Goal: Task Accomplishment & Management: Use online tool/utility

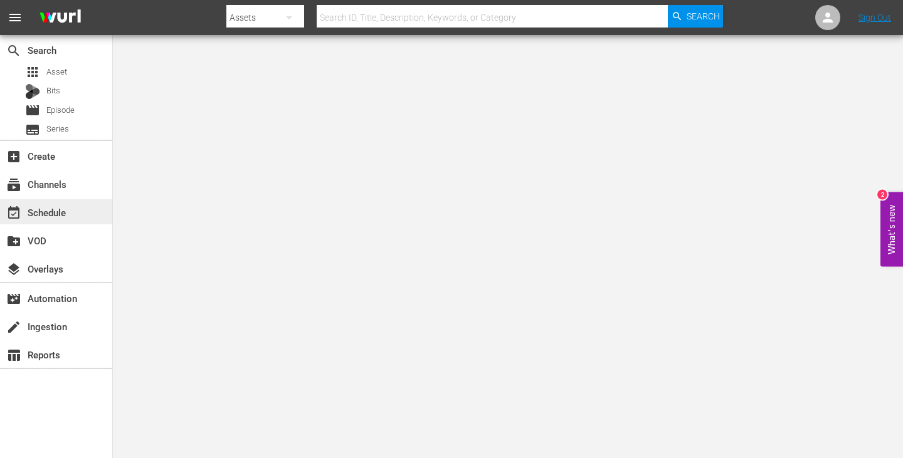
click at [84, 214] on div "event_available Schedule" at bounding box center [56, 211] width 112 height 25
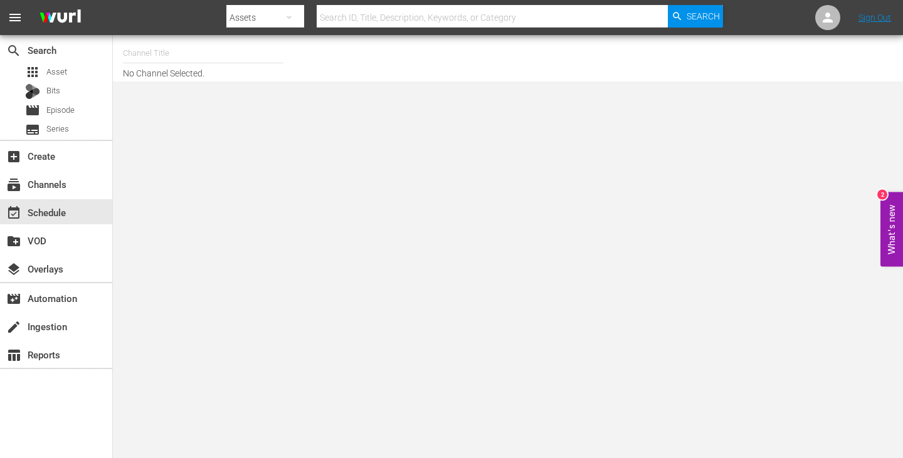
click at [210, 62] on div "Channel Title" at bounding box center [203, 53] width 160 height 30
drag, startPoint x: 208, startPoint y: 90, endPoint x: 184, endPoint y: 67, distance: 33.2
click at [204, 85] on body "menu Search By Assets Search ID, Title, Description, Keywords, or Category Sear…" at bounding box center [451, 229] width 903 height 458
click at [180, 55] on input "unxpl" at bounding box center [203, 53] width 160 height 30
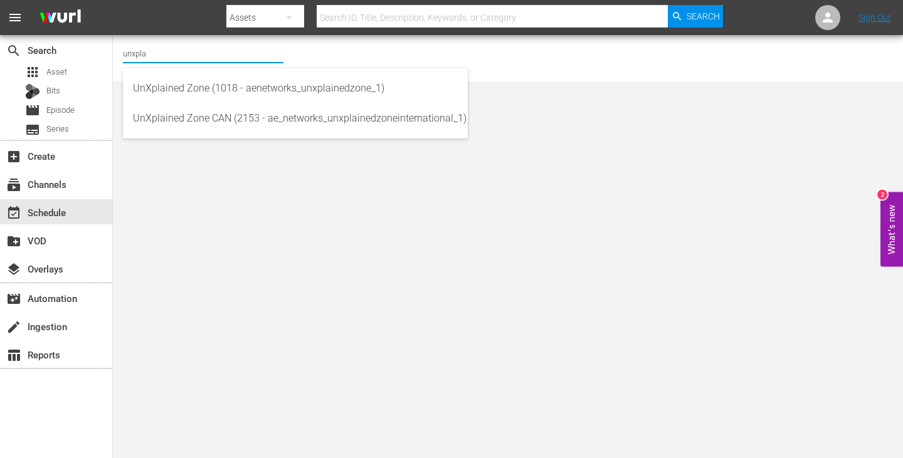
click at [174, 55] on input "unxpla" at bounding box center [203, 53] width 160 height 30
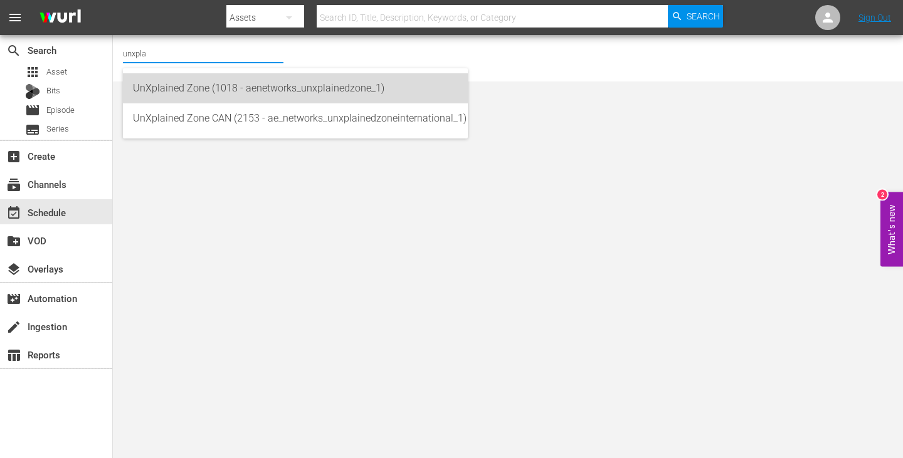
click at [194, 93] on div "UnXplained Zone (1018 - aenetworks_unxplainedzone_1)" at bounding box center [295, 88] width 325 height 30
type input "UnXplained Zone (1018 - aenetworks_unxplainedzone_1)"
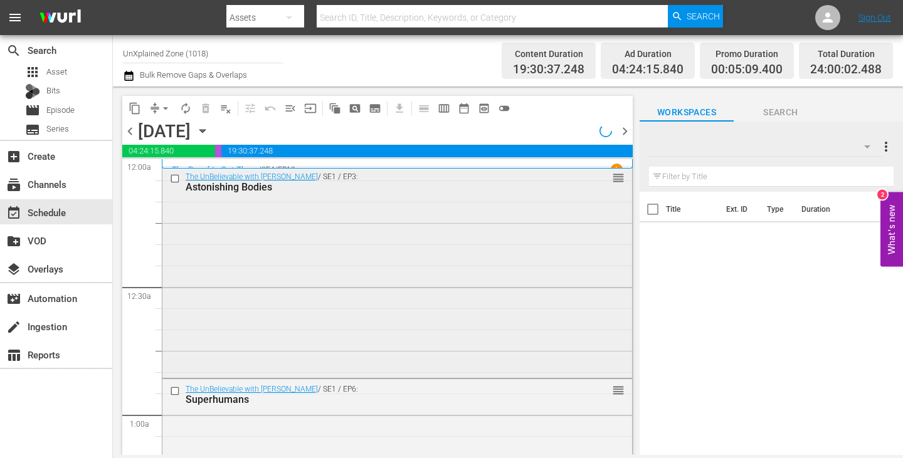
click at [406, 264] on div "The UnBelievable with Dan Aykroyd / SE1 / EP3: Astonishing Bodies reorder" at bounding box center [396, 271] width 469 height 209
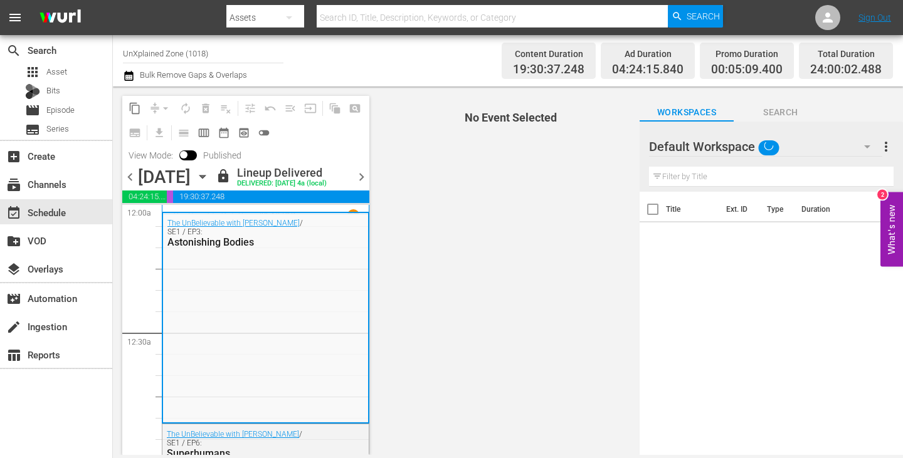
click at [286, 292] on div "The UnBelievable with Dan Aykroyd / SE1 / EP3: Astonishing Bodies" at bounding box center [265, 317] width 205 height 209
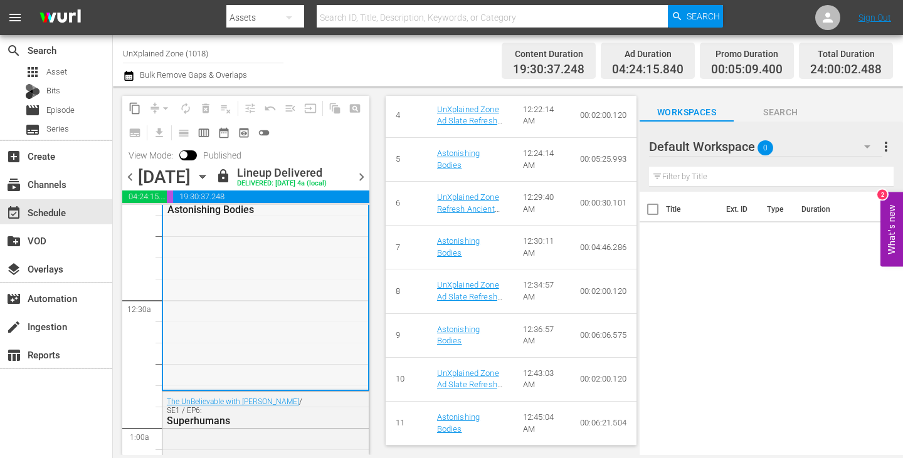
scroll to position [125, 0]
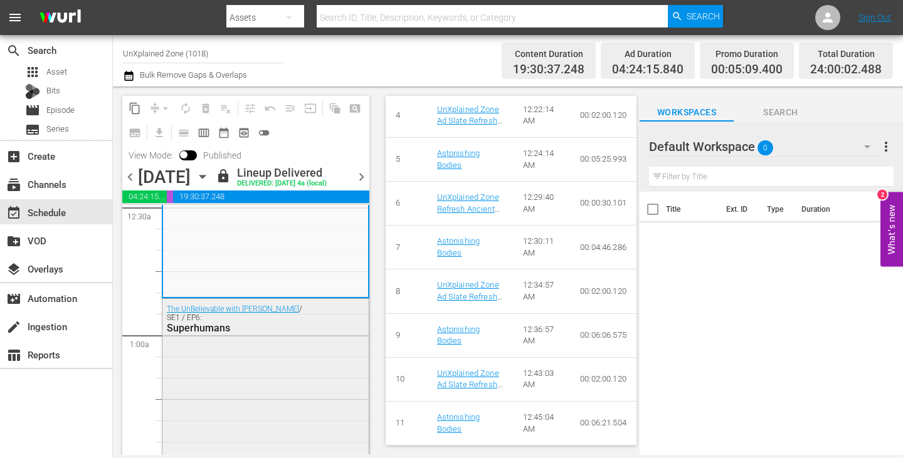
click at [234, 394] on div "The UnBelievable with Dan Aykroyd / SE1 / EP6: Superhumans" at bounding box center [265, 403] width 206 height 209
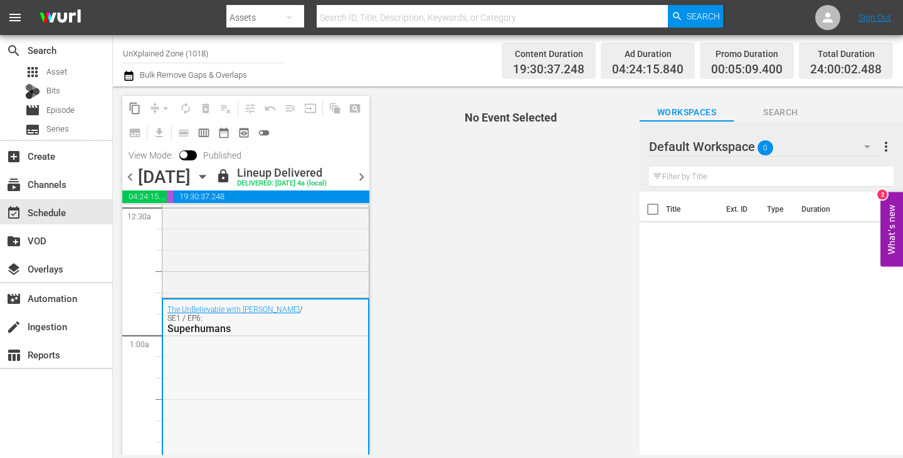
click at [316, 385] on div "The UnBelievable with Dan Aykroyd / SE1 / EP6: Superhumans" at bounding box center [265, 404] width 205 height 209
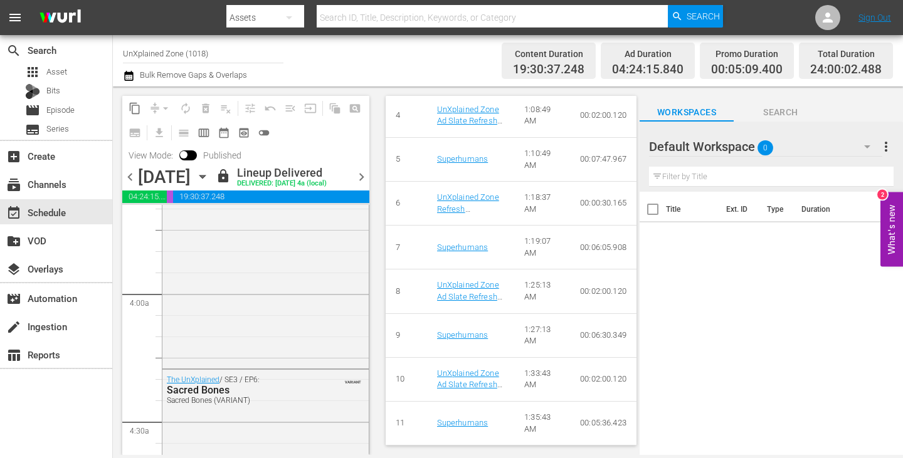
scroll to position [940, 0]
click at [284, 359] on div "The UnXplained / SE2 / EP9: Secrets of America's Monuments Secrets of America's…" at bounding box center [265, 251] width 206 height 218
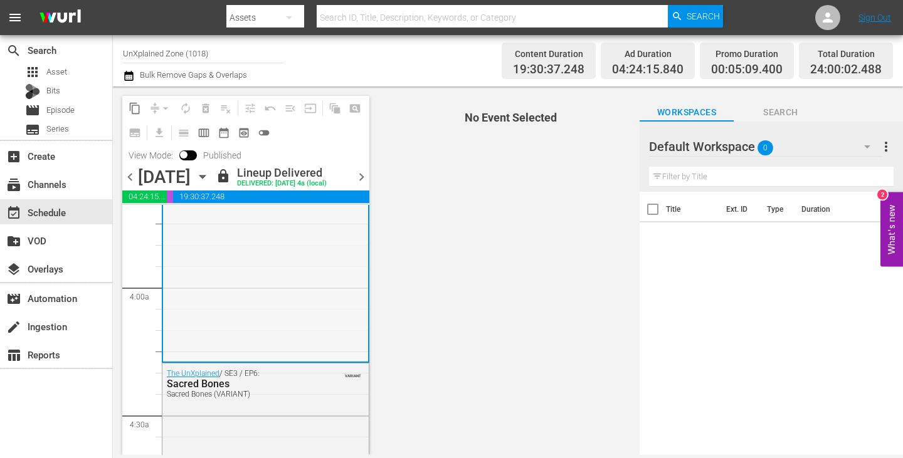
click at [282, 299] on div "The UnXplained / SE2 / EP9: Secrets of America's Monuments Secrets of America's…" at bounding box center [265, 251] width 205 height 218
click at [297, 294] on div "The UnXplained / SE2 / EP9: Secrets of America's Monuments Secrets of America's…" at bounding box center [265, 251] width 205 height 218
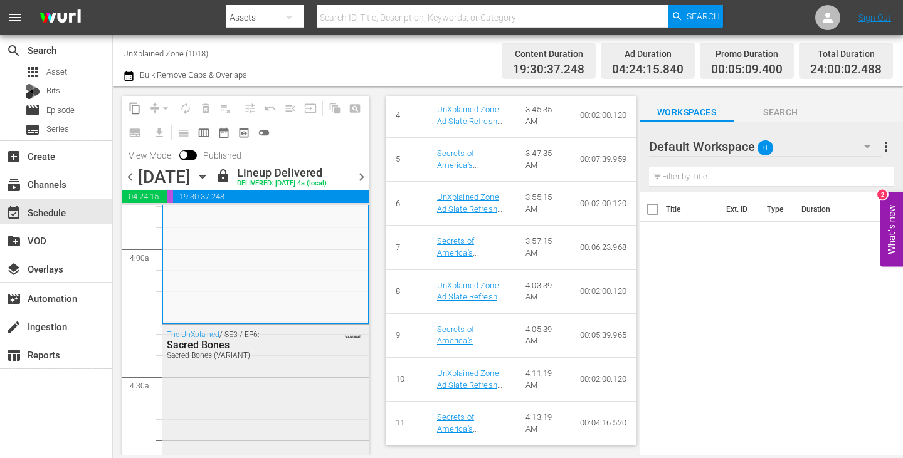
scroll to position [1003, 0]
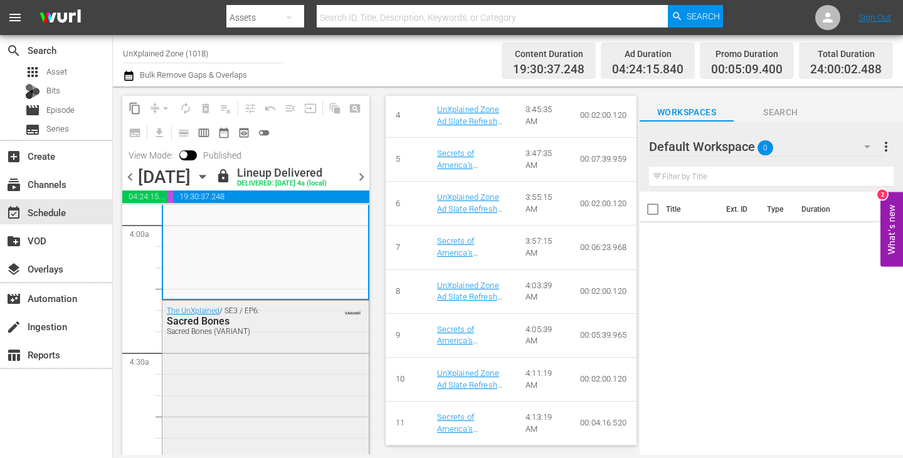
drag, startPoint x: 243, startPoint y: 362, endPoint x: 246, endPoint y: 371, distance: 9.9
click at [246, 371] on div "The UnXplained / SE3 / EP6: Sacred Bones Sacred Bones (VARIANT) VARIANT" at bounding box center [265, 410] width 206 height 218
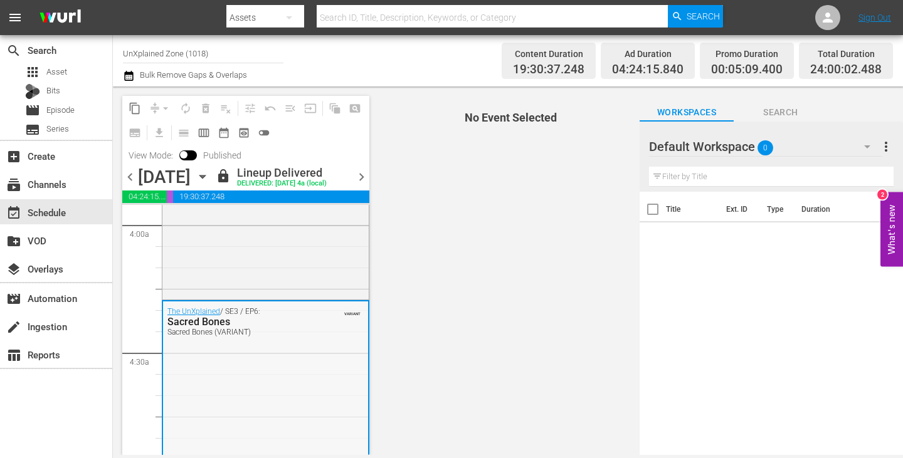
click at [270, 371] on div "The UnXplained / SE3 / EP6: Sacred Bones Sacred Bones (VARIANT) VARIANT" at bounding box center [265, 410] width 205 height 218
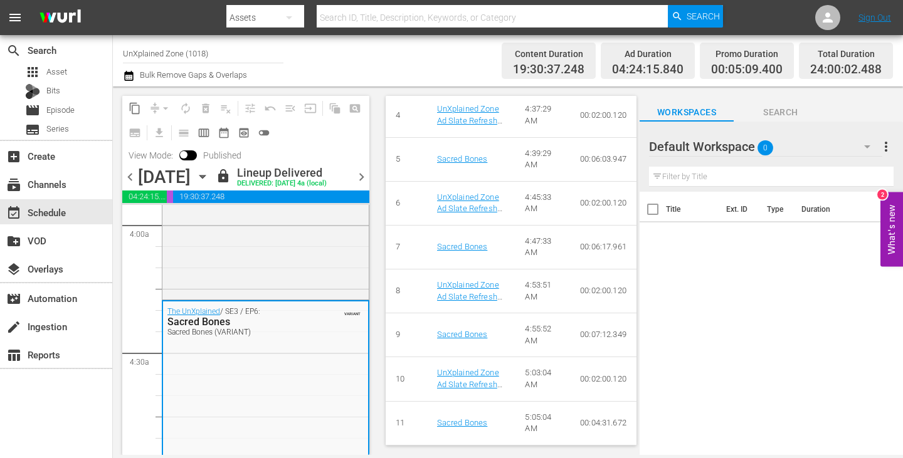
scroll to position [1191, 0]
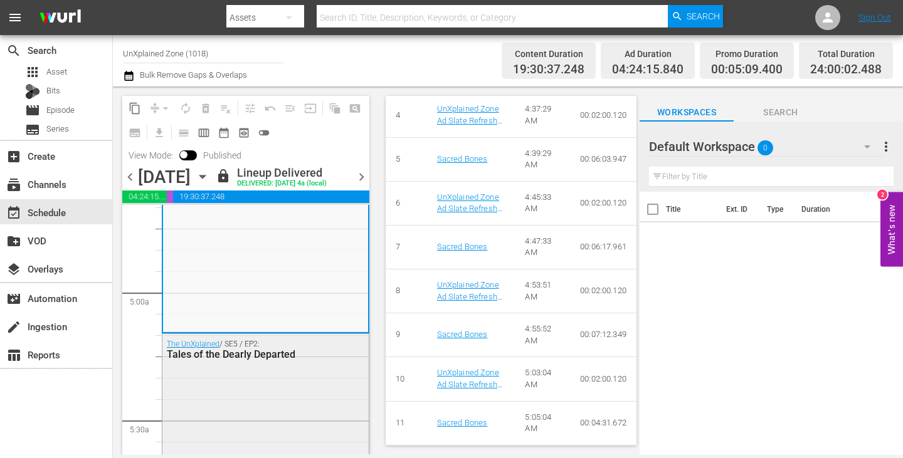
click at [285, 365] on div "The UnXplained / SE5 / EP2: Tales of the Dearly Departed" at bounding box center [265, 349] width 206 height 31
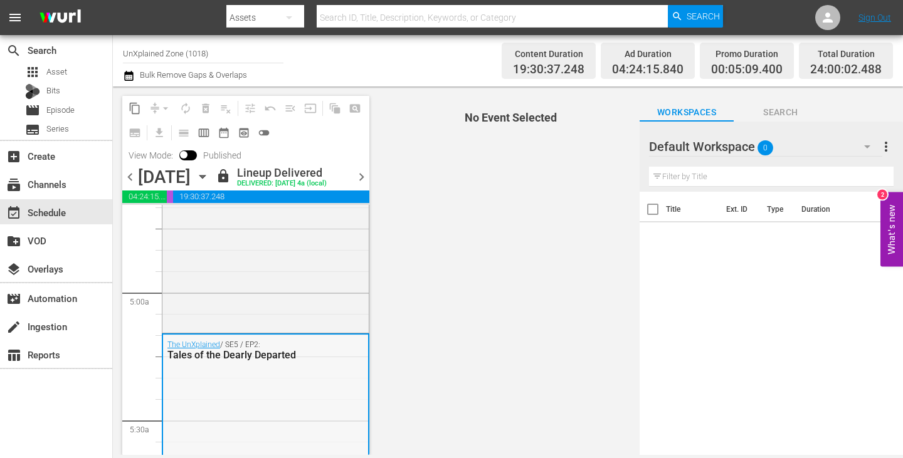
click at [281, 396] on div "The UnXplained / SE5 / EP2: Tales of the Dearly Departed" at bounding box center [265, 444] width 205 height 218
click at [266, 391] on div "The UnXplained / SE5 / EP2: Tales of the Dearly Departed" at bounding box center [265, 444] width 205 height 218
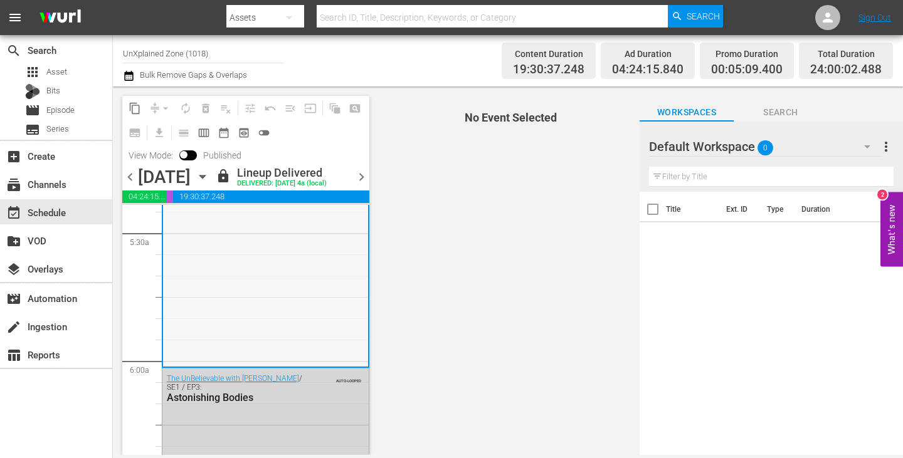
scroll to position [1379, 0]
click at [280, 319] on div "The UnXplained / SE5 / EP2: Tales of the Dearly Departed" at bounding box center [265, 256] width 205 height 218
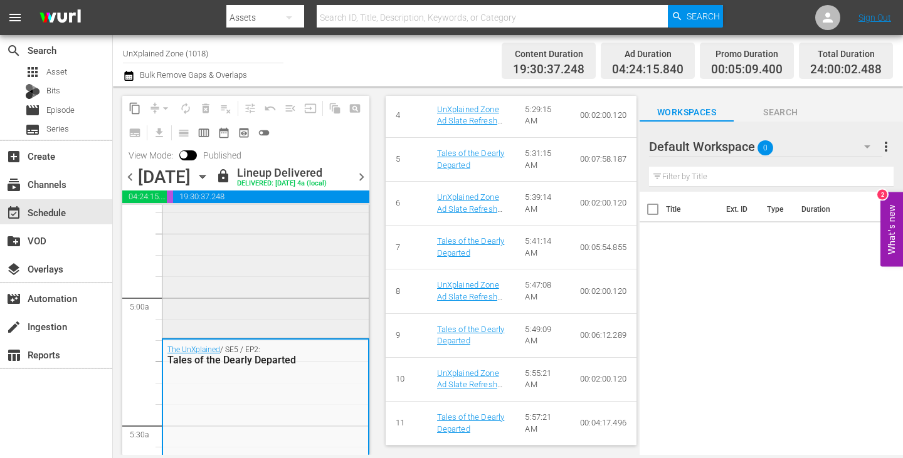
scroll to position [1128, 0]
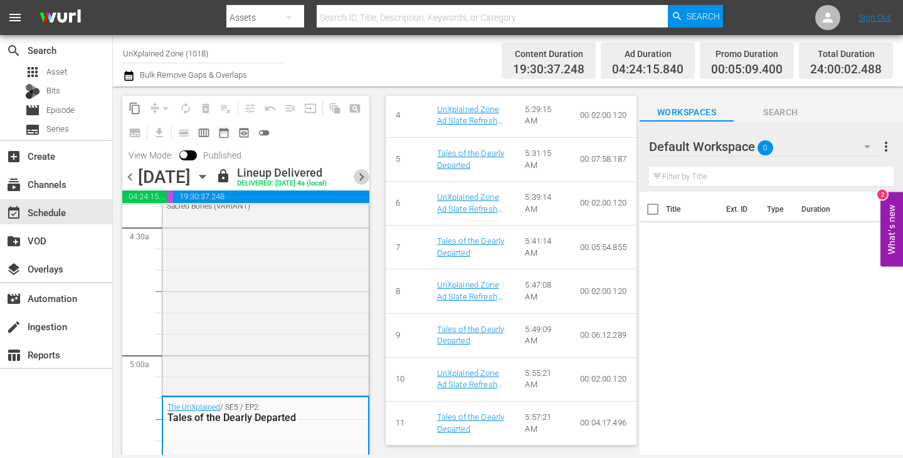
click at [364, 185] on span "chevron_right" at bounding box center [362, 177] width 16 height 16
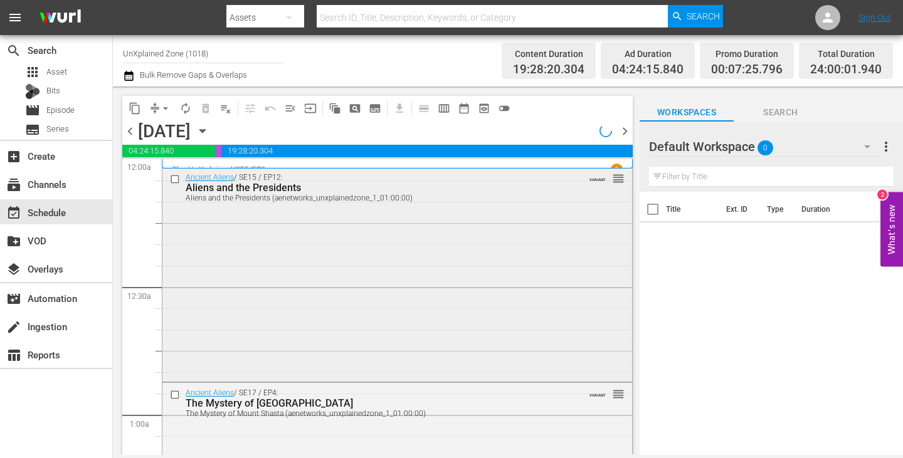
click at [389, 202] on div "Aliens and the Presidents (aenetworks_unxplainedzone_1_01:00:00)" at bounding box center [375, 198] width 379 height 9
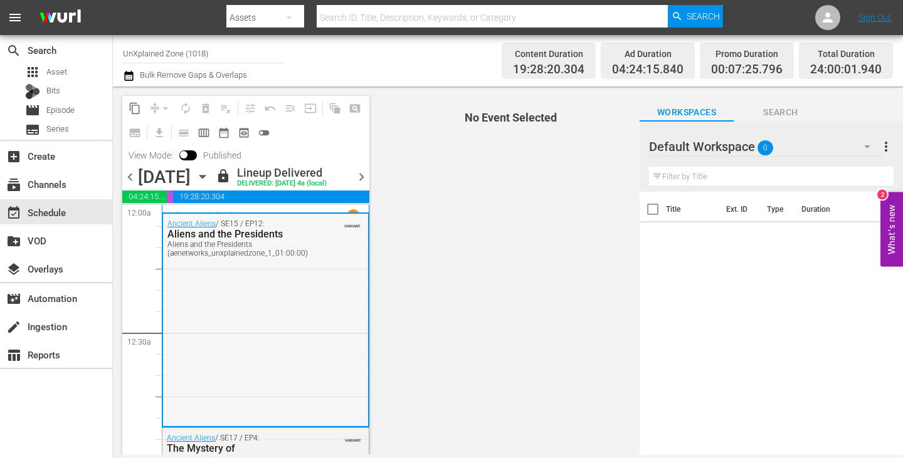
click at [248, 339] on div "Ancient Aliens / SE15 / EP12: Aliens and the Presidents Aliens and the Presiden…" at bounding box center [265, 320] width 205 height 212
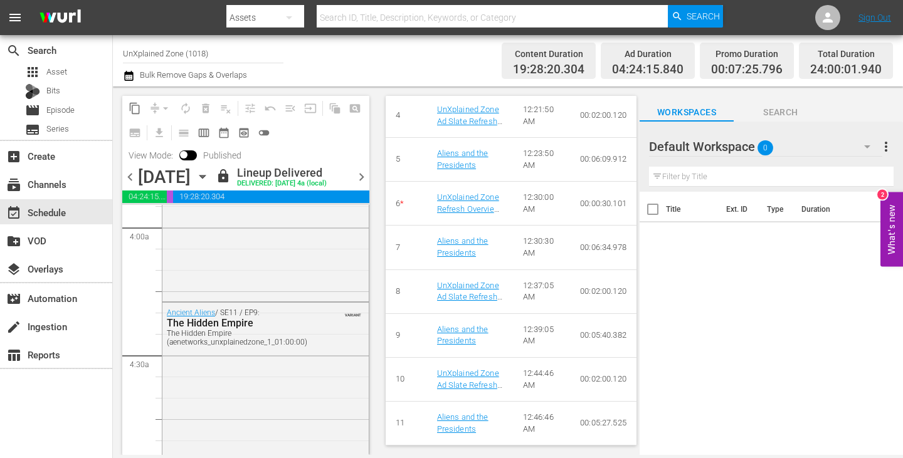
scroll to position [1128, 0]
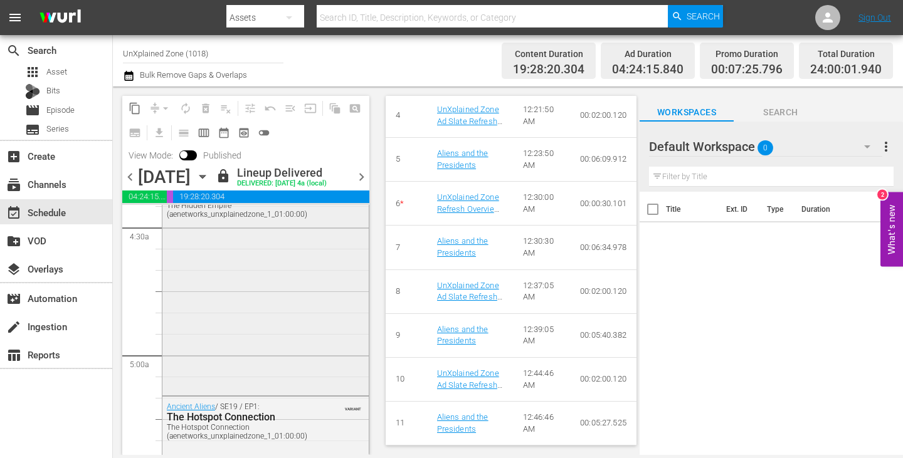
click at [273, 298] on div "Ancient Aliens / SE11 / EP9: The Hidden Empire The Hidden Empire (aenetworks_un…" at bounding box center [265, 284] width 206 height 218
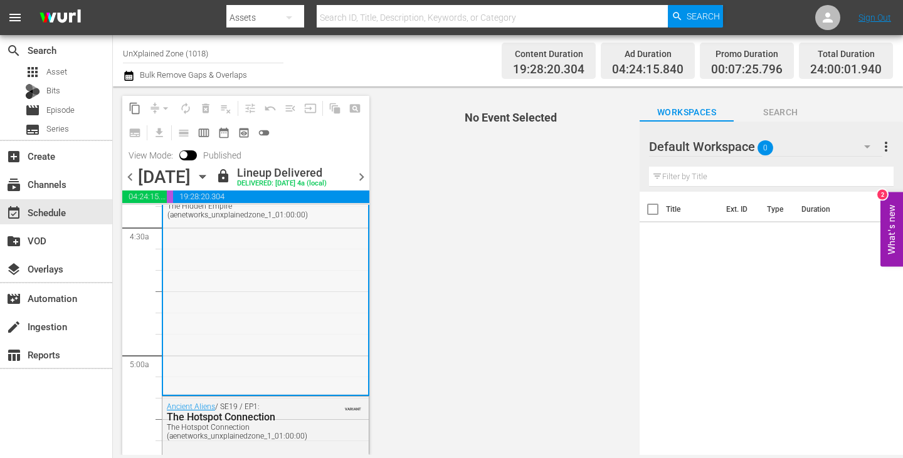
click at [302, 309] on div "Ancient Aliens / SE11 / EP9: The Hidden Empire The Hidden Empire (aenetworks_un…" at bounding box center [265, 285] width 205 height 218
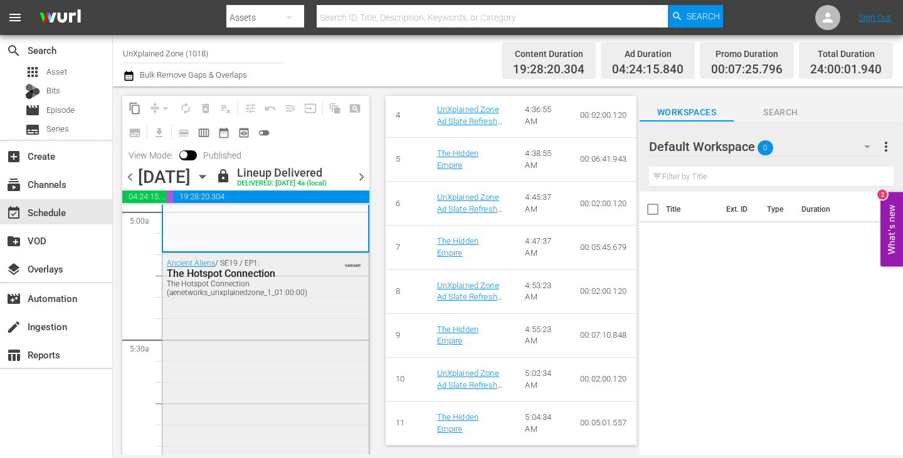
scroll to position [1316, 0]
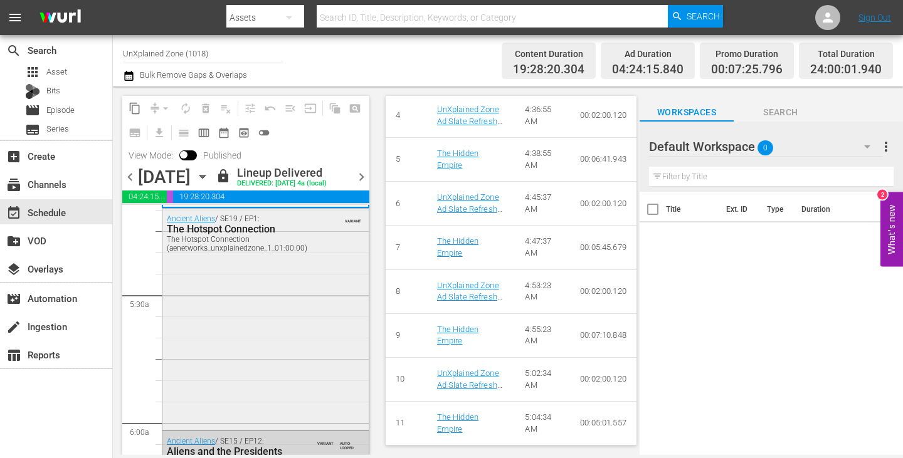
click at [260, 329] on div "Ancient Aliens / SE19 / EP1: The Hotspot Connection The Hotspot Connection (aen…" at bounding box center [265, 318] width 206 height 218
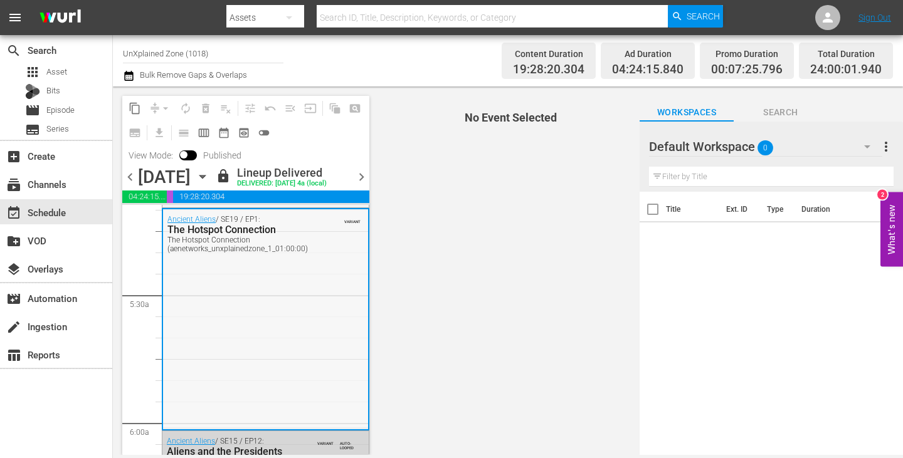
click at [248, 328] on div "Ancient Aliens / SE19 / EP1: The Hotspot Connection The Hotspot Connection (aen…" at bounding box center [265, 318] width 205 height 218
click at [301, 325] on div "Ancient Aliens / SE19 / EP1: The Hotspot Connection The Hotspot Connection (aen…" at bounding box center [265, 318] width 205 height 218
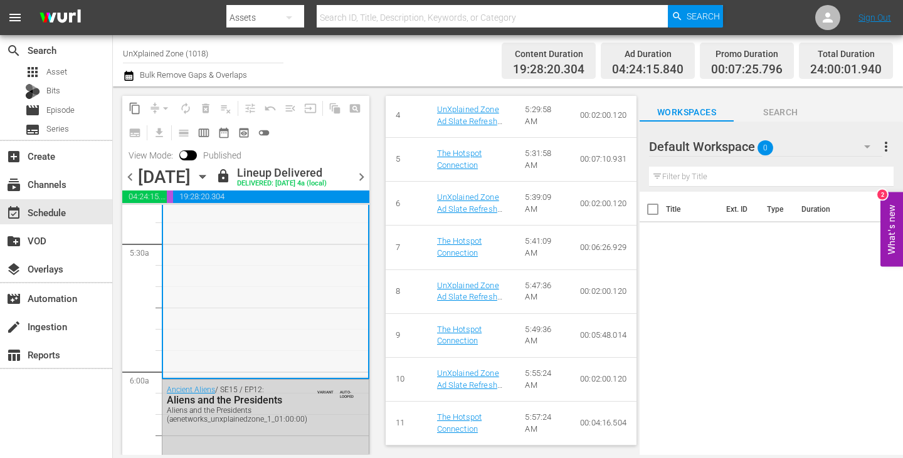
scroll to position [1504, 0]
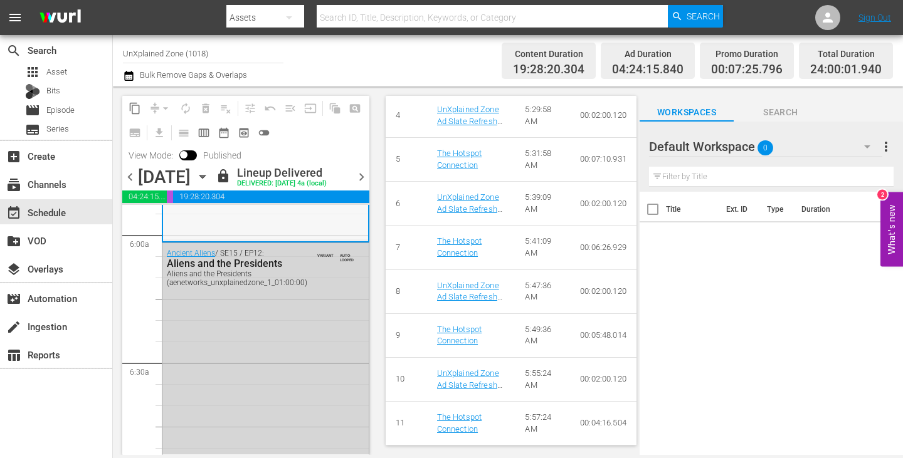
click at [281, 325] on div "Ancient Aliens / SE15 / EP12: Aliens and the Presidents Aliens and the Presiden…" at bounding box center [265, 349] width 206 height 212
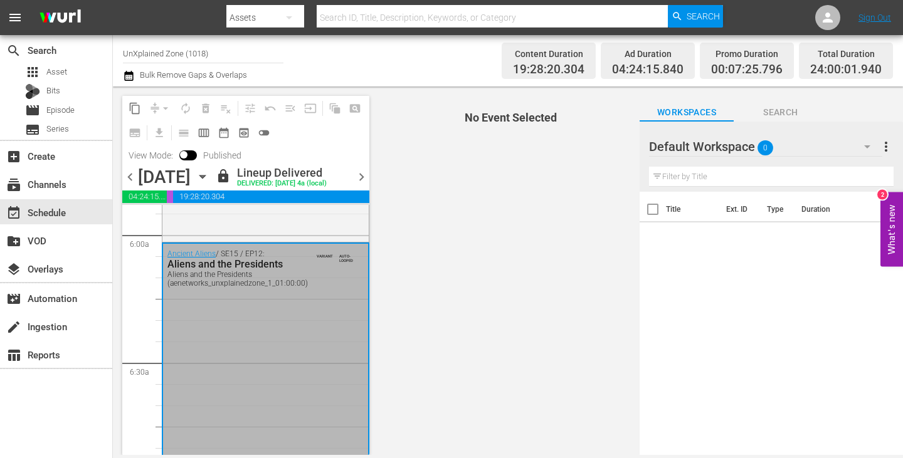
click at [251, 328] on div "Ancient Aliens / SE15 / EP12: Aliens and the Presidents Aliens and the Presiden…" at bounding box center [265, 350] width 205 height 212
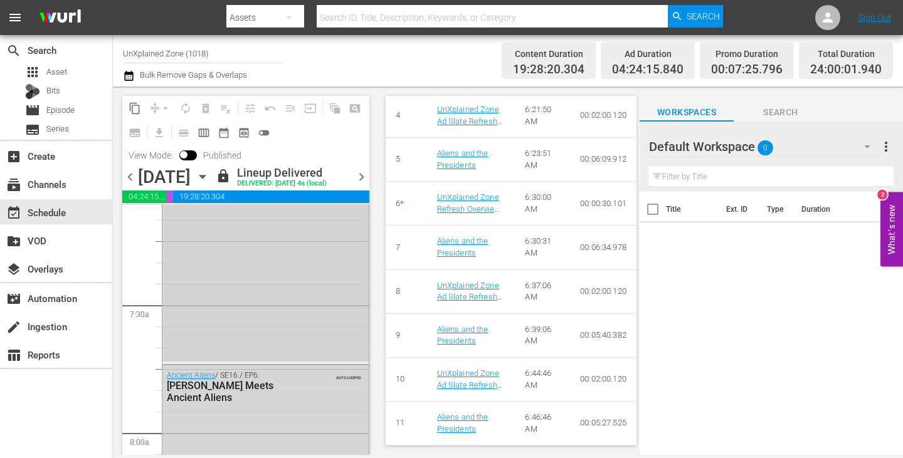
scroll to position [2006, 0]
click at [268, 325] on div "Ancient Aliens / SE16 / EP6: William Shatner Meets Ancient Aliens AUTO-LOOPED" at bounding box center [265, 390] width 206 height 427
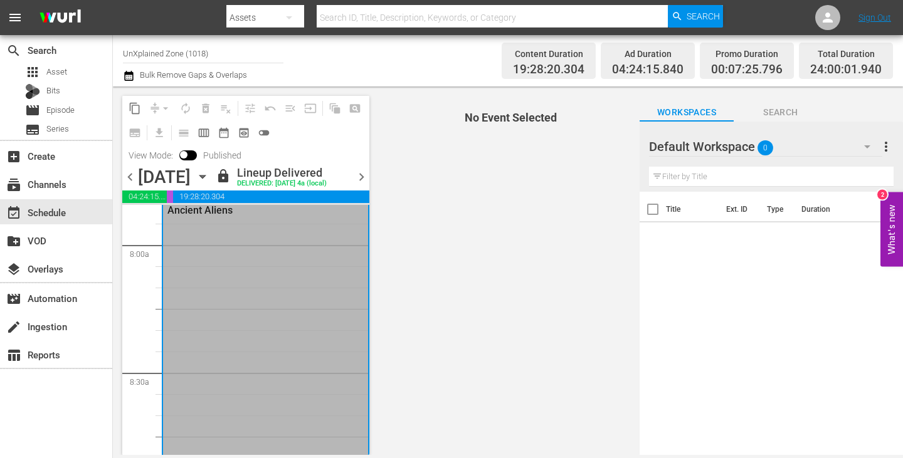
click at [224, 316] on div "Ancient Aliens / SE16 / EP6: William Shatner Meets Ancient Aliens AUTO-LOOPED" at bounding box center [265, 391] width 205 height 427
click at [361, 175] on span "chevron_right" at bounding box center [362, 177] width 16 height 16
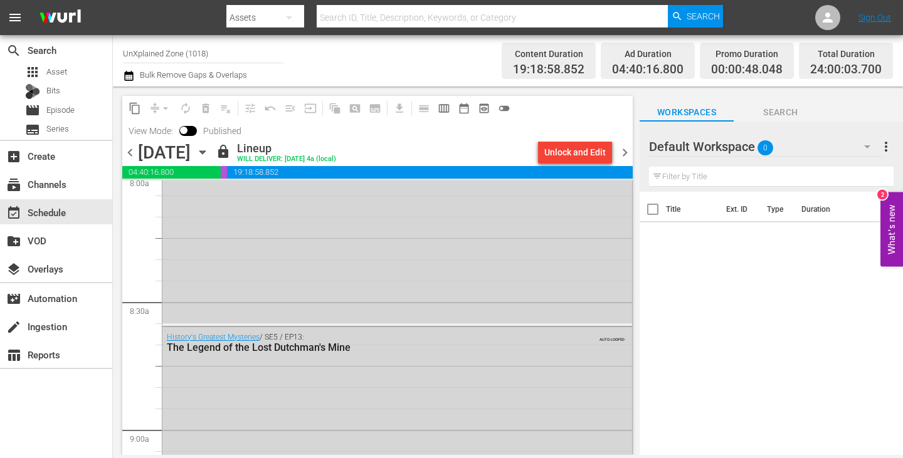
scroll to position [1964, 0]
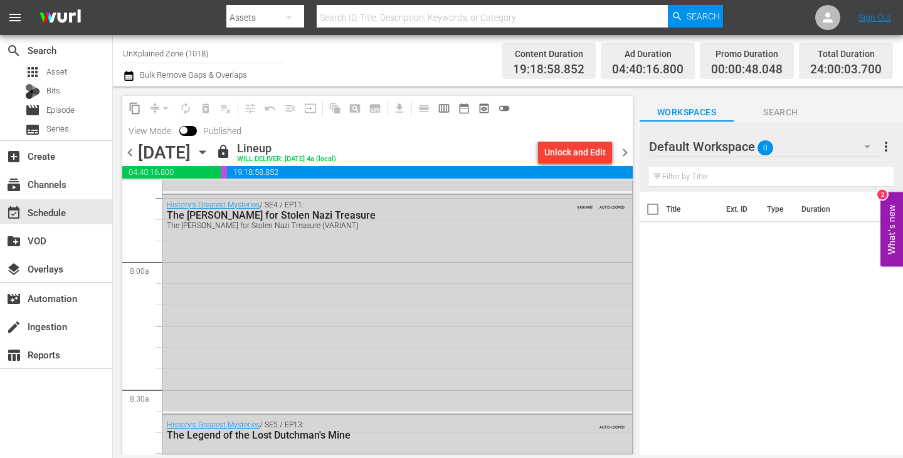
click at [329, 285] on div "History's Greatest Mysteries / SE4 / EP11: The Hunt for Stolen Nazi Treasure Th…" at bounding box center [396, 303] width 469 height 216
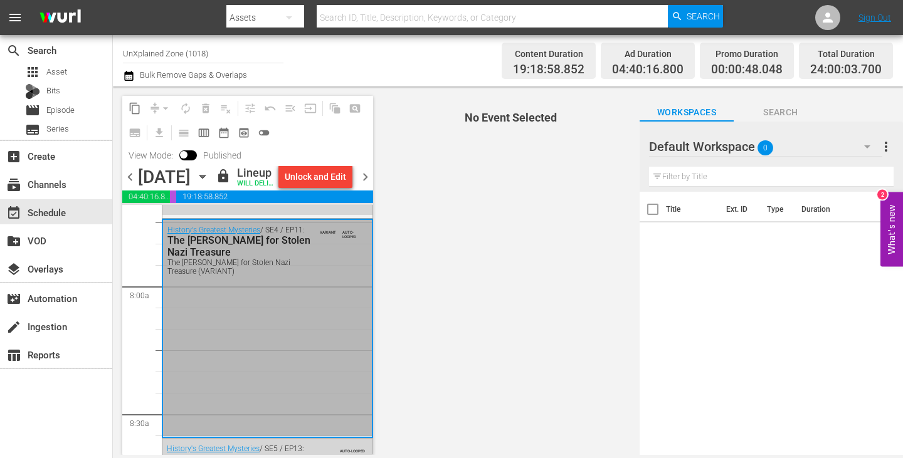
click at [275, 276] on div "The Hunt for Stolen Nazi Treasure (VARIANT)" at bounding box center [238, 267] width 143 height 18
click at [252, 276] on div "The Hunt for Stolen Nazi Treasure (VARIANT)" at bounding box center [238, 267] width 143 height 18
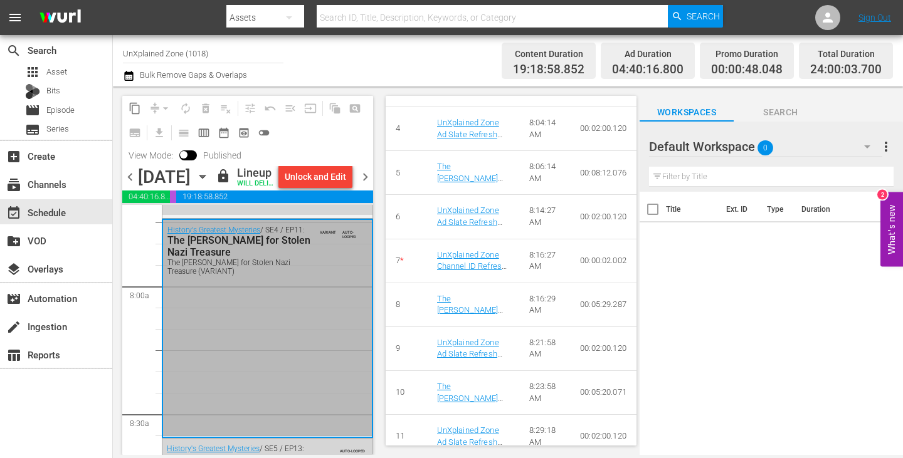
scroll to position [752, 0]
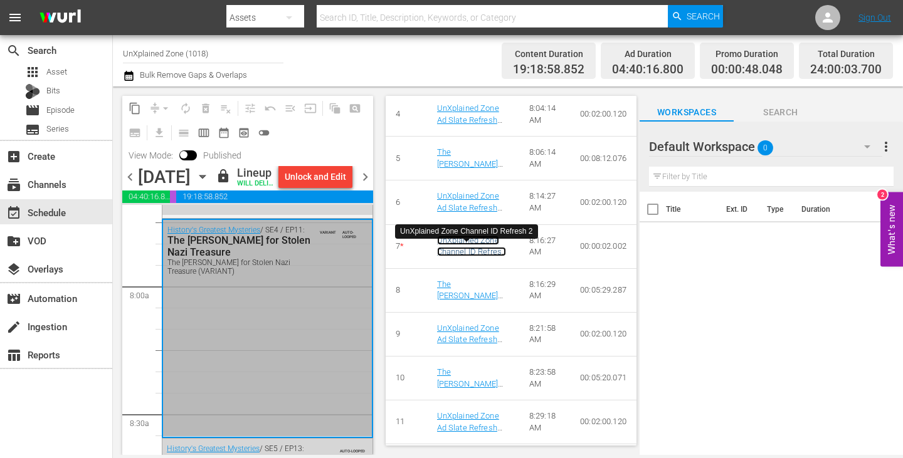
click at [465, 253] on link "UnXplained Zone Channel ID Refresh 2" at bounding box center [472, 252] width 70 height 33
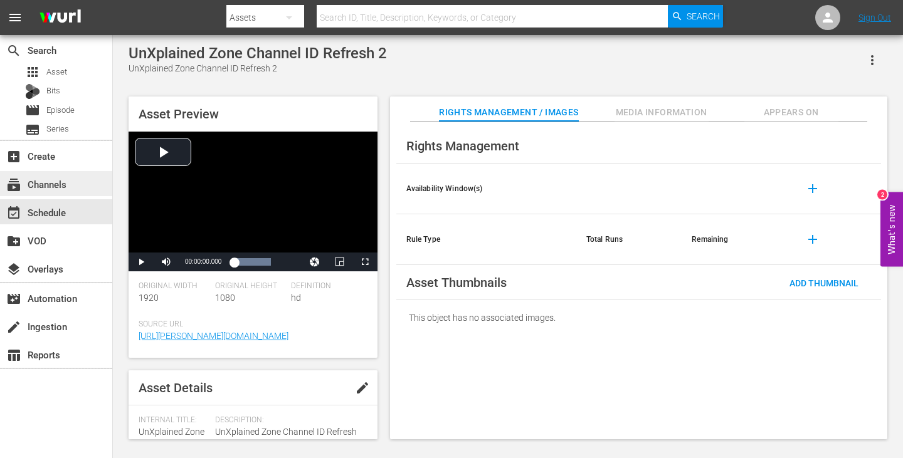
drag, startPoint x: 201, startPoint y: 75, endPoint x: 58, endPoint y: 174, distance: 174.2
click at [200, 75] on div "UnXplained Zone Channel ID Refresh 2" at bounding box center [257, 68] width 258 height 13
click at [53, 216] on div "event_available Schedule" at bounding box center [35, 210] width 70 height 11
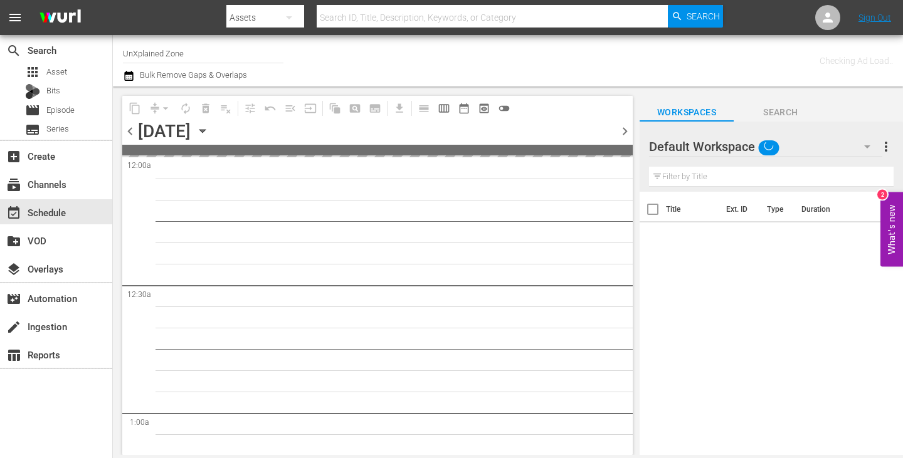
click at [189, 45] on input "UnXplained Zone" at bounding box center [203, 53] width 160 height 30
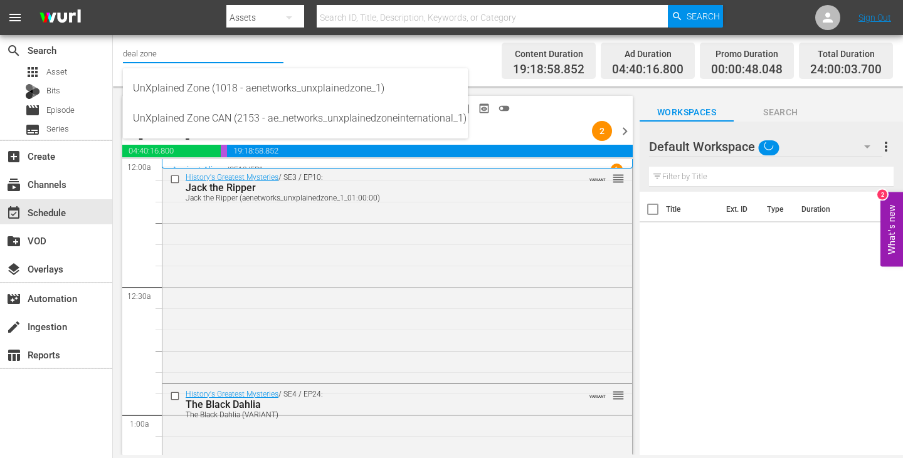
click at [186, 51] on input "deal zone" at bounding box center [203, 53] width 160 height 30
click at [164, 50] on input "deal zone" at bounding box center [203, 53] width 160 height 30
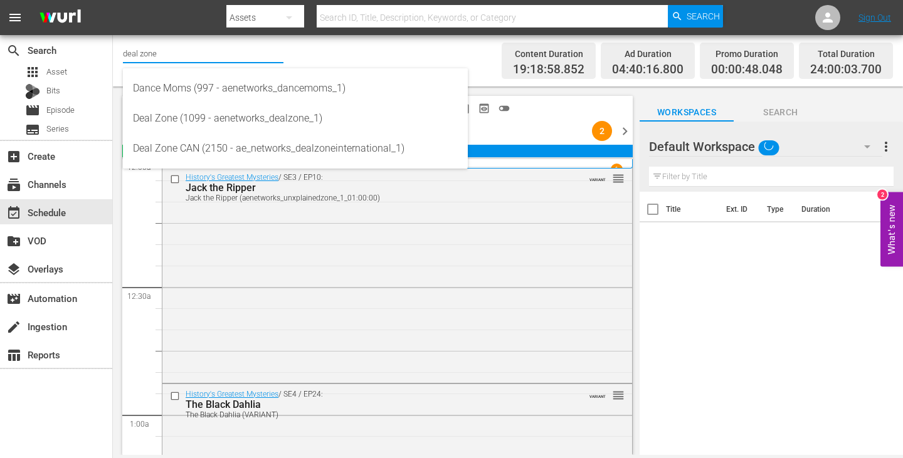
click at [145, 50] on input "deal zone" at bounding box center [203, 53] width 160 height 30
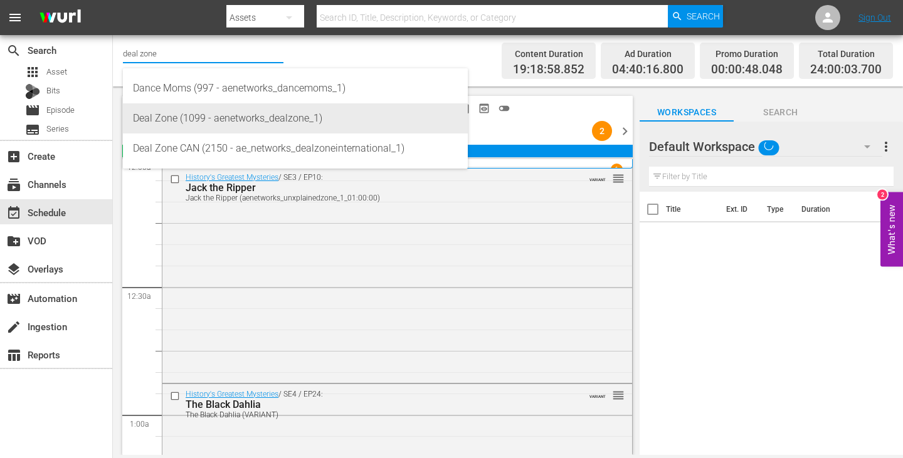
click at [212, 128] on div "Deal Zone (1099 - aenetworks_dealzone_1)" at bounding box center [295, 118] width 325 height 30
type input "Deal Zone (1099 - aenetworks_dealzone_1)"
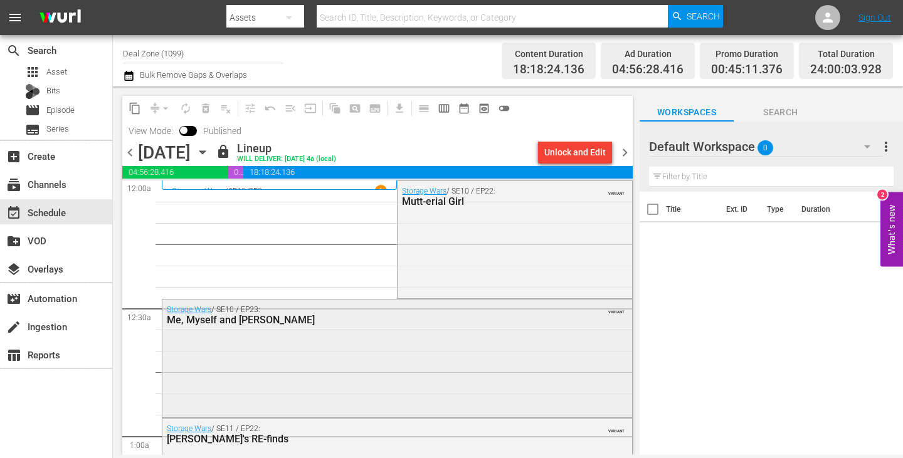
click at [504, 370] on div "Storage Wars / SE10 / EP23: Me, Myself and Ivy VARIANT" at bounding box center [396, 357] width 469 height 115
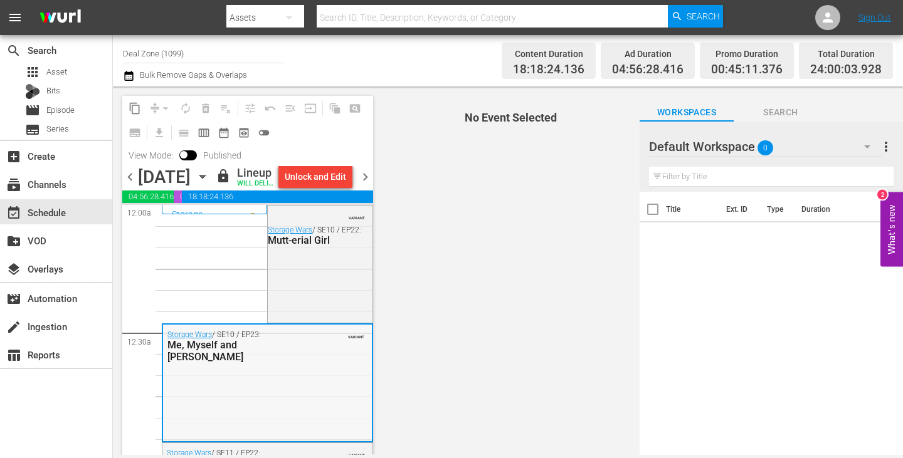
click at [302, 392] on div "Storage Wars / SE10 / EP23: Me, Myself and Ivy VARIANT" at bounding box center [267, 382] width 209 height 115
click at [322, 293] on div "VARIANT Storage Wars / SE10 / EP22: Mutt-erial Girl" at bounding box center [320, 263] width 104 height 115
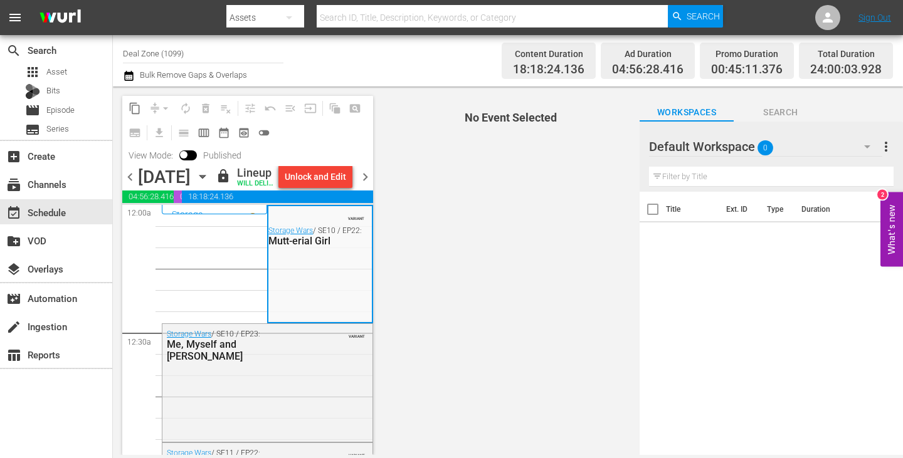
click at [319, 310] on div "VARIANT Storage Wars / SE10 / EP22: Mutt-erial Girl" at bounding box center [319, 263] width 103 height 115
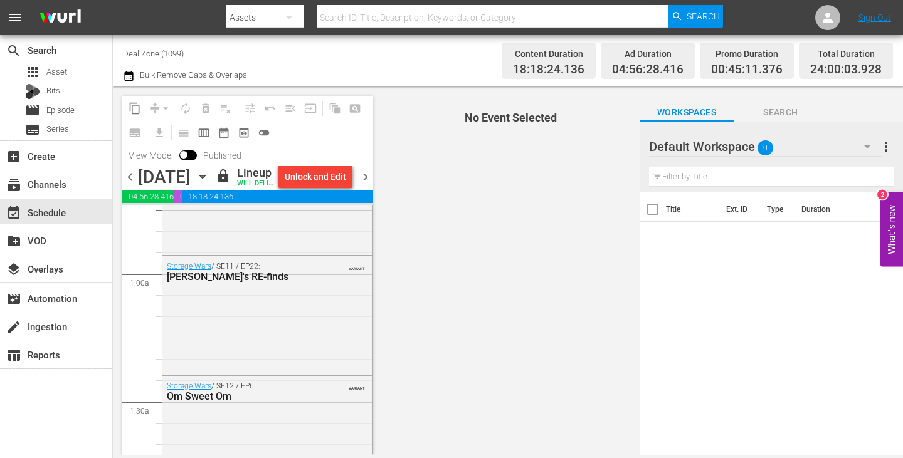
scroll to position [188, 0]
click at [283, 346] on div "Storage Wars / SE11 / EP22: Mary's RE-finds VARIANT" at bounding box center [267, 313] width 210 height 116
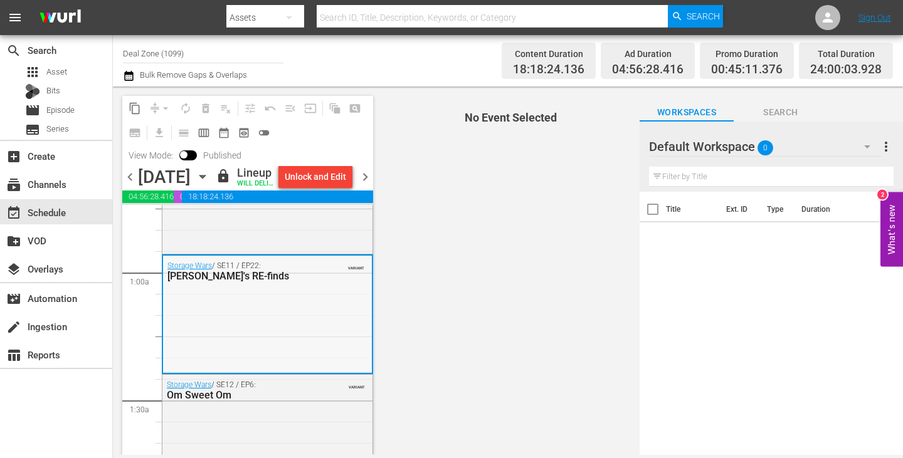
click at [251, 346] on div "Storage Wars / SE11 / EP22: Mary's RE-finds VARIANT" at bounding box center [267, 314] width 209 height 116
click at [270, 333] on div "Storage Wars / SE11 / EP22: Mary's RE-finds VARIANT" at bounding box center [267, 314] width 209 height 116
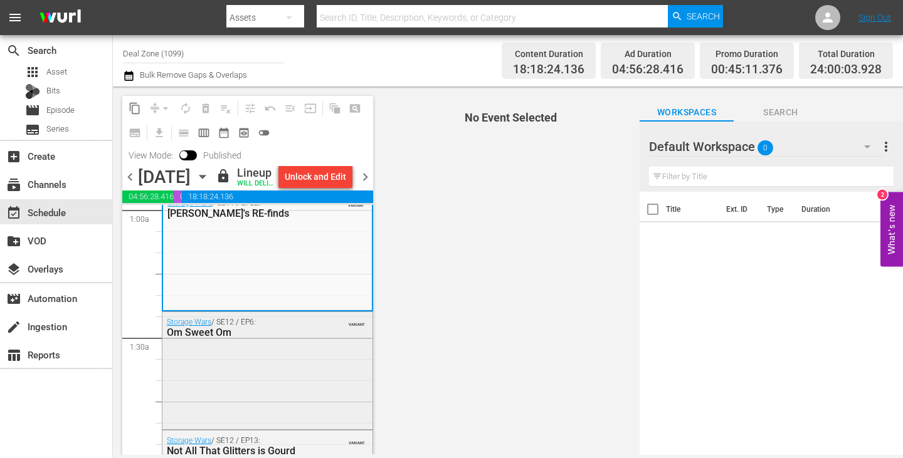
scroll to position [376, 0]
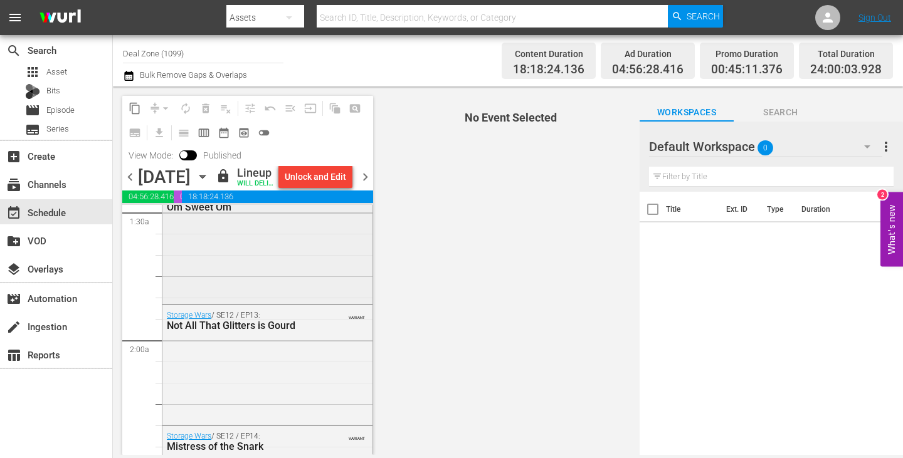
click at [276, 284] on div "Storage Wars / SE12 / EP6: Om Sweet Om VARIANT" at bounding box center [267, 244] width 210 height 115
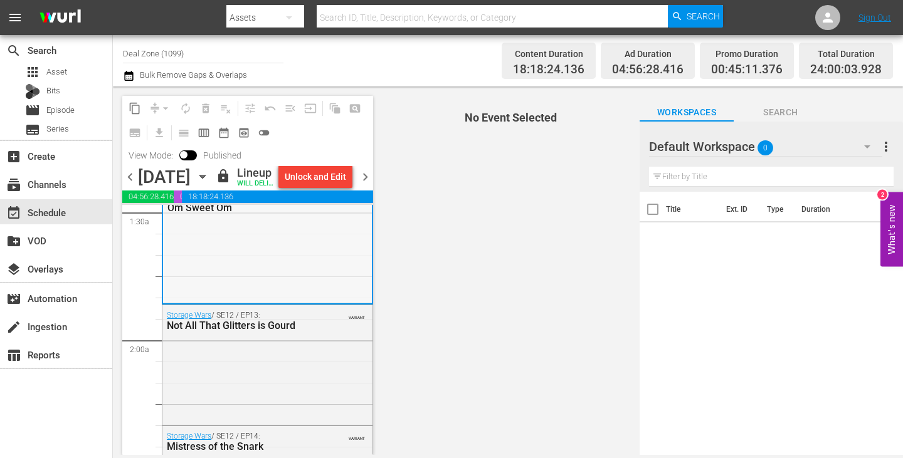
click at [248, 284] on div "Storage Wars / SE12 / EP6: Om Sweet Om VARIANT" at bounding box center [267, 244] width 209 height 115
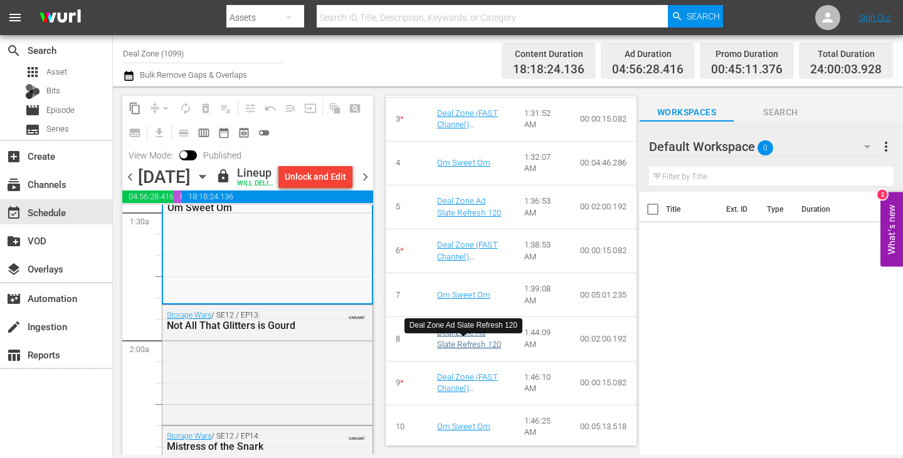
scroll to position [703, 0]
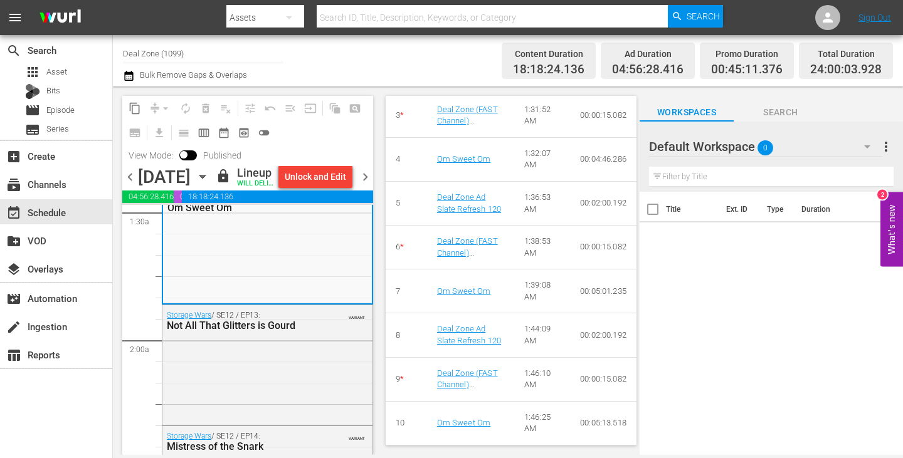
click at [243, 332] on div "Not All That Glitters is Gourd" at bounding box center [239, 326] width 144 height 12
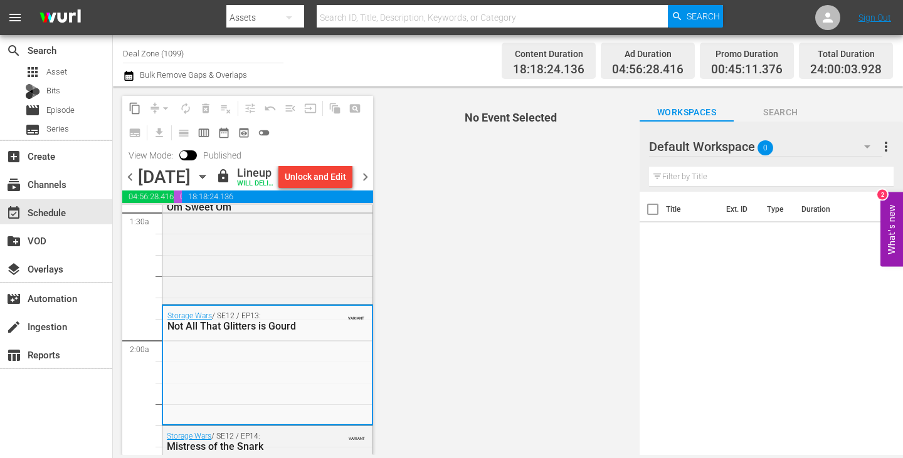
click at [243, 332] on div "Not All That Glitters is Gourd" at bounding box center [238, 326] width 143 height 12
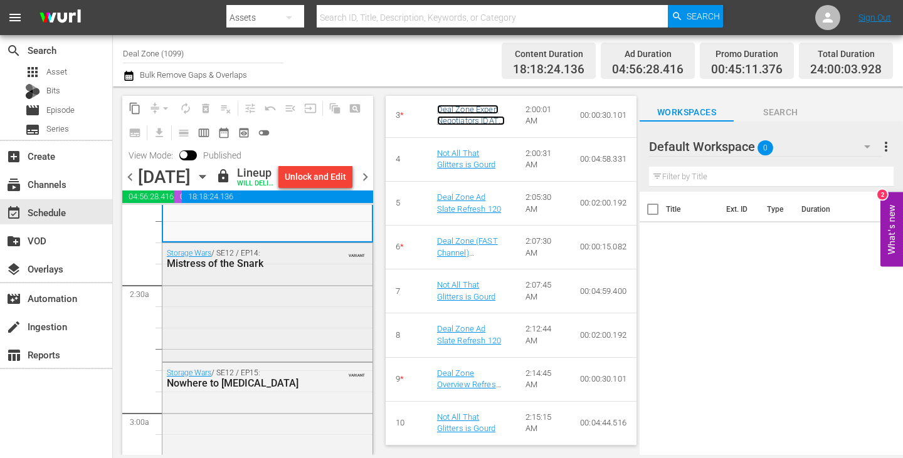
scroll to position [564, 0]
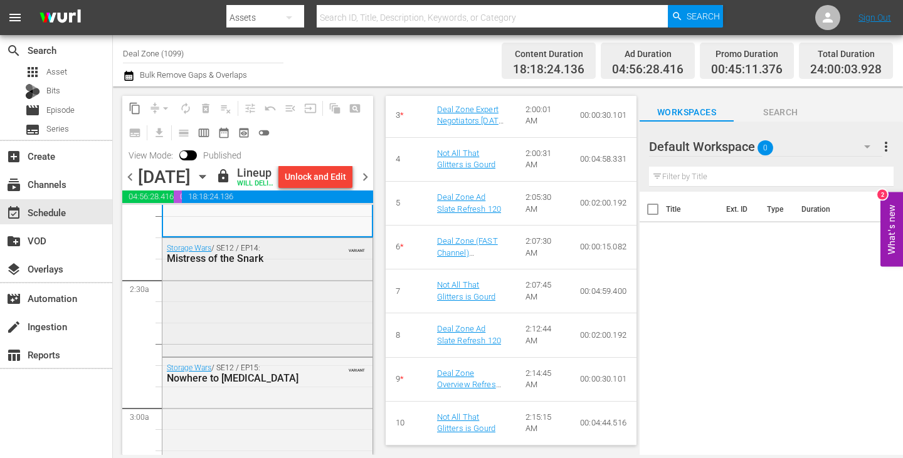
click at [251, 301] on div "Storage Wars / SE12 / EP14: Mistress of the Snark VARIANT" at bounding box center [267, 296] width 210 height 116
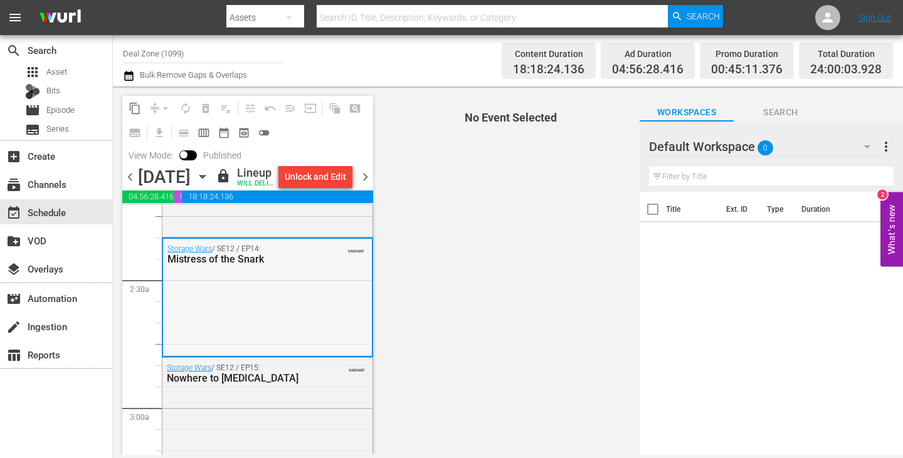
click at [218, 303] on div "Storage Wars / SE12 / EP14: Mistress of the Snark VARIANT" at bounding box center [267, 297] width 209 height 116
click at [214, 303] on div "Storage Wars / SE12 / EP14: Mistress of the Snark VARIANT" at bounding box center [267, 297] width 209 height 116
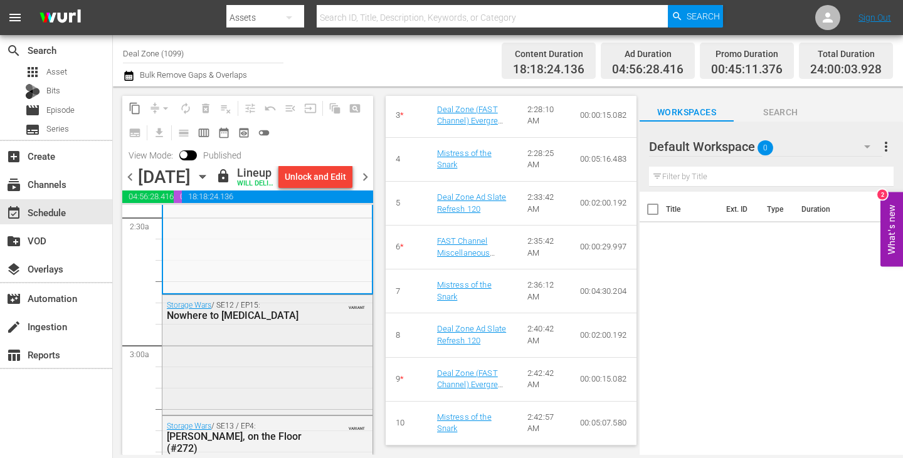
scroll to position [689, 0]
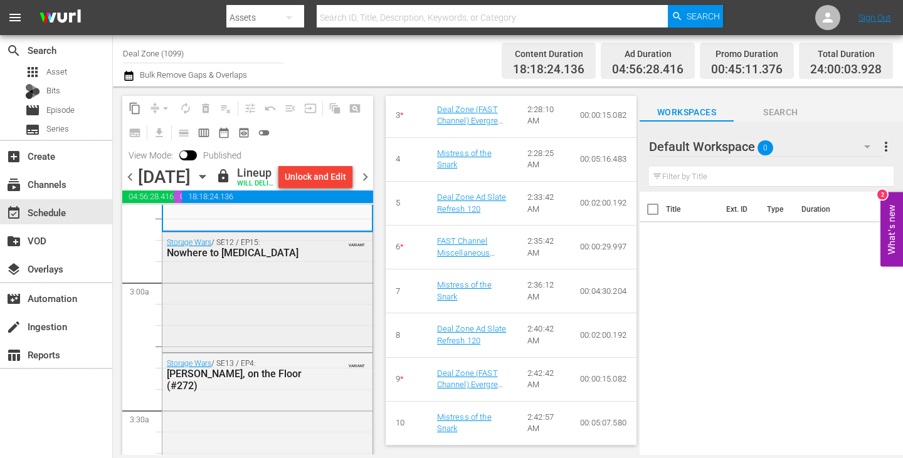
click at [260, 307] on div "Storage Wars / SE12 / EP15: Nowhere to Formaldehyde VARIANT" at bounding box center [267, 291] width 210 height 117
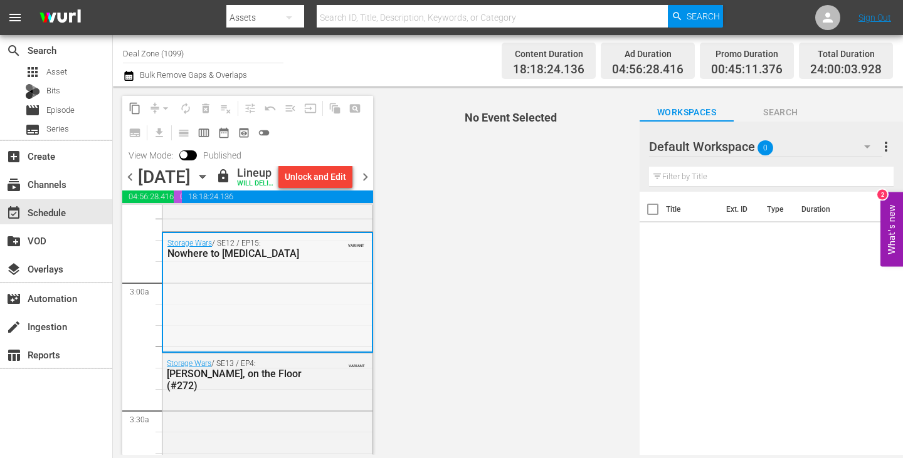
click at [177, 307] on div "Storage Wars / SE12 / EP15: Nowhere to Formaldehyde VARIANT" at bounding box center [267, 291] width 209 height 117
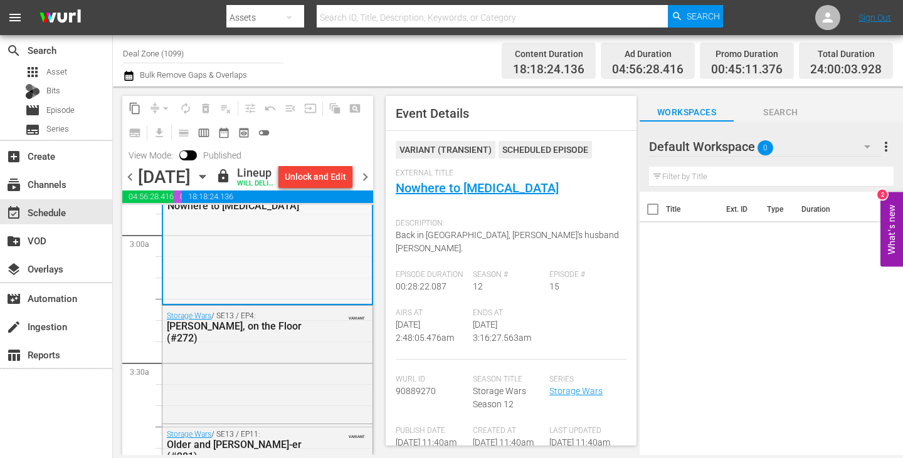
scroll to position [752, 0]
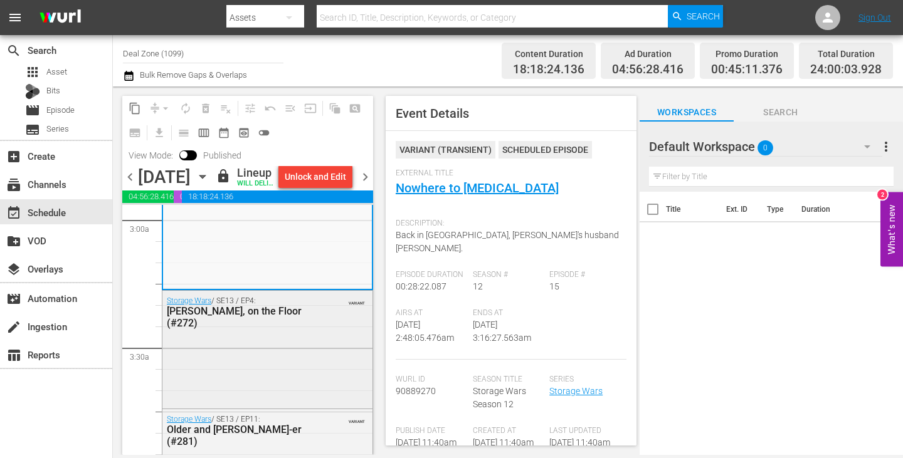
click at [288, 329] on div "Mirro, Mirro, on the Floor (#272)" at bounding box center [239, 317] width 144 height 24
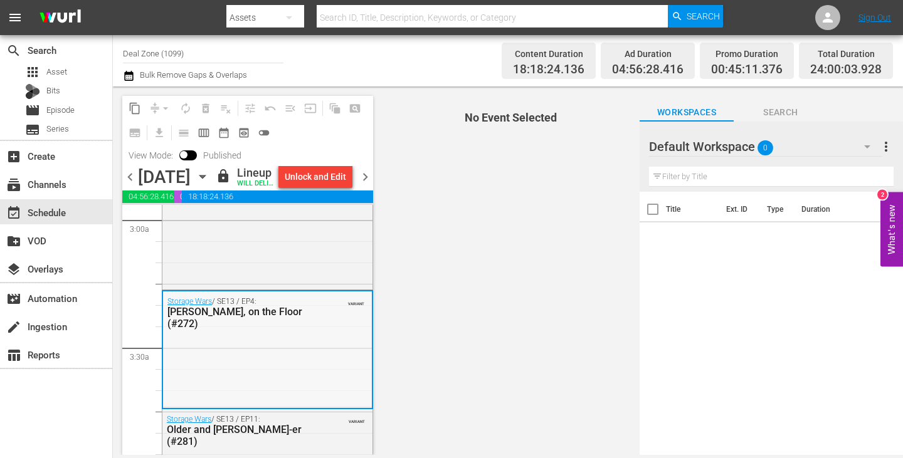
click at [260, 330] on div "Mirro, Mirro, on the Floor (#272)" at bounding box center [238, 318] width 143 height 24
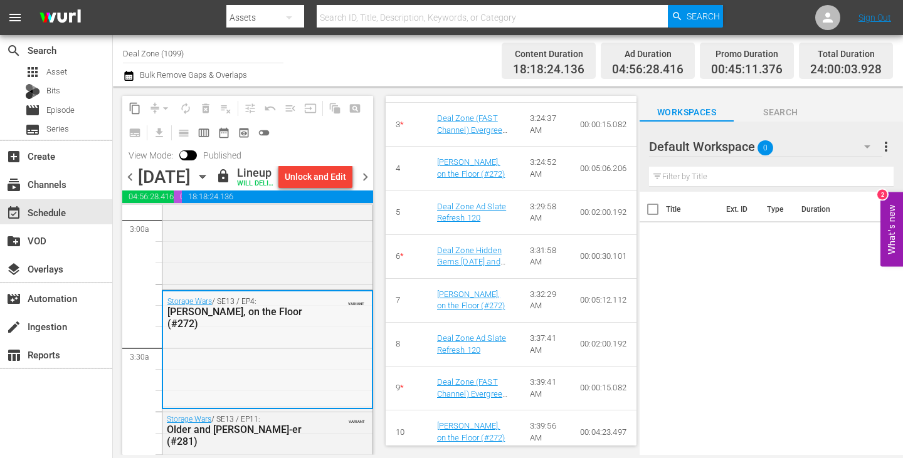
scroll to position [878, 0]
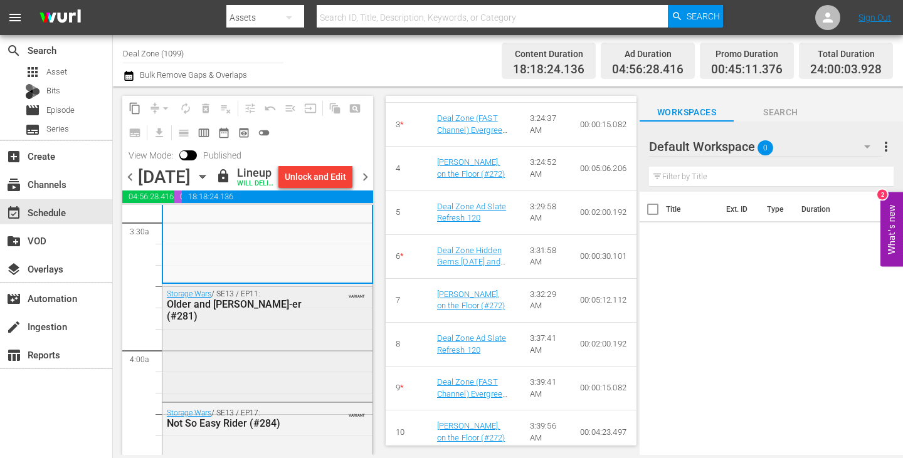
click at [239, 322] on div "Older and Weiss-er (#281)" at bounding box center [239, 310] width 144 height 24
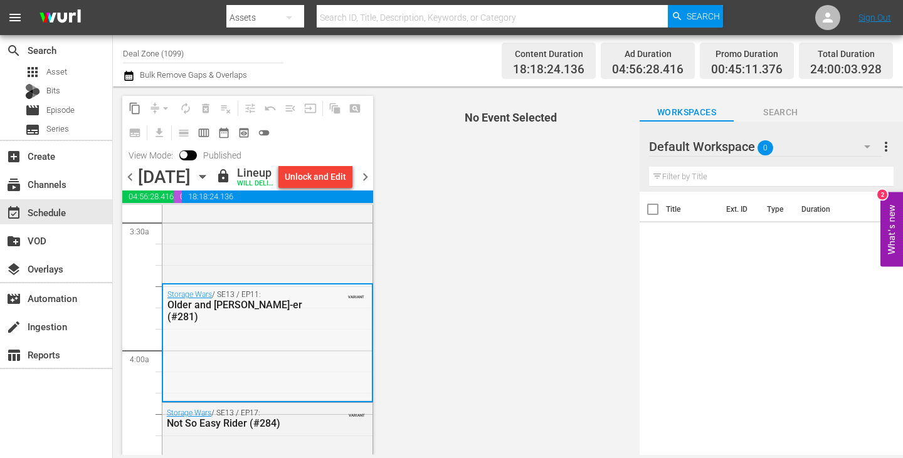
click at [187, 345] on div "Storage Wars / SE13 / EP11: Older and Weiss-er (#281) VARIANT" at bounding box center [267, 342] width 209 height 115
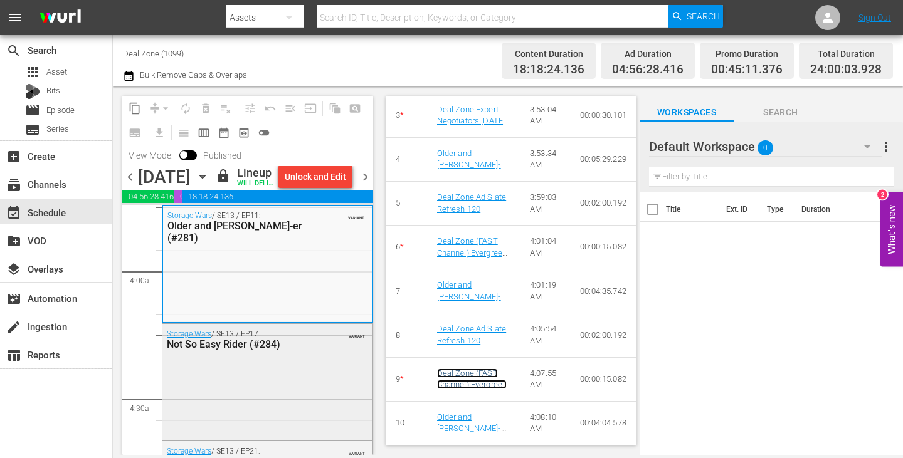
scroll to position [1003, 0]
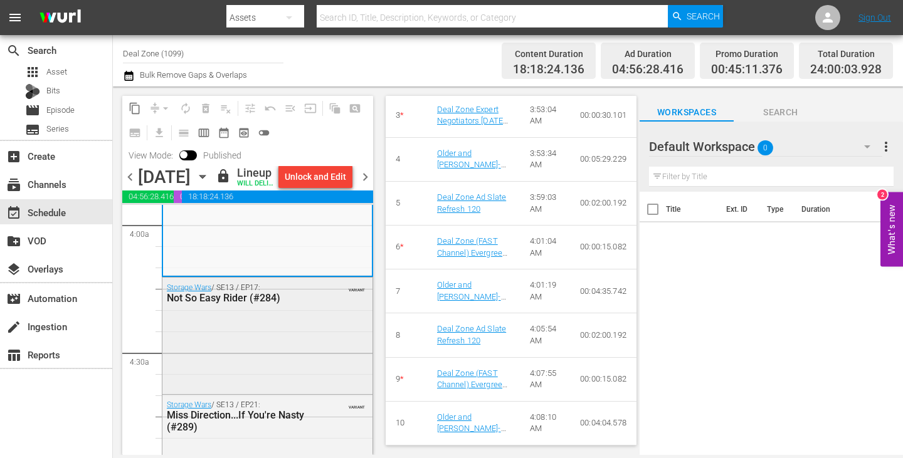
click at [248, 367] on div "Storage Wars / SE13 / EP17: Not So Easy Rider (#284) VARIANT" at bounding box center [267, 335] width 210 height 114
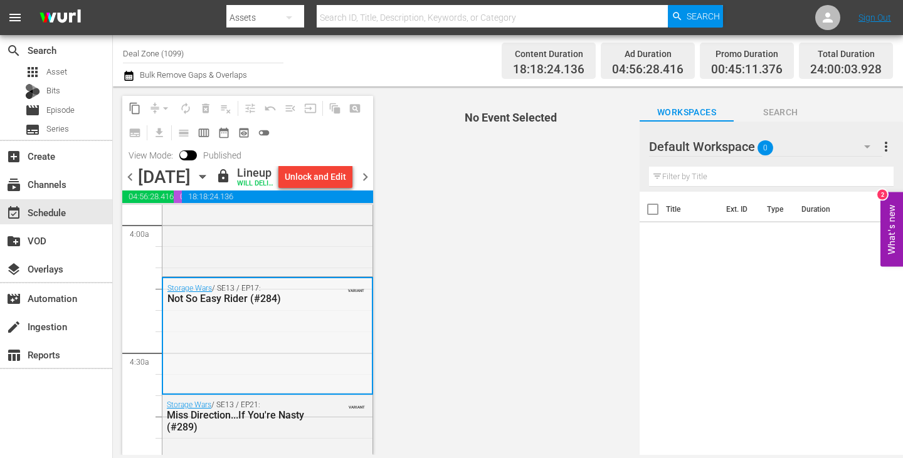
click at [241, 370] on div "Storage Wars / SE13 / EP17: Not So Easy Rider (#284) VARIANT" at bounding box center [267, 335] width 209 height 114
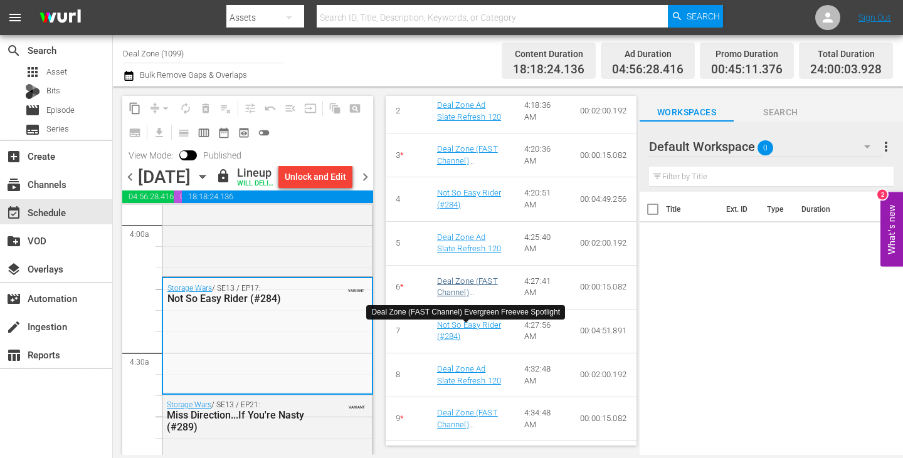
scroll to position [715, 0]
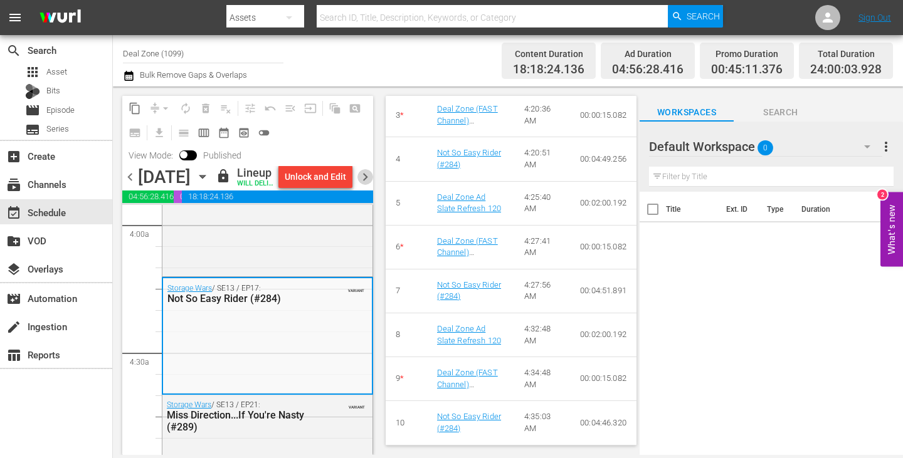
click at [363, 182] on span "chevron_right" at bounding box center [365, 177] width 16 height 16
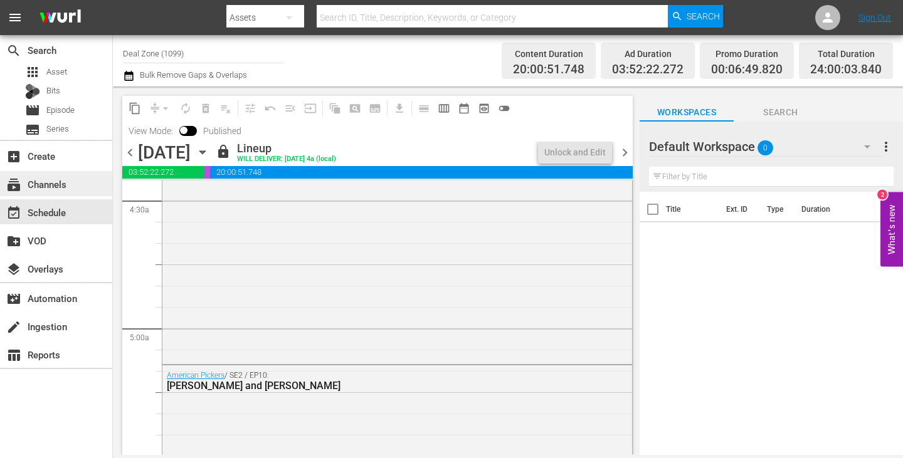
scroll to position [1067, 0]
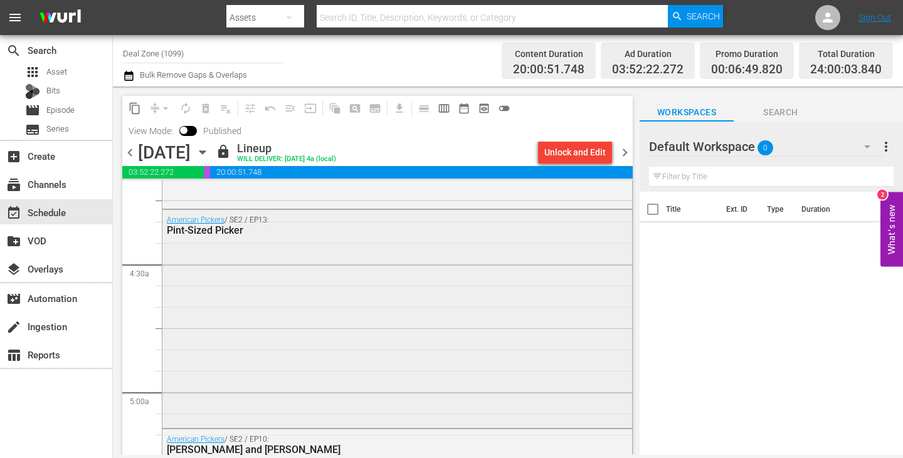
click at [347, 285] on div "American Pickers / SE2 / EP13: Pint-Sized Picker" at bounding box center [396, 317] width 469 height 215
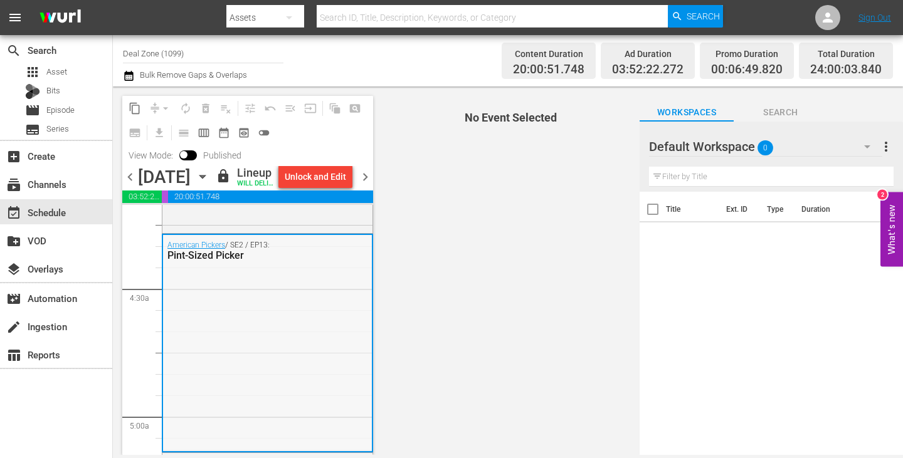
click at [258, 346] on div "American Pickers / SE2 / EP13: Pint-Sized Picker" at bounding box center [267, 342] width 209 height 215
click at [226, 342] on div "American Pickers / SE2 / EP13: Pint-Sized Picker" at bounding box center [267, 342] width 209 height 215
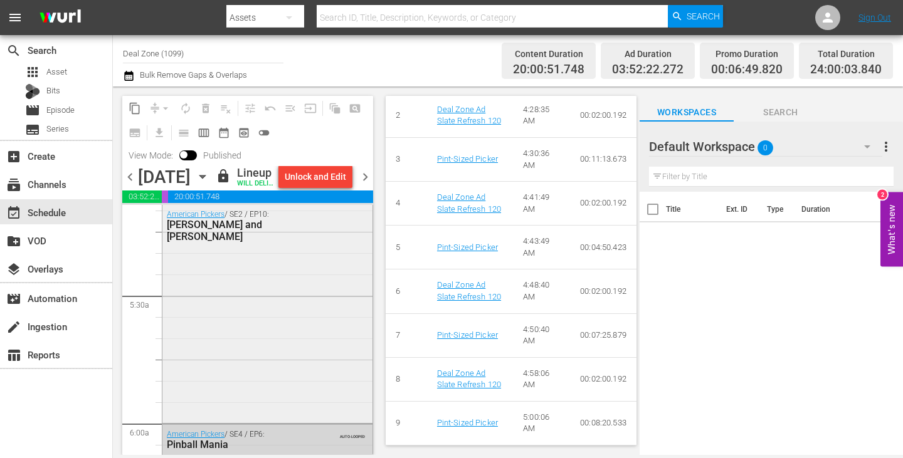
scroll to position [1318, 0]
click at [243, 298] on div "American Pickers / SE2 / EP10: Laurel and Hardy" at bounding box center [267, 310] width 210 height 216
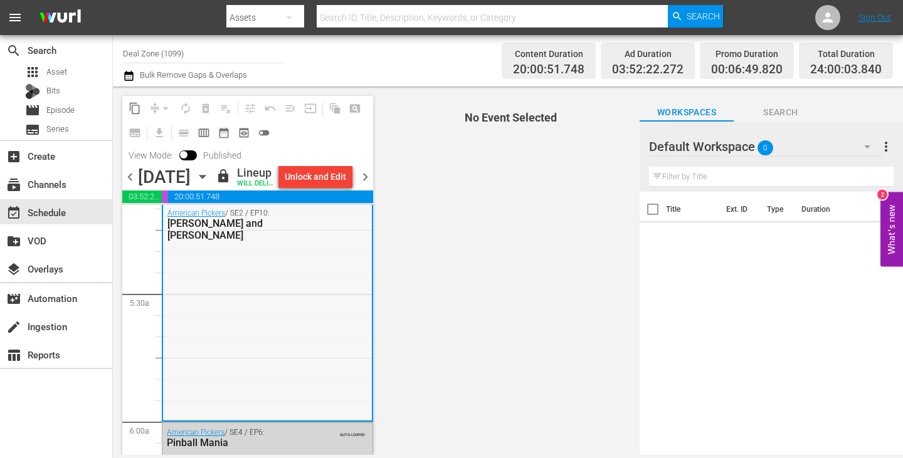
click at [248, 336] on div "American Pickers / SE2 / EP10: Laurel and Hardy" at bounding box center [267, 311] width 209 height 216
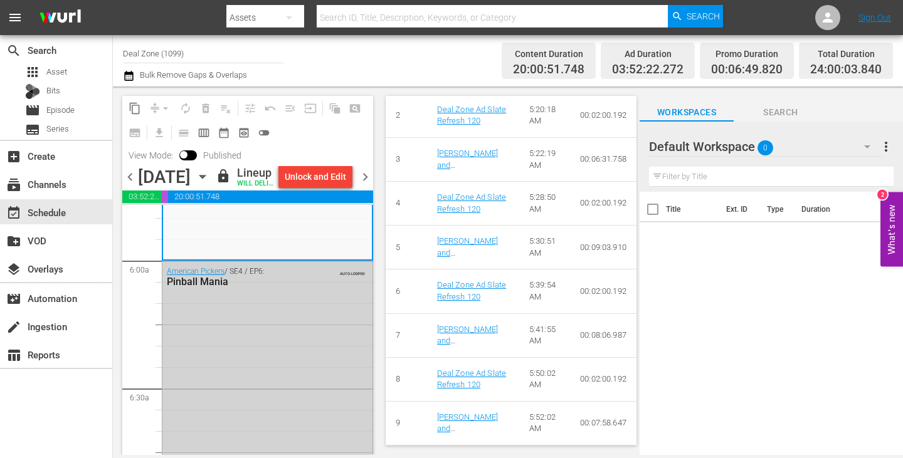
scroll to position [1568, 0]
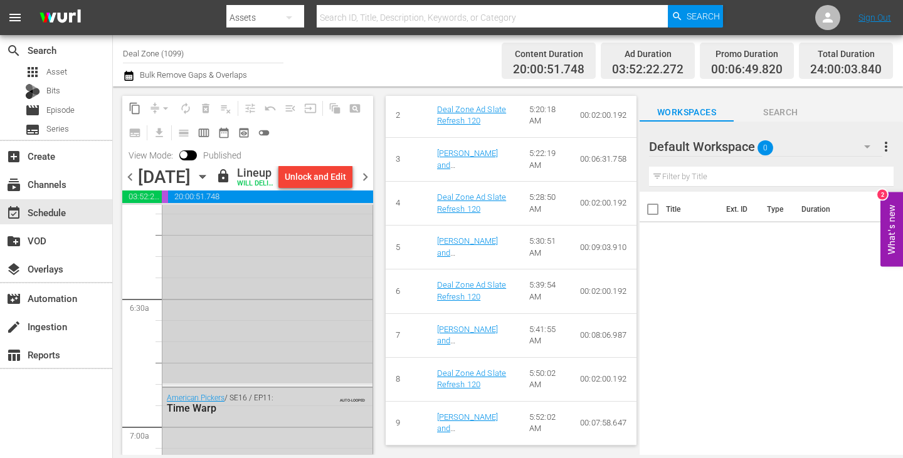
click at [239, 305] on div "American Pickers / SE4 / EP6: Pinball Mania AUTO-LOOPED" at bounding box center [267, 278] width 210 height 212
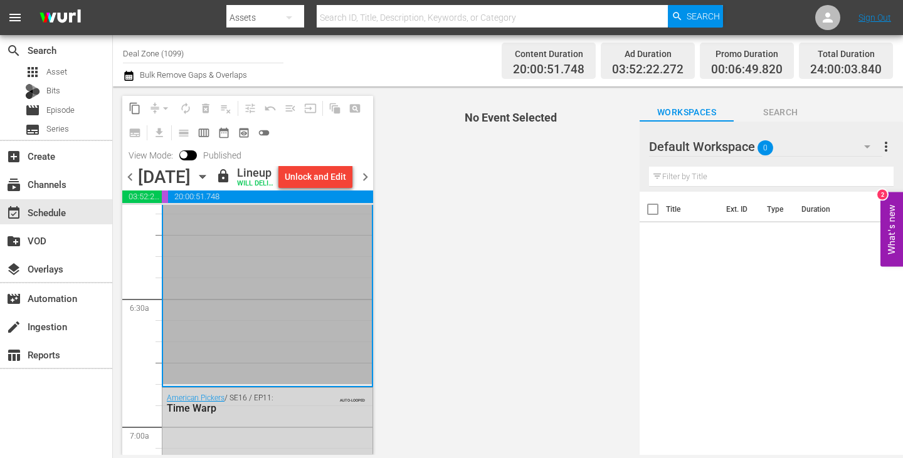
click at [253, 328] on div "American Pickers / SE4 / EP6: Pinball Mania AUTO-LOOPED" at bounding box center [267, 278] width 209 height 212
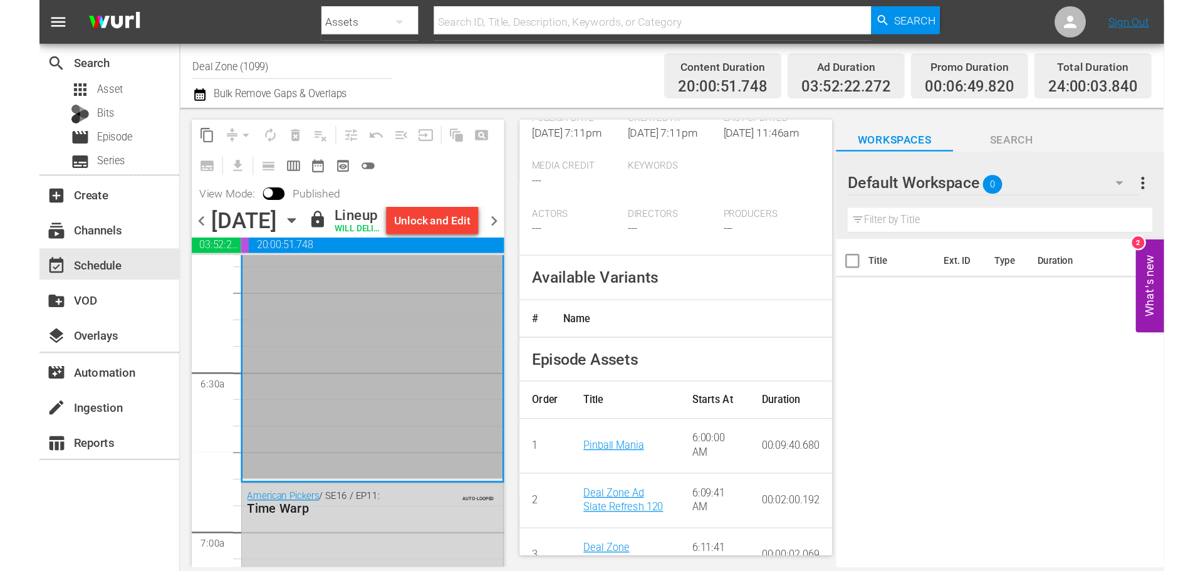
scroll to position [439, 0]
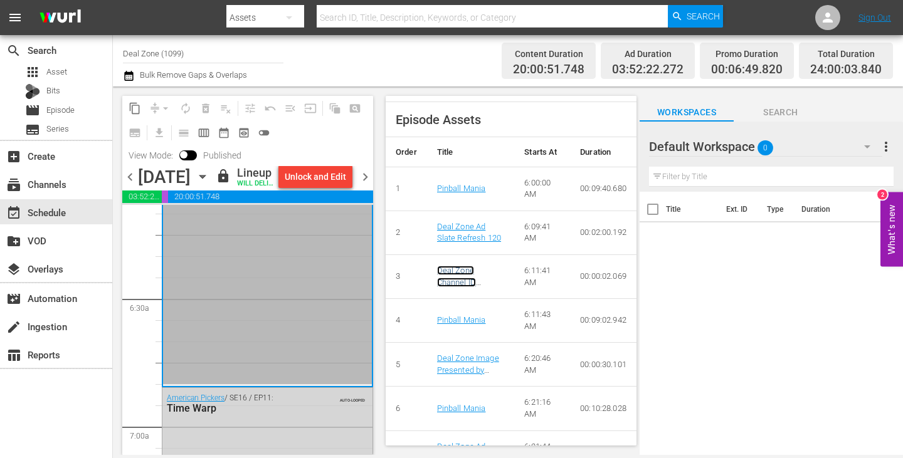
click at [459, 294] on link "Deal Zone Channel ID Refresh 2" at bounding box center [456, 282] width 39 height 33
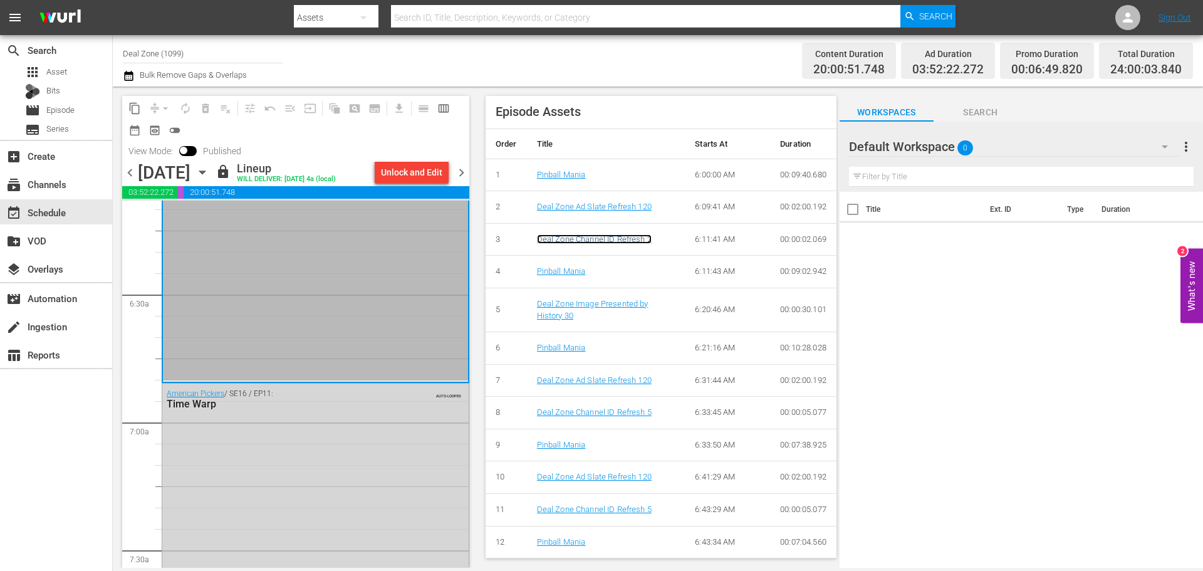
scroll to position [434, 0]
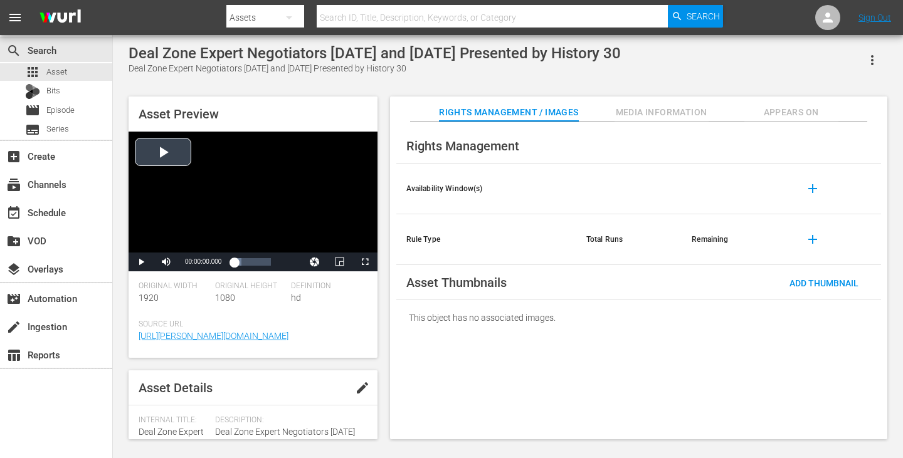
click at [243, 186] on div "Video Player" at bounding box center [252, 192] width 249 height 121
click at [270, 266] on div "Loaded : 59.82% 00:00:30.101 00:00:01.561" at bounding box center [252, 262] width 36 height 13
click at [177, 159] on div "Video Player" at bounding box center [252, 192] width 249 height 121
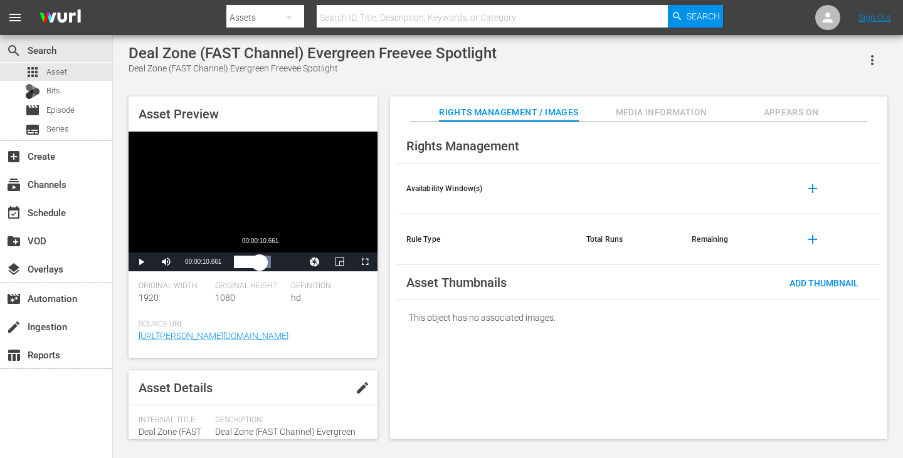
click at [259, 261] on div "Loaded : 100.00% 00:00:10.661 00:00:01.024" at bounding box center [252, 262] width 36 height 13
click at [141, 262] on span "Video Player" at bounding box center [141, 262] width 0 height 0
click at [265, 202] on div "Video Player" at bounding box center [252, 192] width 249 height 121
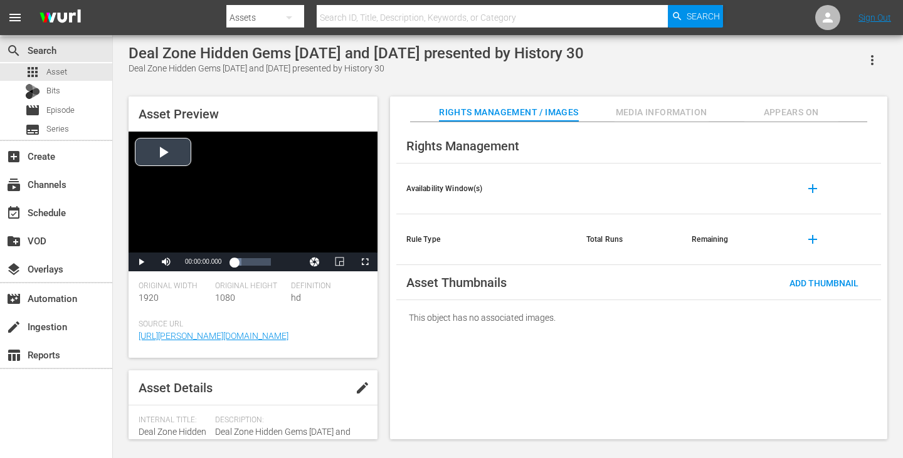
click at [186, 168] on div "Video Player" at bounding box center [252, 192] width 249 height 121
click at [265, 268] on div "Loaded : 59.96% 00:00:21.278 00:00:00.783" at bounding box center [252, 262] width 36 height 13
click at [253, 187] on div "Video Player" at bounding box center [252, 192] width 249 height 121
drag, startPoint x: 638, startPoint y: 55, endPoint x: 127, endPoint y: 49, distance: 510.9
click at [127, 49] on div "Deal Zone Hidden Gems Tuesday and Saturday presented by History 30 Deal Zone Hi…" at bounding box center [507, 239] width 771 height 389
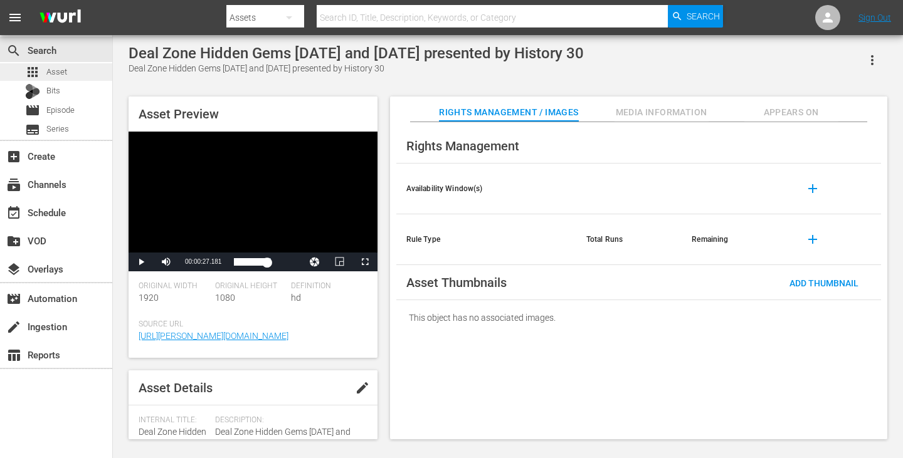
copy div "Deal Zone Hidden Gems [DATE] and [DATE] presented by History 30"
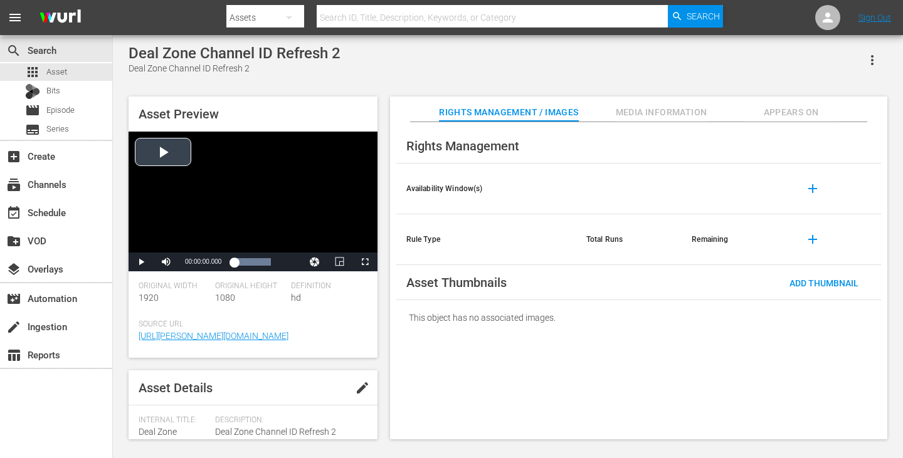
click at [181, 159] on div "Video Player" at bounding box center [252, 192] width 249 height 121
click at [206, 196] on div "Video Player" at bounding box center [252, 192] width 249 height 121
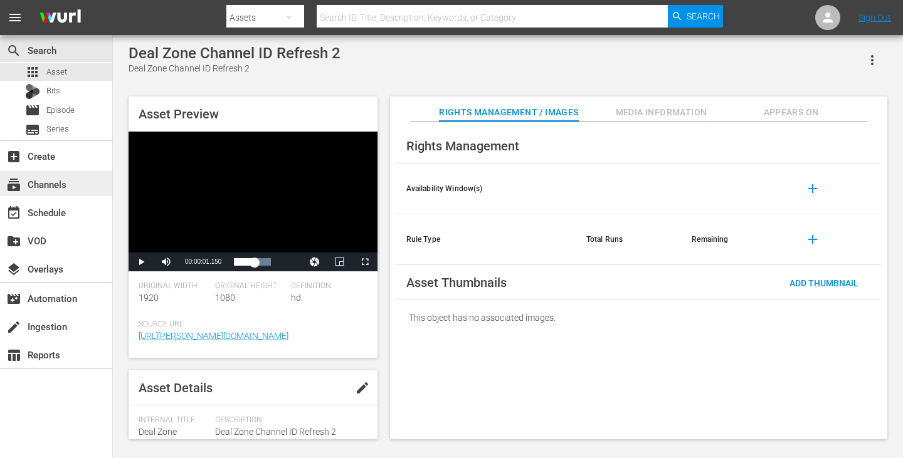
click at [80, 187] on div "subscriptions Channels" at bounding box center [56, 183] width 112 height 25
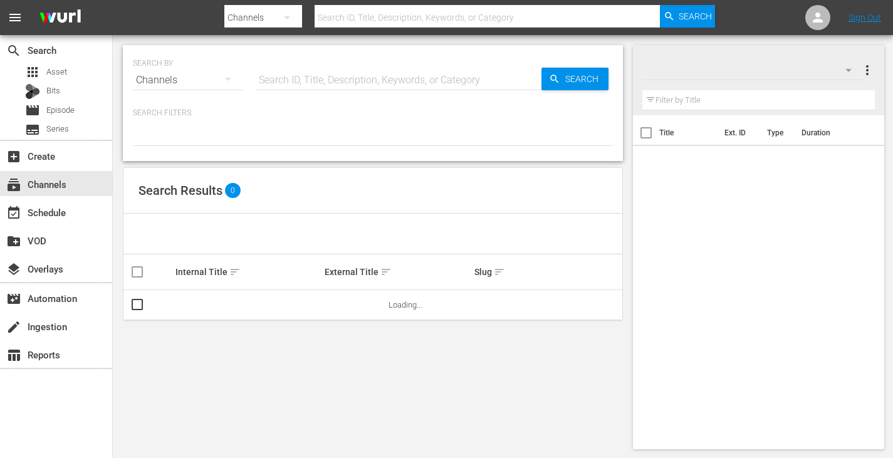
click at [298, 86] on input "text" at bounding box center [399, 80] width 286 height 30
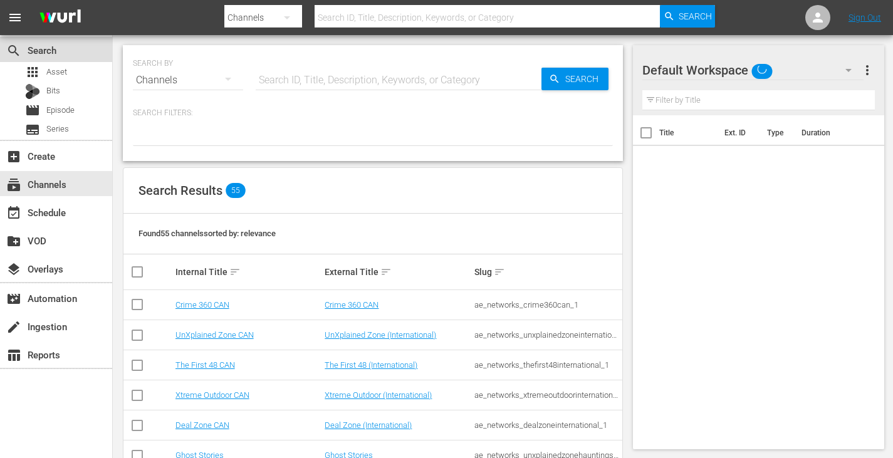
click at [71, 60] on div "search Search" at bounding box center [56, 49] width 112 height 25
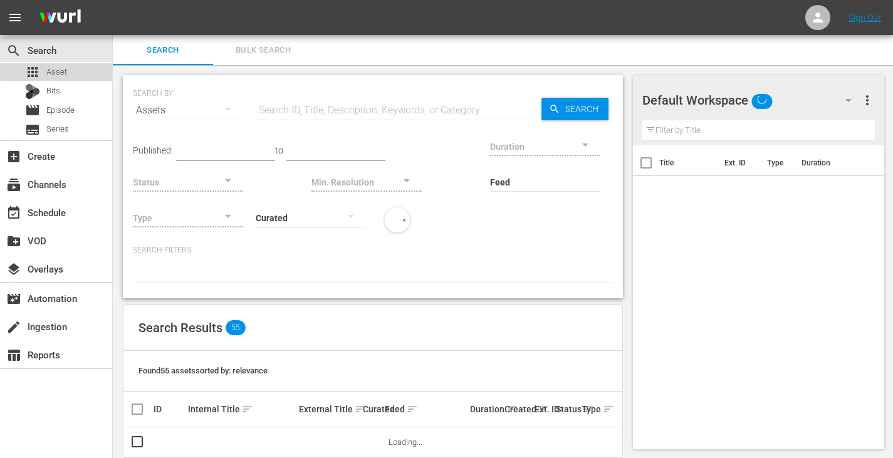
click at [71, 66] on div "apps Asset" at bounding box center [56, 72] width 112 height 18
click at [330, 121] on input "text" at bounding box center [399, 110] width 286 height 30
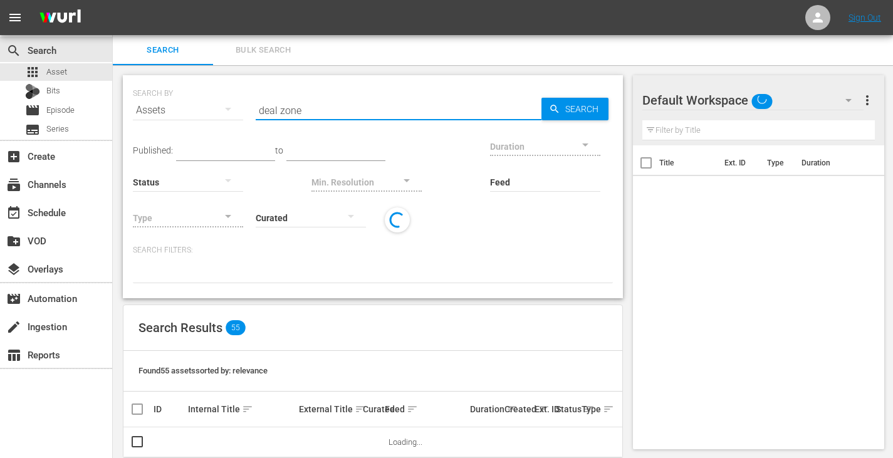
type input "deal zone"
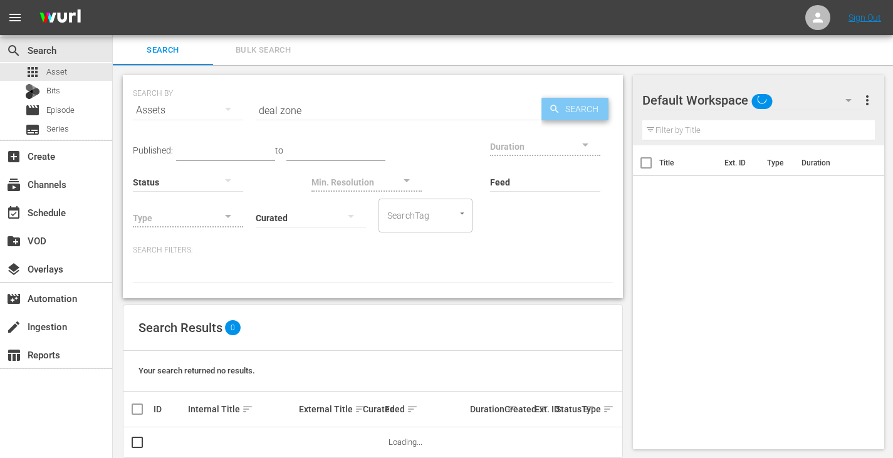
click at [589, 114] on span "Search" at bounding box center [584, 109] width 48 height 23
click at [318, 271] on div at bounding box center [373, 272] width 480 height 21
click at [531, 159] on div "Feed Feed Title" at bounding box center [545, 174] width 110 height 45
click at [525, 149] on div at bounding box center [545, 145] width 110 height 35
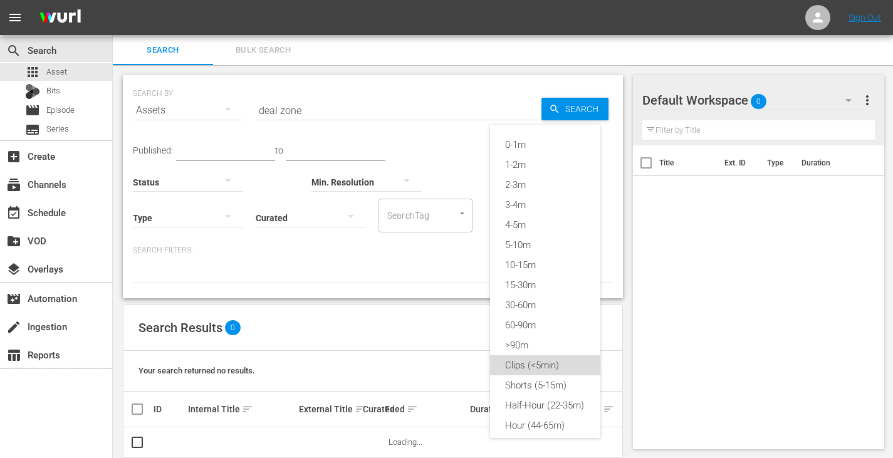
click at [539, 364] on div "Clips (<5min)" at bounding box center [545, 365] width 110 height 20
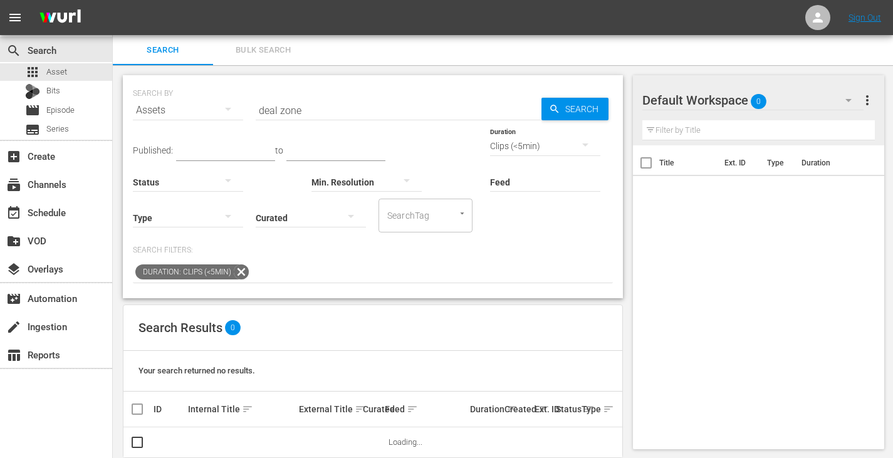
click at [443, 281] on div "0-1m 1-2m 2-3m 3-4m 4-5m 5-10m 10-15m 15-30m 30-60m 60-90m >90m Clips (<5min) S…" at bounding box center [446, 229] width 893 height 458
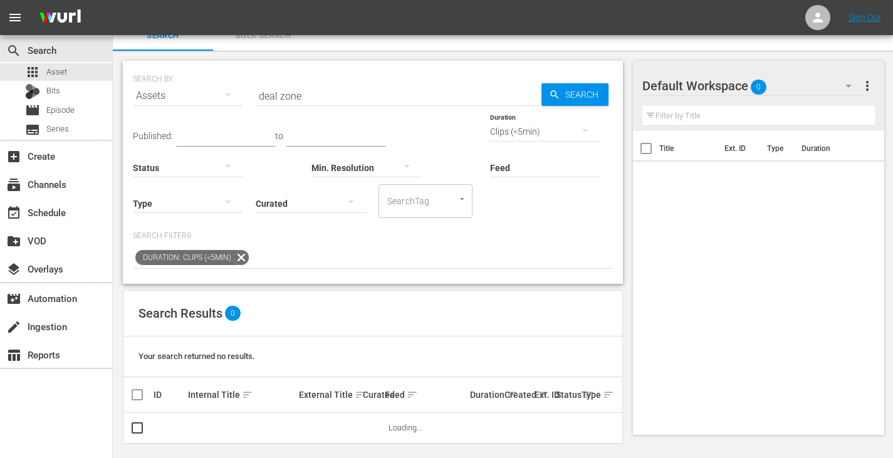
scroll to position [22, 0]
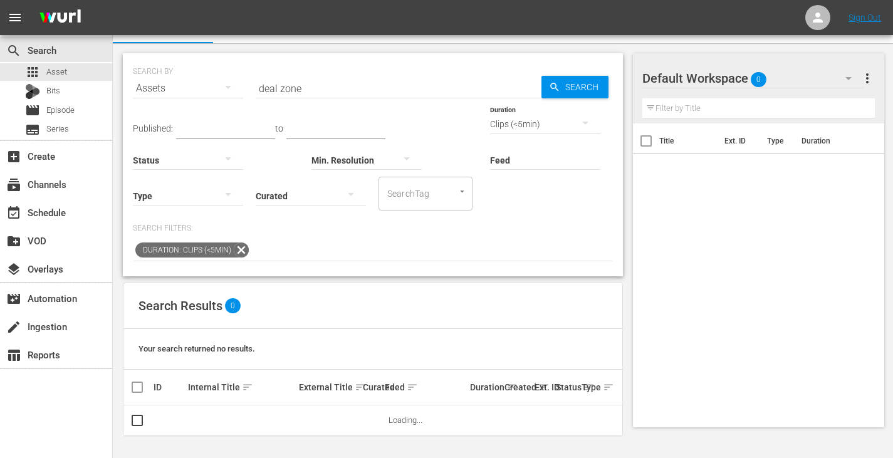
click at [446, 281] on div "SEARCH BY Search By Assets Search ID, Title, Description, Keywords, or Category…" at bounding box center [373, 251] width 520 height 416
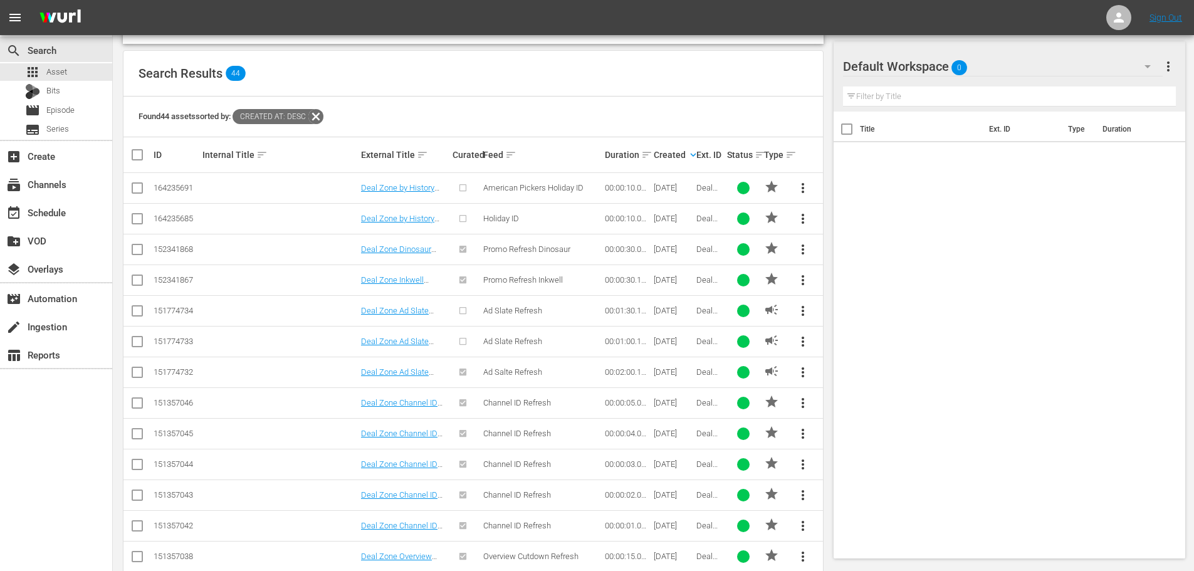
scroll to position [488, 0]
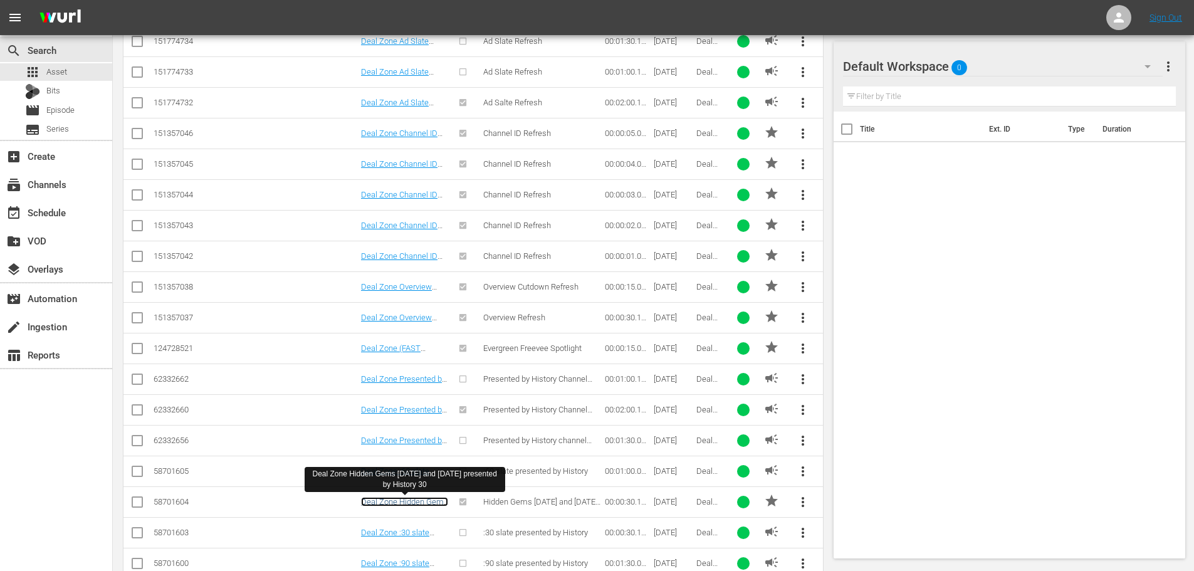
click at [402, 458] on link "Deal Zone Hidden Gems Tuesday and Saturday presented by History 30" at bounding box center [404, 511] width 87 height 28
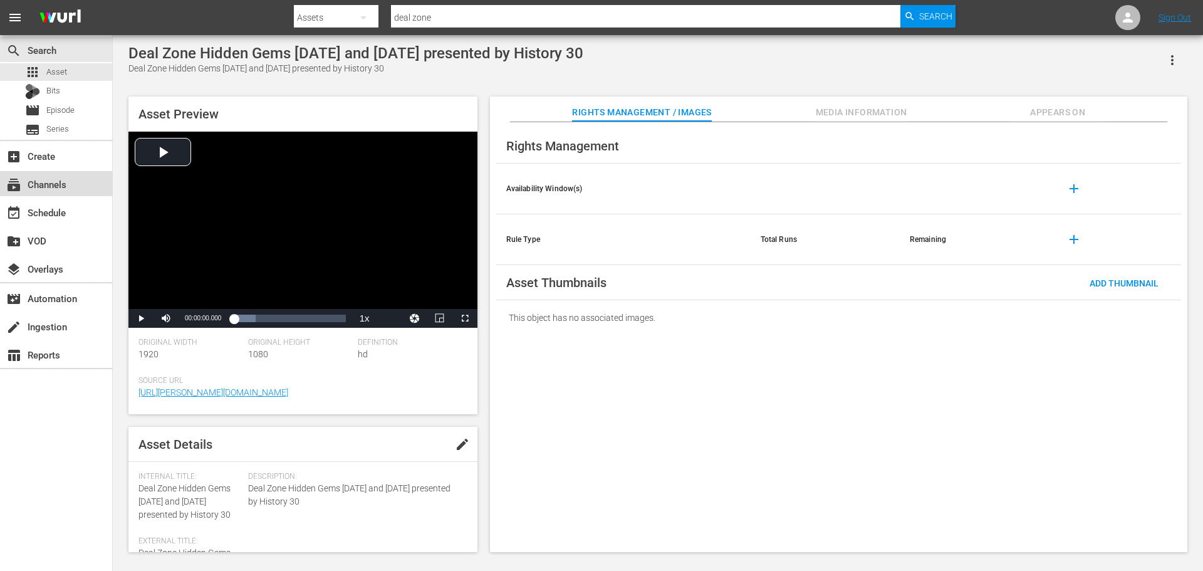
click at [65, 186] on div "subscriptions Channels" at bounding box center [35, 182] width 70 height 11
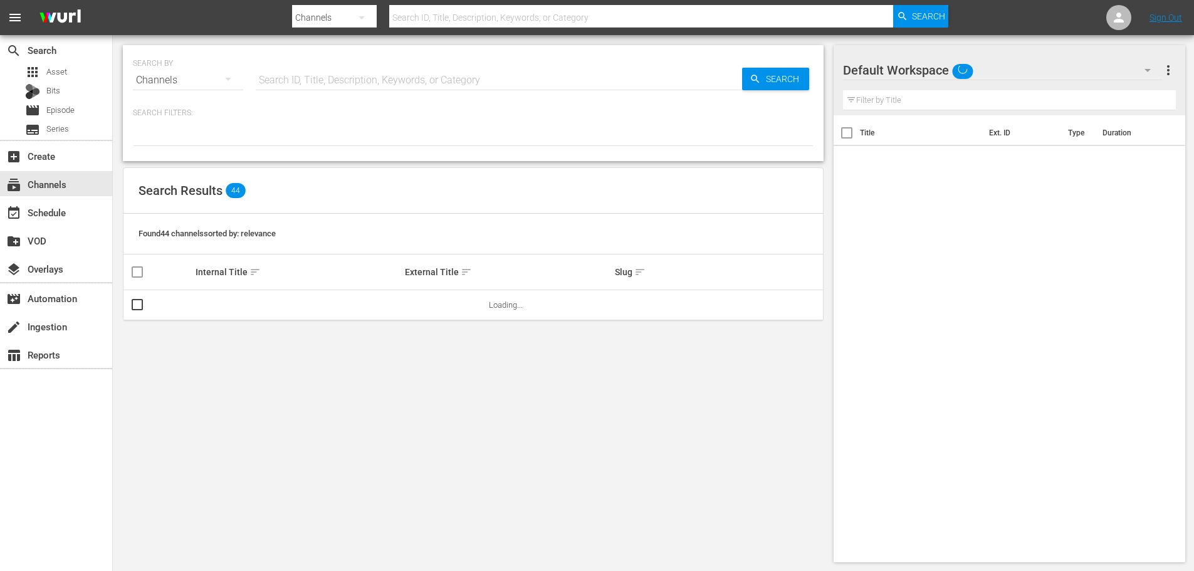
click at [268, 81] on input "text" at bounding box center [499, 80] width 486 height 30
click at [39, 214] on div "event_available Schedule" at bounding box center [35, 210] width 70 height 11
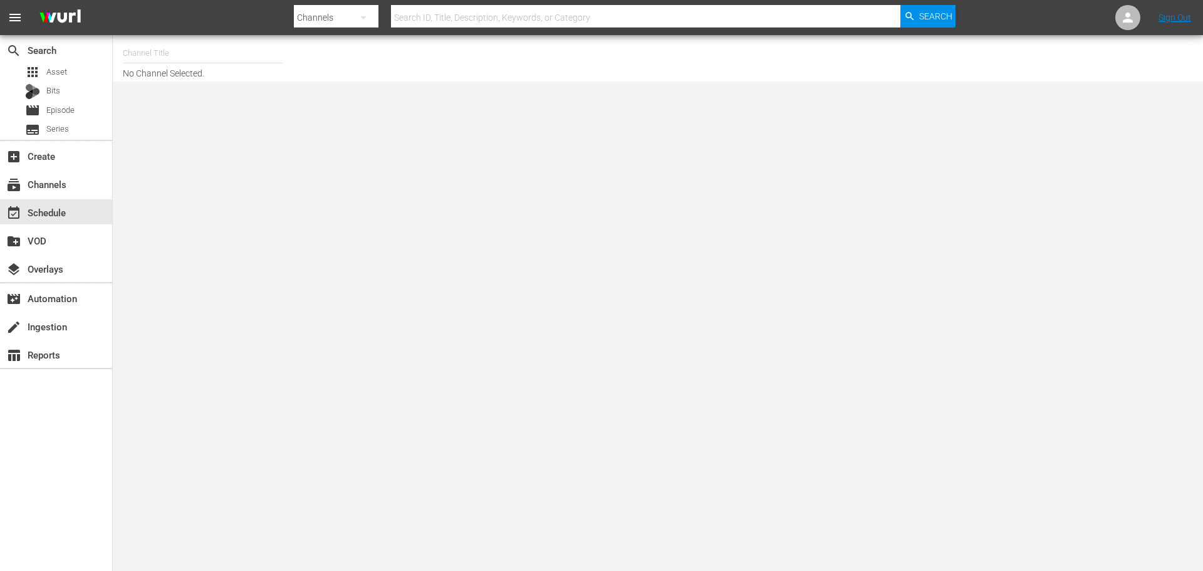
click at [223, 53] on input "text" at bounding box center [203, 53] width 160 height 30
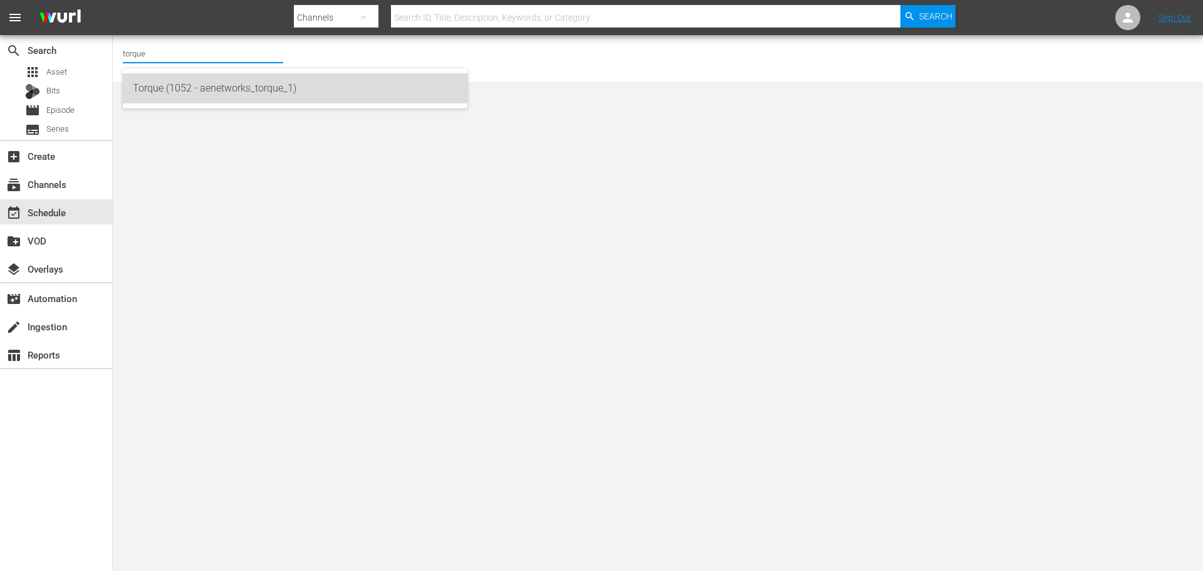
click at [248, 80] on div "Torque (1052 - aenetworks_torque_1)" at bounding box center [295, 88] width 325 height 30
type input "The First 48 & Beyond by A&E (2040 - ae_networks_thefirst48beyondbyae_1)"
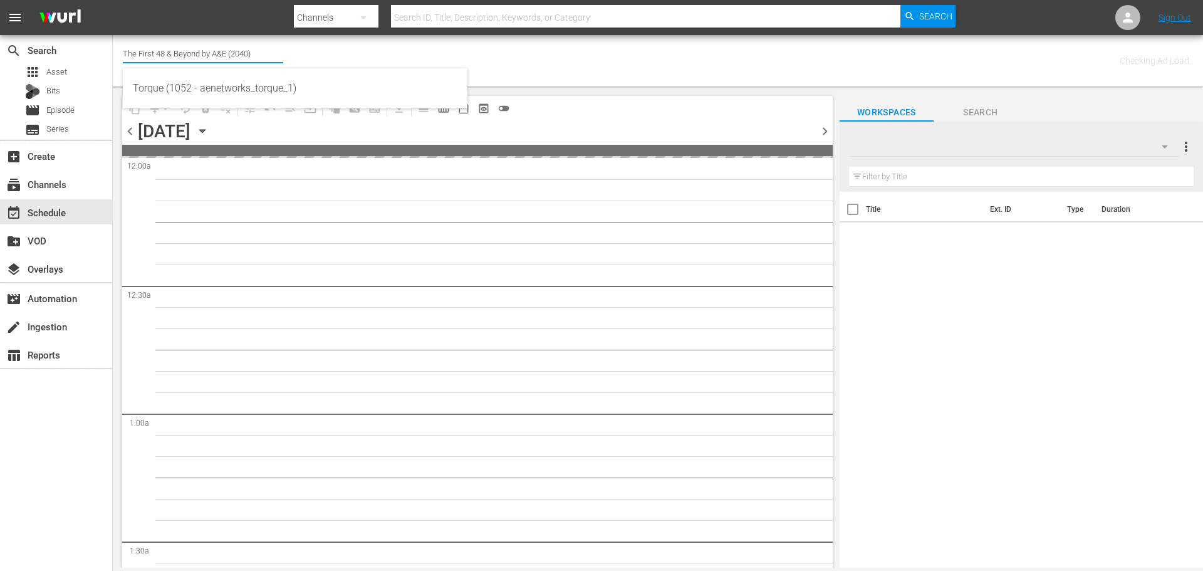
click at [212, 53] on input "The First 48 & Beyond by A&E (2040)" at bounding box center [203, 53] width 160 height 30
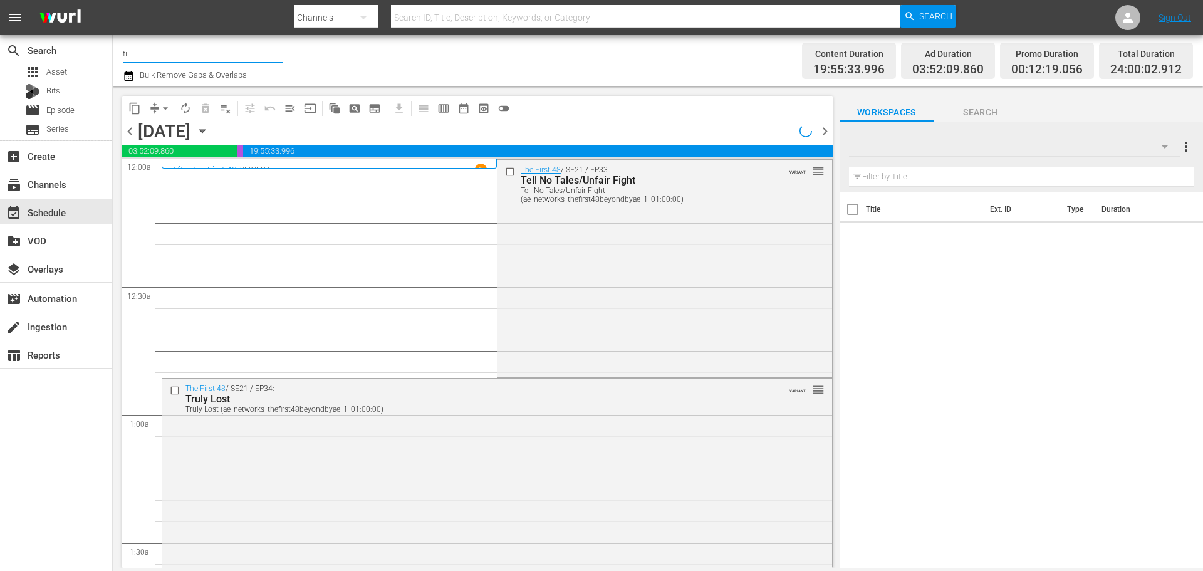
type input "t"
type input "o"
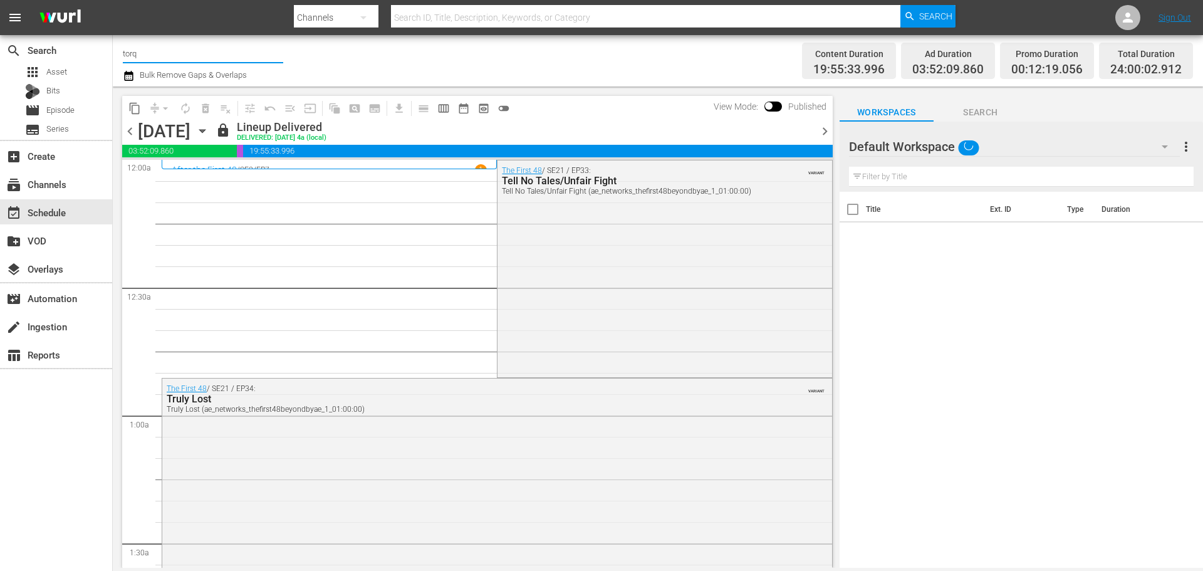
click at [170, 53] on input "torq" at bounding box center [203, 53] width 160 height 30
click at [181, 50] on input "torque" at bounding box center [203, 53] width 160 height 30
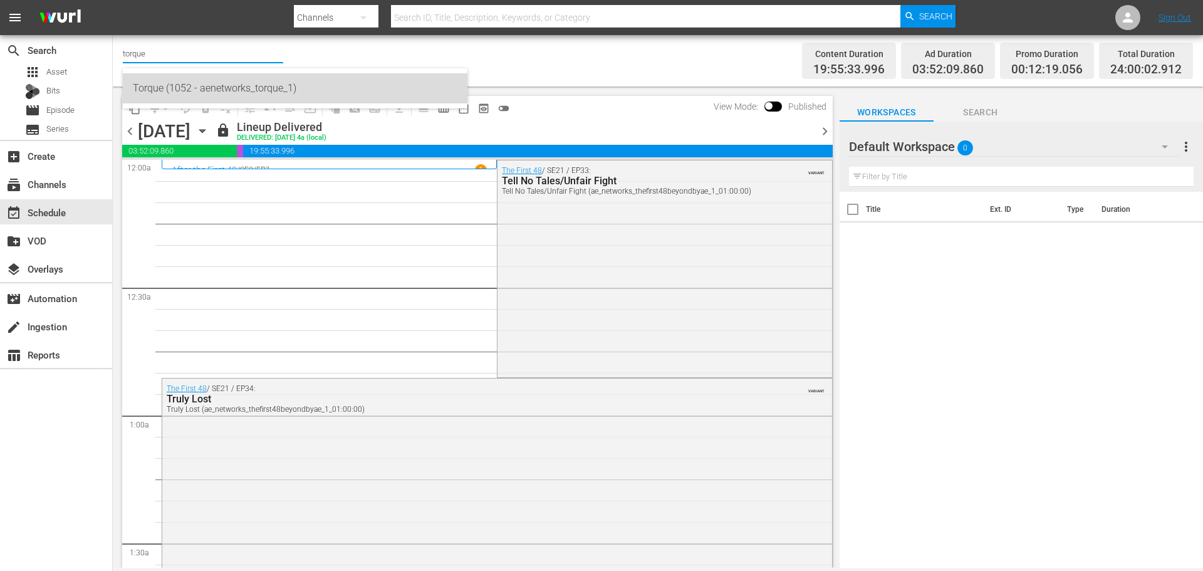
click at [170, 93] on div "Torque (1052 - aenetworks_torque_1)" at bounding box center [295, 88] width 325 height 30
type input "Torque (1052 - aenetworks_torque_1)"
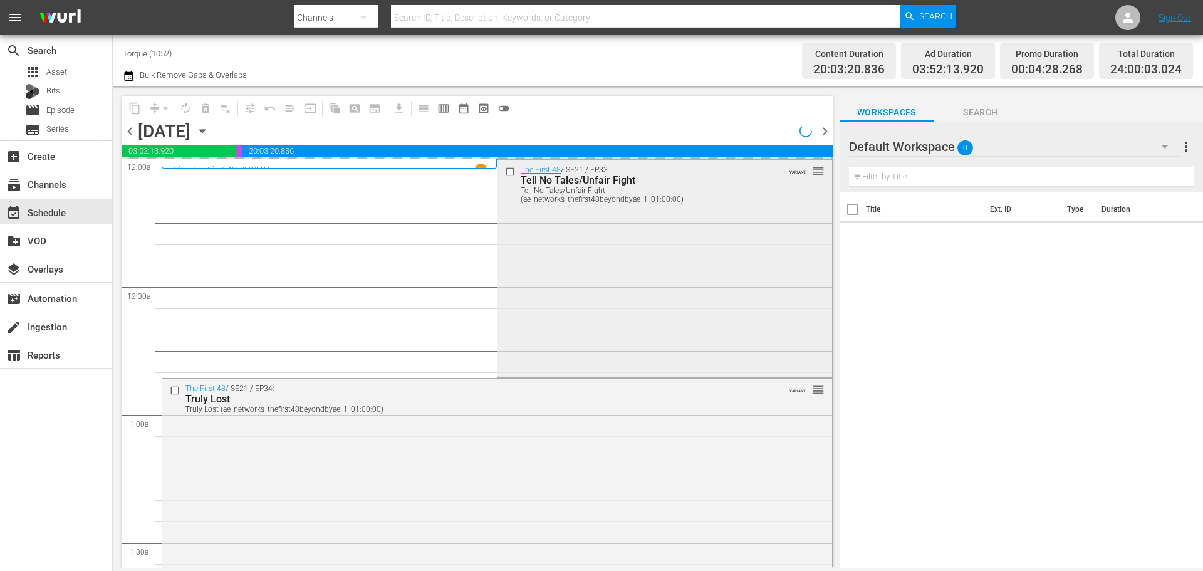
click at [636, 276] on div "The First 48 / SE21 / EP33: Tell No Tales/Unfair Fight Tell No Tales/Unfair Fig…" at bounding box center [665, 267] width 334 height 214
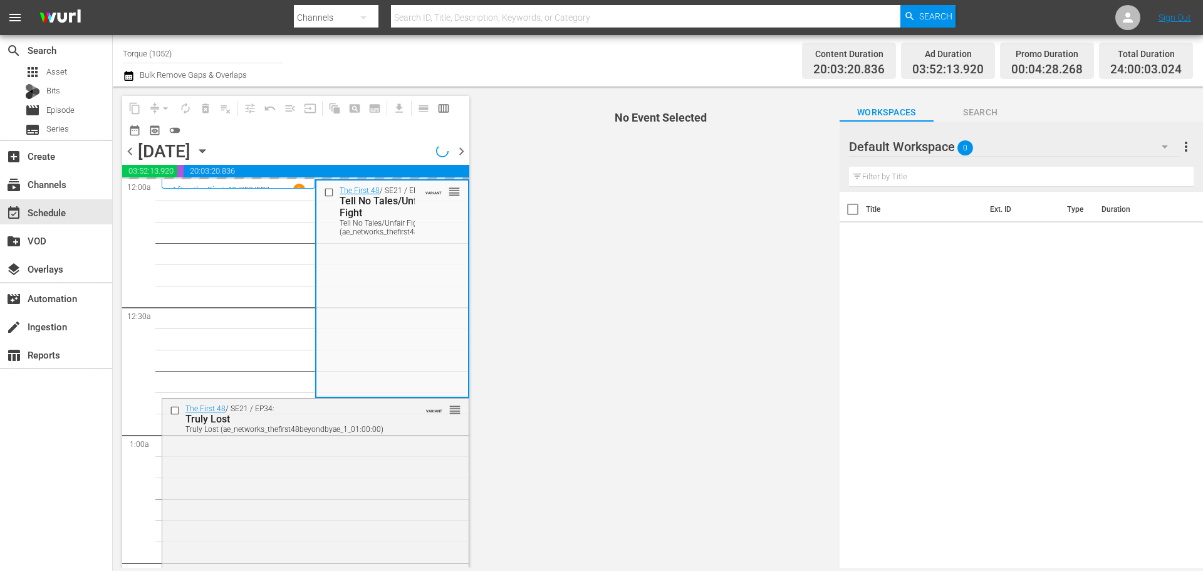
click at [364, 260] on div "The First 48 / SE21 / EP33: Tell No Tales/Unfair Fight Tell No Tales/Unfair Fig…" at bounding box center [392, 288] width 151 height 214
click at [215, 56] on input "Torque (1052)" at bounding box center [203, 53] width 160 height 30
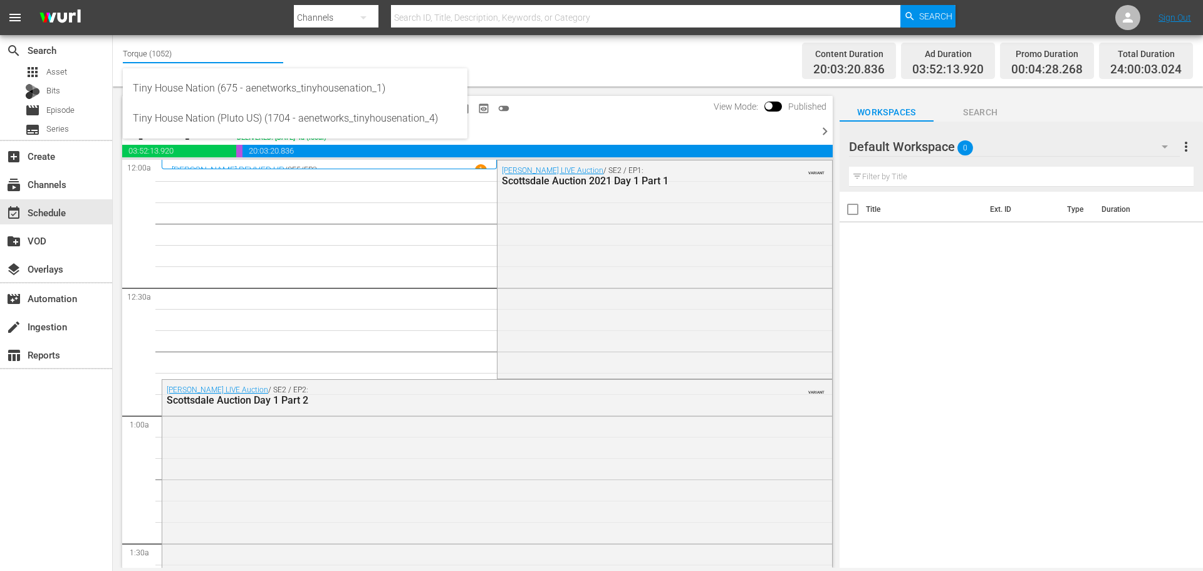
click at [231, 42] on input "Torque (1052)" at bounding box center [203, 53] width 160 height 30
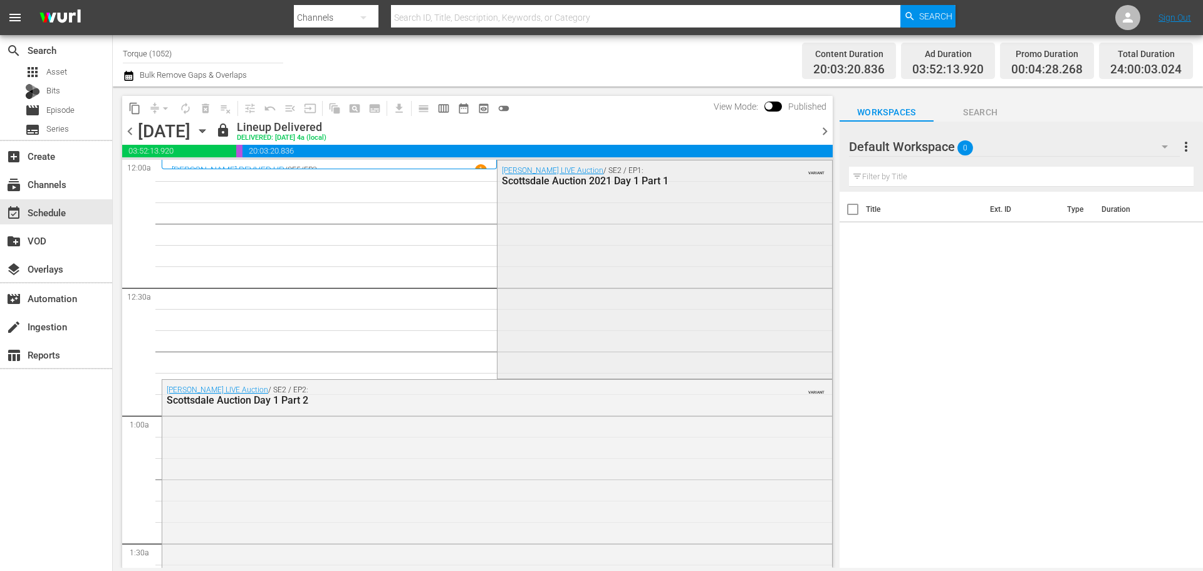
click at [538, 249] on div "Barrett-Jackson LIVE Auction / SE2 / EP1: Scottsdale Auction 2021 Day 1 Part 1 …" at bounding box center [665, 268] width 334 height 216
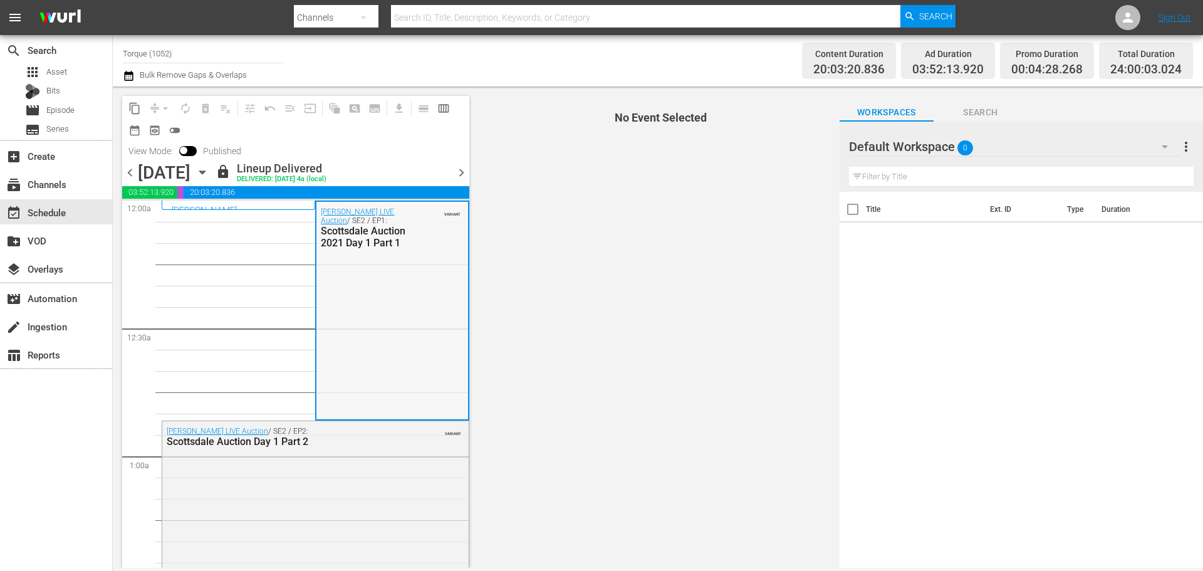
click at [332, 254] on div "Barrett-Jackson LIVE Auction / SE2 / EP1: Scottsdale Auction 2021 Day 1 Part 1 …" at bounding box center [392, 310] width 151 height 216
click at [401, 312] on div "Barrett-Jackson LIVE Auction / SE2 / EP1: Scottsdale Auction 2021 Day 1 Part 1 …" at bounding box center [392, 310] width 151 height 216
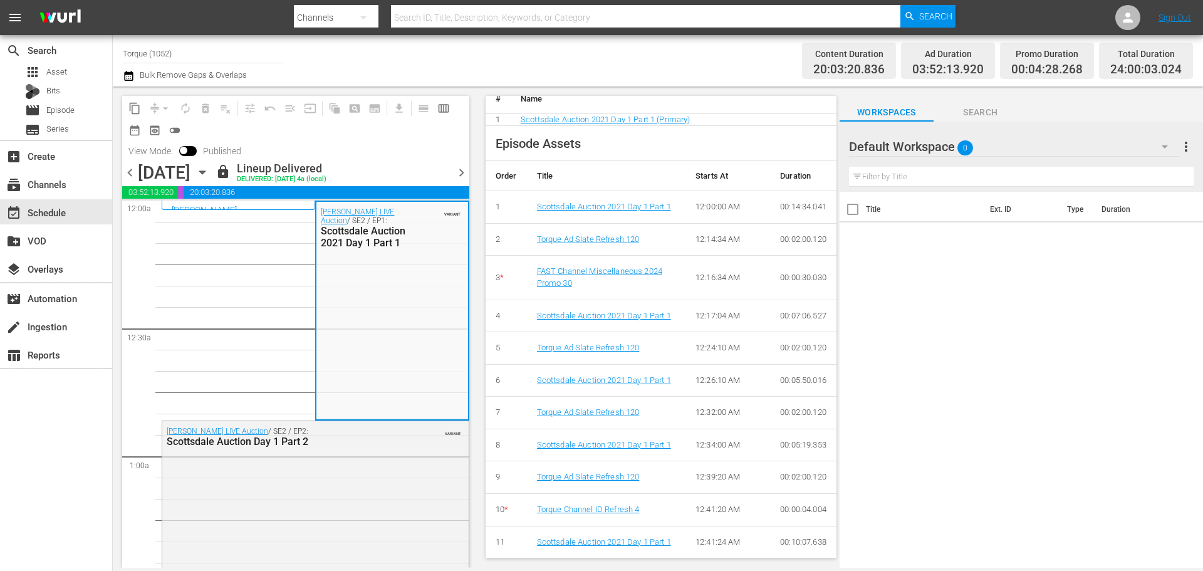
scroll to position [538, 0]
click at [325, 458] on div "Barrett-Jackson LIVE Auction / SE2 / EP2: Scottsdale Auction Day 1 Part 2 VARIA…" at bounding box center [315, 529] width 307 height 216
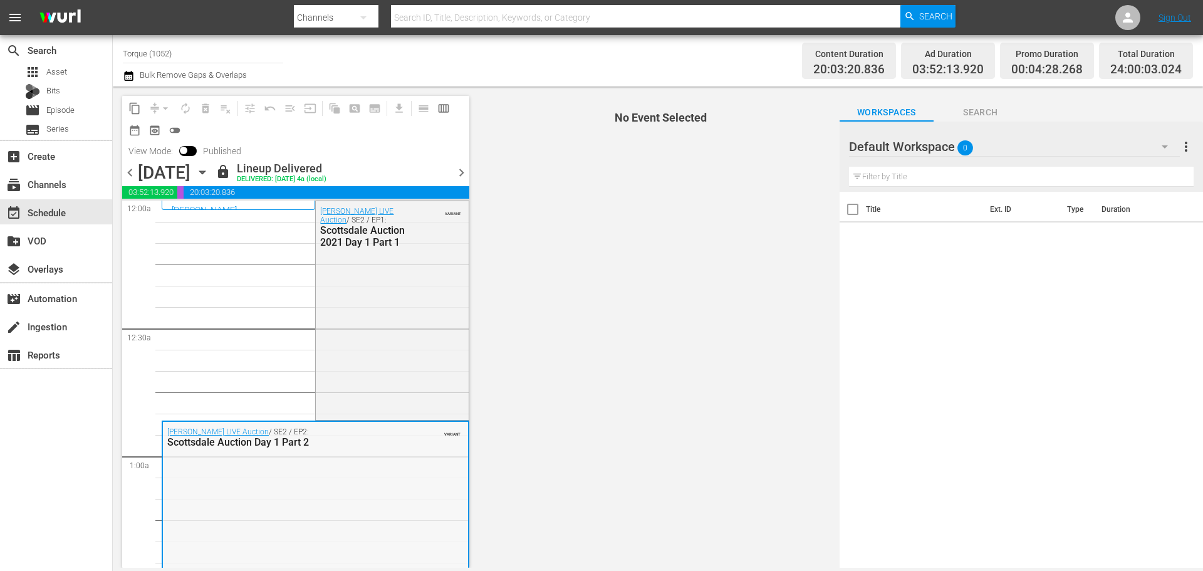
click at [281, 458] on div "Barrett-Jackson LIVE Auction / SE2 / EP2: Scottsdale Auction Day 1 Part 2 VARIA…" at bounding box center [315, 530] width 305 height 216
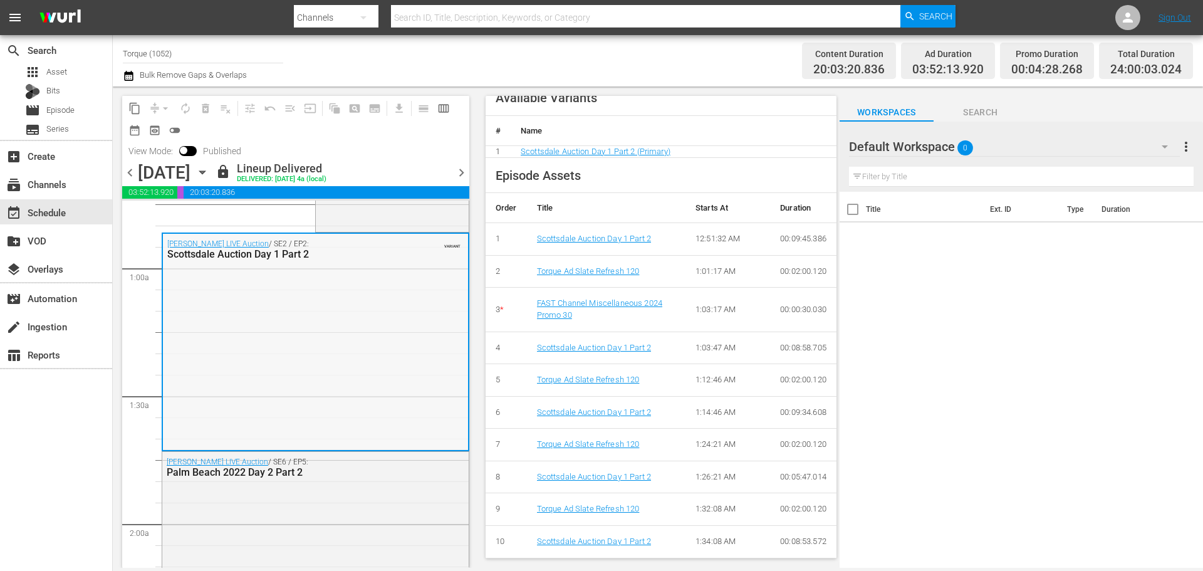
scroll to position [313, 0]
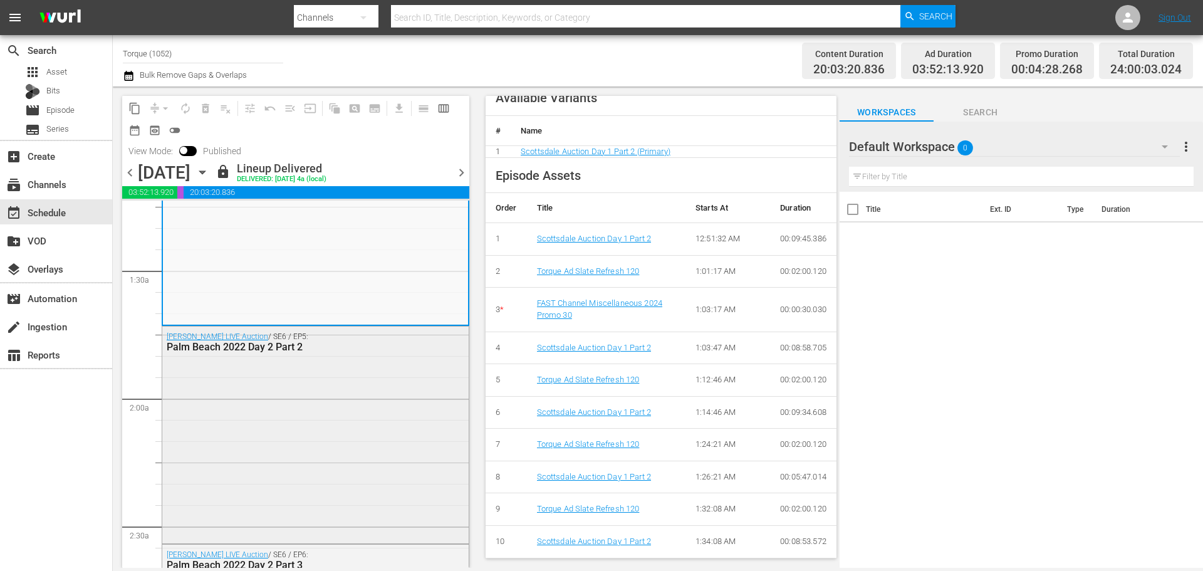
click at [376, 435] on div "Barrett-Jackson LIVE Auction / SE6 / EP5: Palm Beach 2022 Day 2 Part 2" at bounding box center [315, 434] width 307 height 214
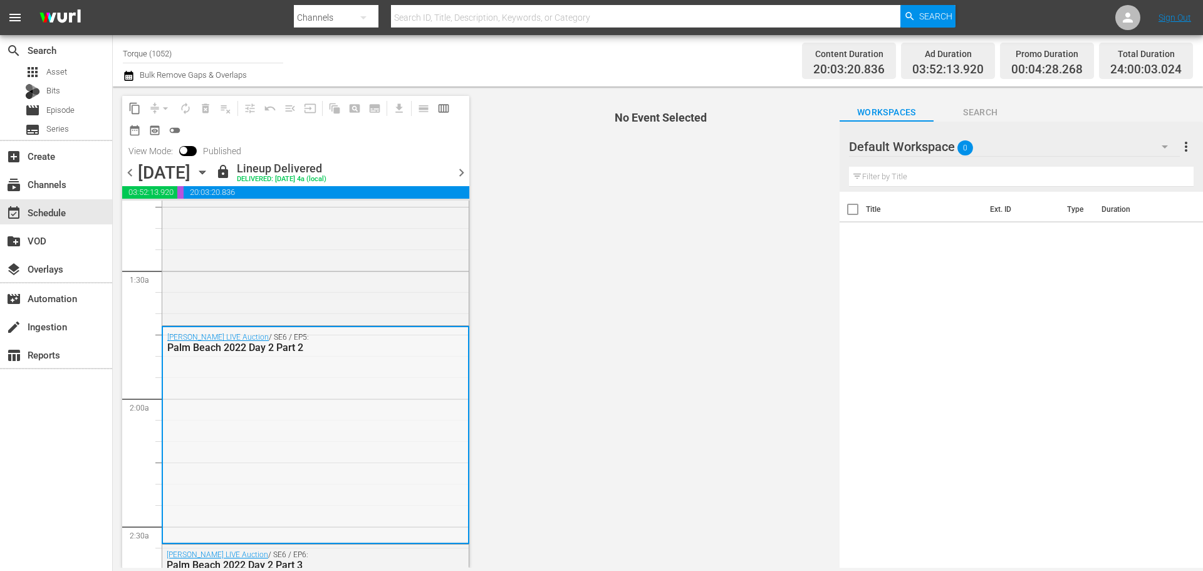
click at [317, 431] on div "Barrett-Jackson LIVE Auction / SE6 / EP5: Palm Beach 2022 Day 2 Part 2" at bounding box center [315, 434] width 305 height 214
click at [288, 431] on div "Barrett-Jackson LIVE Auction / SE6 / EP5: Palm Beach 2022 Day 2 Part 2" at bounding box center [315, 434] width 305 height 214
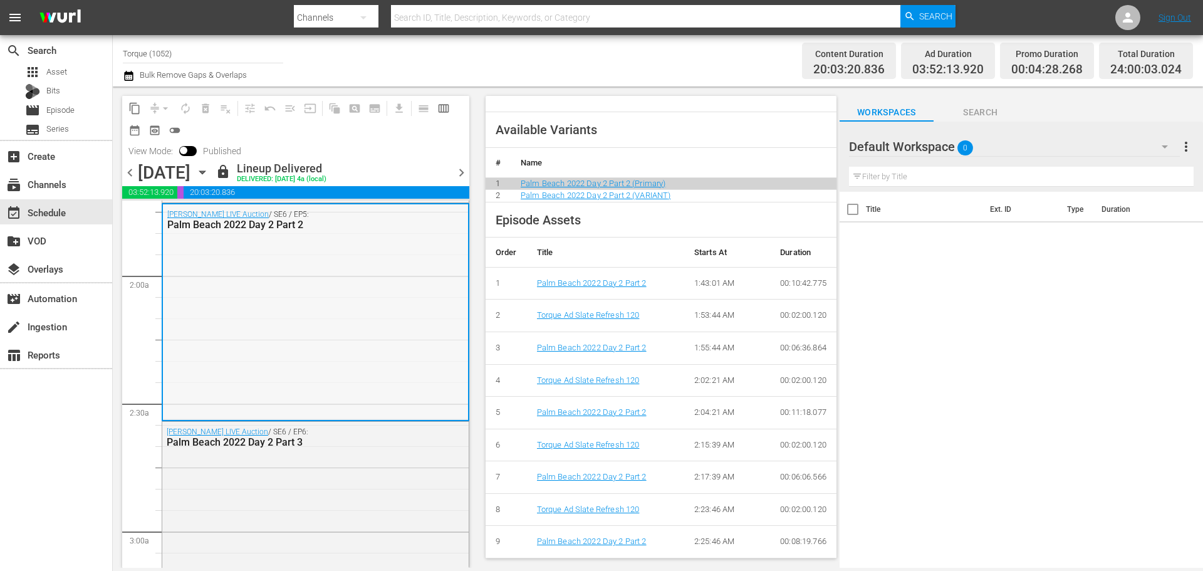
scroll to position [564, 0]
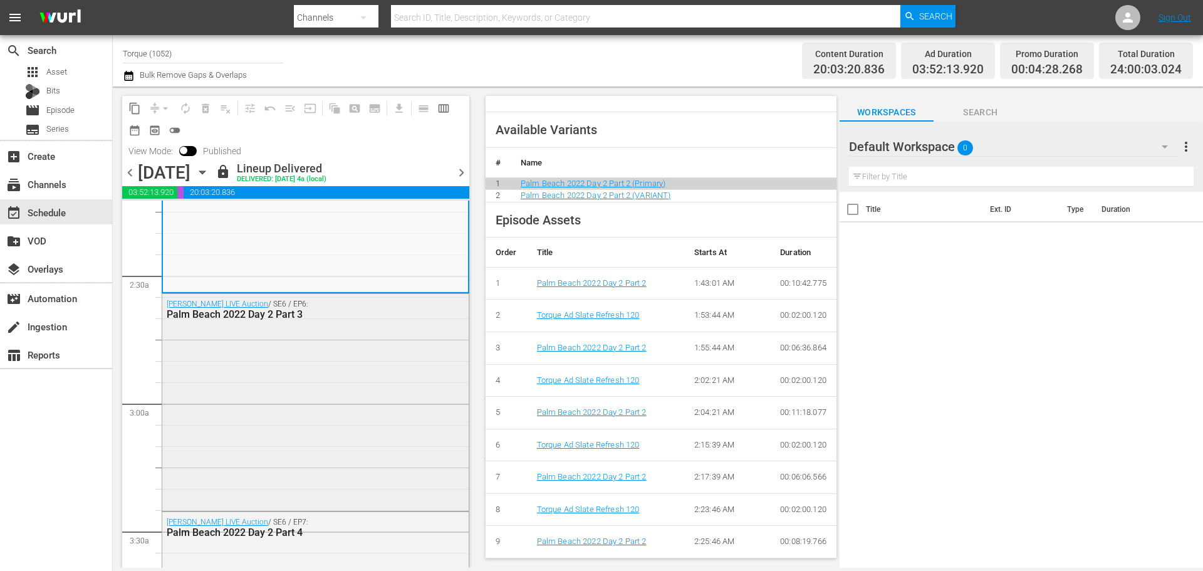
click at [285, 414] on div "Barrett-Jackson LIVE Auction / SE6 / EP6: Palm Beach 2022 Day 2 Part 3" at bounding box center [315, 401] width 307 height 214
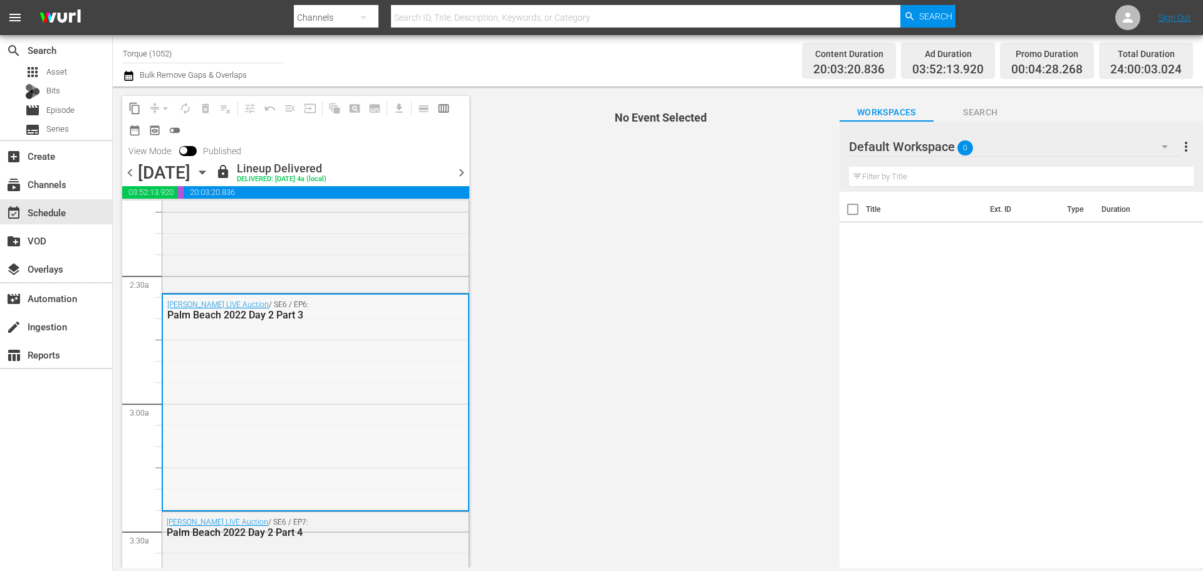
click at [298, 407] on div "Barrett-Jackson LIVE Auction / SE6 / EP6: Palm Beach 2022 Day 2 Part 3" at bounding box center [315, 402] width 305 height 214
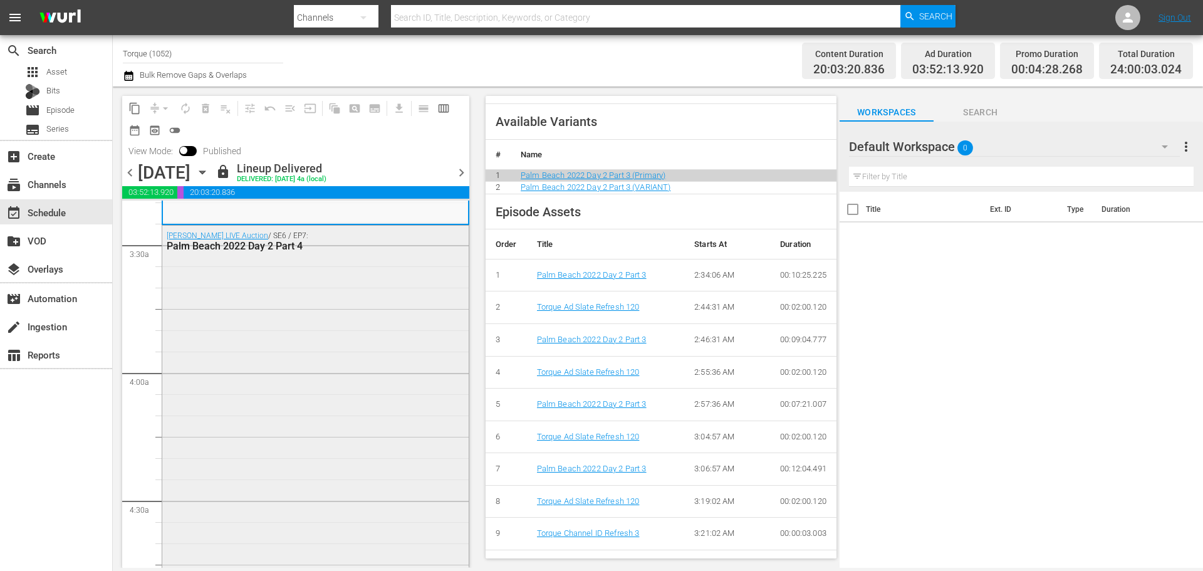
scroll to position [878, 0]
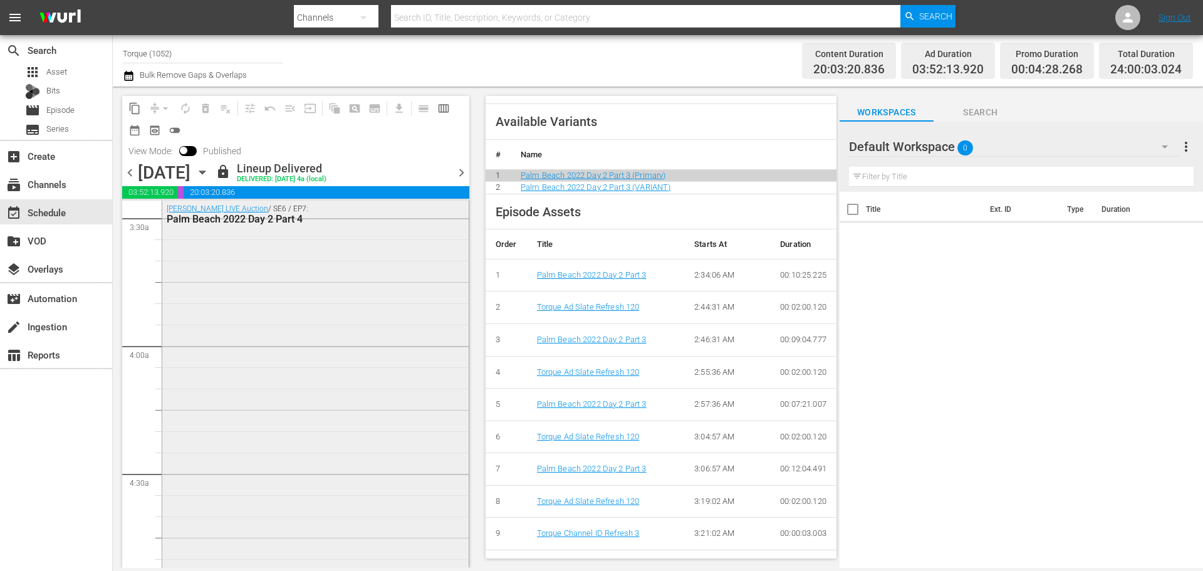
click at [263, 345] on div "Barrett-Jackson LIVE Auction / SE6 / EP7: Palm Beach 2022 Day 2 Part 4" at bounding box center [315, 527] width 307 height 656
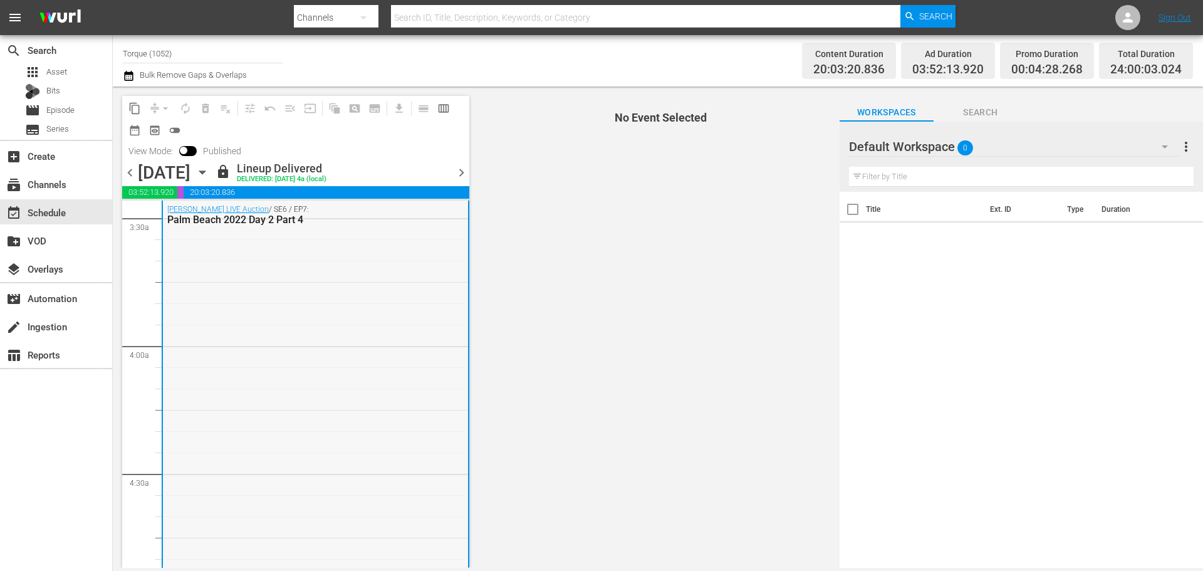
click at [286, 367] on div "Barrett-Jackson LIVE Auction / SE6 / EP7: Palm Beach 2022 Day 2 Part 4" at bounding box center [315, 527] width 305 height 656
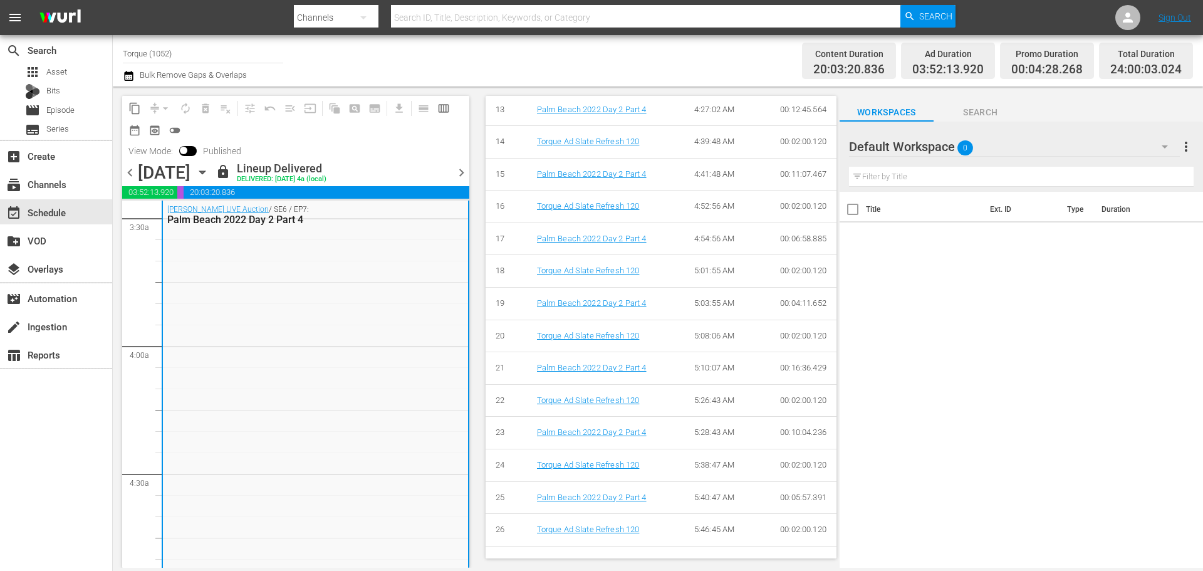
scroll to position [894, 0]
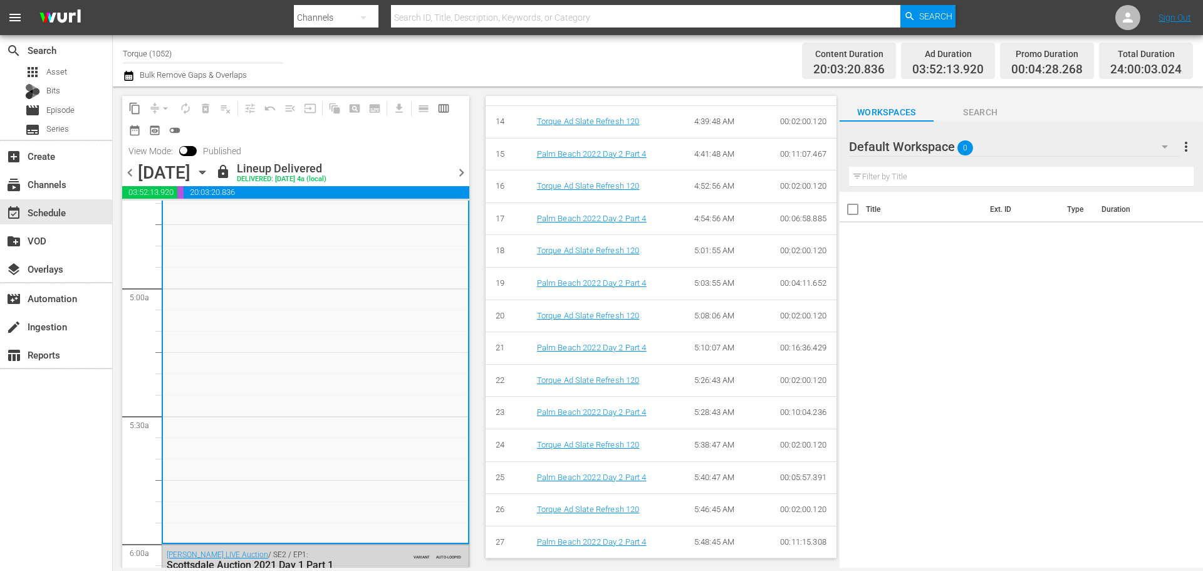
click at [454, 177] on span "chevron_right" at bounding box center [462, 173] width 16 height 16
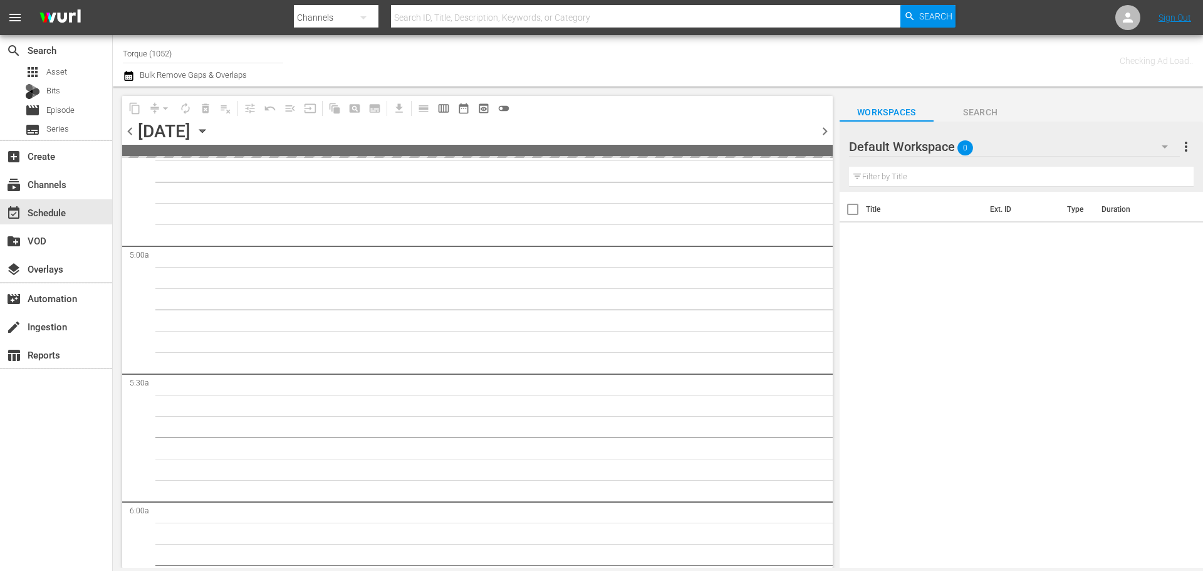
scroll to position [1255, 0]
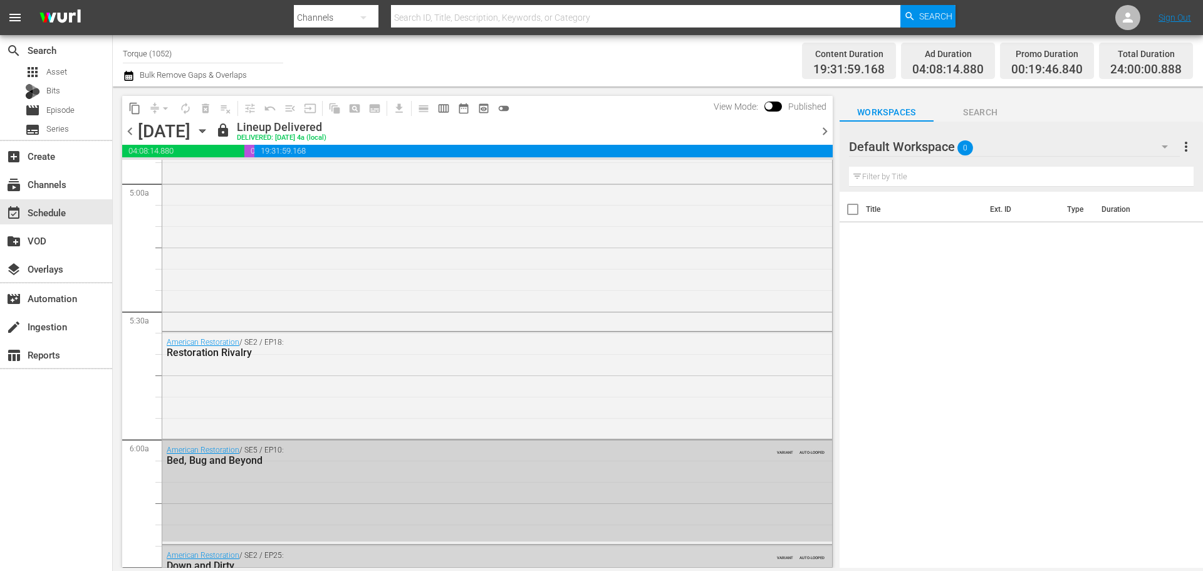
click at [316, 458] on div "American Restoration / SE5 / EP10: Bed, Bug and Beyond VARIANT AUTO-LOOPED" at bounding box center [497, 491] width 670 height 102
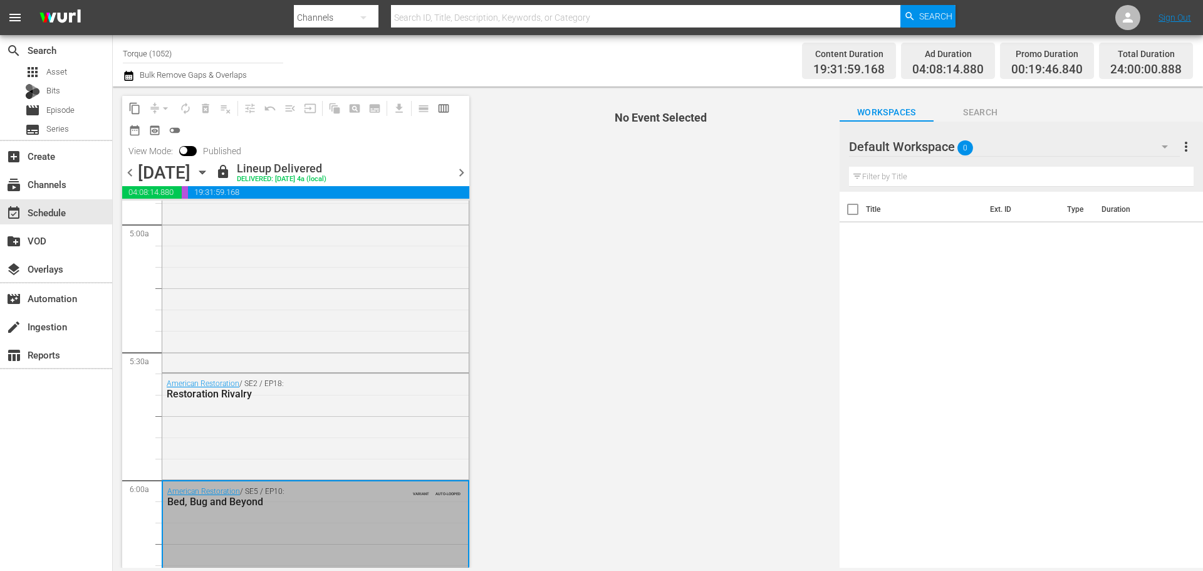
click at [305, 458] on div "American Restoration / SE5 / EP10: Bed, Bug and Beyond VARIANT AUTO-LOOPED" at bounding box center [315, 532] width 305 height 102
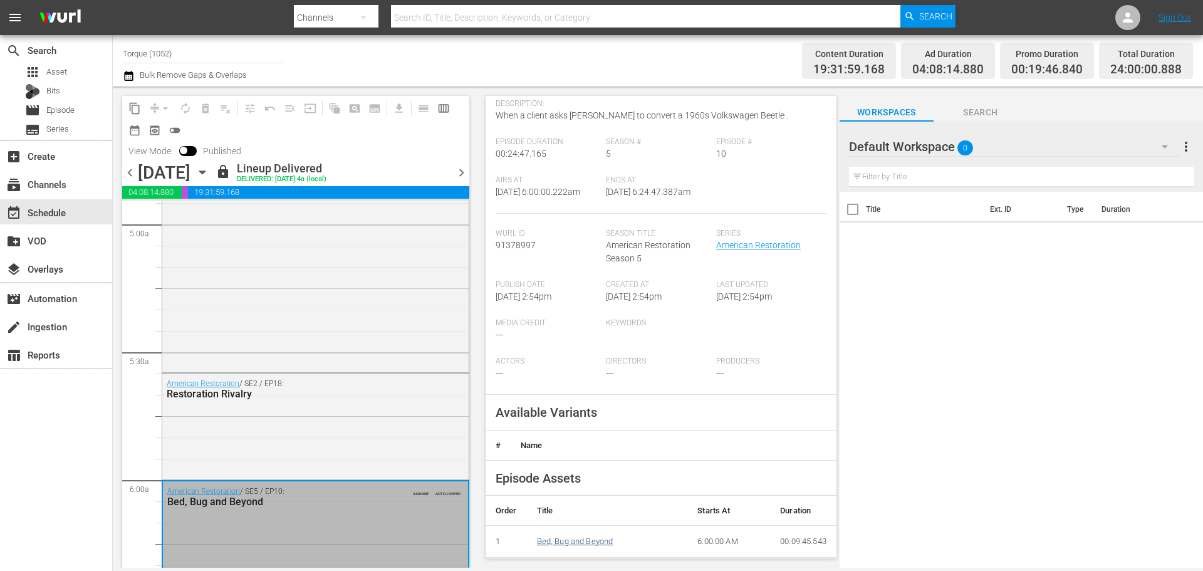
scroll to position [293, 0]
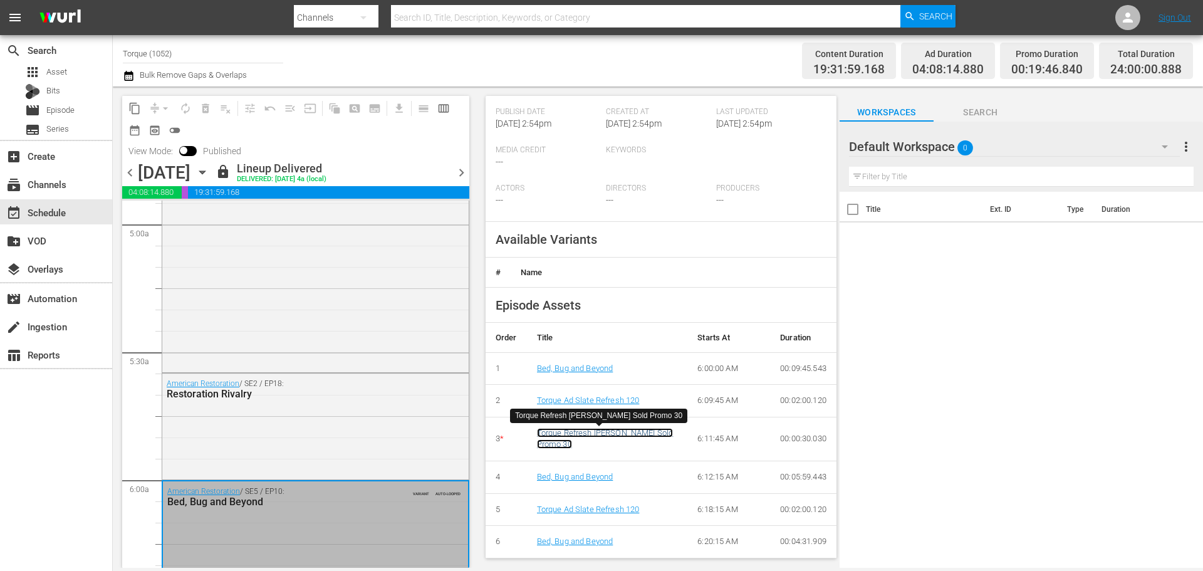
click at [567, 443] on link "Torque Refresh Barrett Jackson Sold Promo 30" at bounding box center [605, 438] width 137 height 21
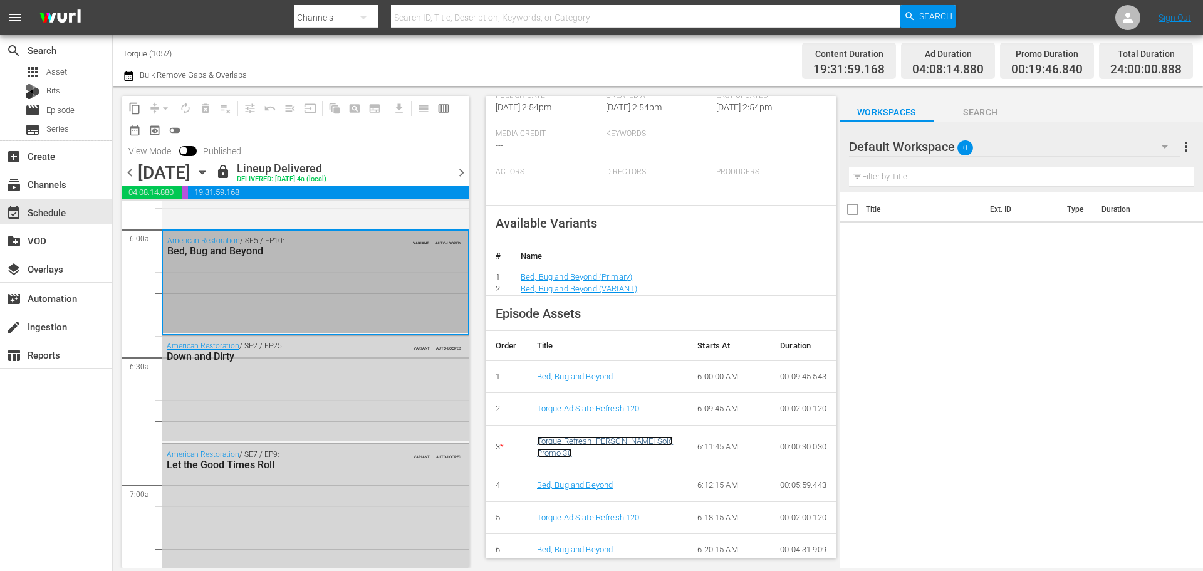
scroll to position [318, 0]
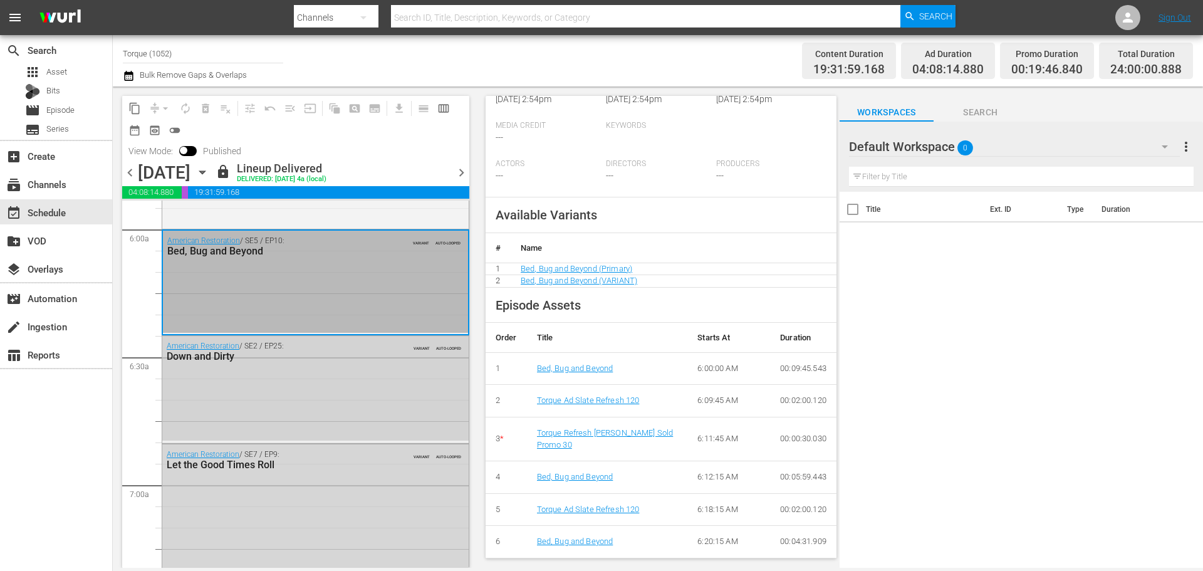
click at [297, 401] on div "American Restoration / SE2 / EP25: Down and Dirty VARIANT AUTO-LOOPED" at bounding box center [315, 388] width 307 height 105
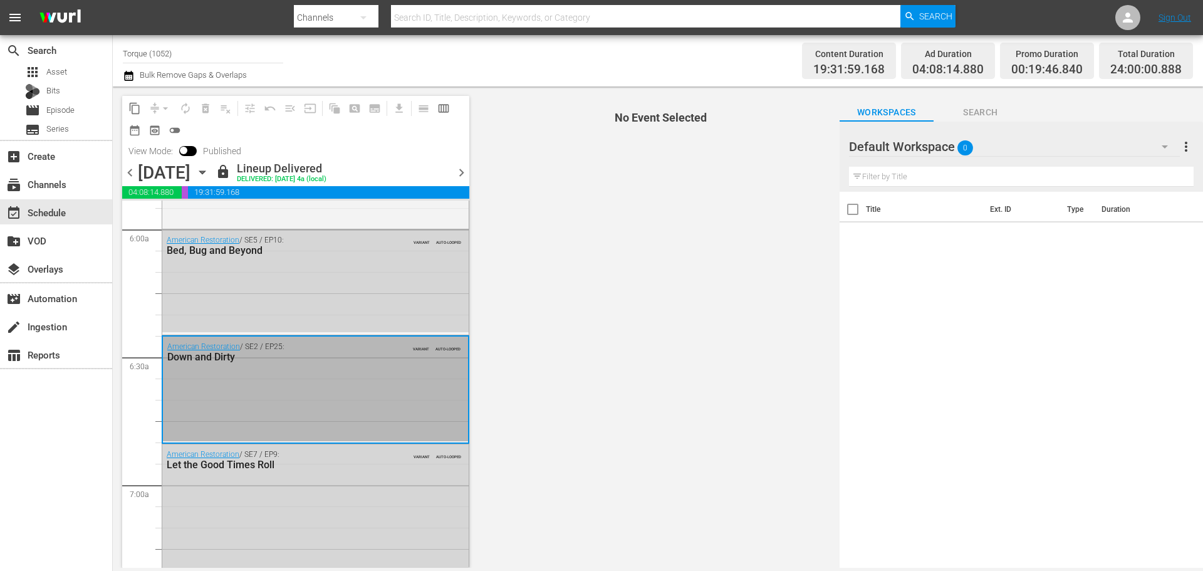
click at [283, 399] on div "American Restoration / SE2 / EP25: Down and Dirty VARIANT AUTO-LOOPED" at bounding box center [315, 389] width 305 height 105
click at [442, 426] on div "American Restoration / SE2 / EP25: Down and Dirty VARIANT AUTO-LOOPED" at bounding box center [315, 389] width 305 height 105
click at [327, 391] on div "American Restoration / SE2 / EP25: Down and Dirty VARIANT AUTO-LOOPED" at bounding box center [315, 389] width 305 height 105
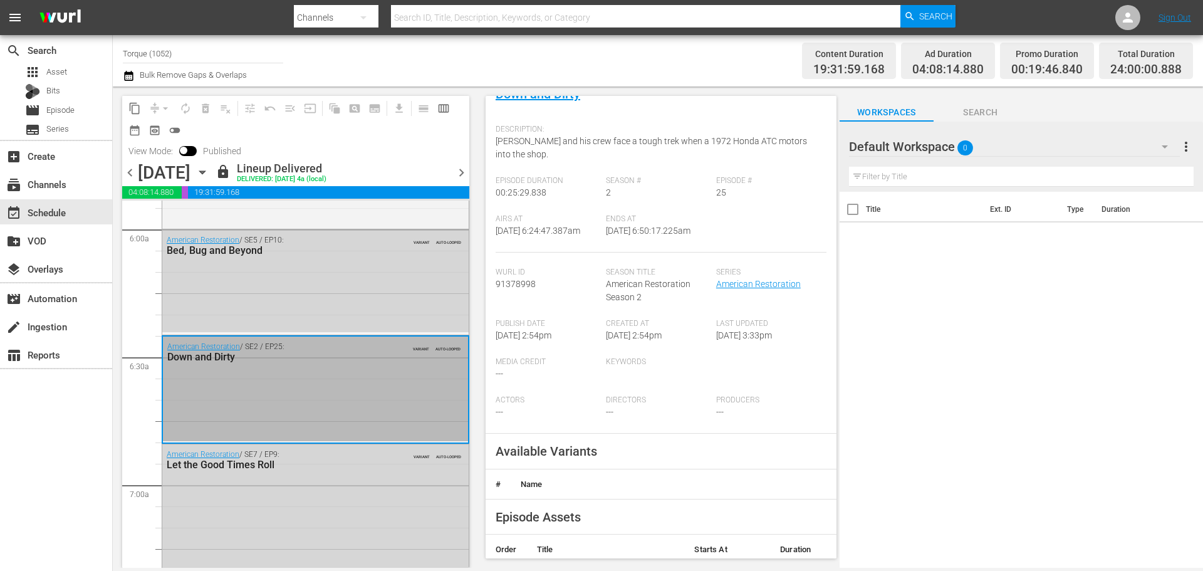
scroll to position [325, 0]
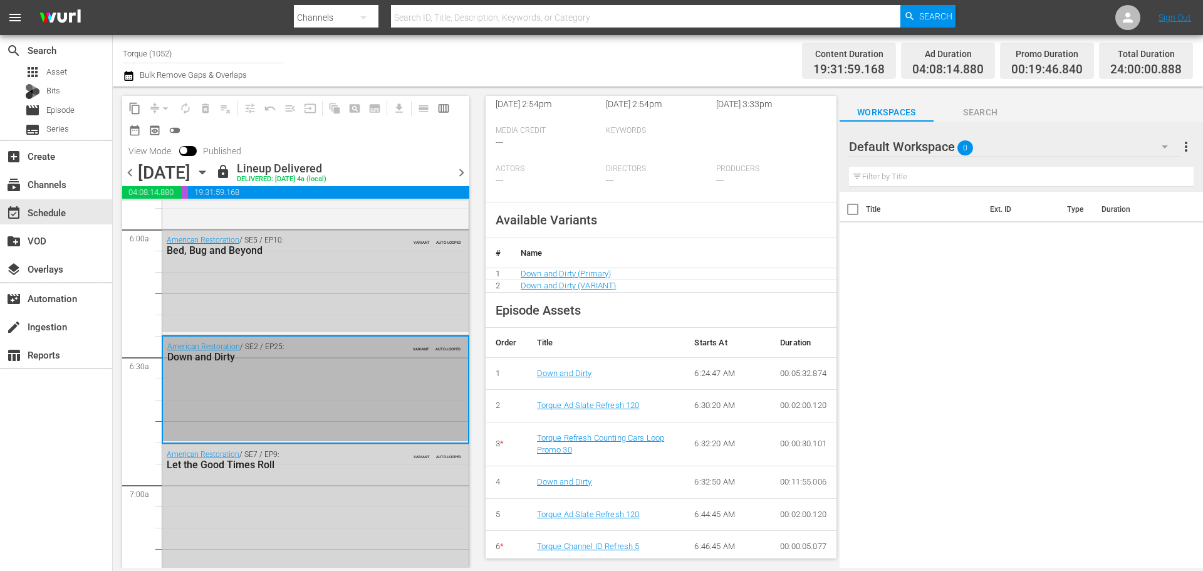
click at [625, 400] on div "Torque Ad Slate Refresh 120" at bounding box center [606, 406] width 138 height 12
click at [606, 433] on link "Torque Refresh Counting Cars Loop Promo 30" at bounding box center [601, 443] width 128 height 21
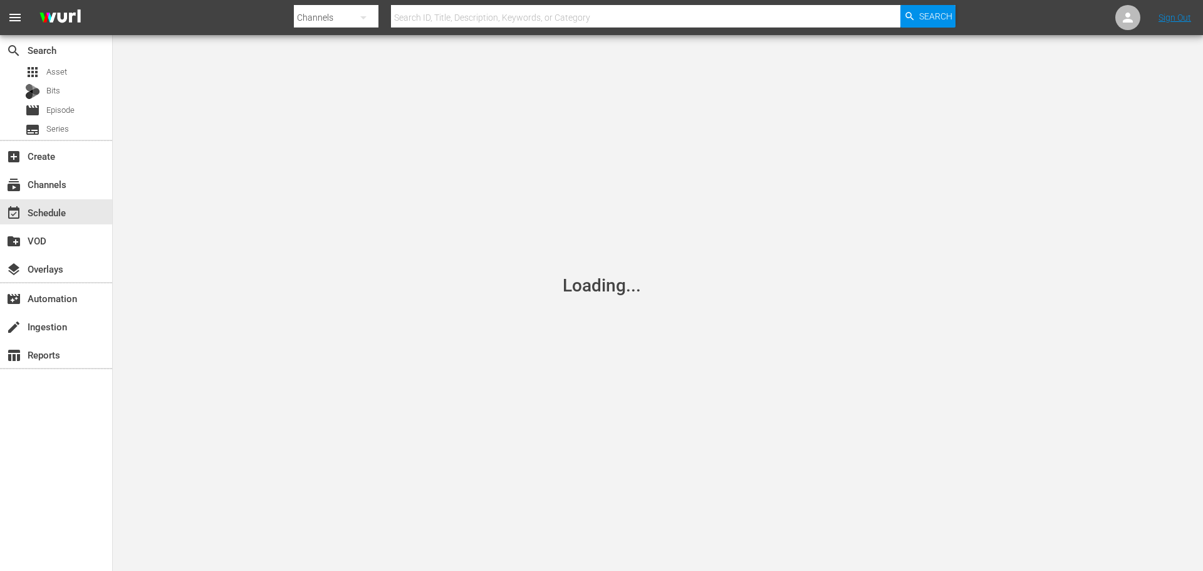
click at [430, 248] on div "Loading..." at bounding box center [601, 285] width 1203 height 571
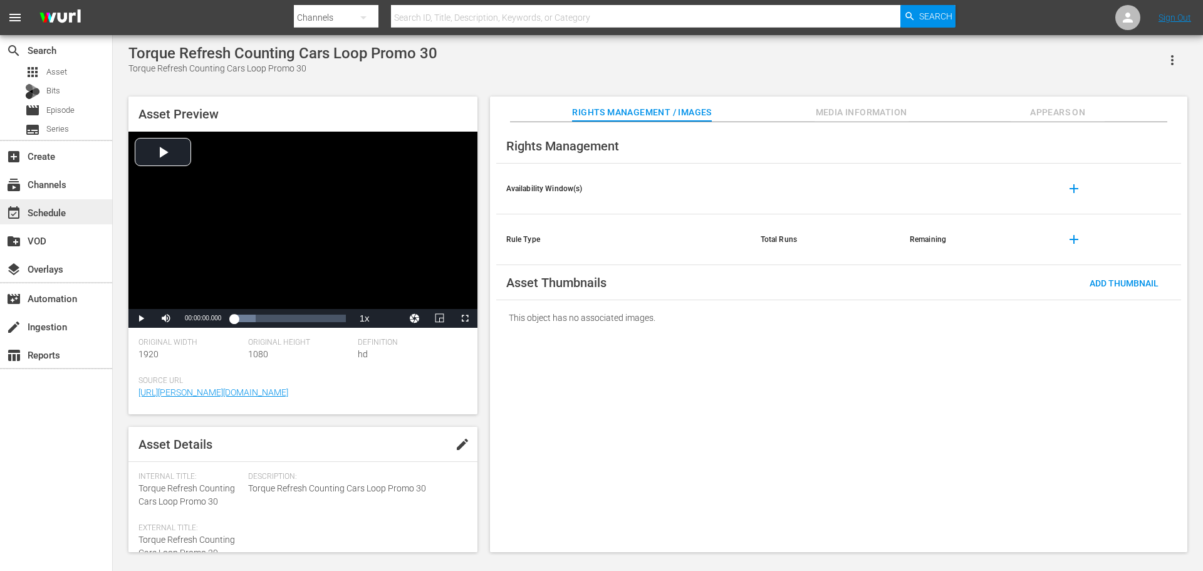
click at [42, 213] on div "event_available Schedule" at bounding box center [35, 210] width 70 height 11
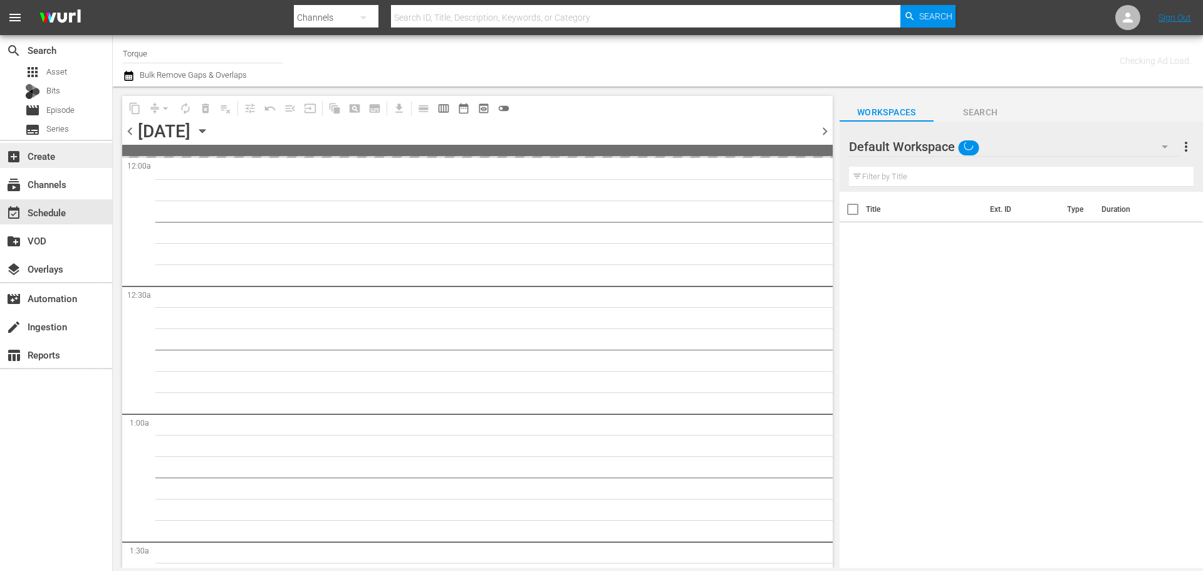
click at [62, 167] on div "add_box Create" at bounding box center [56, 155] width 112 height 25
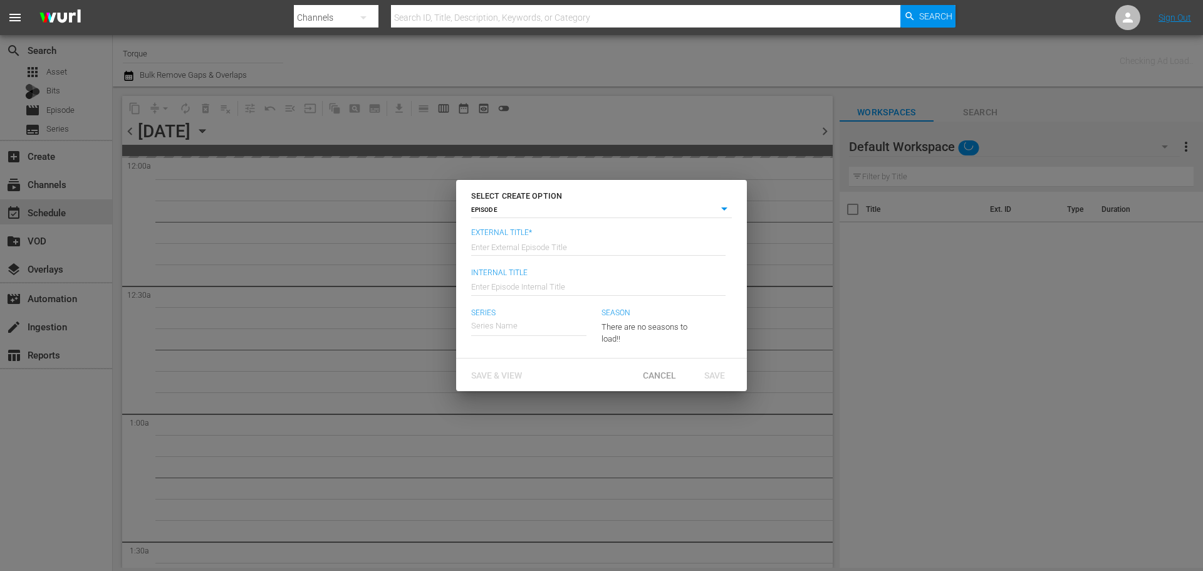
click at [678, 92] on div "SELECT CREATE OPTION EPISODE episode External Title* Enter External Episode Tit…" at bounding box center [601, 285] width 1203 height 571
click at [644, 60] on div "SELECT CREATE OPTION EPISODE episode External Title* Enter External Episode Tit…" at bounding box center [601, 285] width 1203 height 571
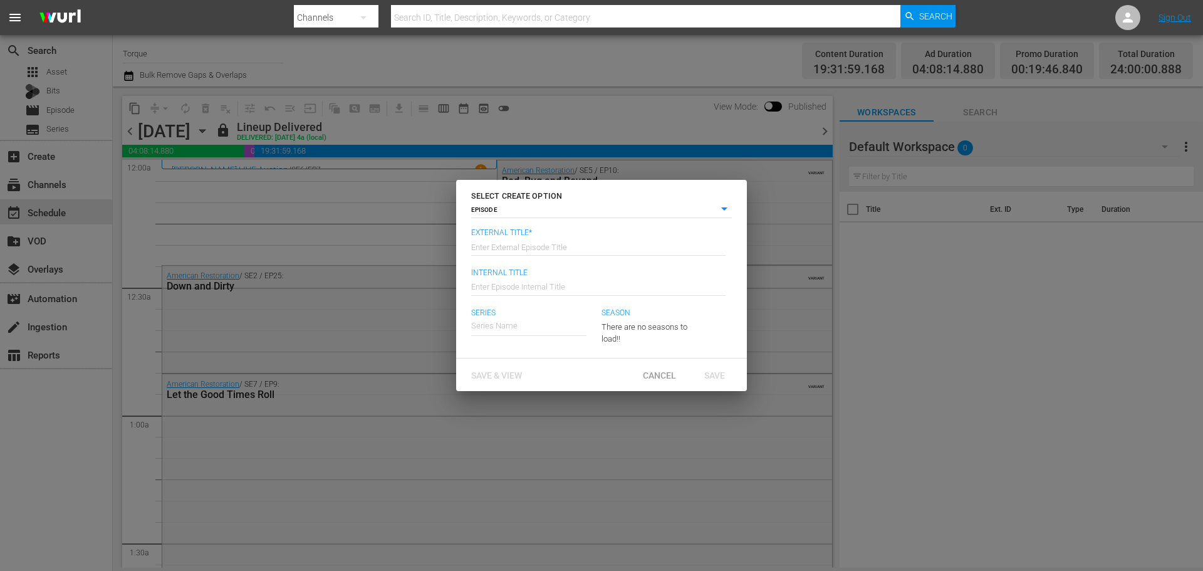
click at [547, 122] on div "SELECT CREATE OPTION EPISODE episode External Title* Enter External Episode Tit…" at bounding box center [601, 285] width 1203 height 571
click at [664, 365] on div "Cancel" at bounding box center [659, 375] width 55 height 23
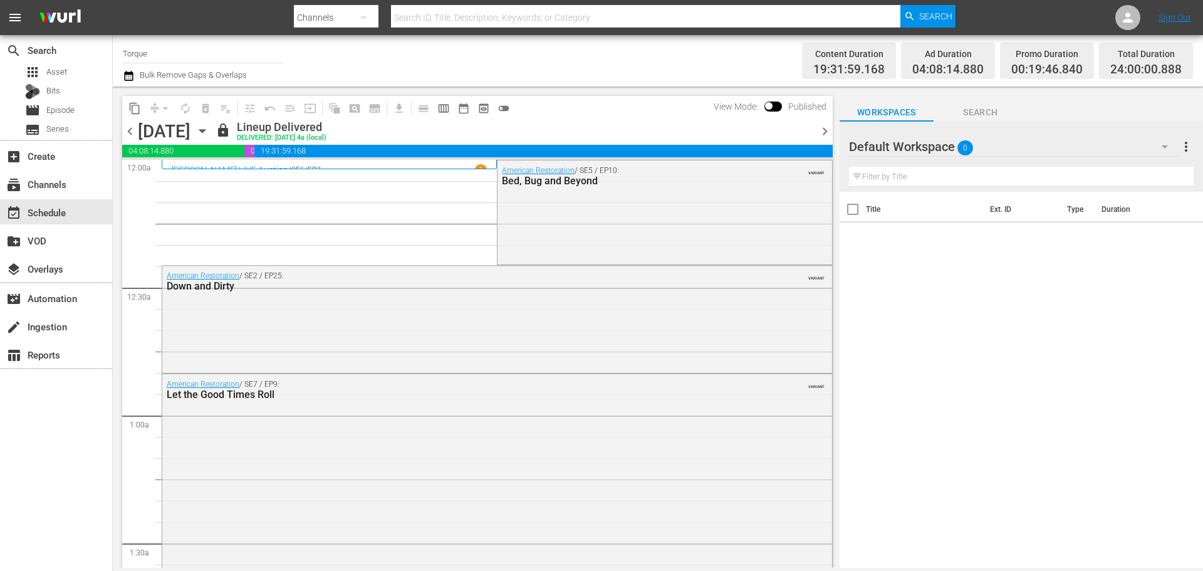
click at [167, 59] on input "Torque" at bounding box center [203, 53] width 160 height 30
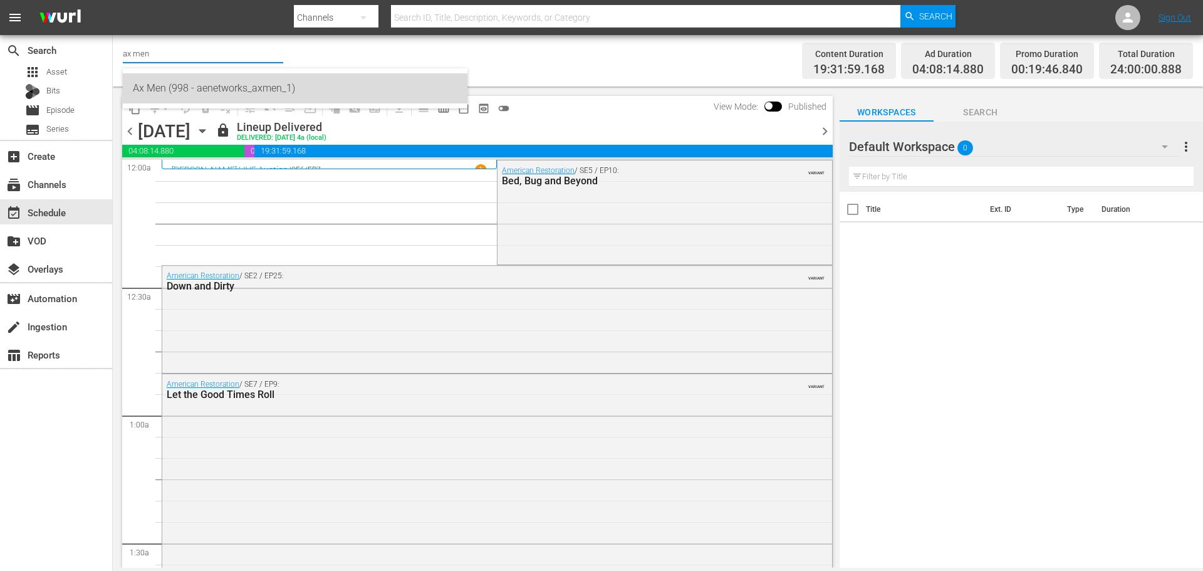
click at [204, 94] on div "Ax Men (998 - aenetworks_axmen_1)" at bounding box center [295, 88] width 325 height 30
type input "Ax Men (998 - aenetworks_axmen_1)"
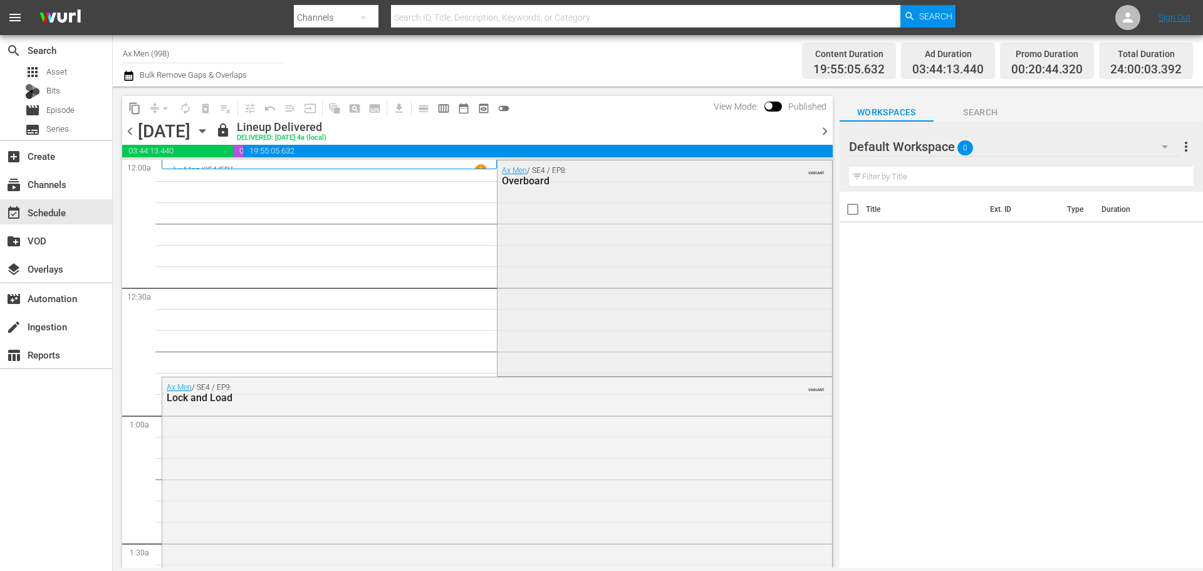
click at [625, 288] on div "Ax Men / SE4 / EP8: Overboard VARIANT" at bounding box center [665, 267] width 334 height 214
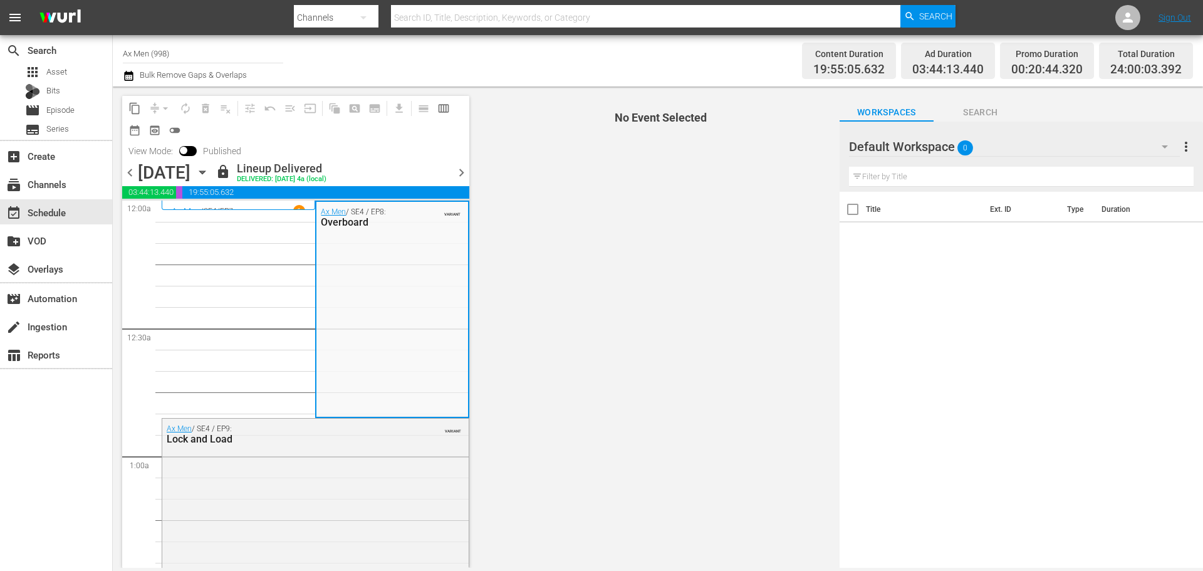
click at [356, 276] on div "Ax Men / SE4 / EP8: Overboard VARIANT" at bounding box center [392, 309] width 151 height 214
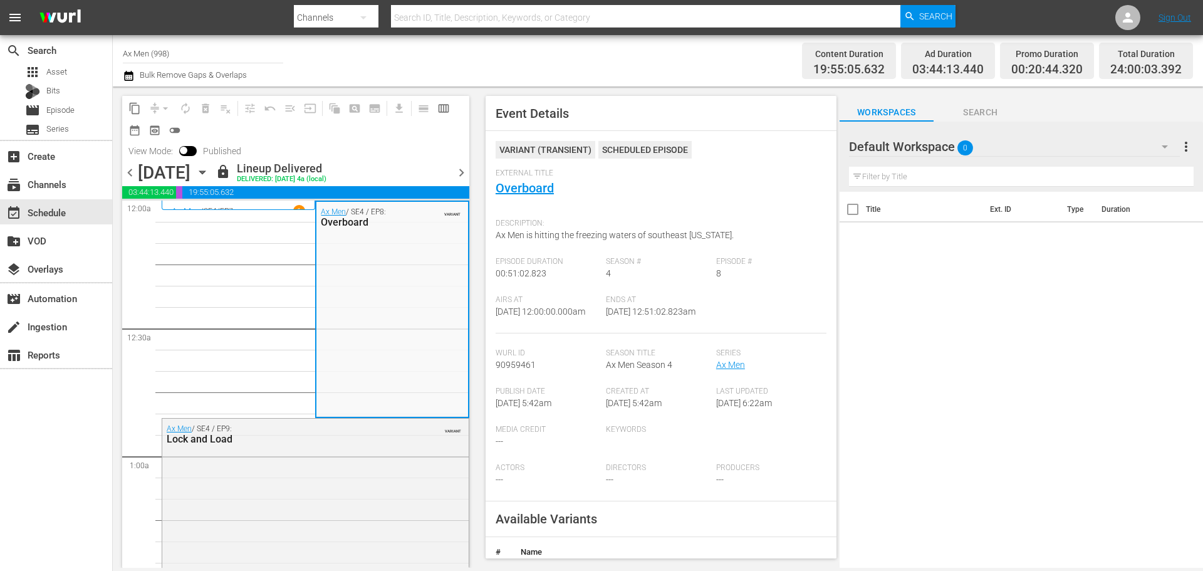
click at [356, 276] on div "Ax Men / SE4 / EP8: Overboard VARIANT" at bounding box center [392, 309] width 151 height 214
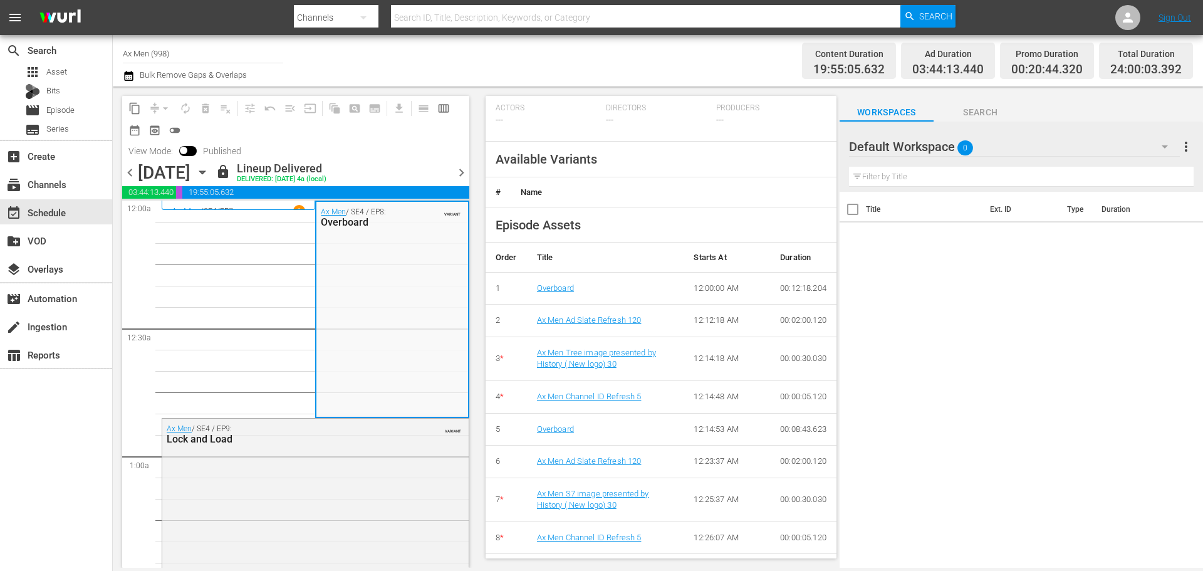
scroll to position [376, 0]
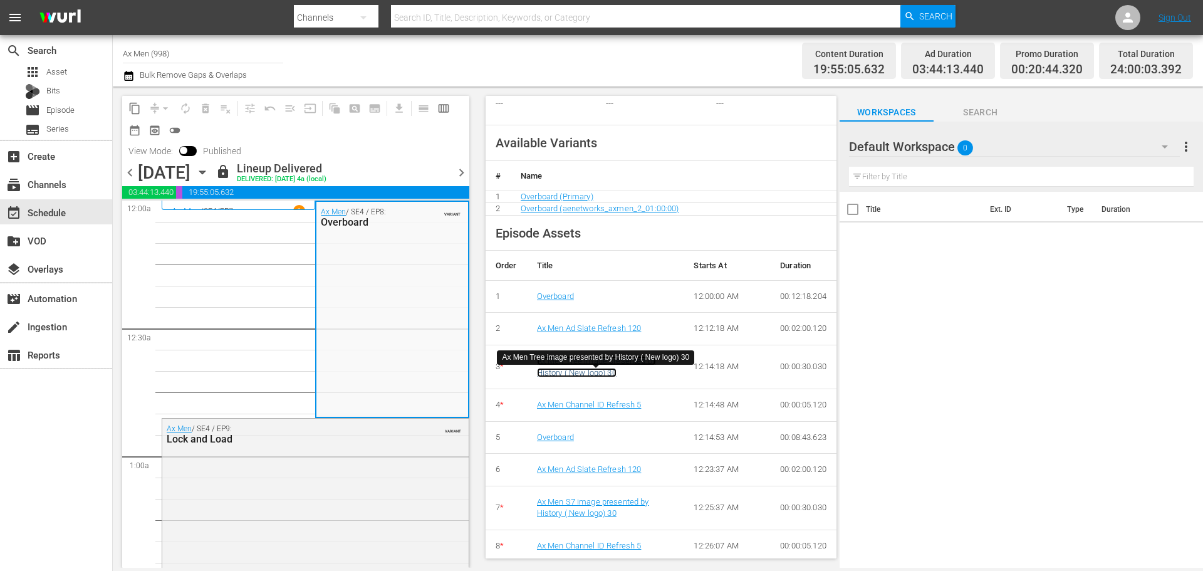
click at [609, 377] on link "Ax Men Tree image presented by History ( New logo) 30" at bounding box center [596, 366] width 119 height 21
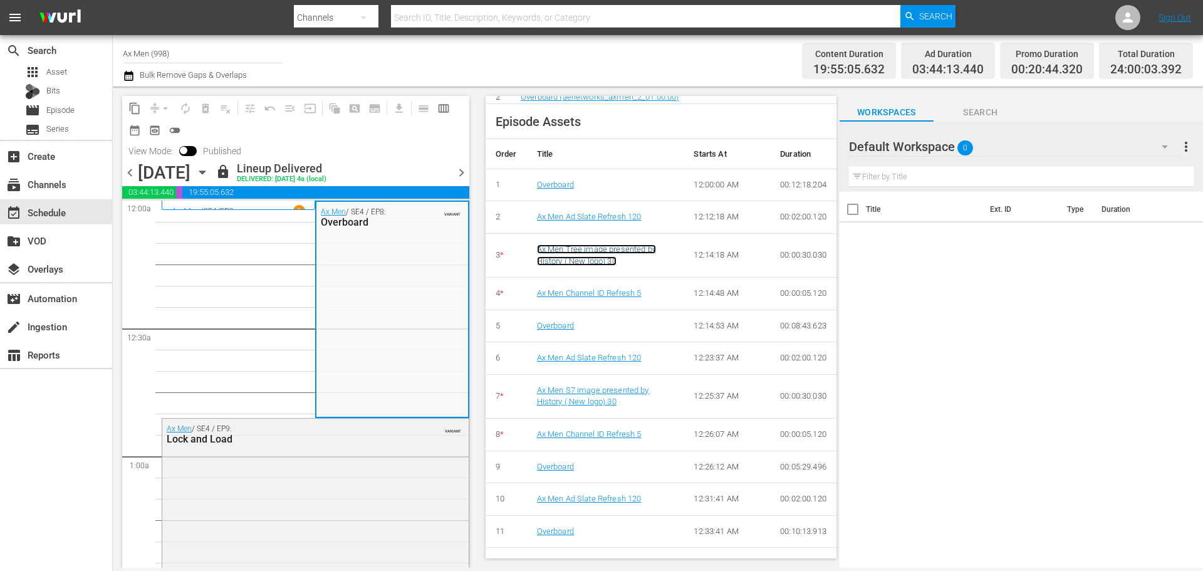
scroll to position [501, 0]
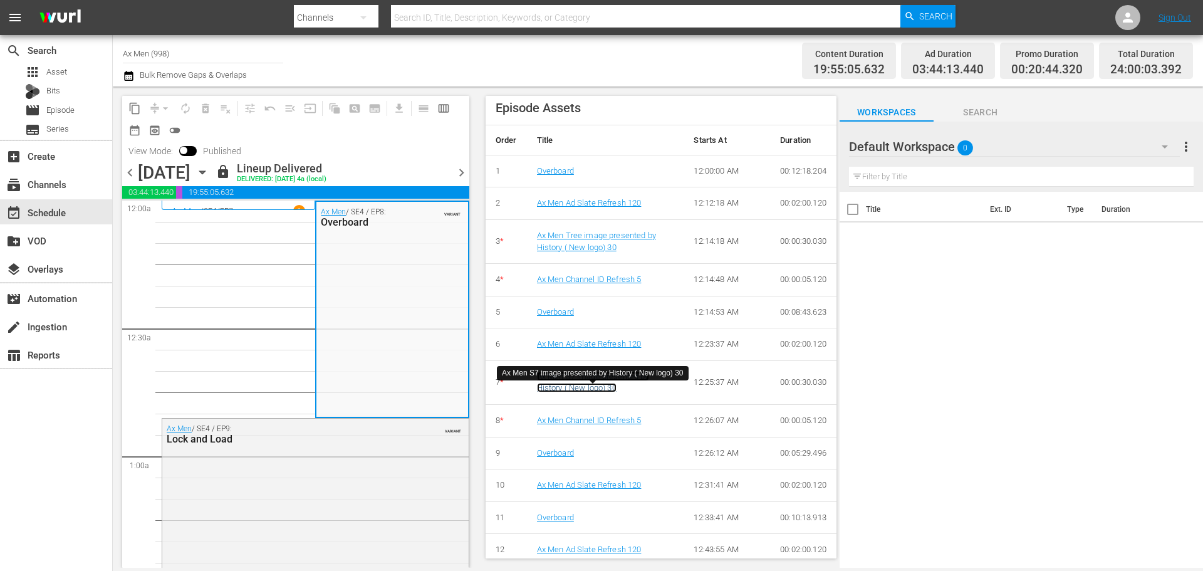
click at [617, 393] on link "Ax Men S7 image presented by History ( New logo) 30" at bounding box center [593, 382] width 112 height 21
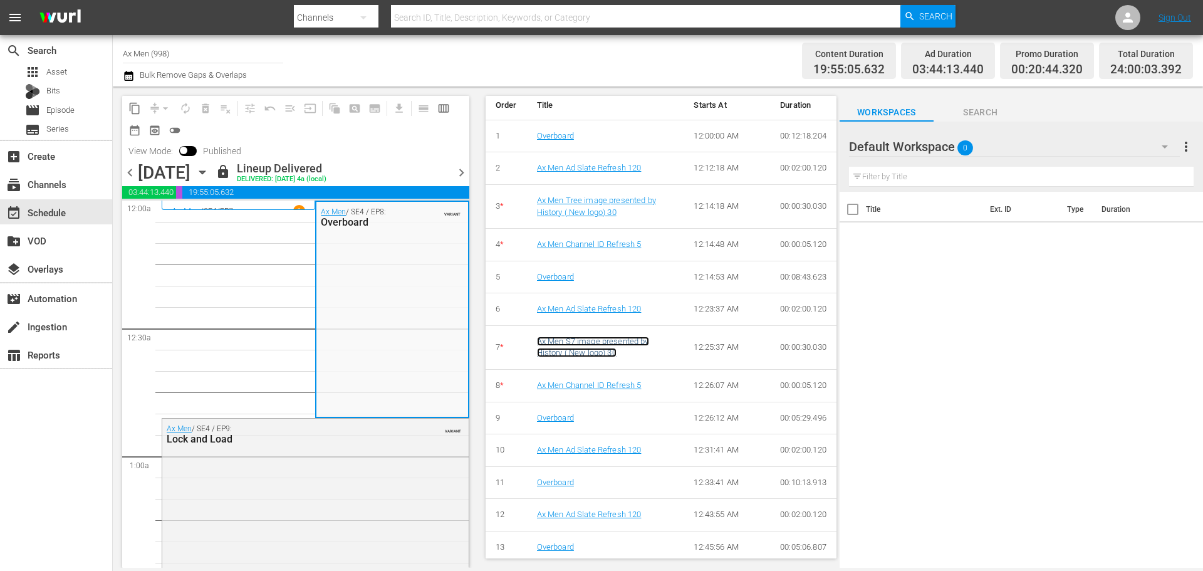
scroll to position [555, 0]
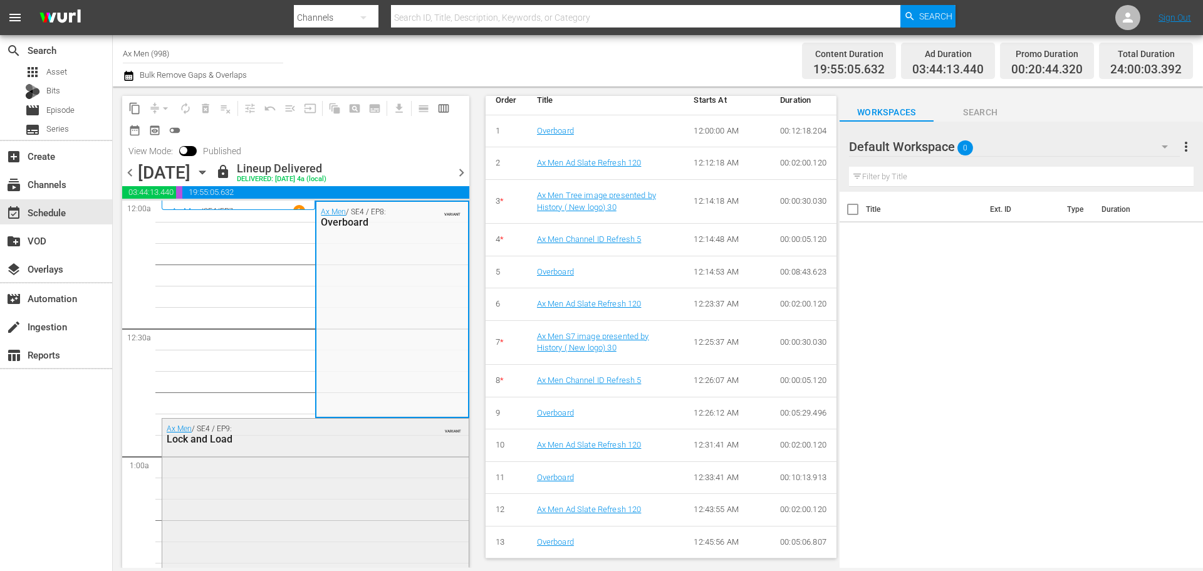
click at [352, 458] on div "Ax Men / SE4 / EP9: Lock and Load VARIANT" at bounding box center [315, 527] width 307 height 217
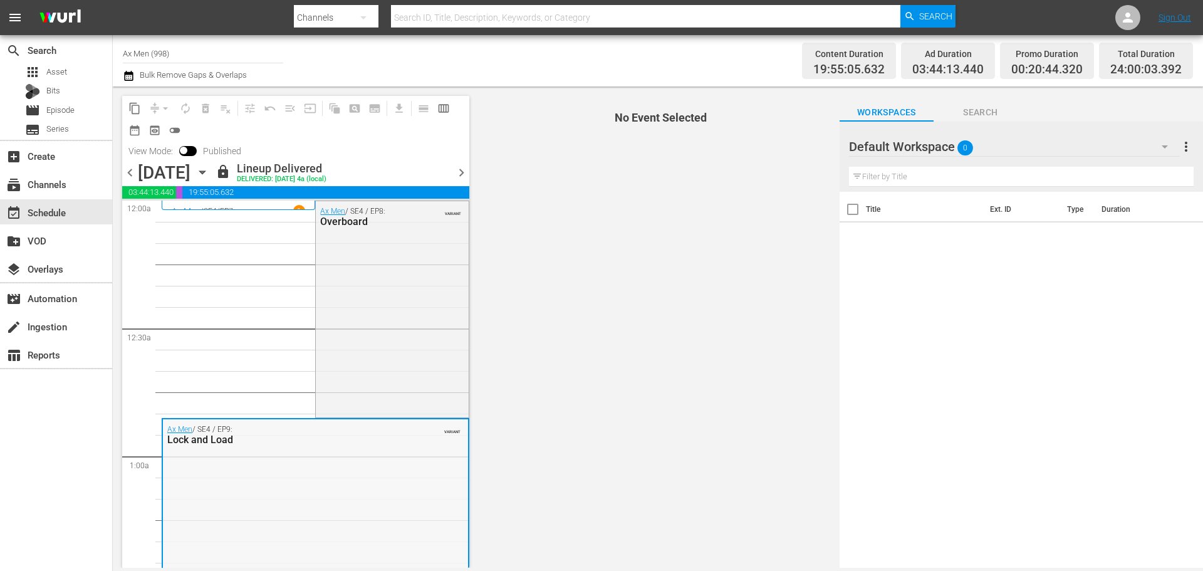
click at [286, 458] on div "Ax Men / SE4 / EP9: Lock and Load VARIANT" at bounding box center [315, 527] width 305 height 217
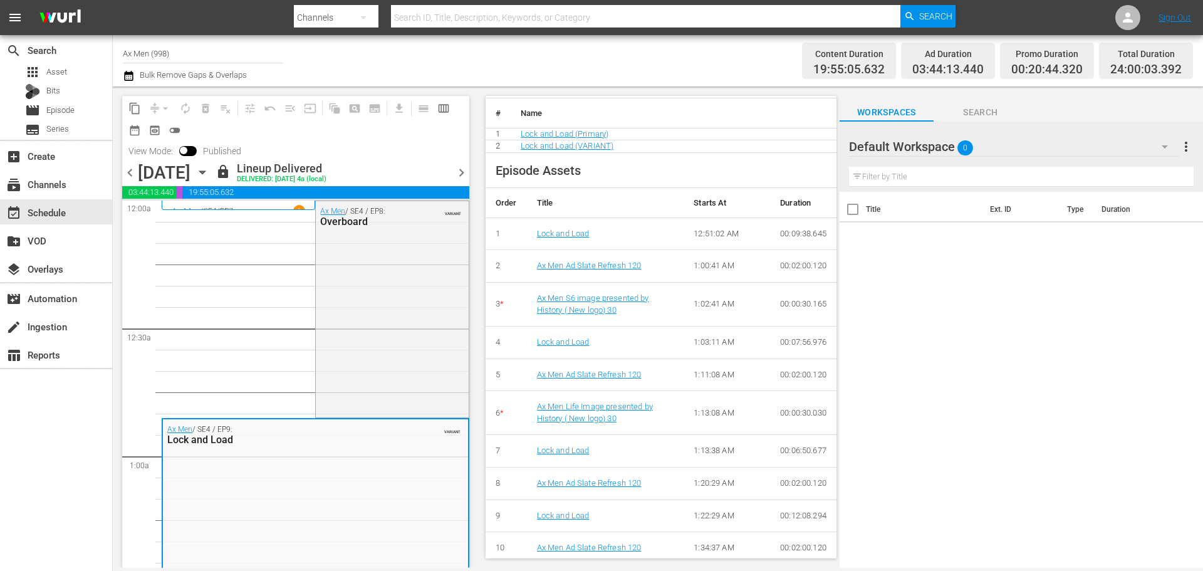
scroll to position [491, 0]
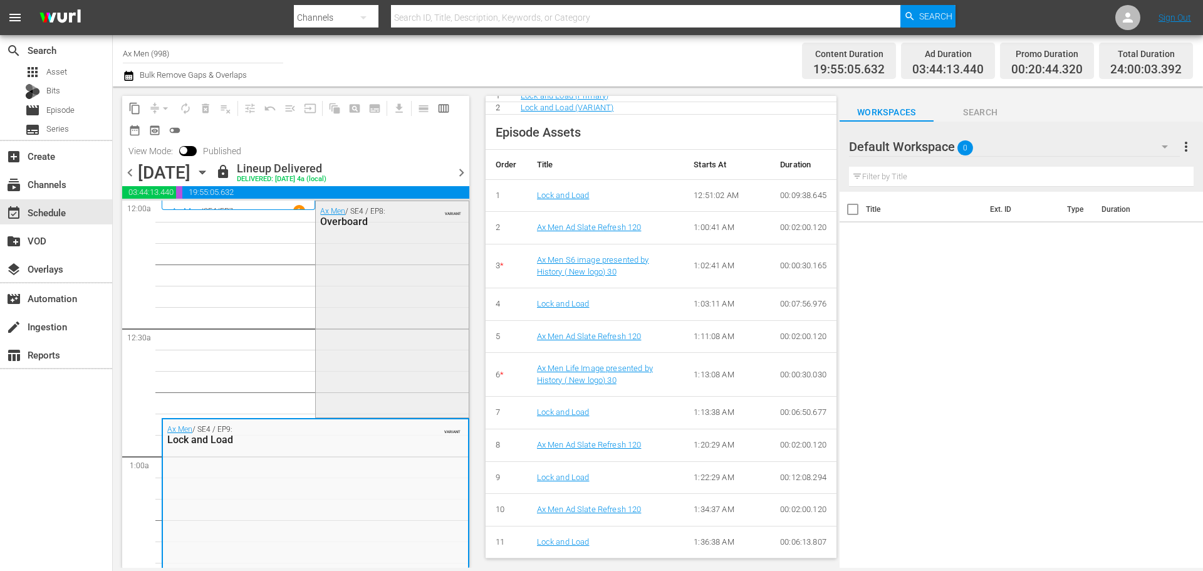
click at [372, 320] on div "Ax Men / SE4 / EP8: Overboard VARIANT" at bounding box center [392, 308] width 152 height 214
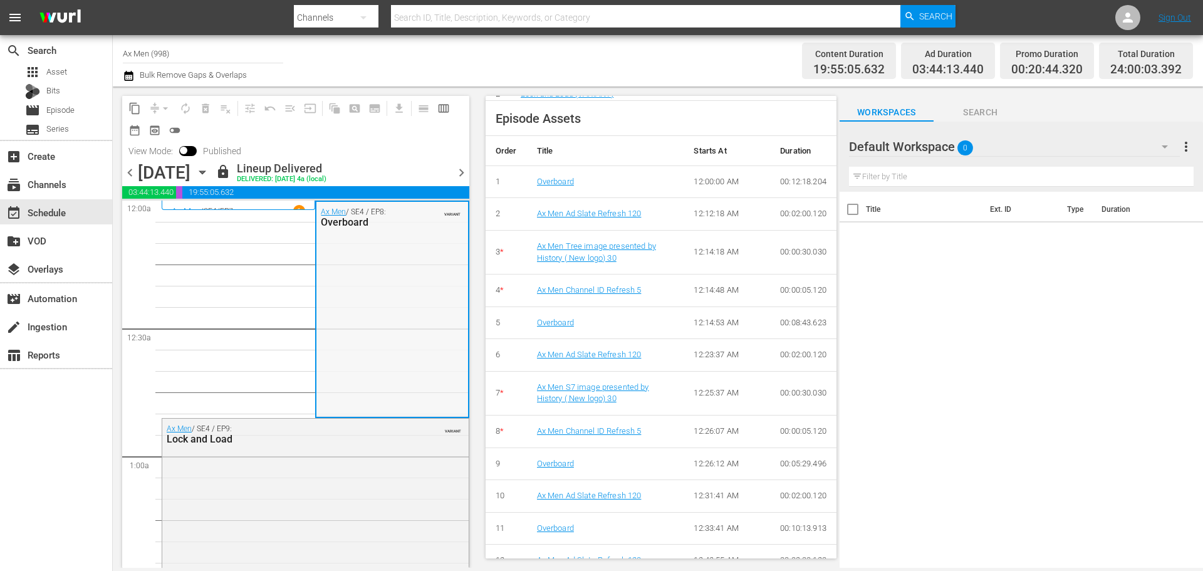
click at [381, 353] on div "Ax Men / SE4 / EP8: Overboard VARIANT" at bounding box center [392, 309] width 151 height 214
click at [211, 45] on input "Ax Men (998)" at bounding box center [203, 53] width 160 height 30
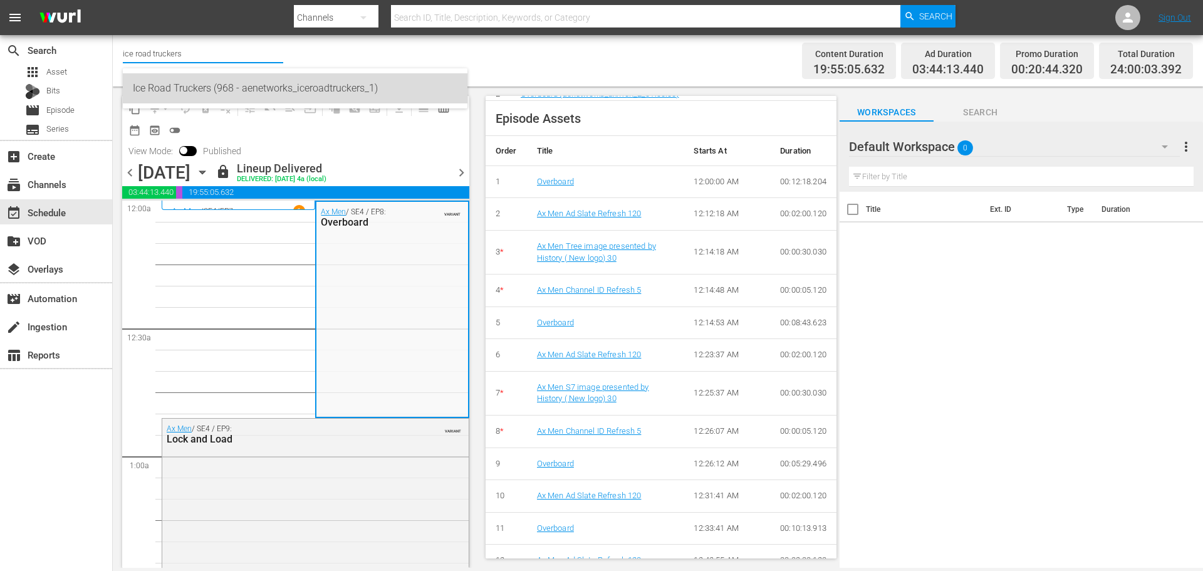
click at [198, 81] on div "Ice Road Truckers (968 - aenetworks_iceroadtruckers_1)" at bounding box center [295, 88] width 325 height 30
type input "Ice Road Truckers (968 - aenetworks_iceroadtruckers_1)"
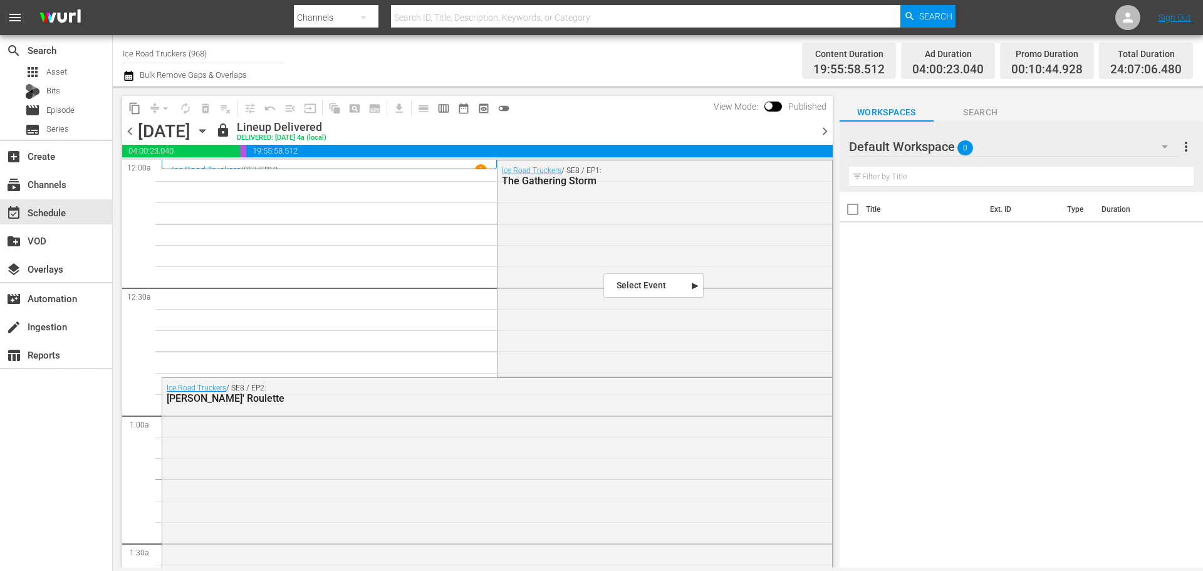
click at [599, 275] on div "Ice Road Truckers / SE8 / EP1: The Gathering Storm" at bounding box center [665, 267] width 334 height 214
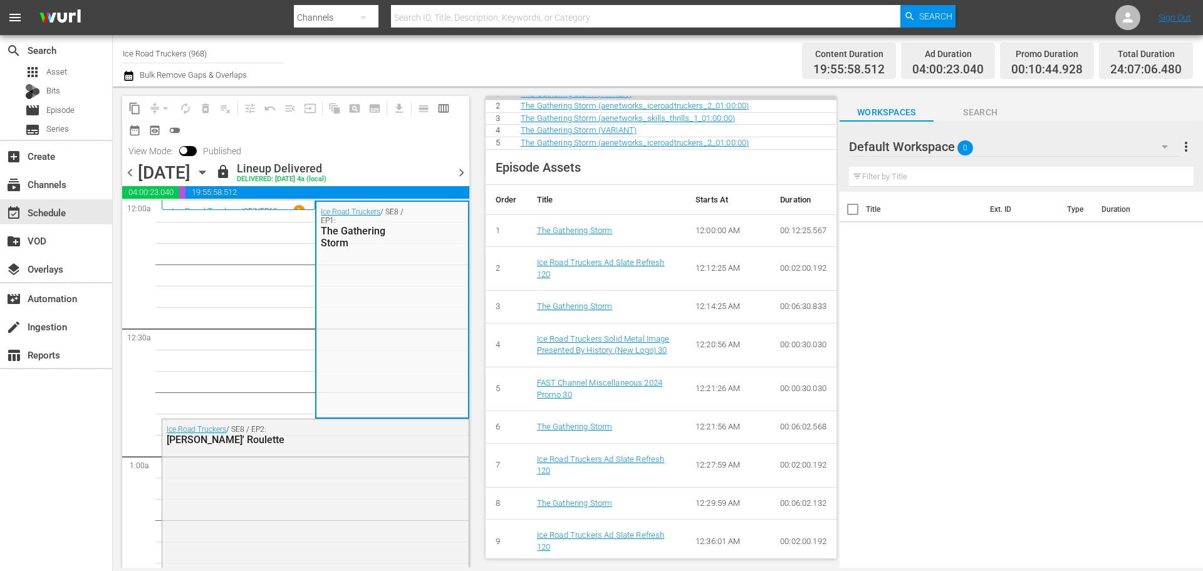
scroll to position [501, 0]
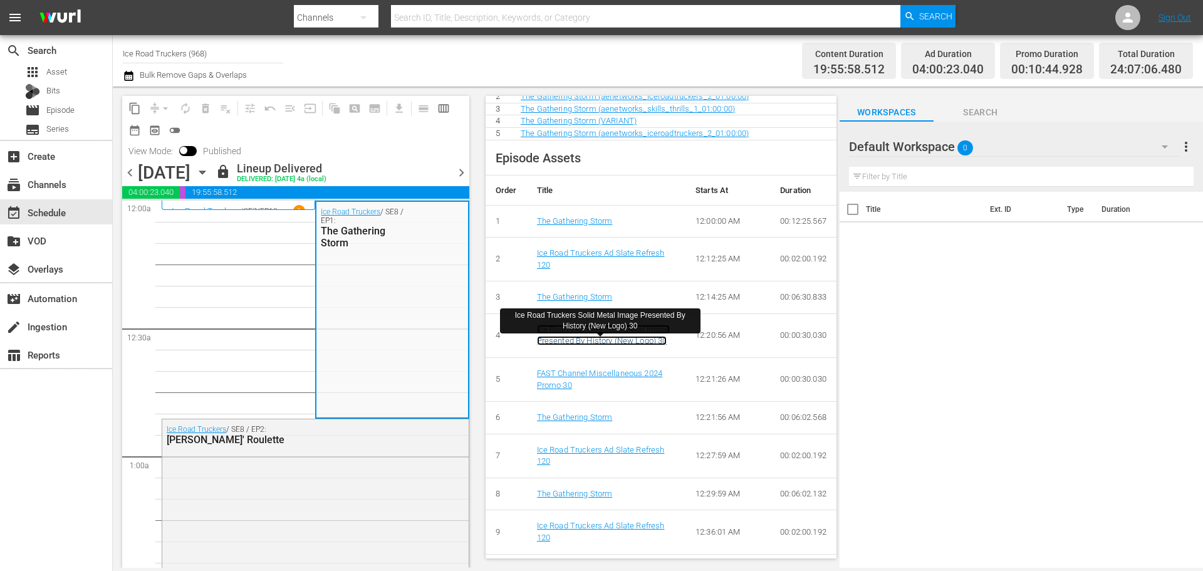
click at [631, 346] on link "Ice Road Truckers Solid Metal Image Presented By History (New Logo) 30" at bounding box center [603, 335] width 133 height 21
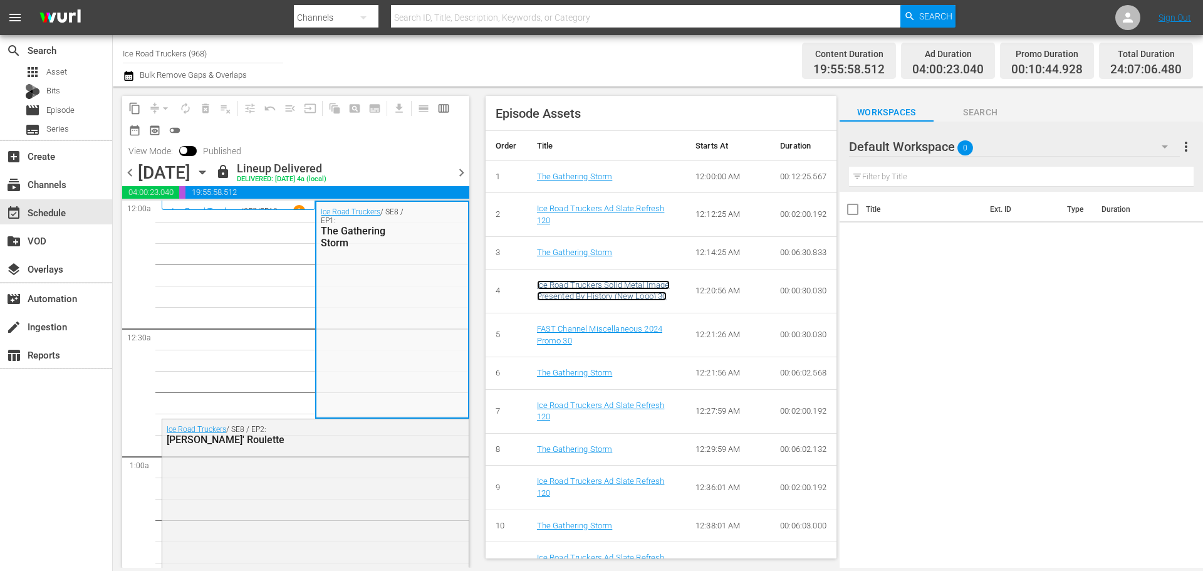
scroll to position [620, 0]
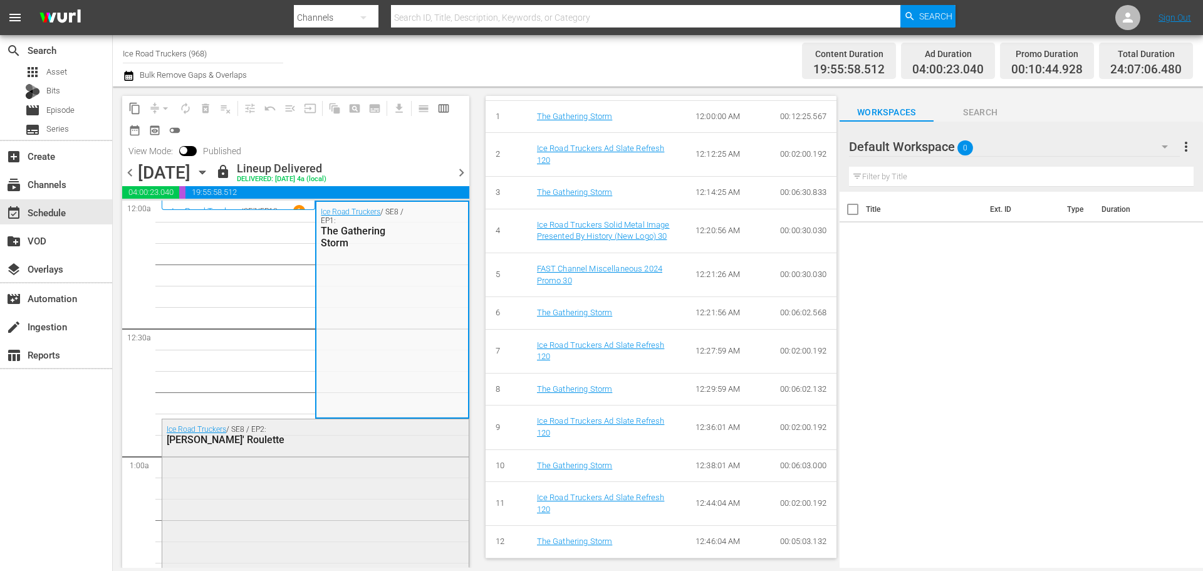
click at [406, 458] on div "Ice Road Truckers / SE8 / EP2: Rushin' Roulette" at bounding box center [315, 526] width 307 height 214
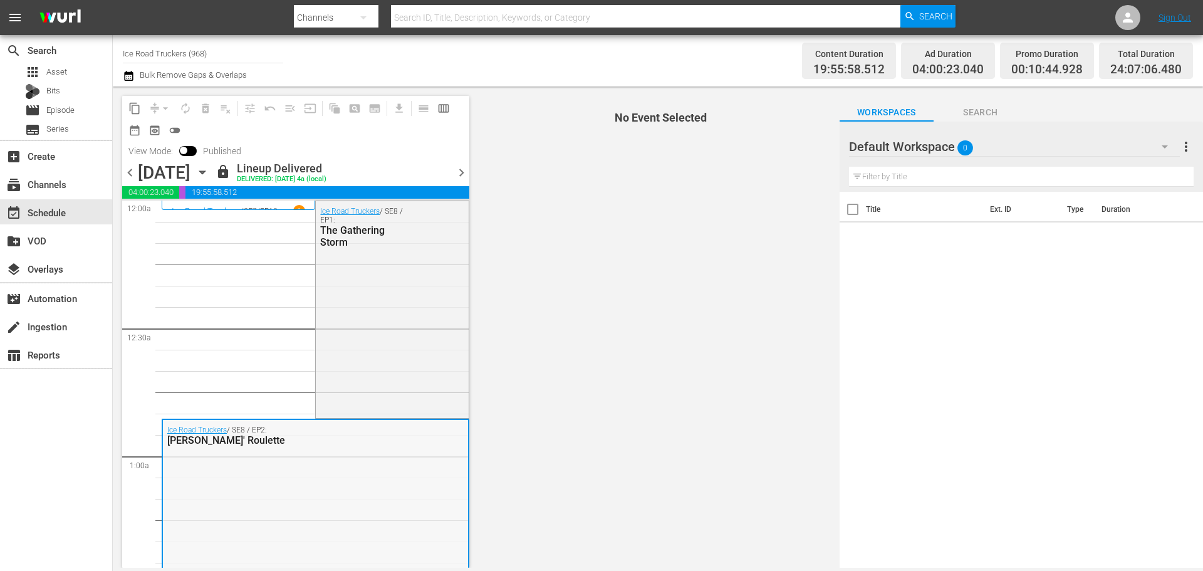
click at [356, 458] on div "Ice Road Truckers / SE8 / EP2: Rushin' Roulette" at bounding box center [315, 527] width 305 height 214
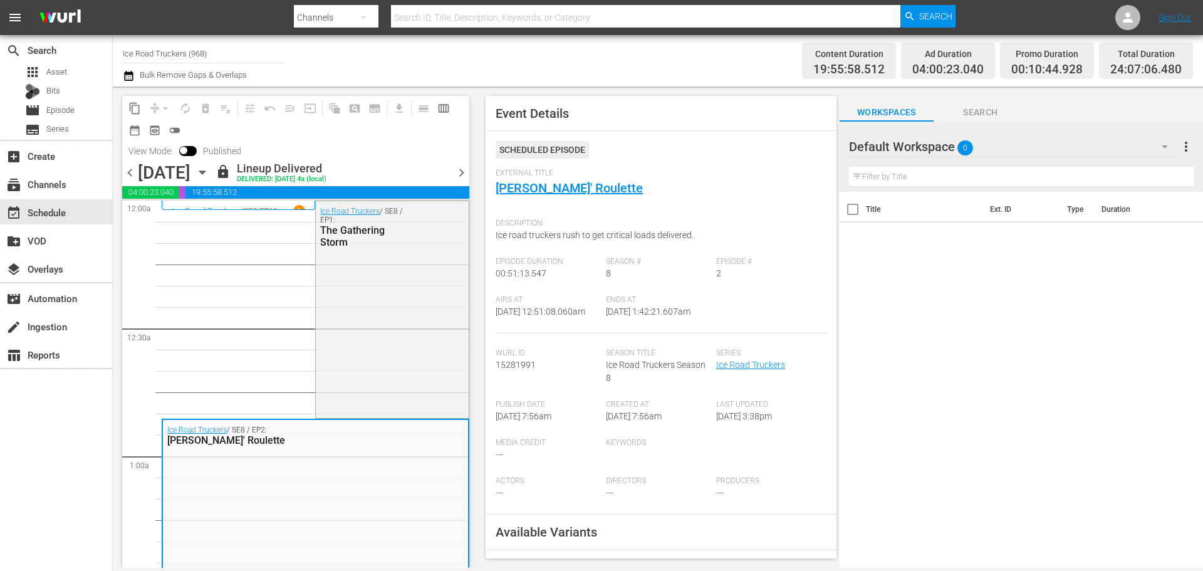
click at [156, 48] on input "Ice Road Truckers (968)" at bounding box center [203, 53] width 160 height 30
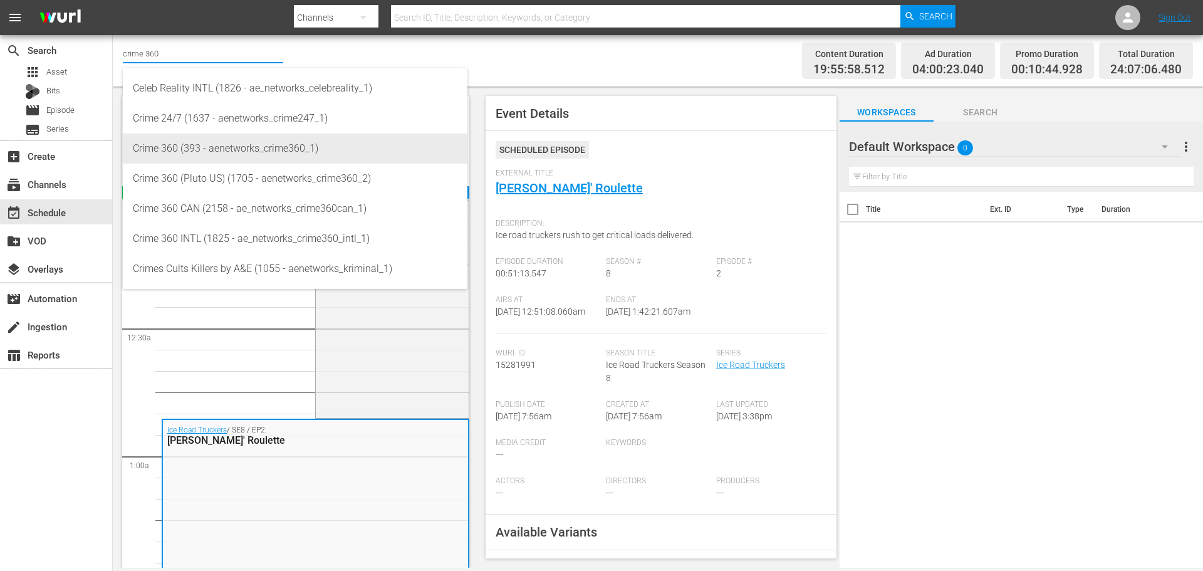
click at [204, 146] on div "Crime 360 (393 - aenetworks_crime360_1)" at bounding box center [295, 149] width 325 height 30
type input "Crime 360 (393 - aenetworks_crime360_1)"
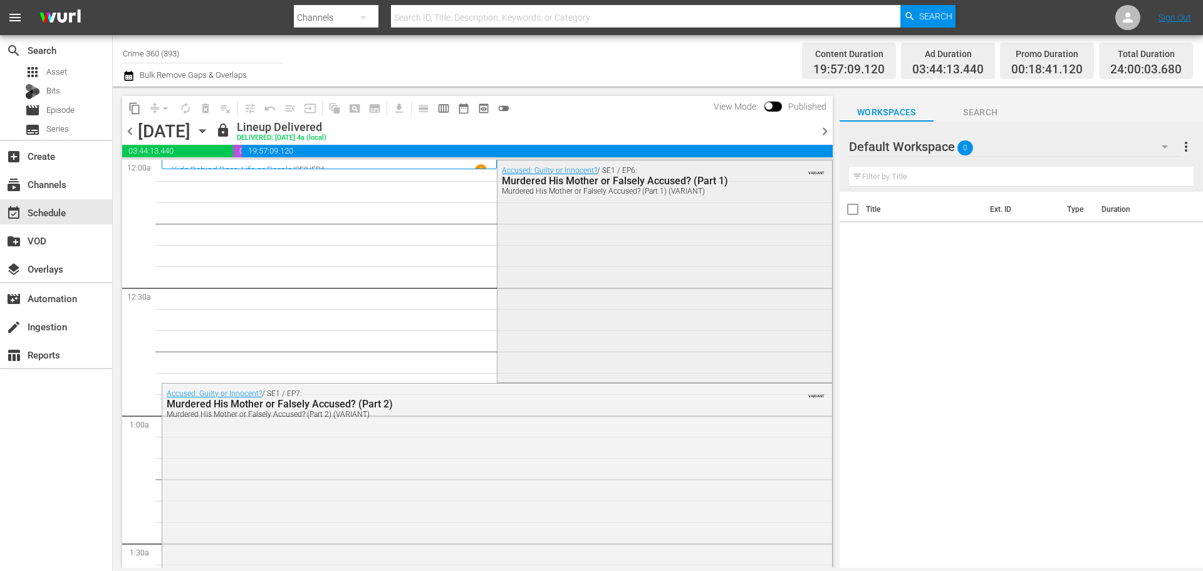
click at [676, 270] on div "Accused: Guilty or Innocent? / SE1 / EP6: Murdered His Mother or Falsely Accuse…" at bounding box center [665, 269] width 334 height 219
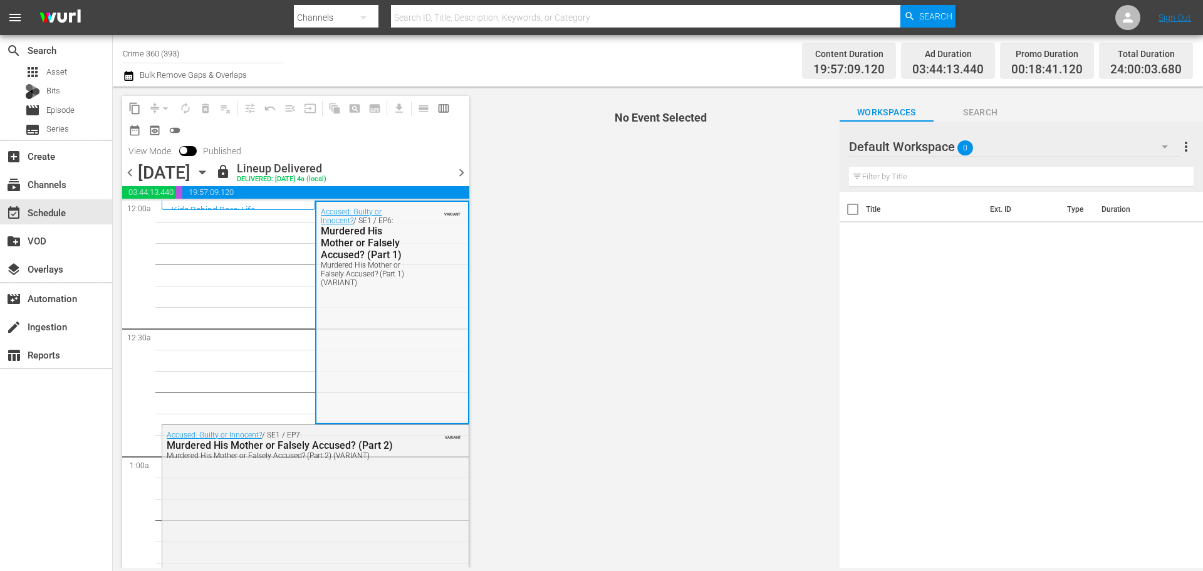
click at [325, 291] on div "Accused: Guilty or Innocent? / SE1 / EP6: Murdered His Mother or Falsely Accuse…" at bounding box center [392, 247] width 151 height 90
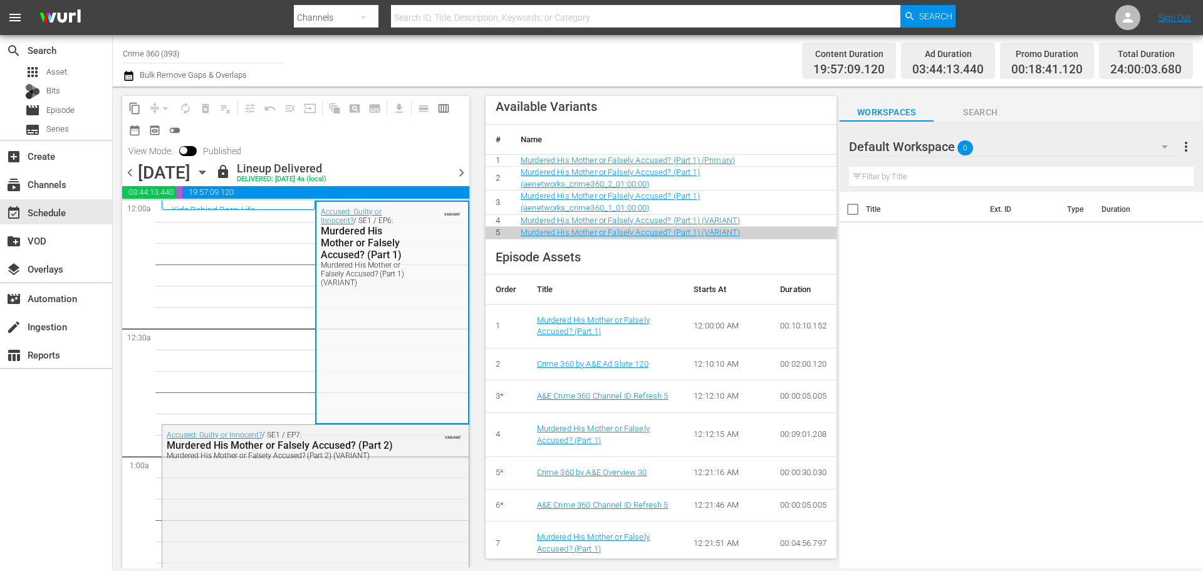
scroll to position [501, 0]
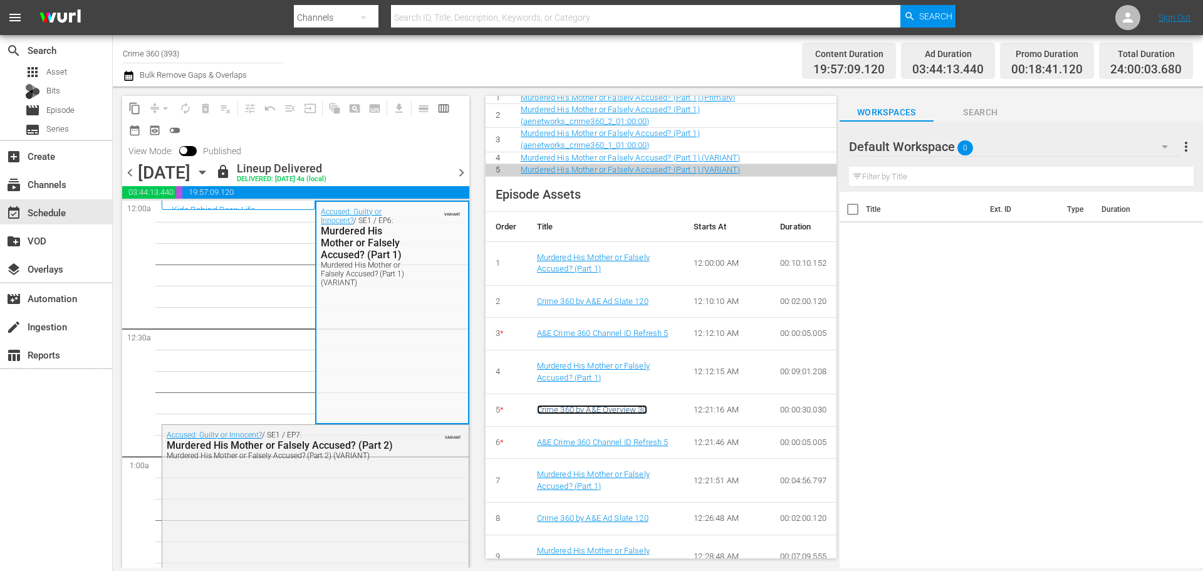
click at [629, 414] on link "Crime 360 by A&E Overview 30" at bounding box center [592, 409] width 110 height 9
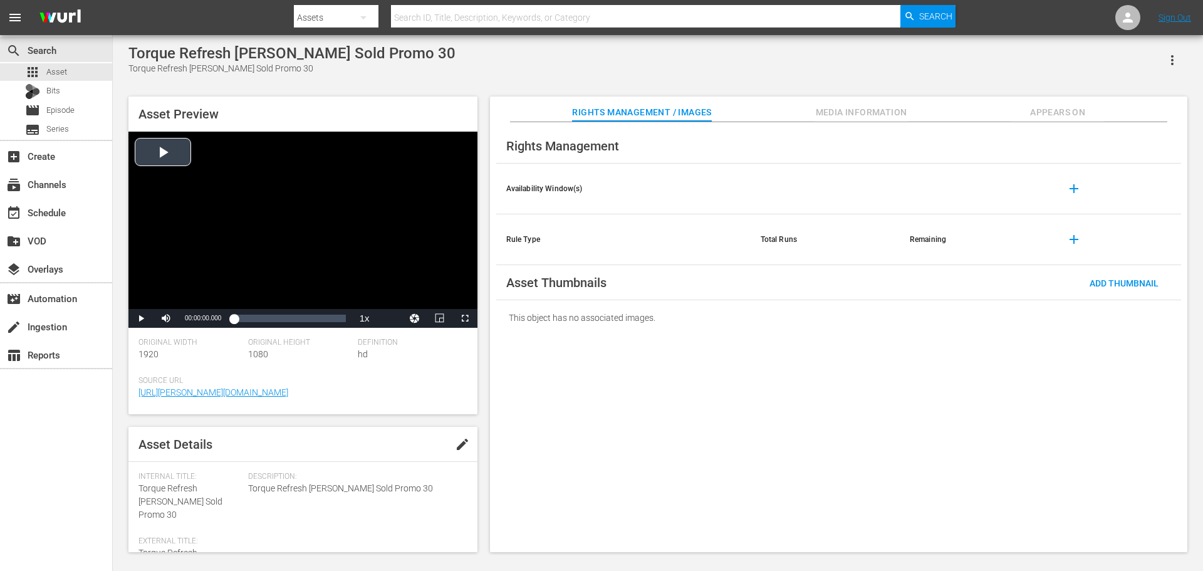
click at [256, 220] on div "Video Player" at bounding box center [302, 220] width 349 height 177
click at [331, 322] on div "Loaded : 79.56% 00:00:26.655 00:00:00.550" at bounding box center [290, 318] width 112 height 13
click at [262, 212] on div "Video Player" at bounding box center [302, 220] width 349 height 177
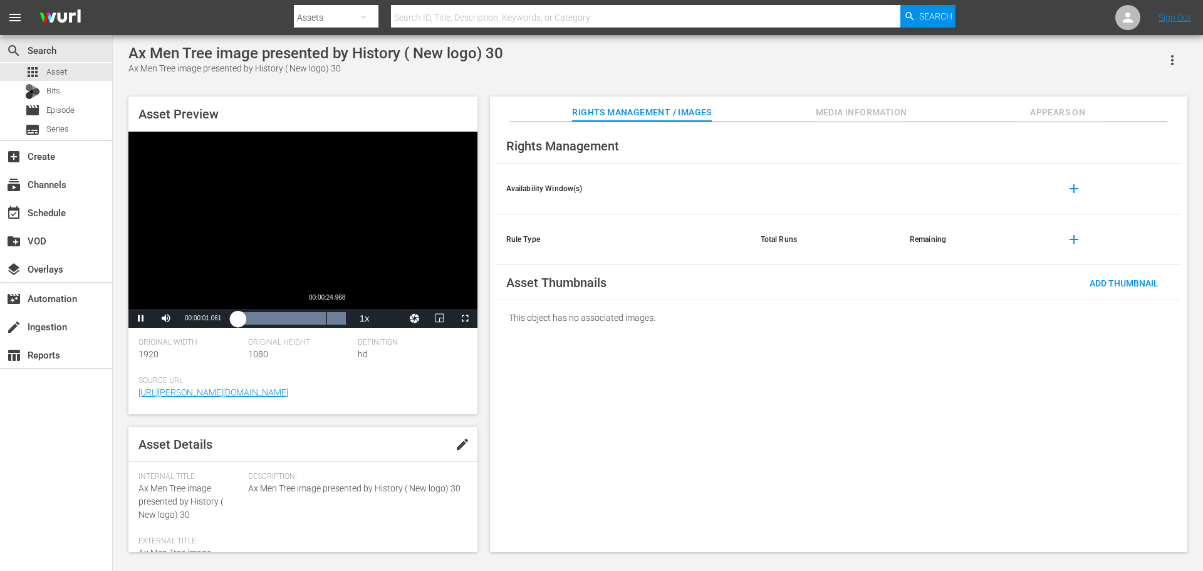
click at [327, 324] on div "00:00:24.968" at bounding box center [327, 318] width 1 height 13
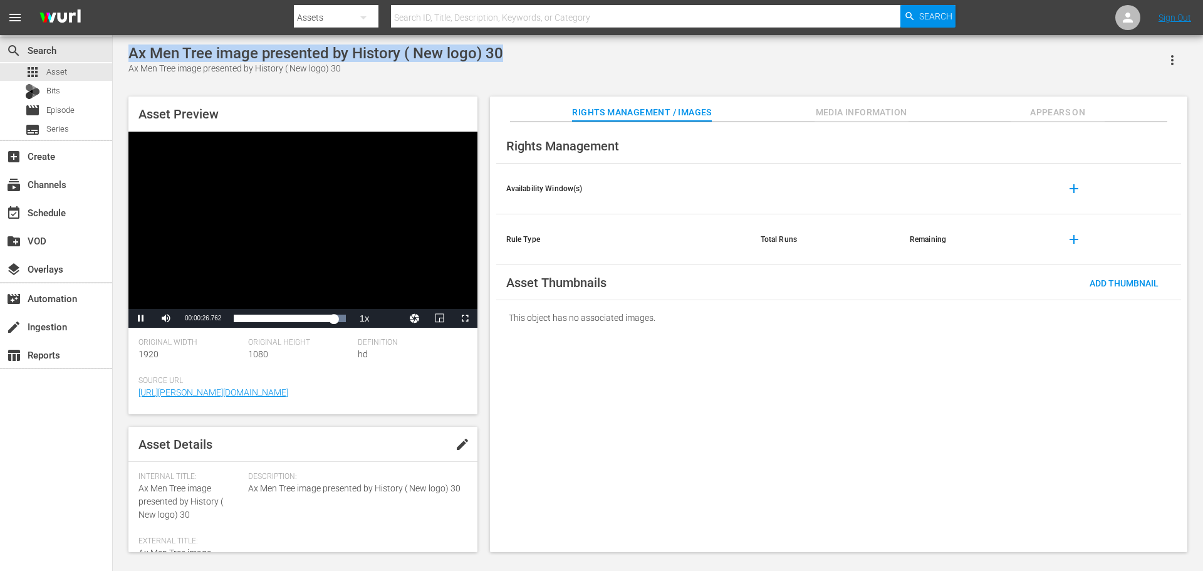
drag, startPoint x: 518, startPoint y: 52, endPoint x: 128, endPoint y: 53, distance: 389.9
click at [128, 53] on div "Ax Men Tree image presented by History ( New logo) 30 Ax Men Tree image present…" at bounding box center [658, 295] width 1072 height 501
copy div "Ax Men Tree image presented by History ( New logo) 30"
click at [332, 203] on div "Video Player" at bounding box center [302, 220] width 349 height 177
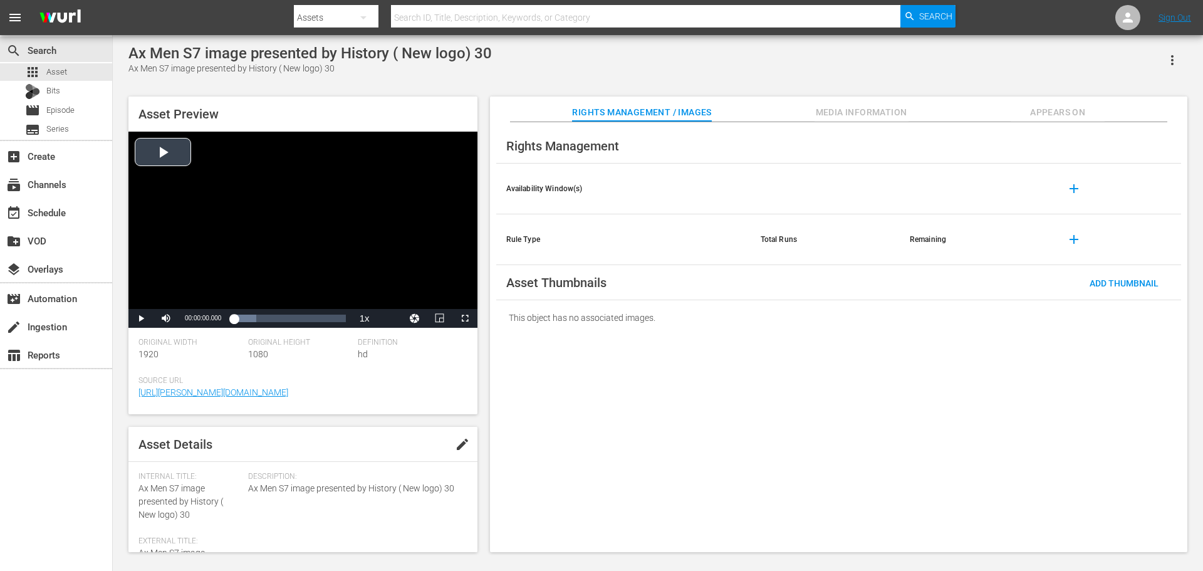
click at [318, 303] on div "Video Player" at bounding box center [302, 220] width 349 height 177
click at [336, 319] on div "Loaded : 39.85% 00:00:27.836 00:00:00.590" at bounding box center [290, 318] width 112 height 13
click at [322, 229] on div "Video Player" at bounding box center [302, 220] width 349 height 177
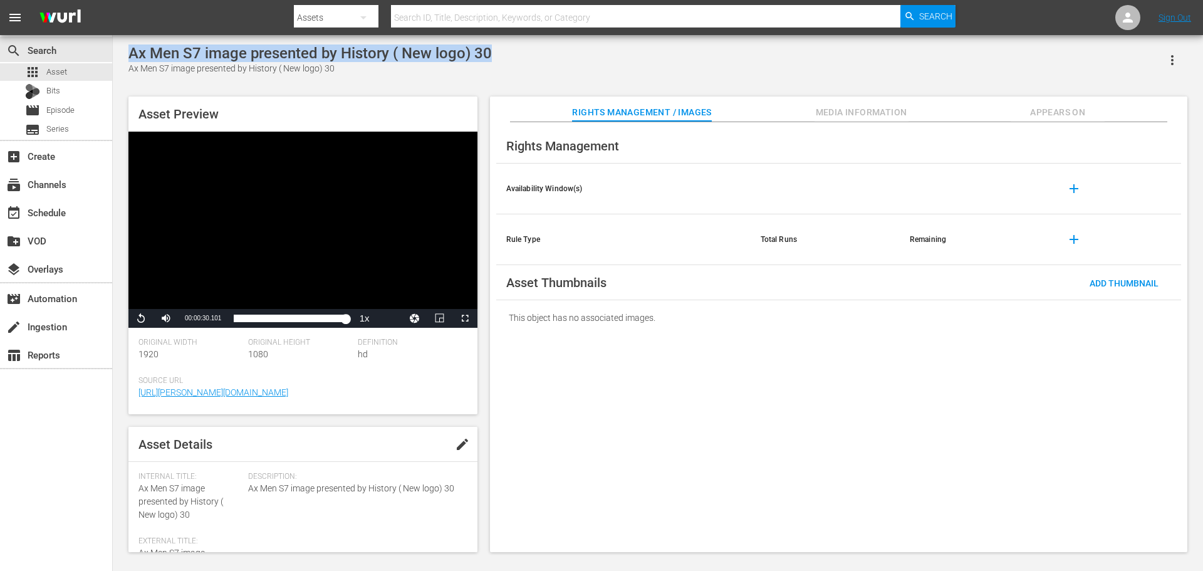
drag, startPoint x: 505, startPoint y: 58, endPoint x: 118, endPoint y: 50, distance: 386.8
click at [118, 50] on div "Ax Men S7 image presented by History ( New logo) 30 Ax Men S7 image presented b…" at bounding box center [658, 295] width 1091 height 520
copy div "Ax Men S7 image presented by History ( New logo) 30"
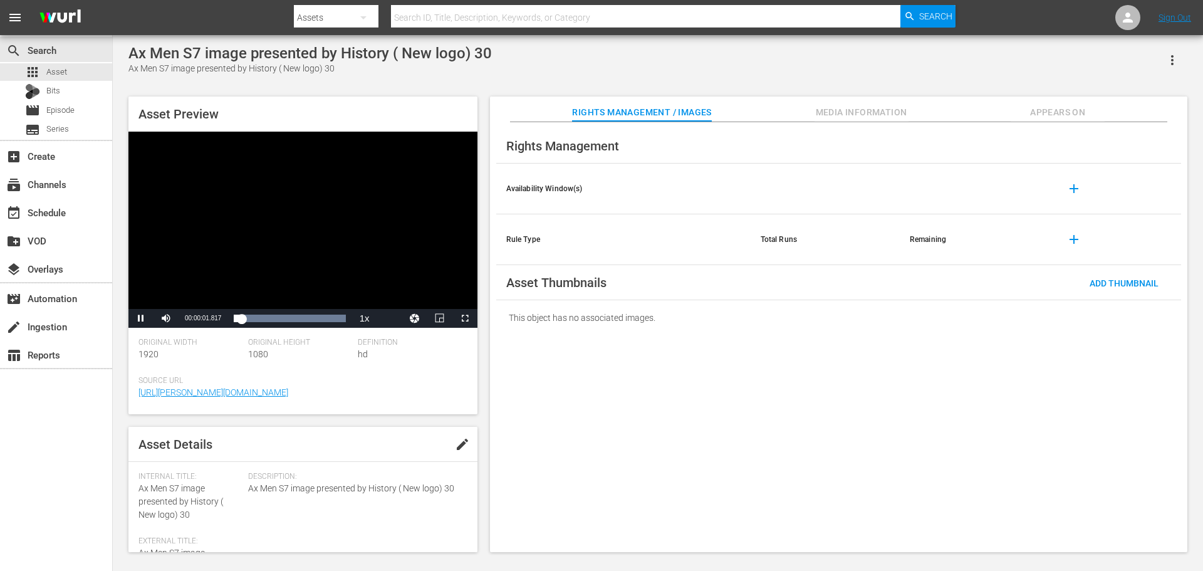
click at [338, 231] on div "Video Player" at bounding box center [302, 220] width 349 height 177
click at [194, 202] on div "Video Player" at bounding box center [302, 220] width 349 height 177
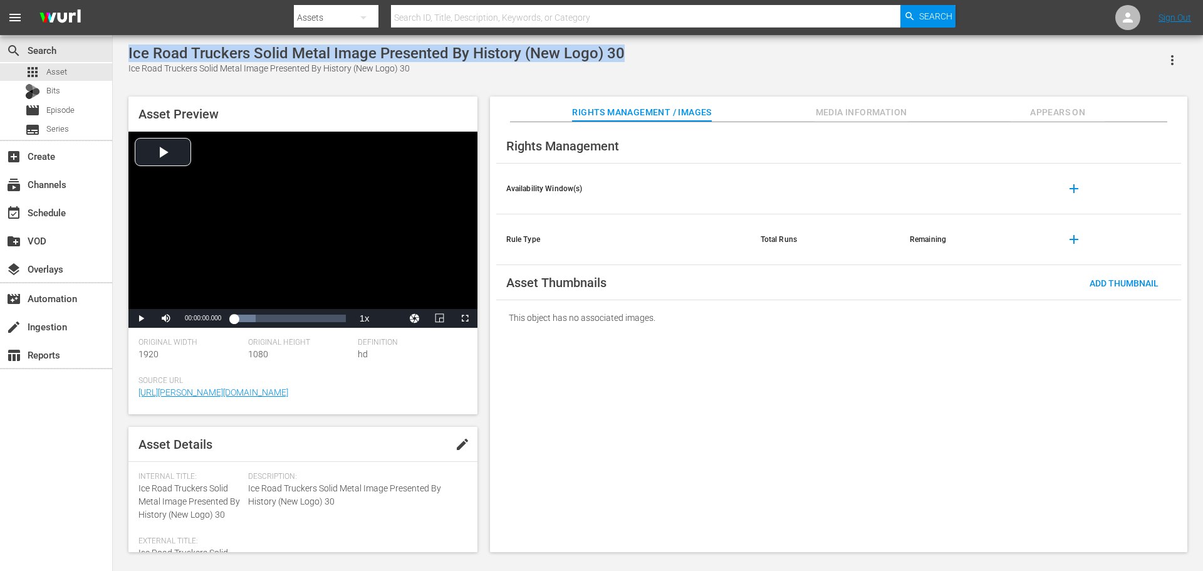
drag, startPoint x: 454, startPoint y: 54, endPoint x: 127, endPoint y: 58, distance: 327.8
click at [127, 58] on div "Ice Road Truckers Solid Metal Image Presented By History (New Logo) 30 Ice Road…" at bounding box center [658, 295] width 1072 height 501
copy div "Ice Road Truckers Solid Metal Image Presented By History (New Logo) 30"
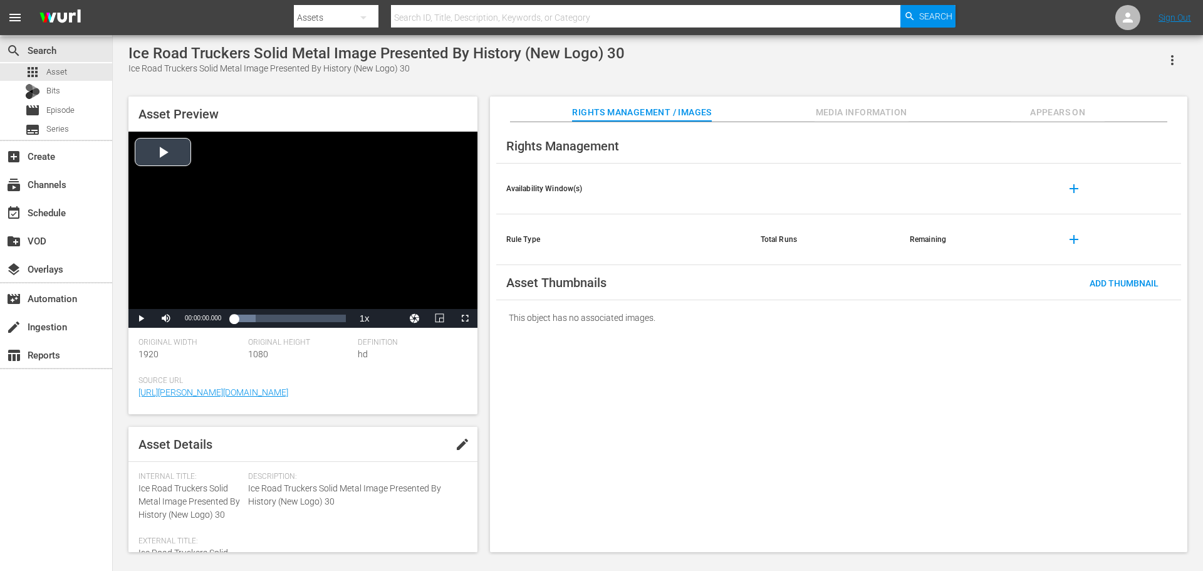
click at [308, 210] on div "Video Player" at bounding box center [302, 220] width 349 height 177
click at [339, 320] on div "Loaded : 19.54% 00:00:28.511 00:00:00.415" at bounding box center [290, 318] width 112 height 13
click at [406, 249] on div "Video Player" at bounding box center [302, 220] width 349 height 177
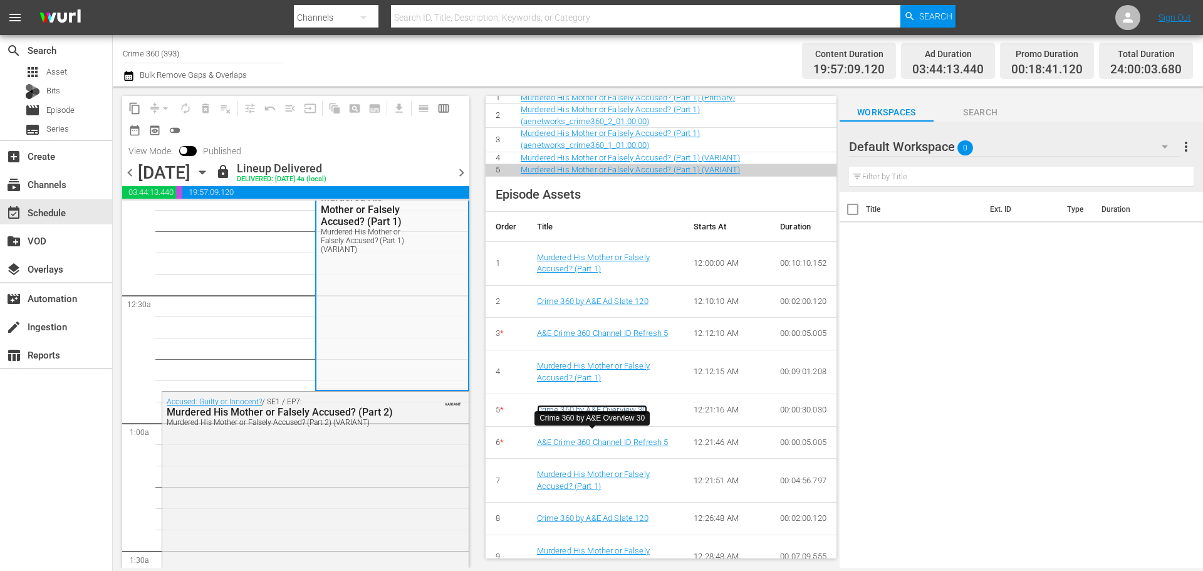
scroll to position [63, 0]
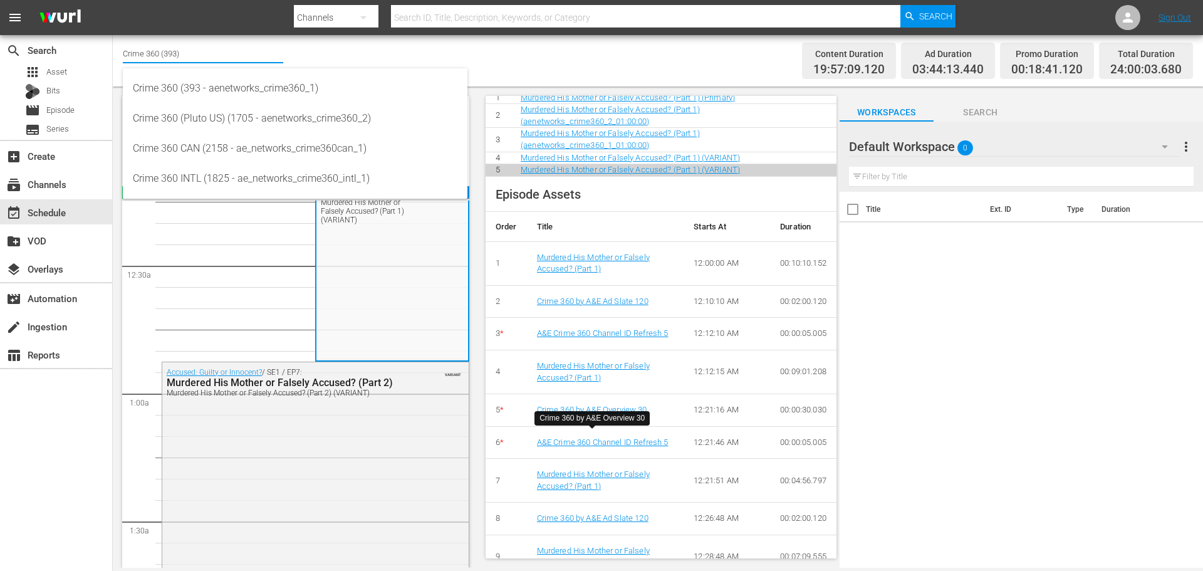
click at [184, 50] on input "Crime 360 (393)" at bounding box center [203, 53] width 160 height 30
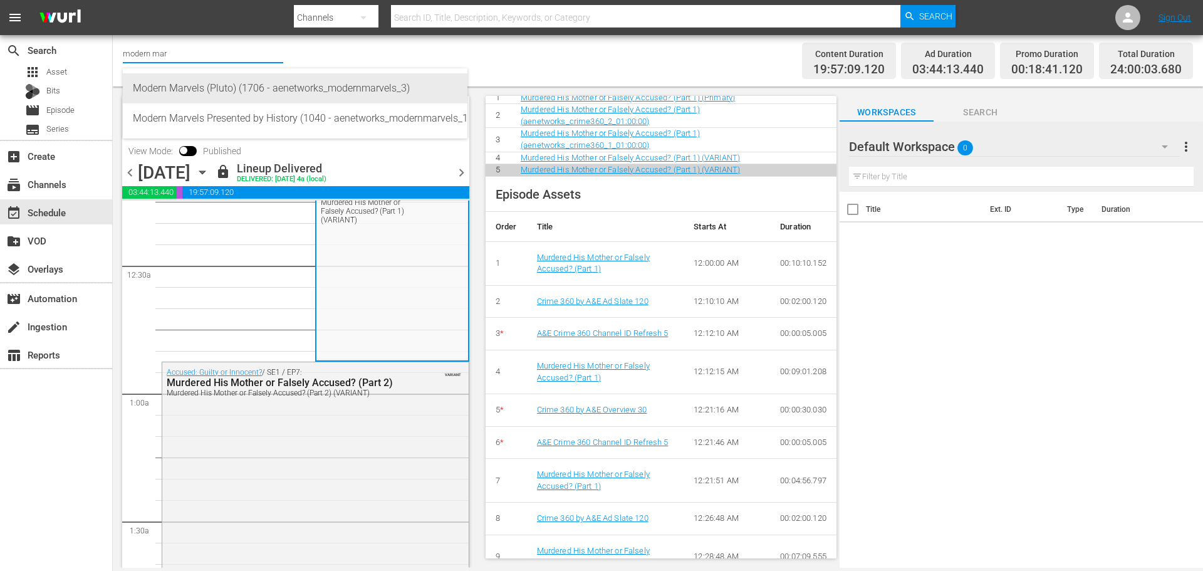
click at [186, 81] on div "Modern Marvels (Pluto) (1706 - aenetworks_modernmarvels_3)" at bounding box center [295, 88] width 325 height 30
type input "Modern Marvels (Pluto) (1706 - aenetworks_modernmarvels_3)"
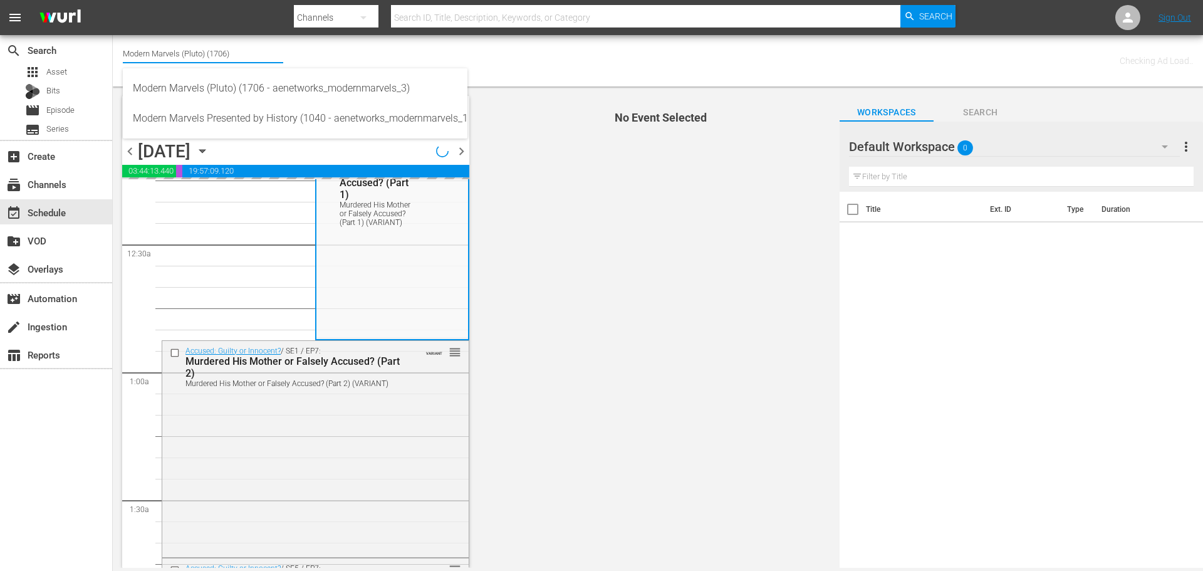
click at [207, 48] on input "Modern Marvels (Pluto) (1706)" at bounding box center [203, 53] width 160 height 30
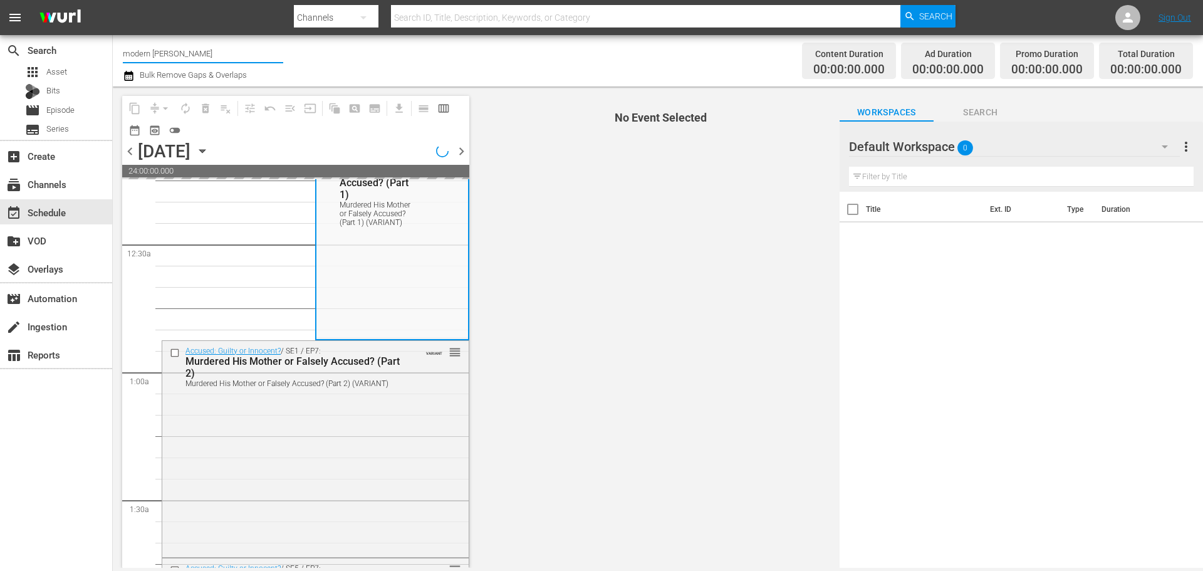
click at [214, 53] on input "modern marv" at bounding box center [203, 53] width 160 height 30
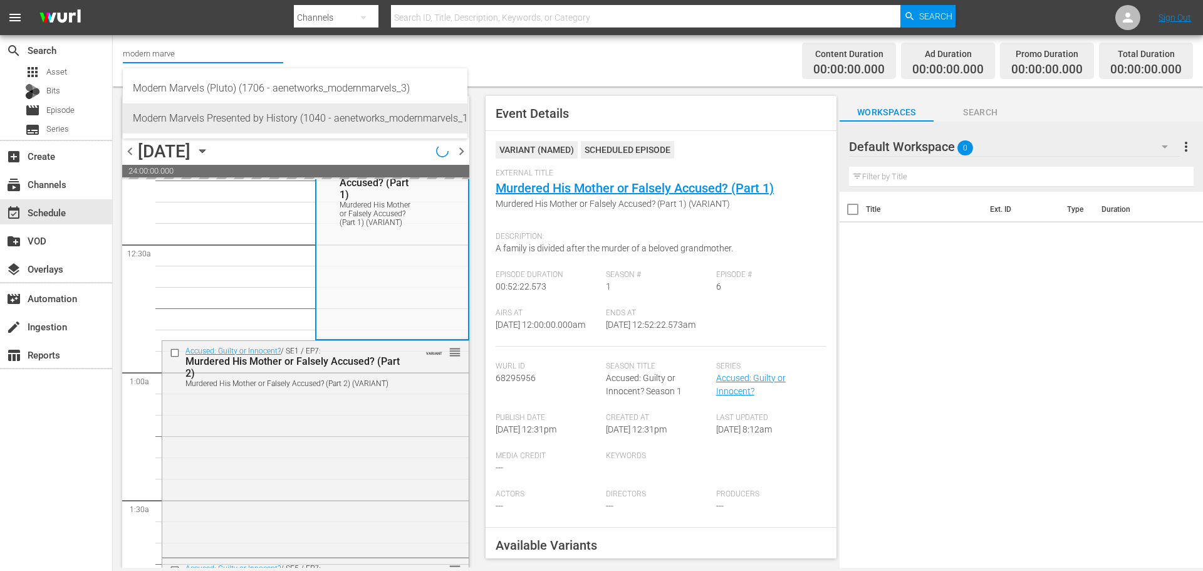
click at [245, 110] on div "Modern Marvels Presented by History (1040 - aenetworks_modernmarvels_1)" at bounding box center [295, 118] width 325 height 30
type input "Modern Marvels Presented by History (1040 - aenetworks_modernmarvels_1)"
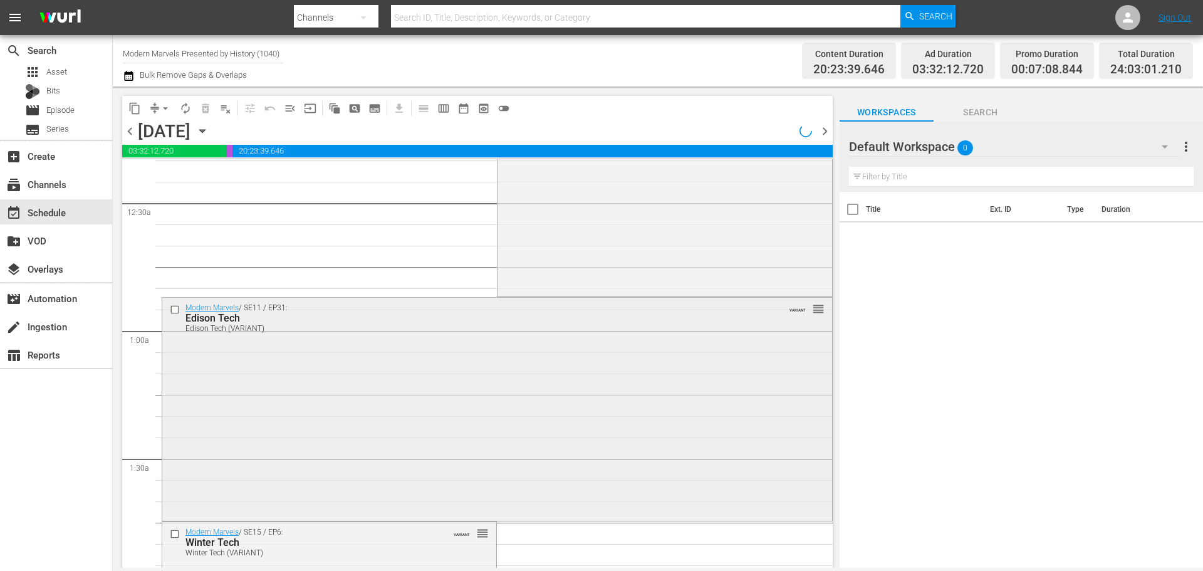
scroll to position [63, 0]
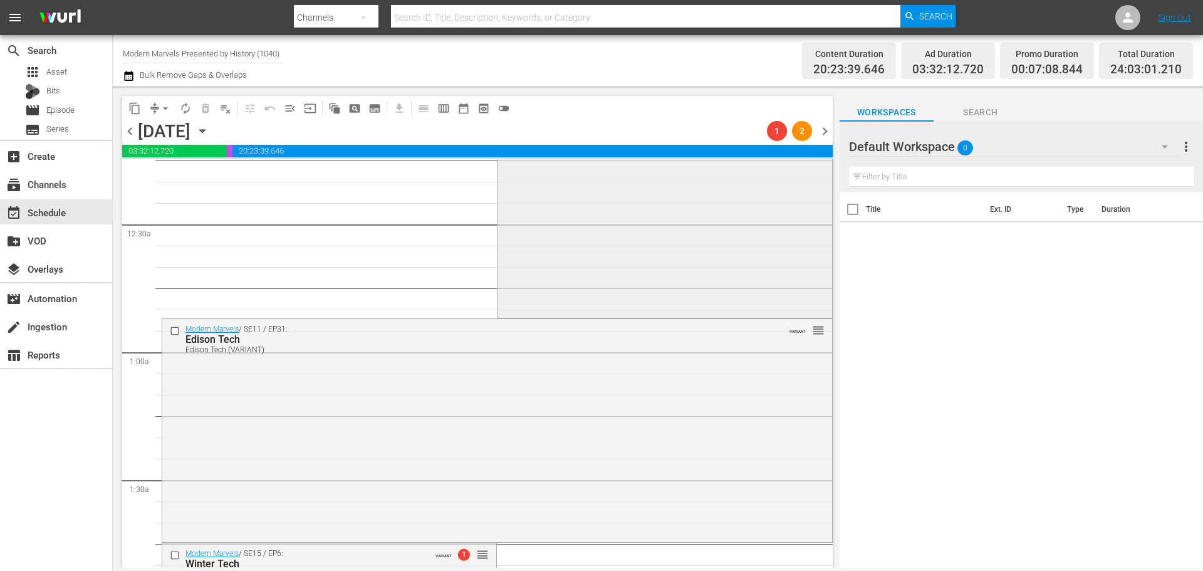
click at [562, 254] on div "Modern Marvels / SE7 / EP1: Home Tech Home Tech (VARIANT) VARIANT reorder" at bounding box center [665, 206] width 334 height 218
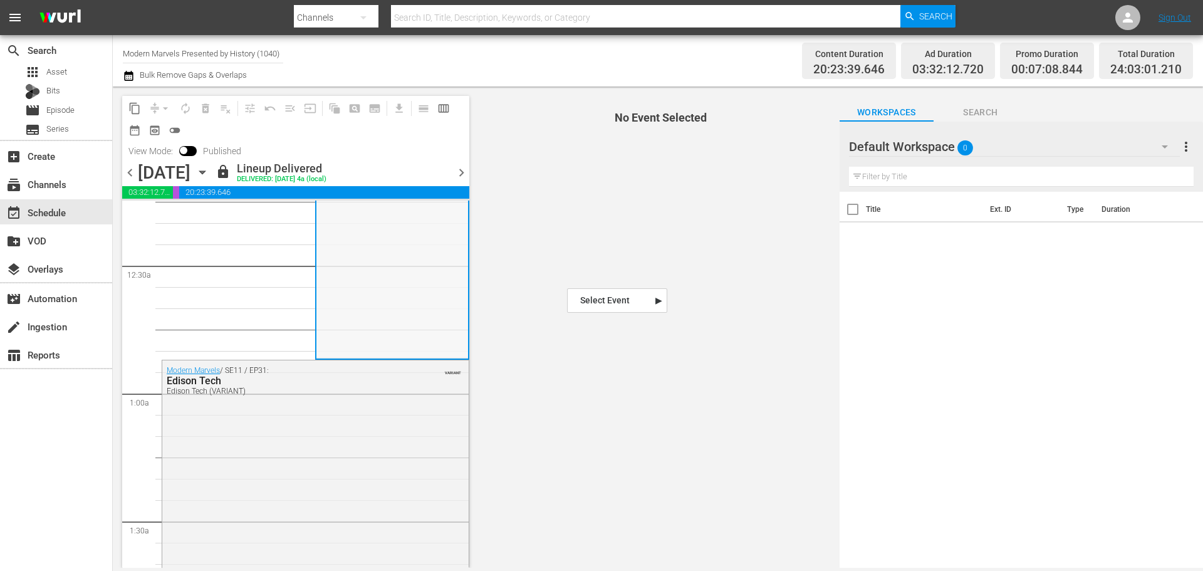
click at [356, 299] on div "Modern Marvels / SE7 / EP1: Home Tech Home Tech (VARIANT) VARIANT" at bounding box center [392, 248] width 151 height 218
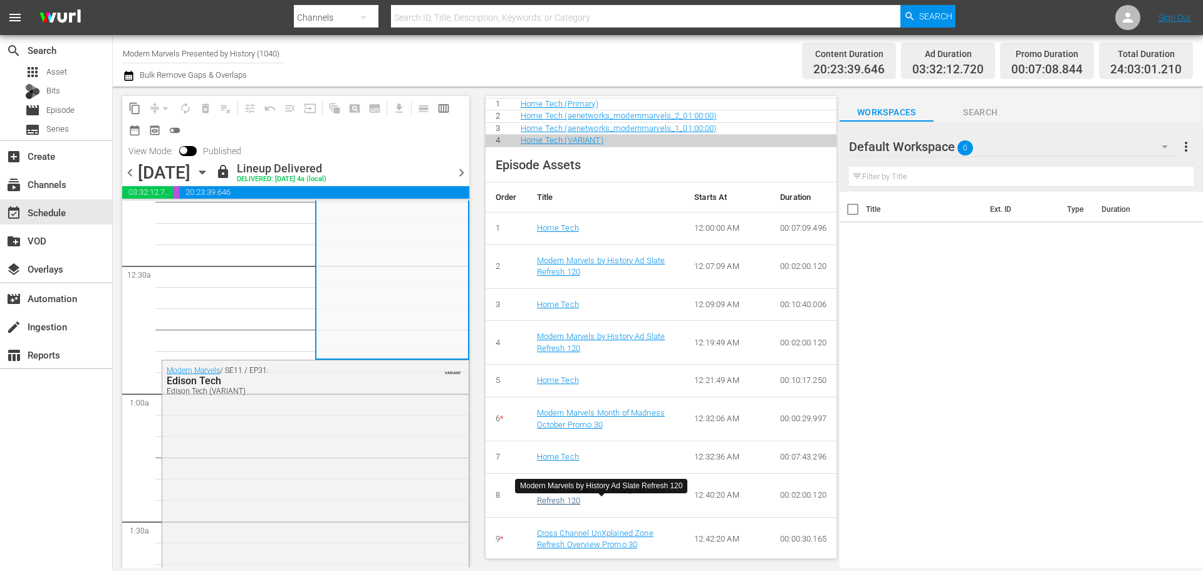
scroll to position [532, 0]
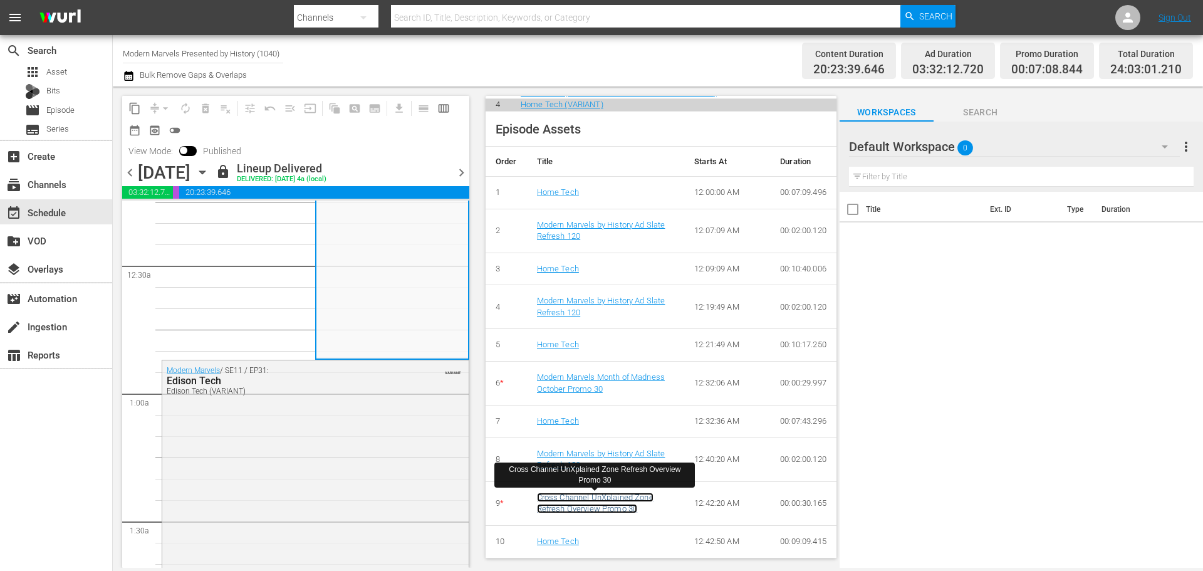
click at [607, 495] on link "Cross Channel UnXplained Zone Refresh Overview Promo 30" at bounding box center [595, 503] width 117 height 21
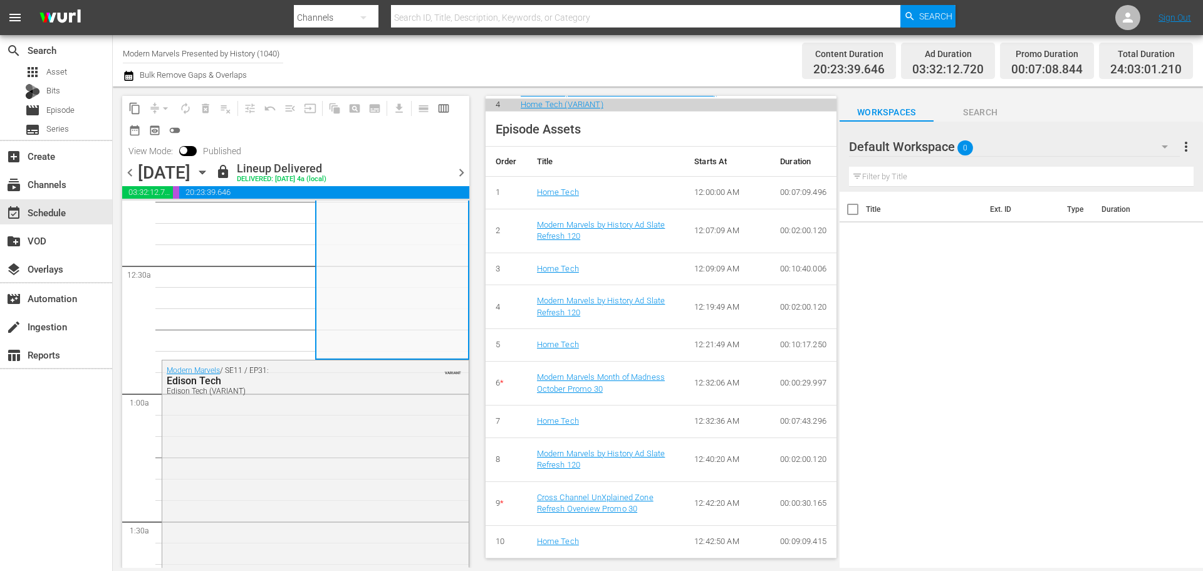
click at [367, 420] on div "Modern Marvels / SE11 / EP31: Edison Tech Edison Tech (VARIANT) VARIANT" at bounding box center [315, 470] width 307 height 221
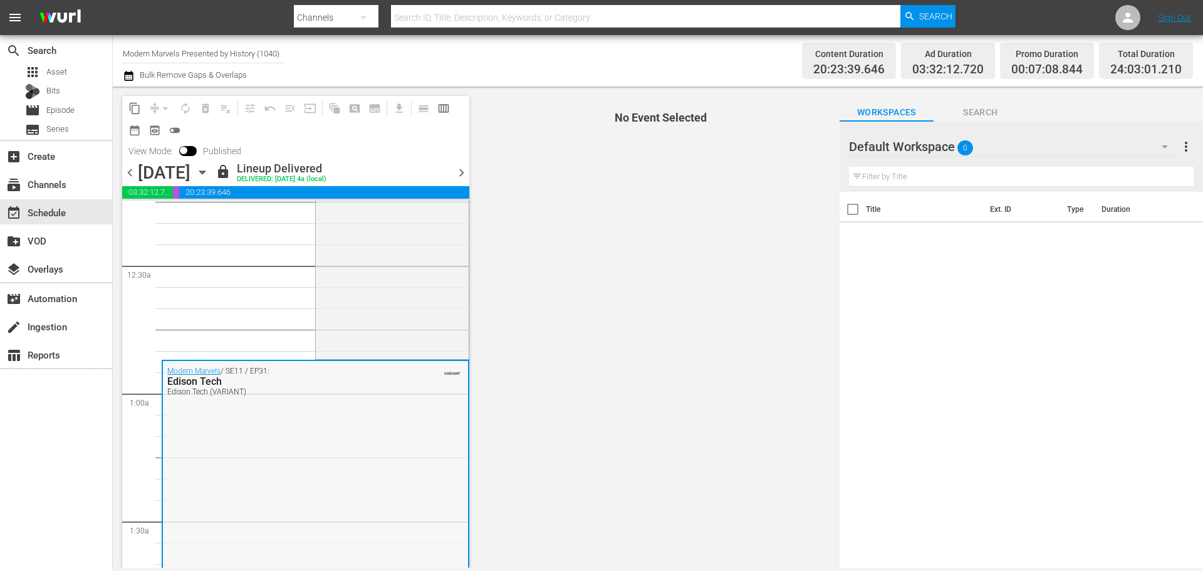
click at [335, 420] on div "Modern Marvels / SE11 / EP31: Edison Tech Edison Tech (VARIANT) VARIANT" at bounding box center [315, 471] width 305 height 221
click at [299, 461] on div "Modern Marvels / SE11 / EP31: Edison Tech Edison Tech (VARIANT) VARIANT" at bounding box center [315, 471] width 305 height 221
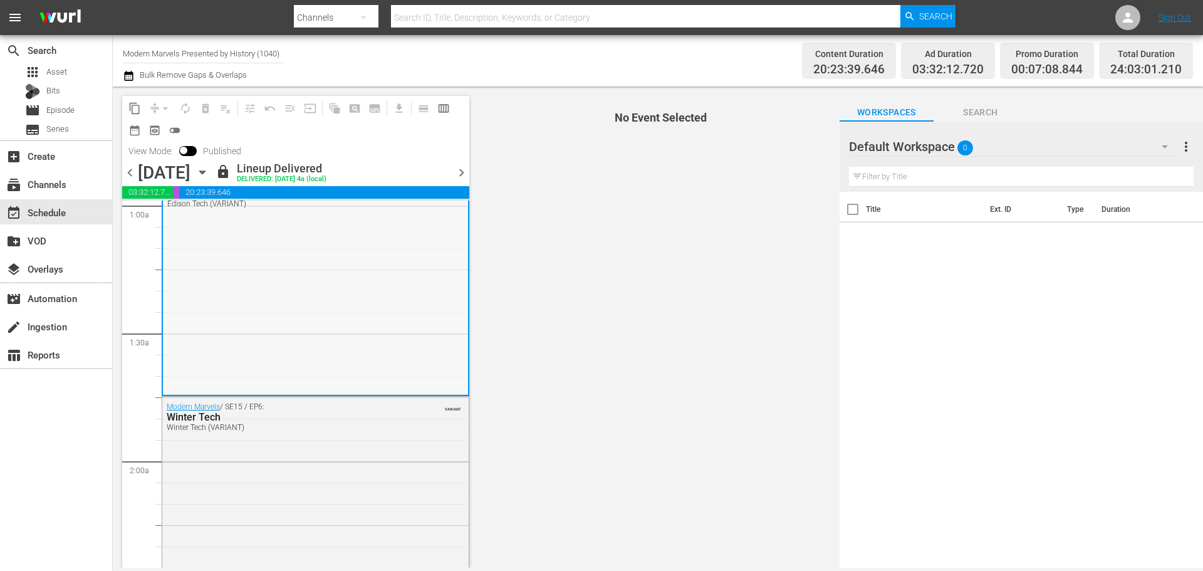
scroll to position [188, 0]
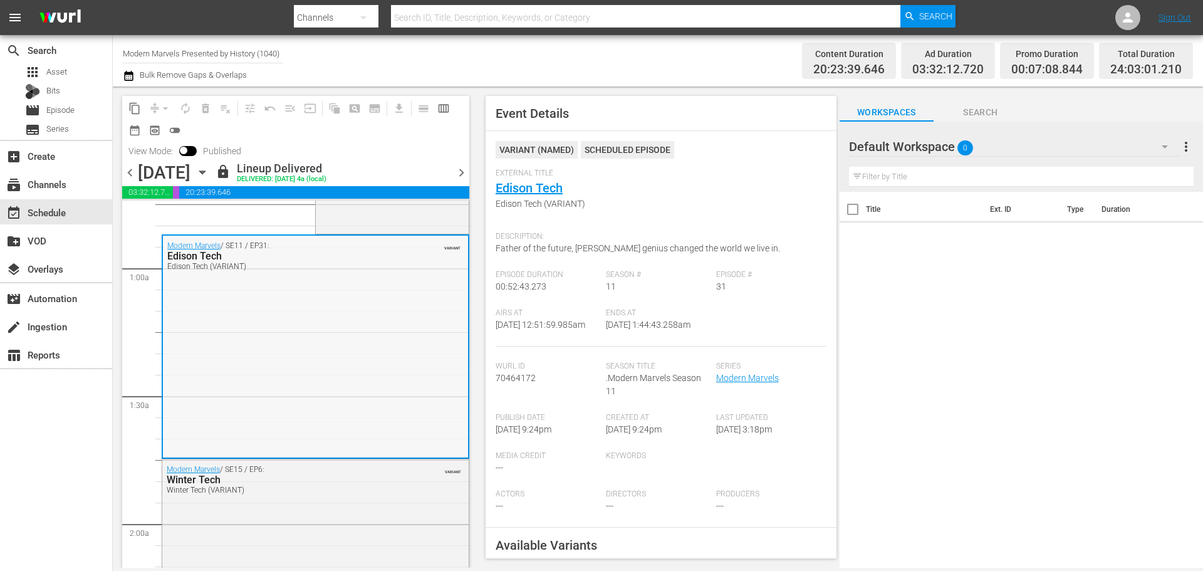
click at [293, 371] on div "Modern Marvels / SE11 / EP31: Edison Tech Edison Tech (VARIANT) VARIANT" at bounding box center [315, 346] width 305 height 221
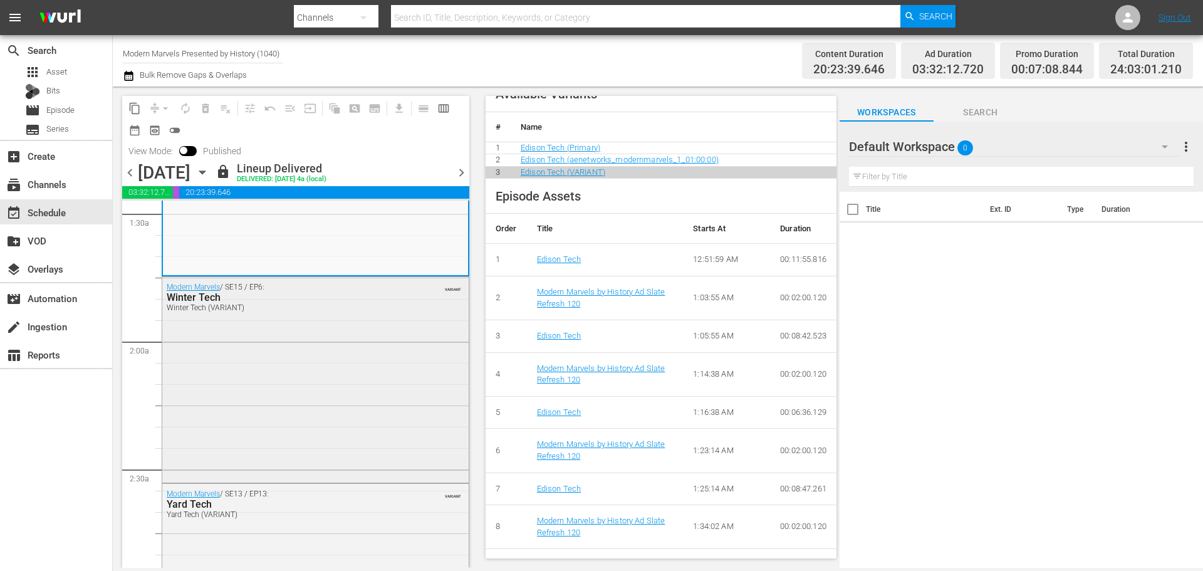
scroll to position [376, 0]
click at [286, 367] on div "Modern Marvels / SE15 / EP6: Winter Tech Winter Tech (VARIANT) VARIANT" at bounding box center [315, 372] width 307 height 203
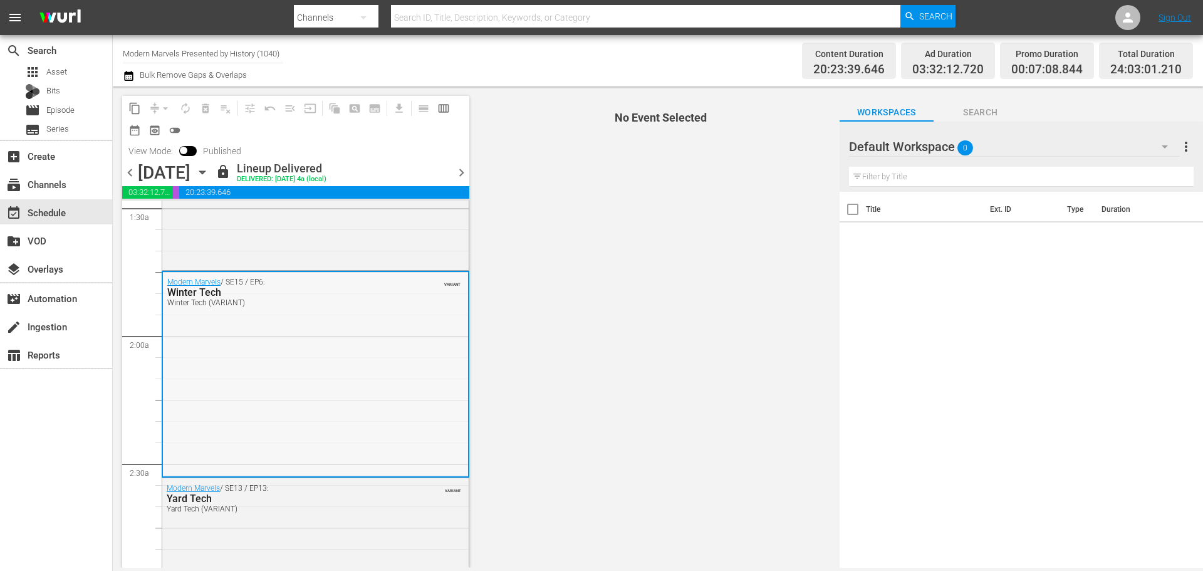
click at [209, 367] on div "Modern Marvels / SE15 / EP6: Winter Tech Winter Tech (VARIANT) VARIANT" at bounding box center [315, 373] width 305 height 203
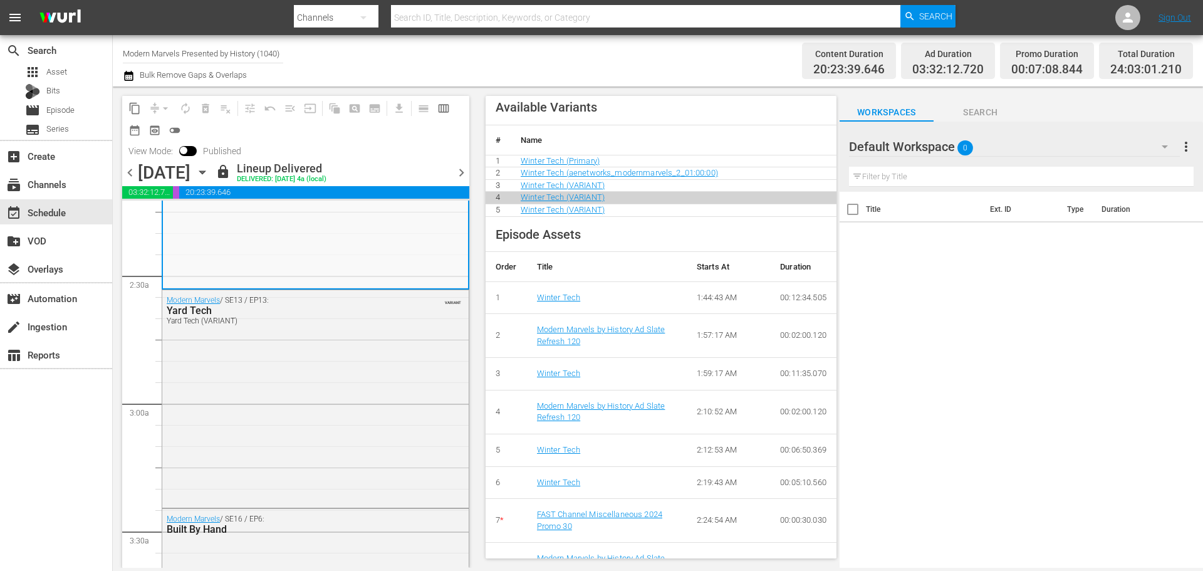
scroll to position [500, 0]
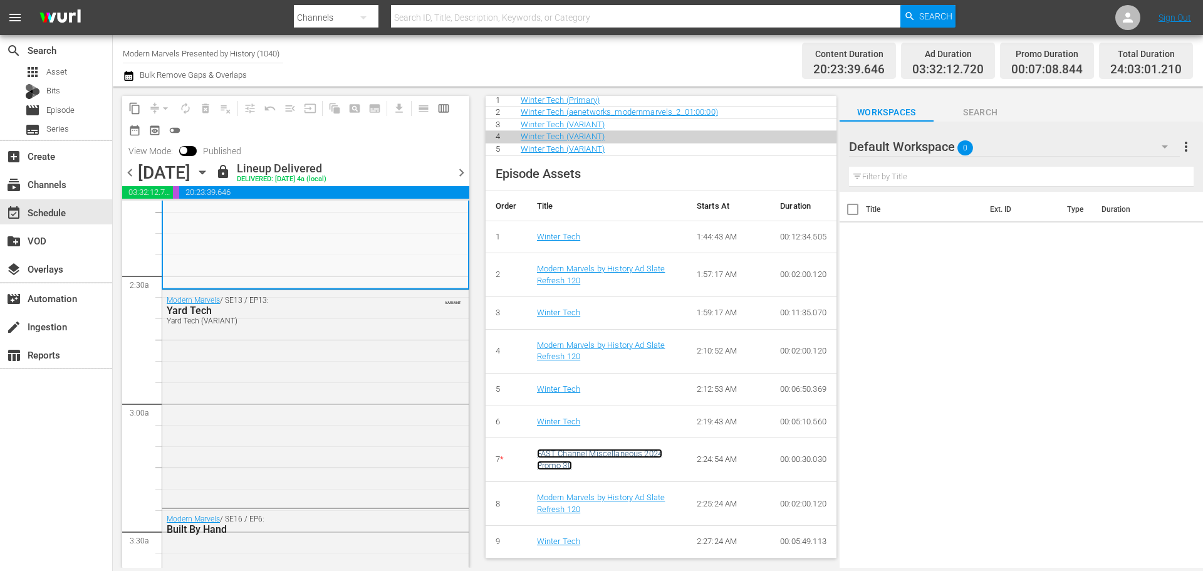
click at [572, 456] on link "FAST Channel Miscellaneous 2024 Promo 30" at bounding box center [599, 459] width 125 height 21
click at [290, 345] on div "Modern Marvels / SE13 / EP13: Yard Tech Yard Tech (VARIANT) VARIANT" at bounding box center [315, 397] width 307 height 215
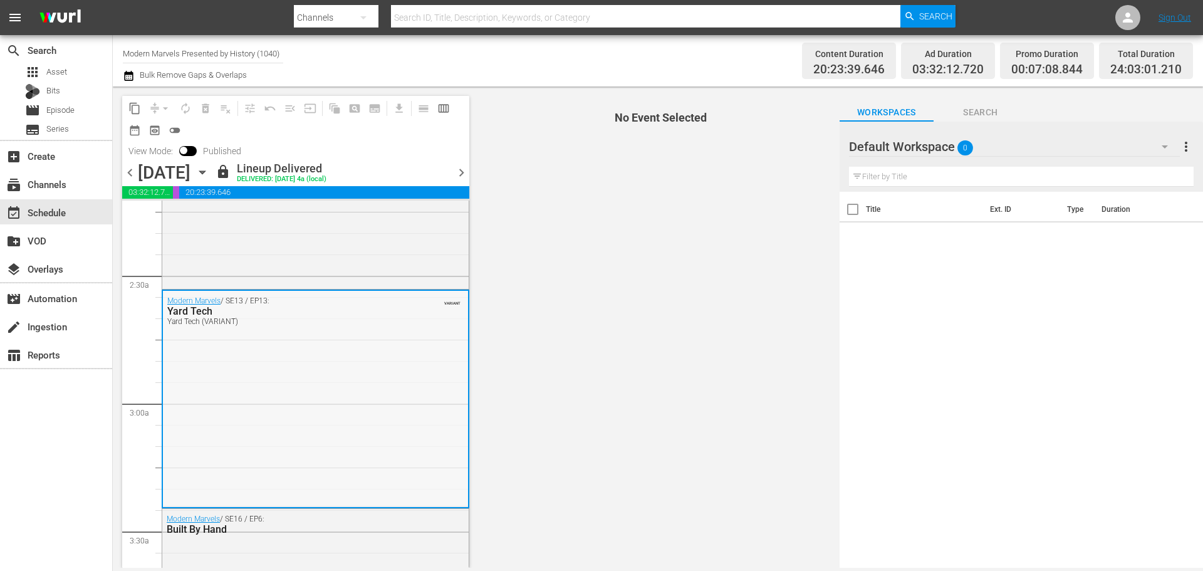
click at [293, 386] on div "Modern Marvels / SE13 / EP13: Yard Tech Yard Tech (VARIANT) VARIANT" at bounding box center [315, 398] width 305 height 215
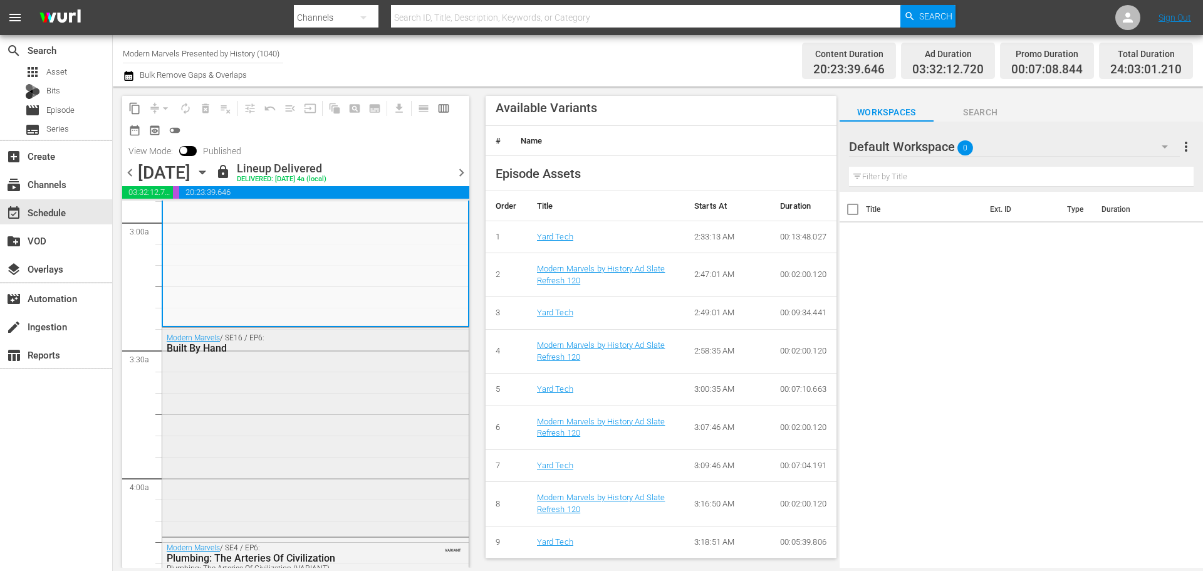
scroll to position [752, 0]
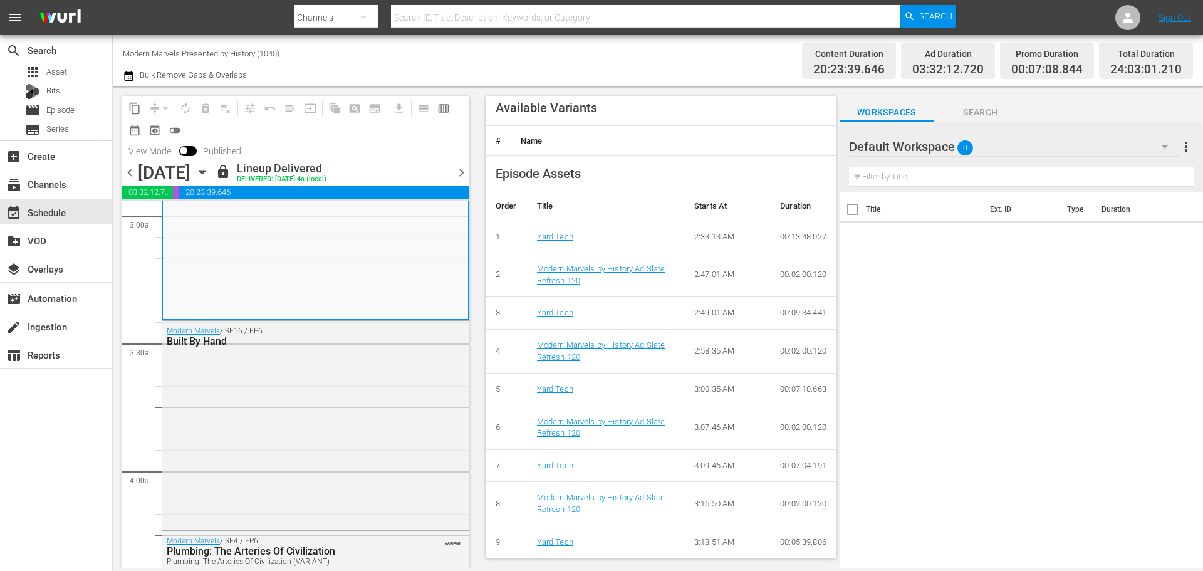
click at [327, 392] on div "Modern Marvels / SE16 / EP6: Built By Hand" at bounding box center [315, 424] width 307 height 206
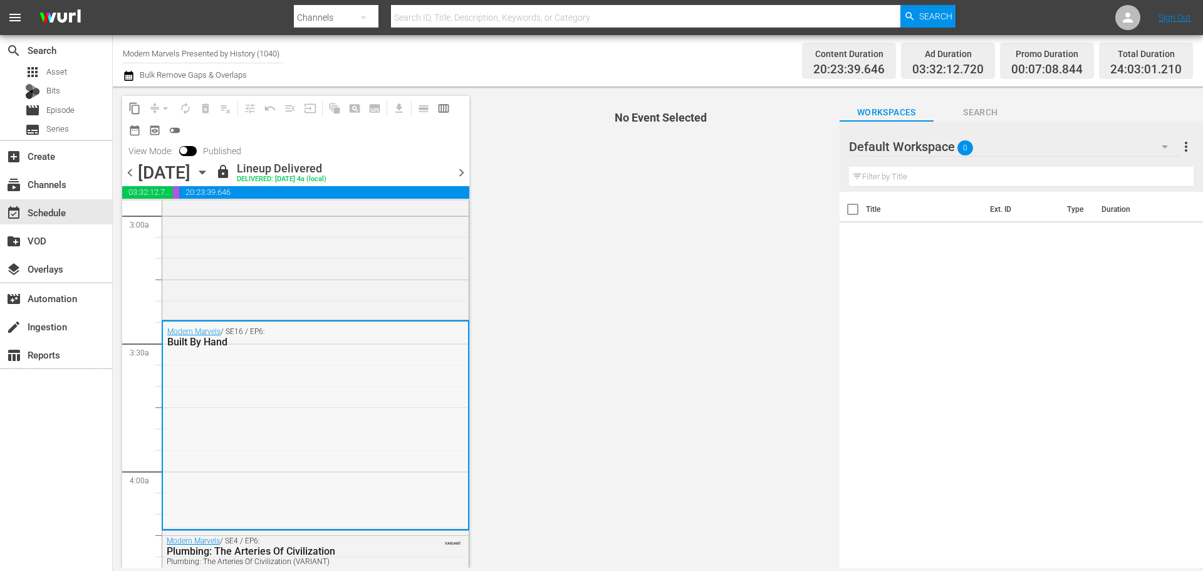
click at [296, 391] on div "Modern Marvels / SE16 / EP6: Built By Hand" at bounding box center [315, 425] width 305 height 206
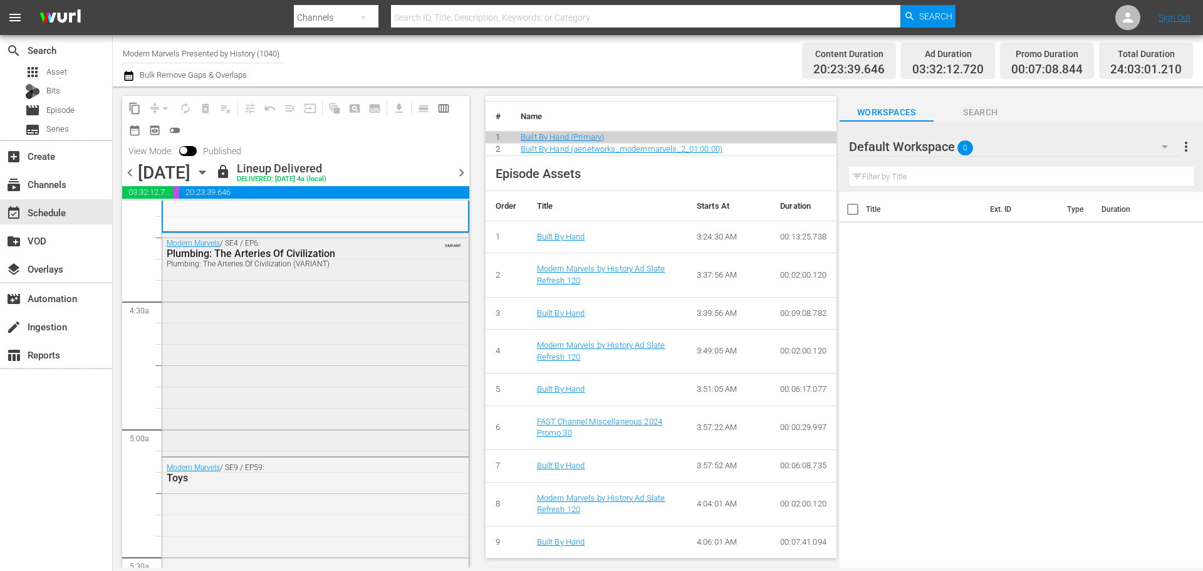
scroll to position [1066, 0]
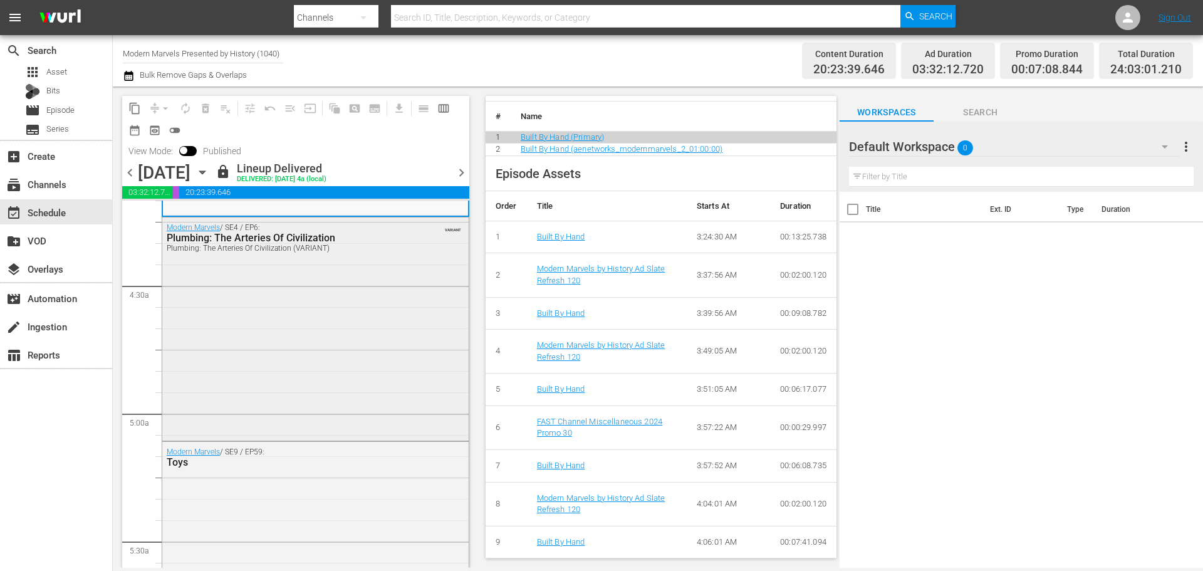
click at [340, 349] on div "Modern Marvels / SE4 / EP6: Plumbing: The Arteries Of Civilization Plumbing: Th…" at bounding box center [315, 328] width 307 height 221
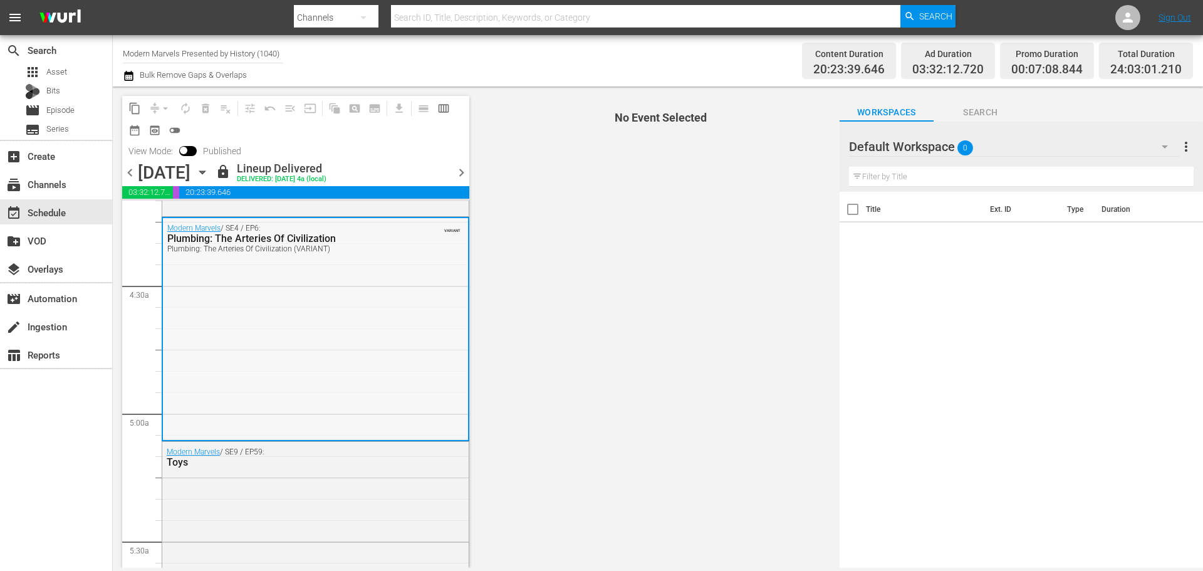
click at [288, 342] on div "Modern Marvels / SE4 / EP6: Plumbing: The Arteries Of Civilization Plumbing: Th…" at bounding box center [315, 328] width 305 height 221
click at [315, 337] on div "Modern Marvels / SE4 / EP6: Plumbing: The Arteries Of Civilization Plumbing: Th…" at bounding box center [315, 328] width 305 height 221
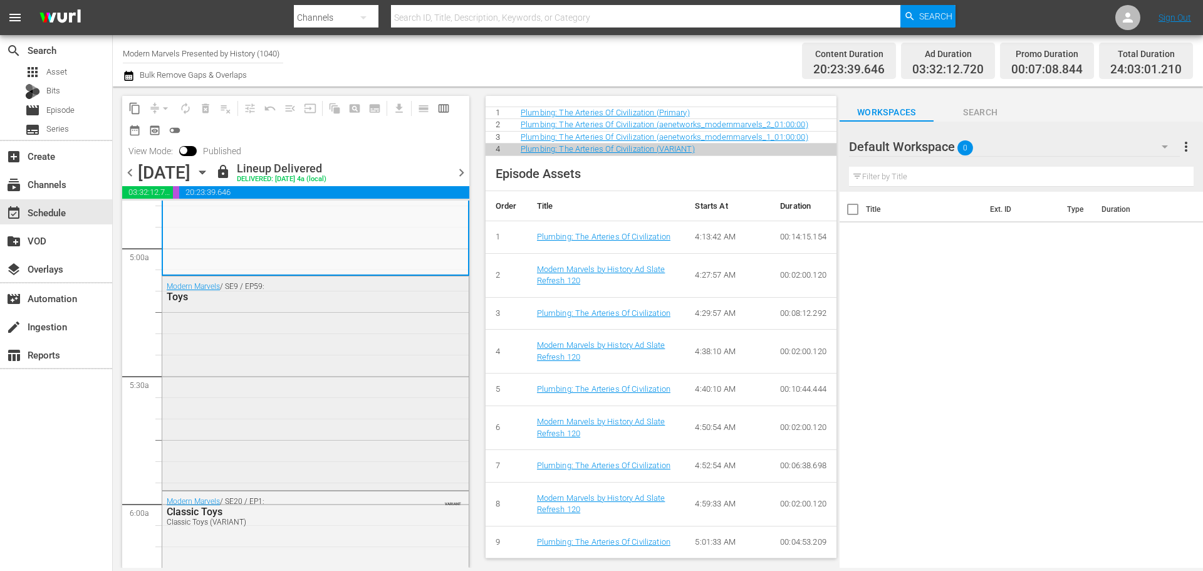
scroll to position [1254, 0]
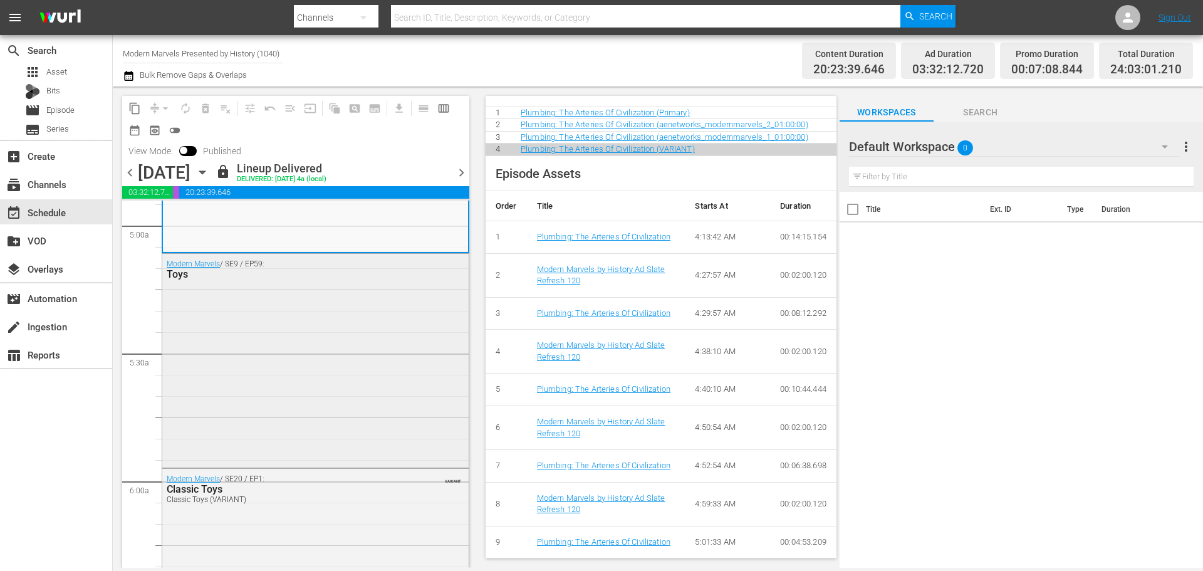
click at [276, 354] on div "Modern Marvels / SE9 / EP59: Toys" at bounding box center [315, 359] width 307 height 211
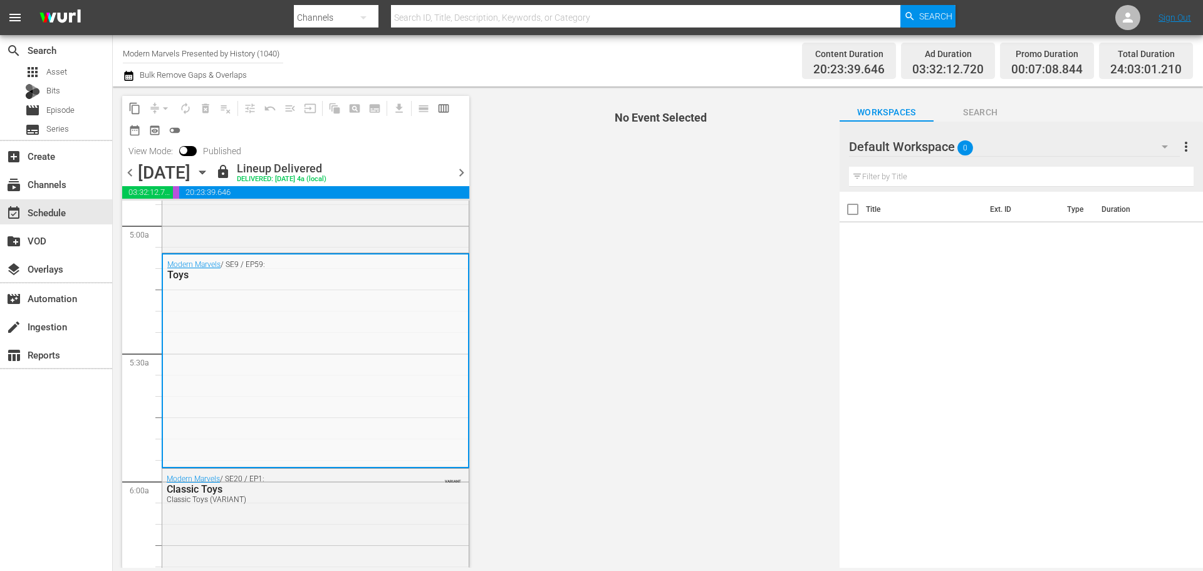
click at [276, 354] on div "Modern Marvels / SE9 / EP59: Toys" at bounding box center [315, 359] width 305 height 211
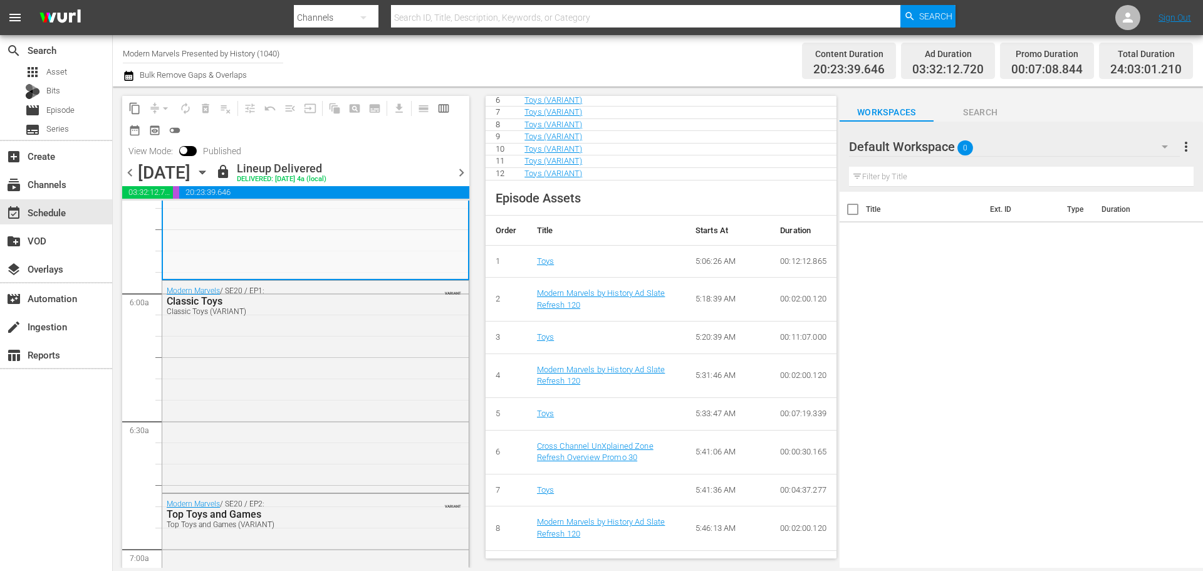
scroll to position [603, 0]
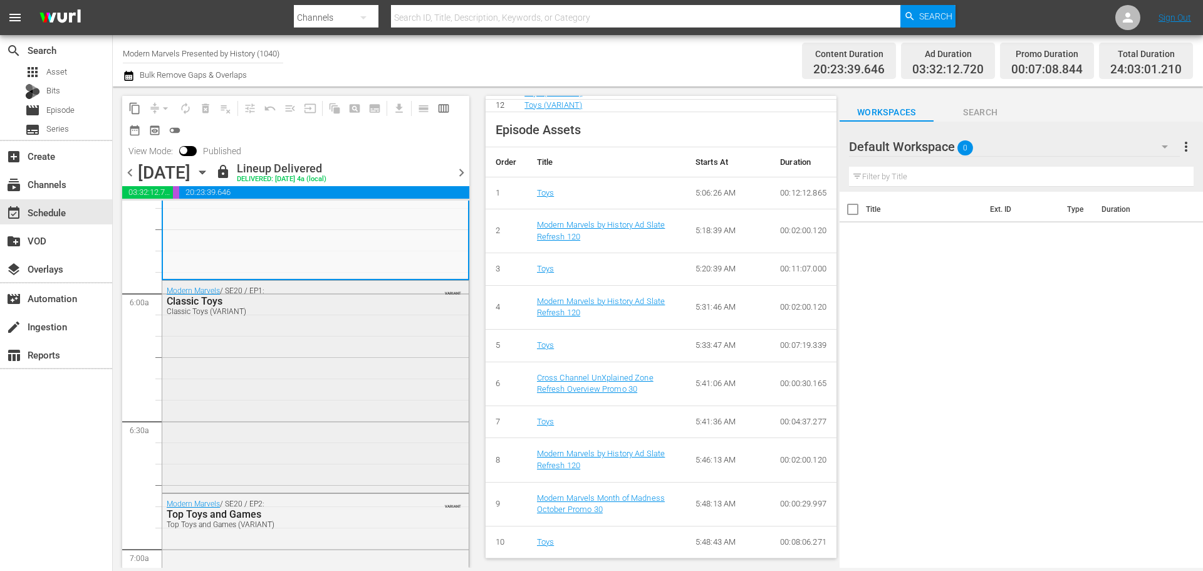
click at [340, 374] on div "Modern Marvels / SE20 / EP1: Classic Toys Classic Toys (VARIANT) VARIANT" at bounding box center [315, 385] width 307 height 209
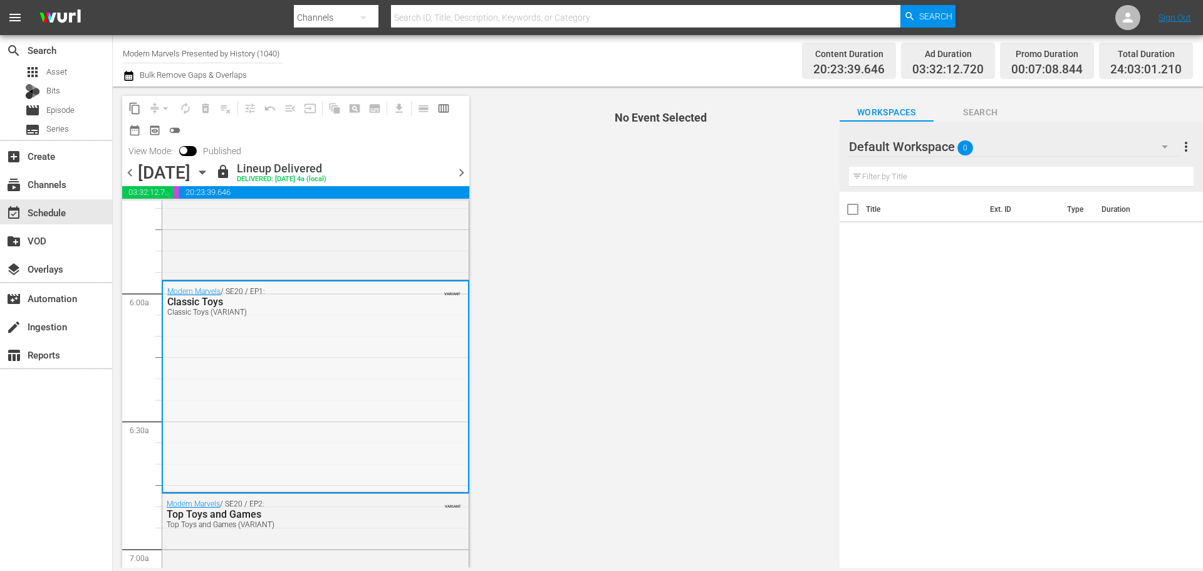
click at [275, 378] on div "Modern Marvels / SE20 / EP1: Classic Toys Classic Toys (VARIANT) VARIANT" at bounding box center [315, 385] width 305 height 209
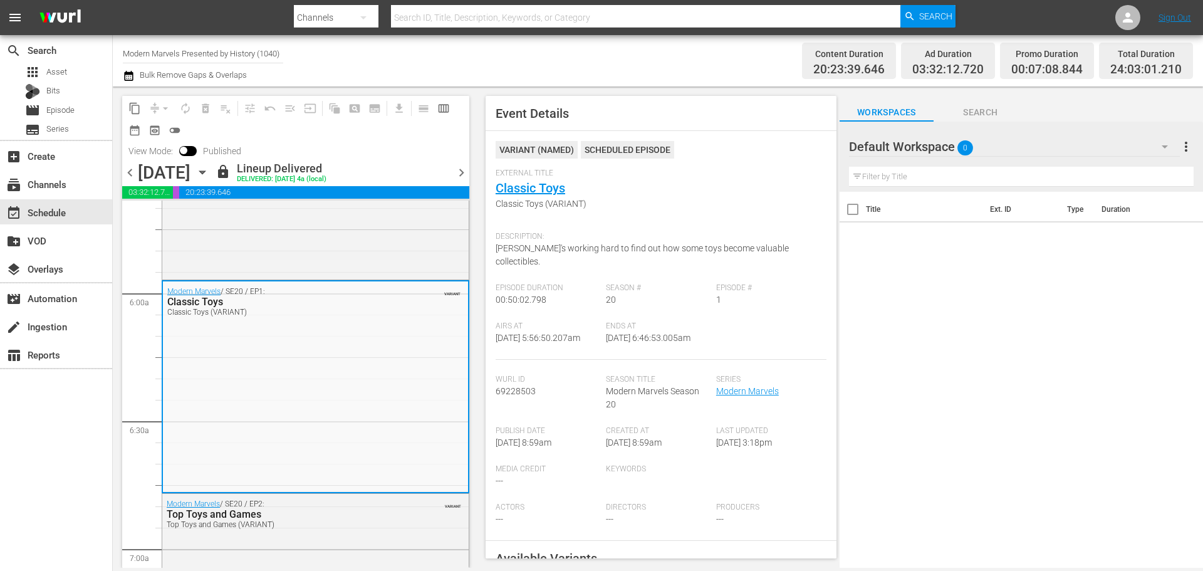
click at [275, 378] on div "Modern Marvels / SE20 / EP1: Classic Toys Classic Toys (VARIANT) VARIANT" at bounding box center [315, 385] width 305 height 209
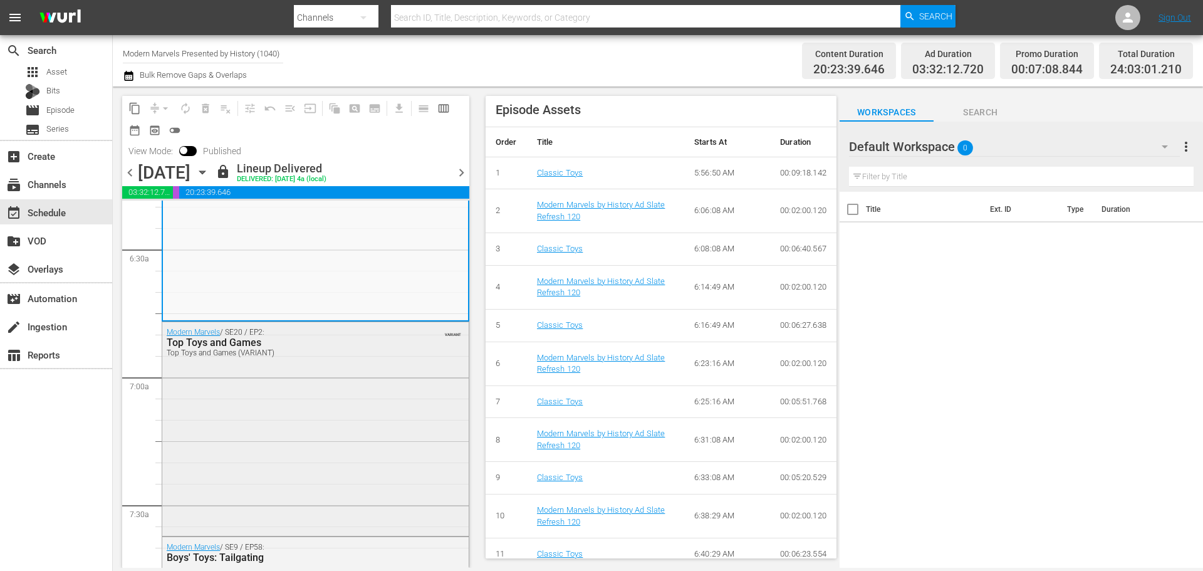
scroll to position [1630, 0]
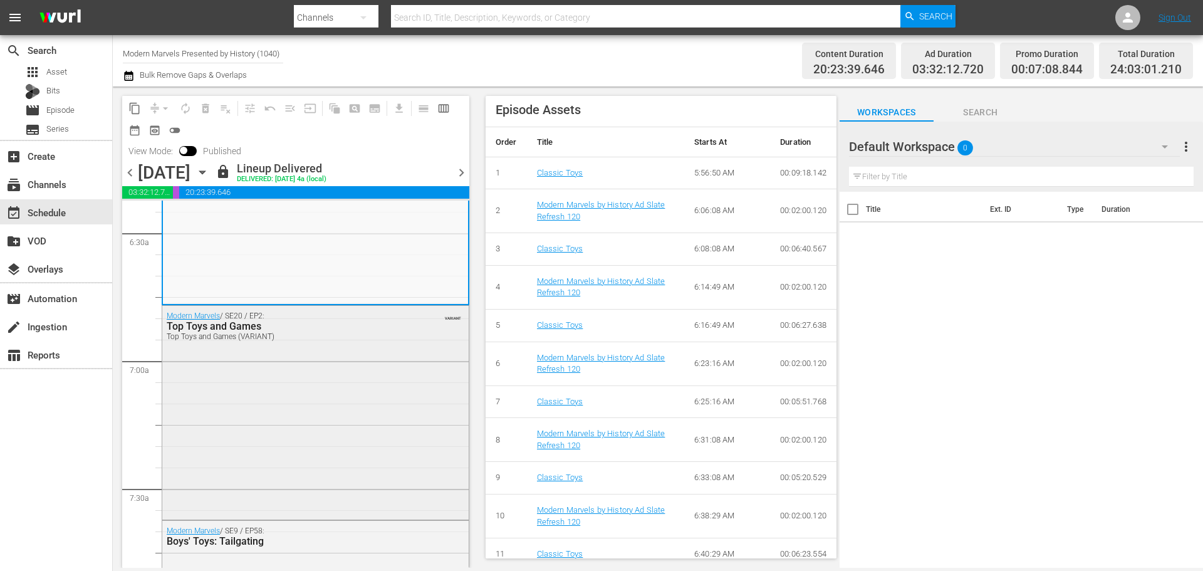
click at [330, 375] on div "Modern Marvels / SE20 / EP2: Top Toys and Games Top Toys and Games (VARIANT) VA…" at bounding box center [315, 411] width 307 height 211
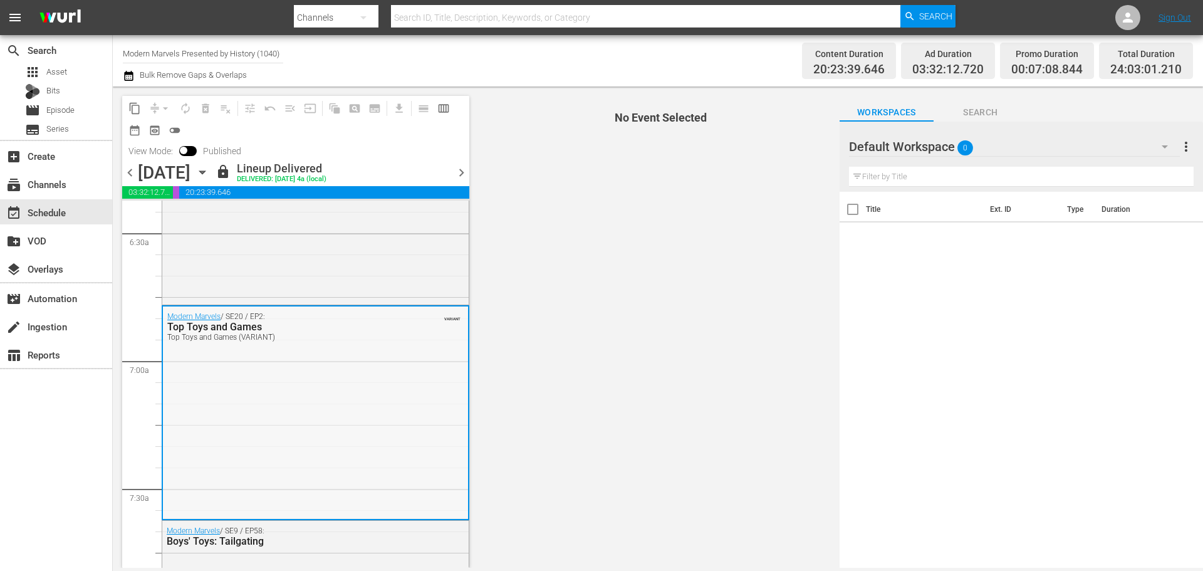
click at [264, 390] on div "Modern Marvels / SE20 / EP2: Top Toys and Games Top Toys and Games (VARIANT) VA…" at bounding box center [315, 412] width 305 height 211
click at [249, 390] on div "Modern Marvels / SE20 / EP2: Top Toys and Games Top Toys and Games (VARIANT) VA…" at bounding box center [315, 412] width 305 height 211
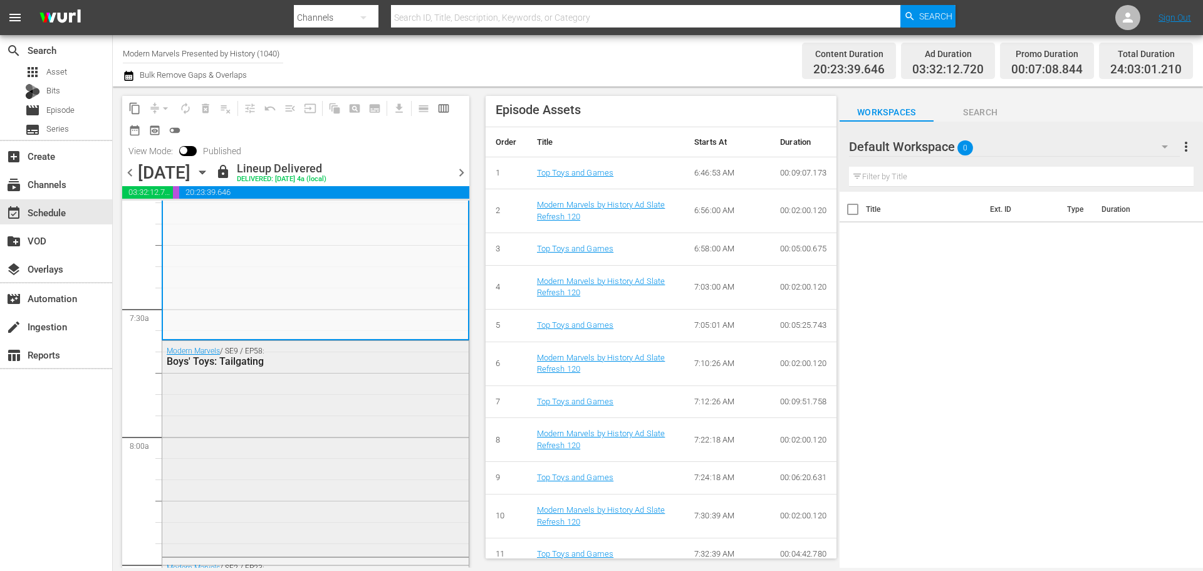
scroll to position [1880, 0]
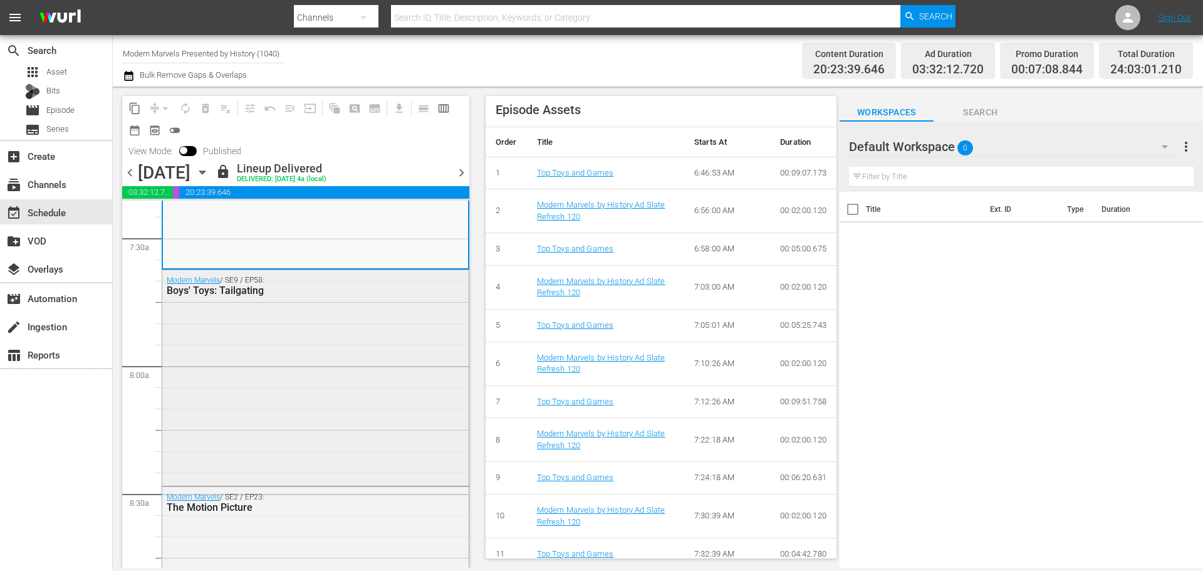
click at [352, 406] on div "Modern Marvels / SE9 / EP58: Boys' Toys: Tailgating" at bounding box center [315, 376] width 307 height 212
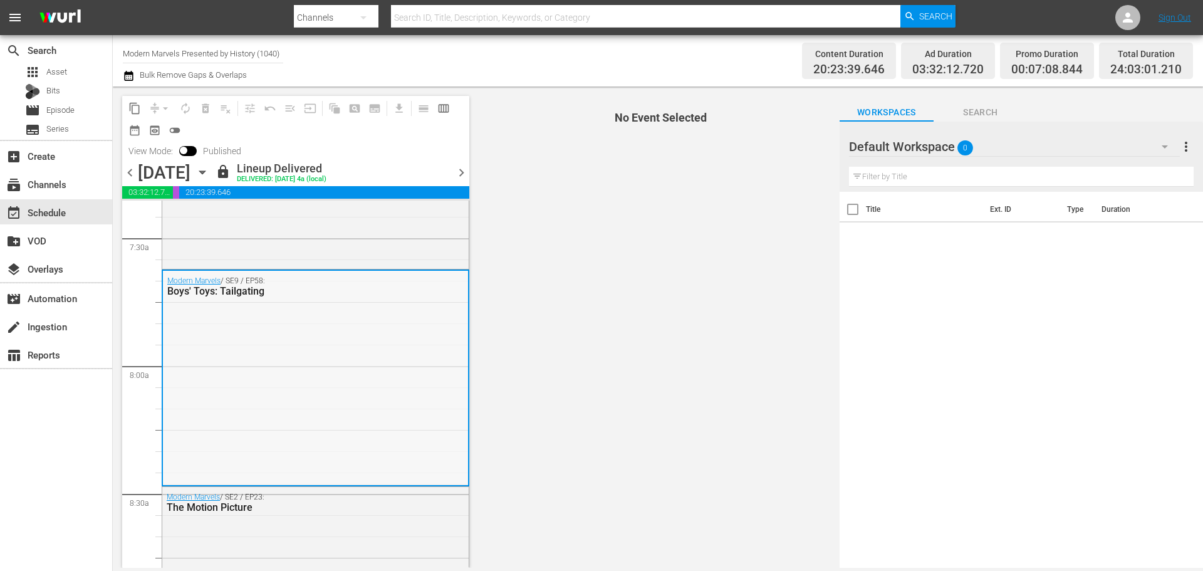
click at [315, 380] on div "Modern Marvels / SE9 / EP58: Boys' Toys: Tailgating" at bounding box center [315, 377] width 305 height 212
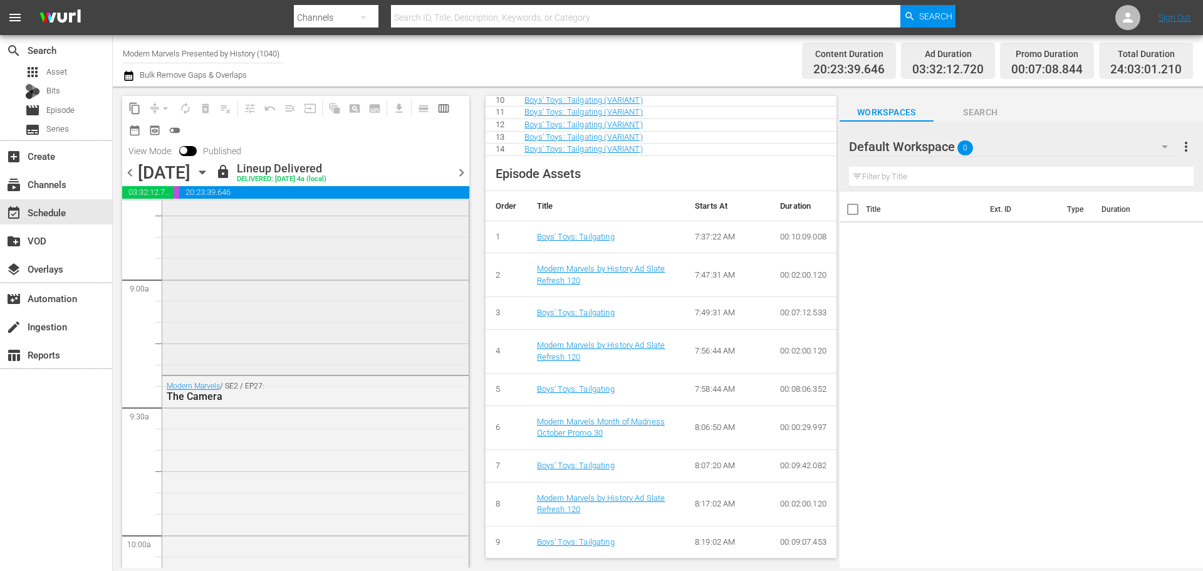
scroll to position [2194, 0]
click at [341, 314] on div "Modern Marvels / SE2 / EP23: The Motion Picture" at bounding box center [315, 288] width 307 height 228
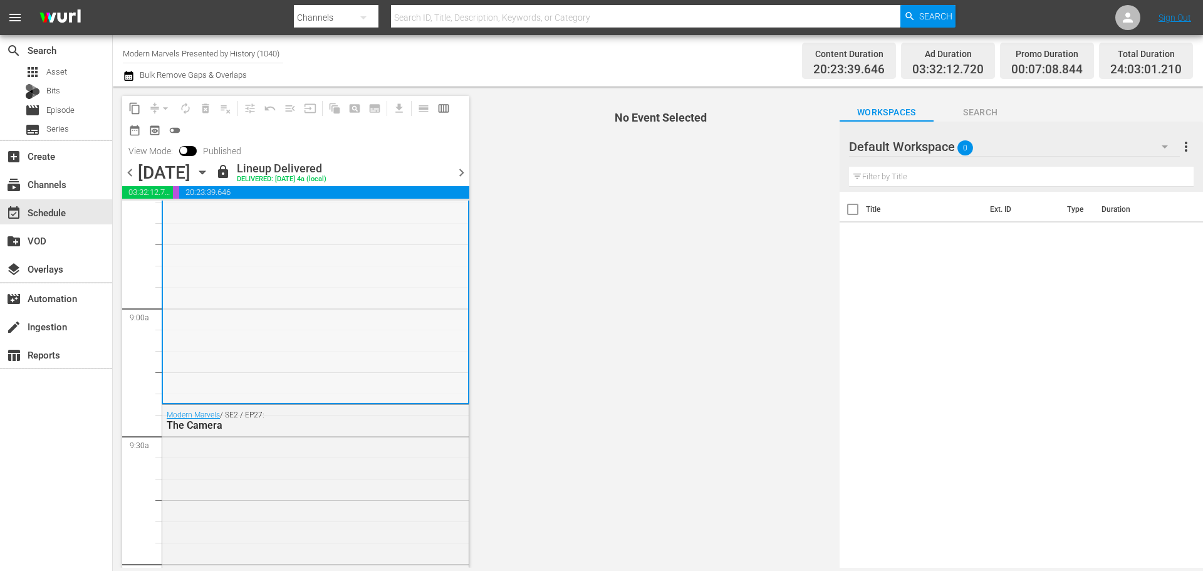
click at [335, 303] on div "Modern Marvels / SE2 / EP23: The Motion Picture" at bounding box center [315, 288] width 305 height 228
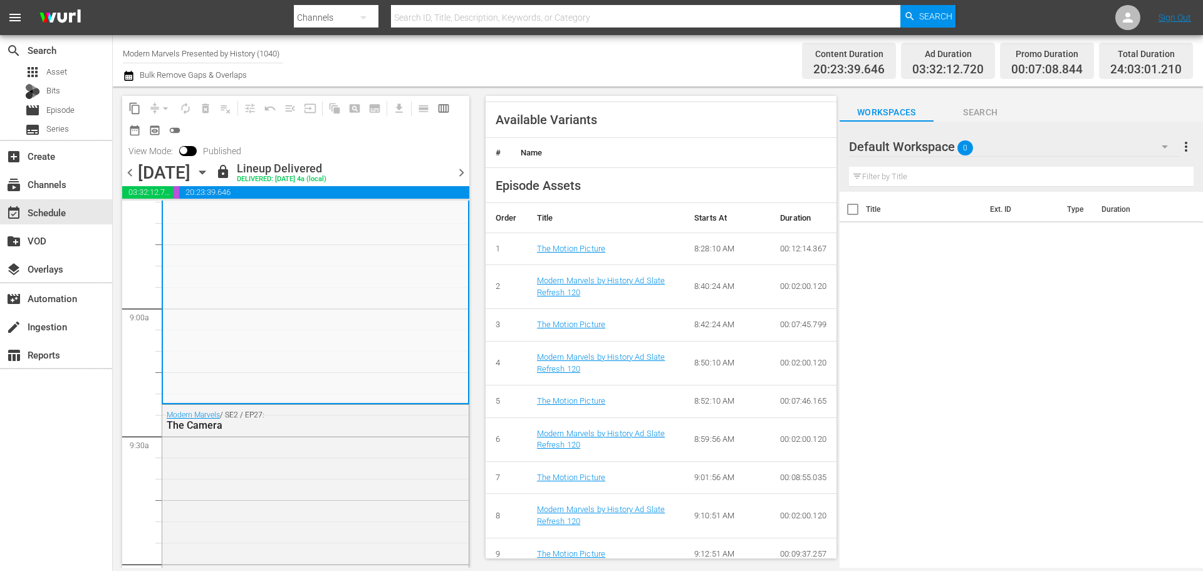
scroll to position [412, 0]
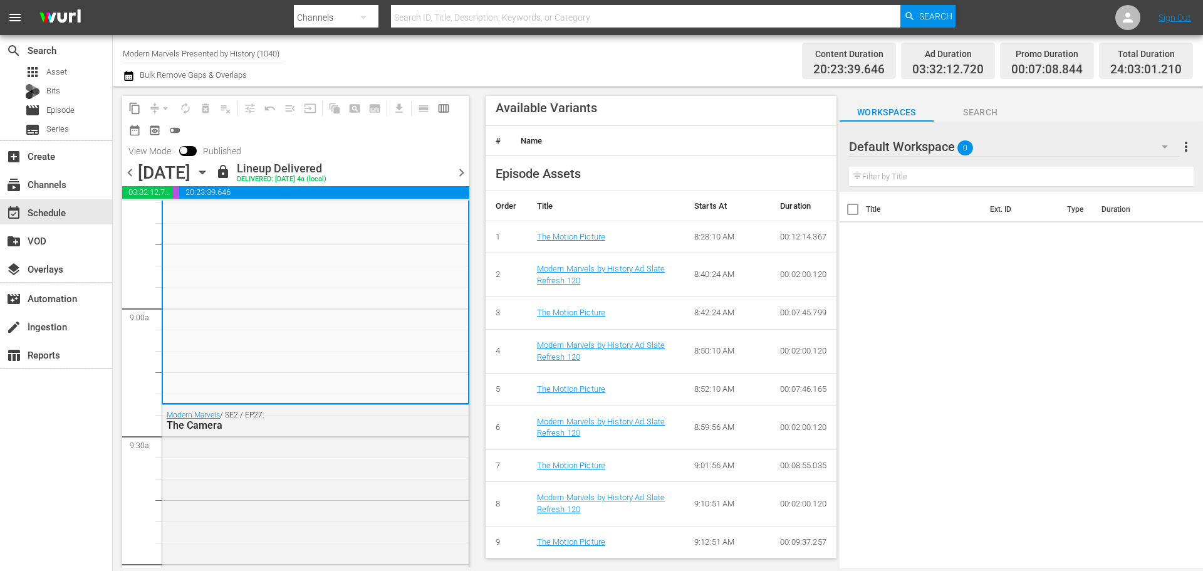
click at [191, 167] on div "Thursday, October 9th" at bounding box center [164, 172] width 53 height 21
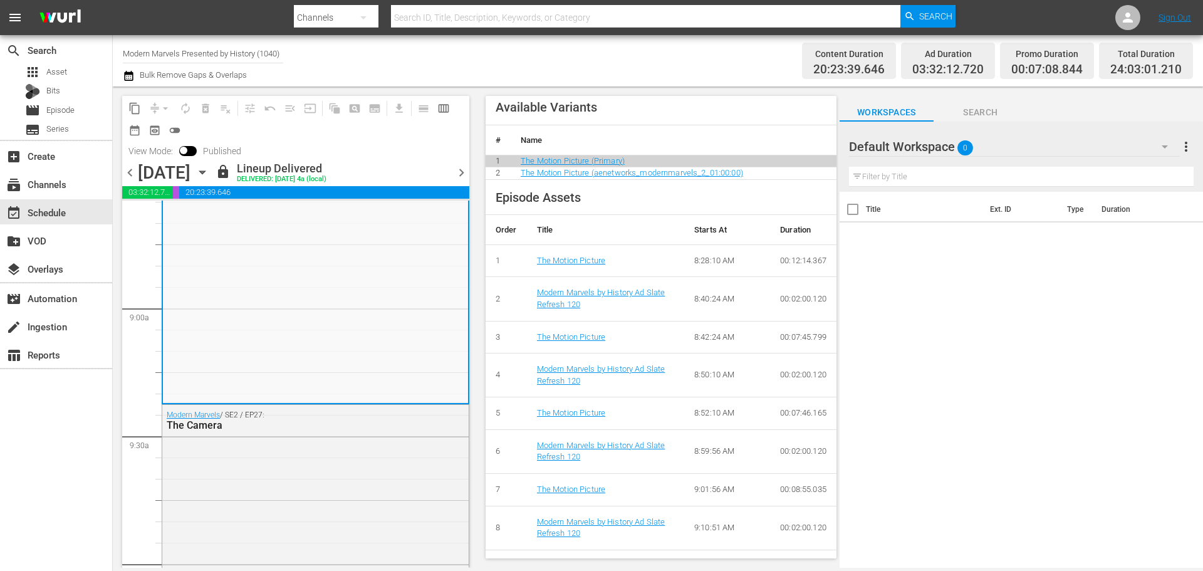
click at [164, 174] on div "Thursday, October 9th" at bounding box center [164, 172] width 53 height 21
click at [129, 129] on span "date_range_outlined" at bounding box center [134, 130] width 13 height 13
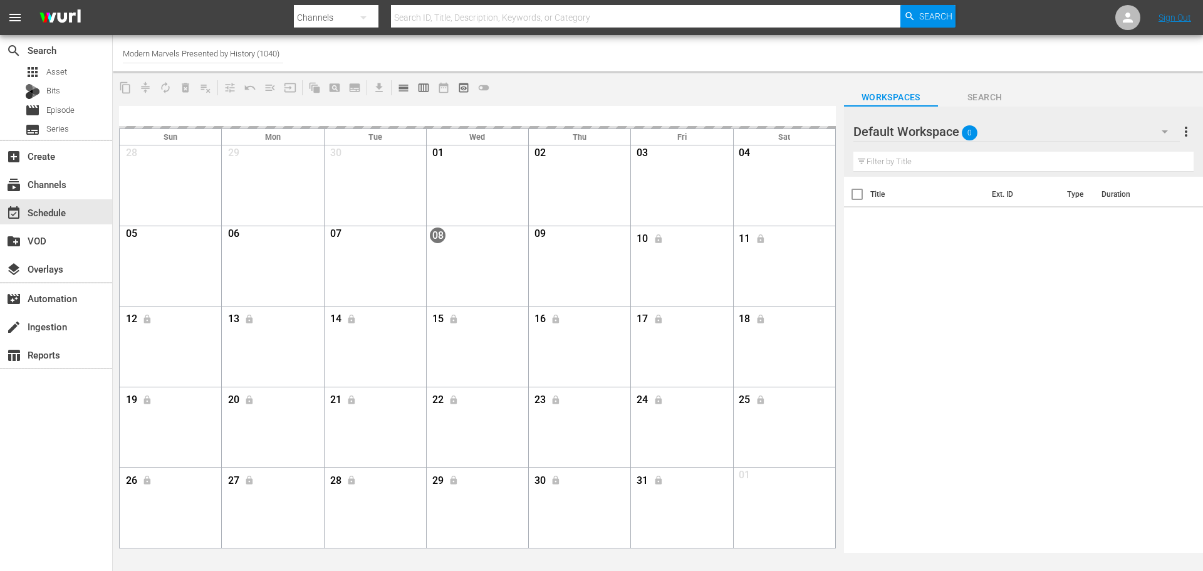
click at [396, 157] on div "30" at bounding box center [375, 155] width 95 height 16
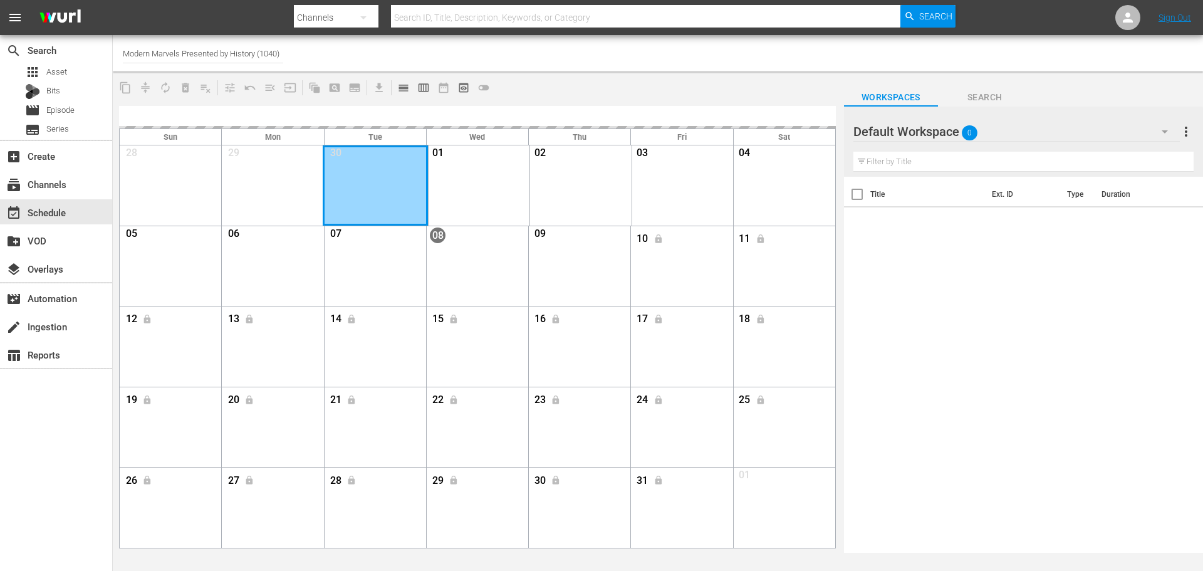
click at [377, 187] on div "Month View" at bounding box center [375, 185] width 105 height 80
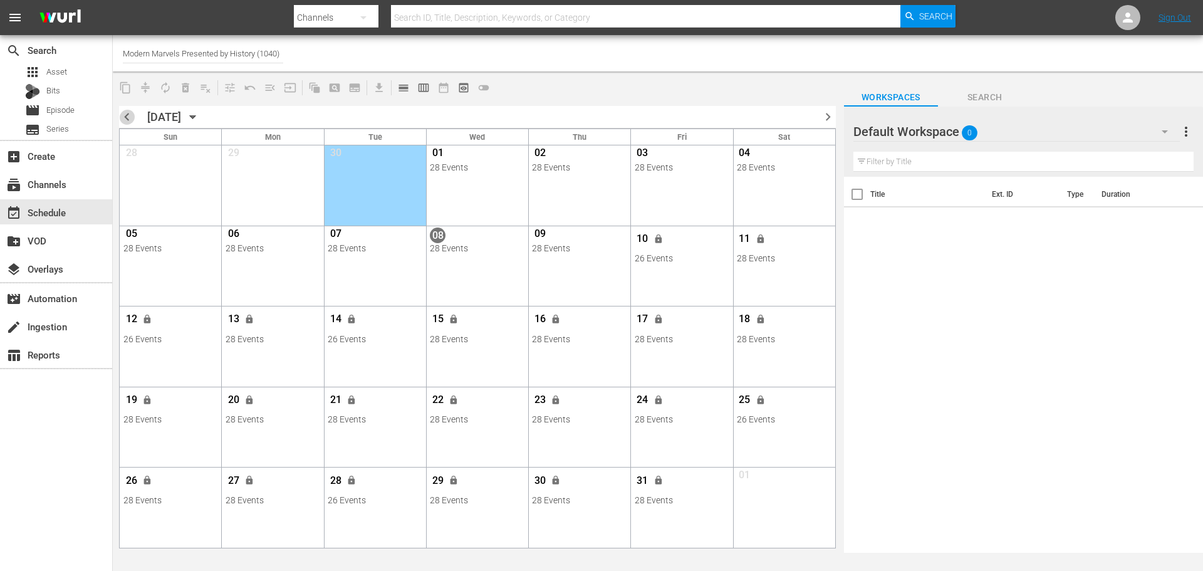
click at [129, 118] on span "chevron_left" at bounding box center [127, 117] width 16 height 16
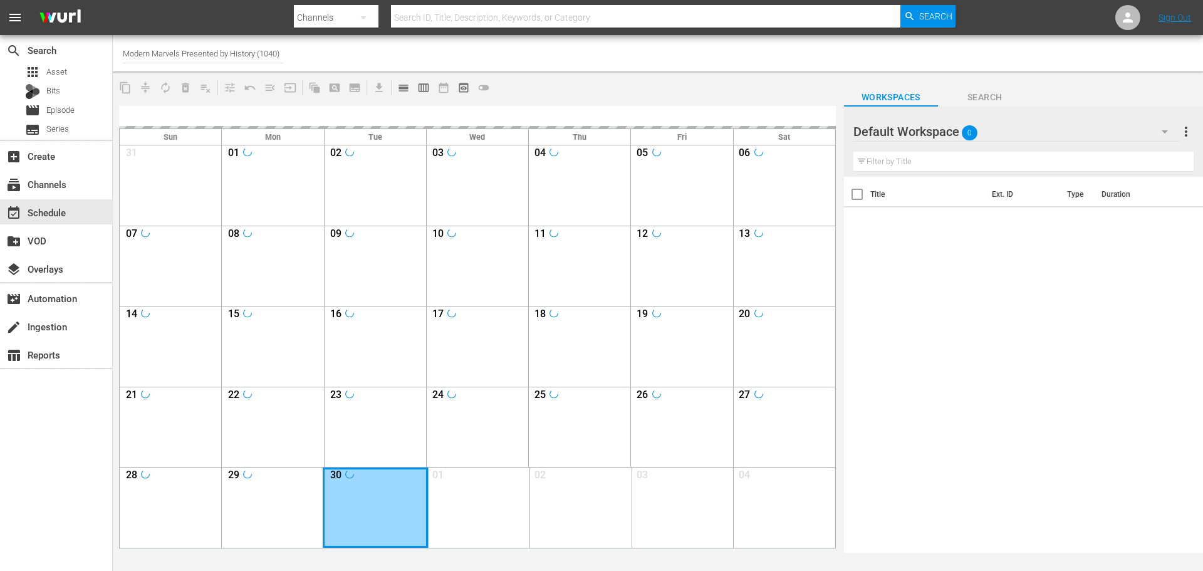
click at [359, 495] on div "Month View" at bounding box center [375, 508] width 105 height 80
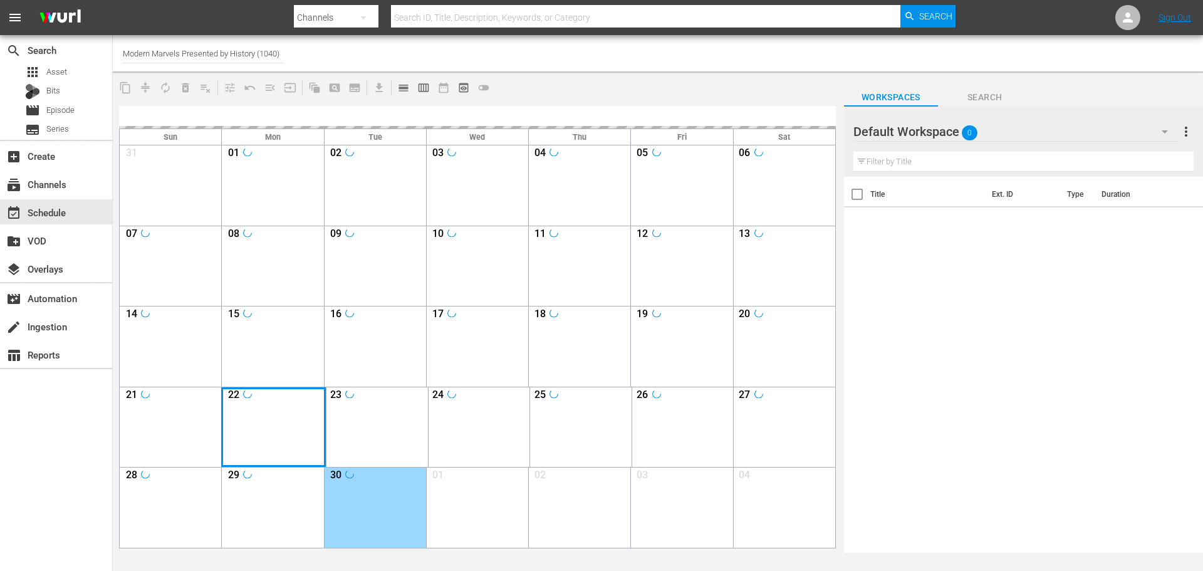
click at [249, 452] on div "Month View" at bounding box center [273, 427] width 105 height 80
click at [259, 419] on div "Month View" at bounding box center [273, 427] width 105 height 80
click at [270, 424] on div "Month View" at bounding box center [273, 427] width 105 height 80
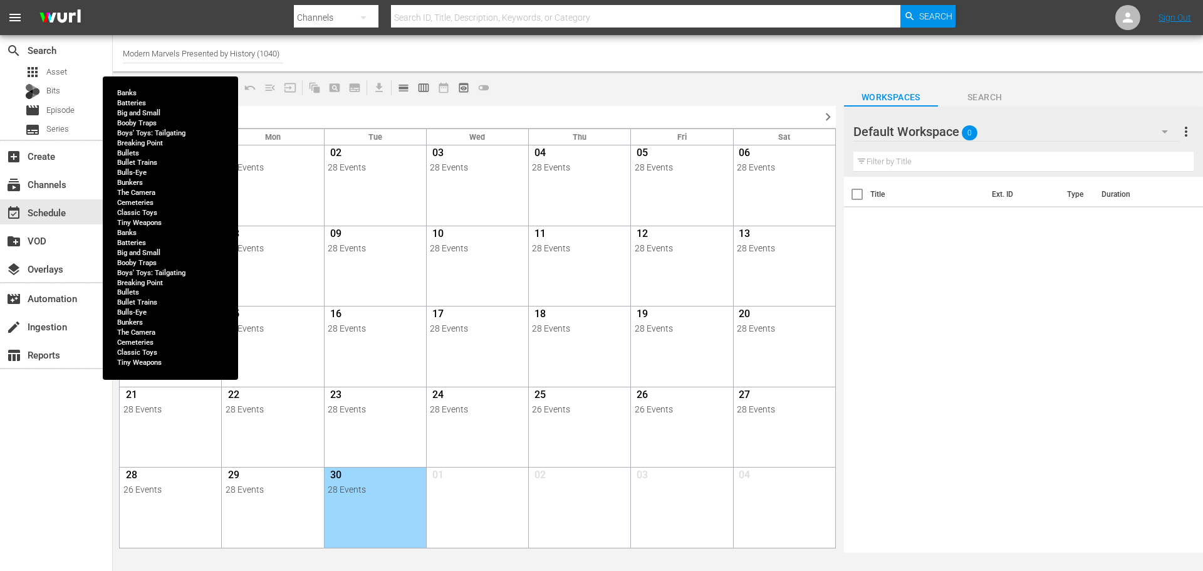
click at [217, 411] on div "28 Events" at bounding box center [170, 409] width 95 height 10
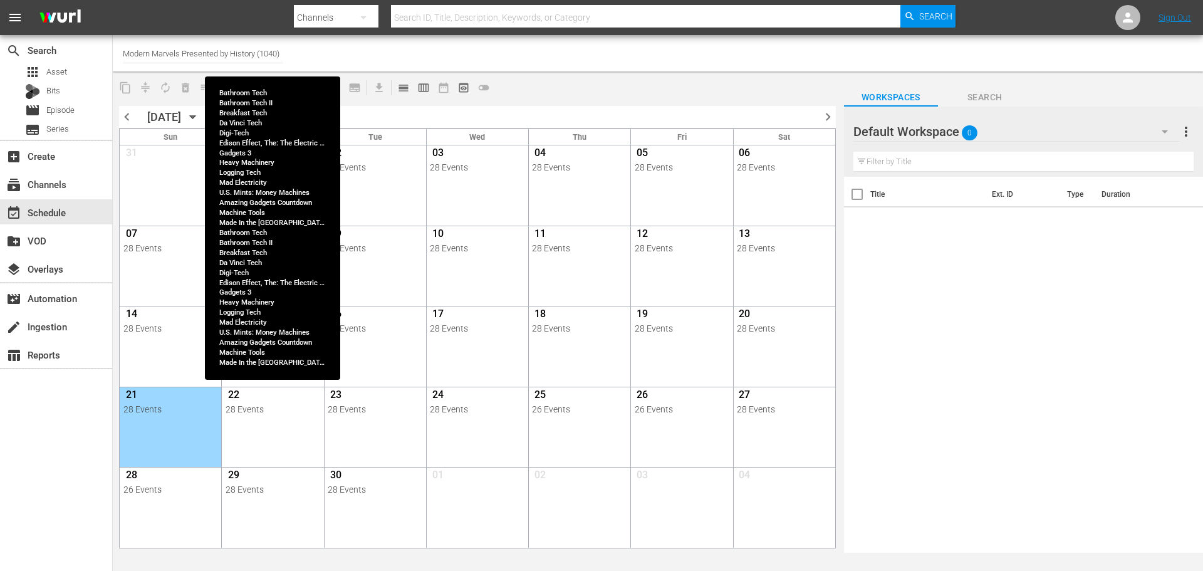
click at [253, 409] on div "28 Events" at bounding box center [273, 409] width 95 height 10
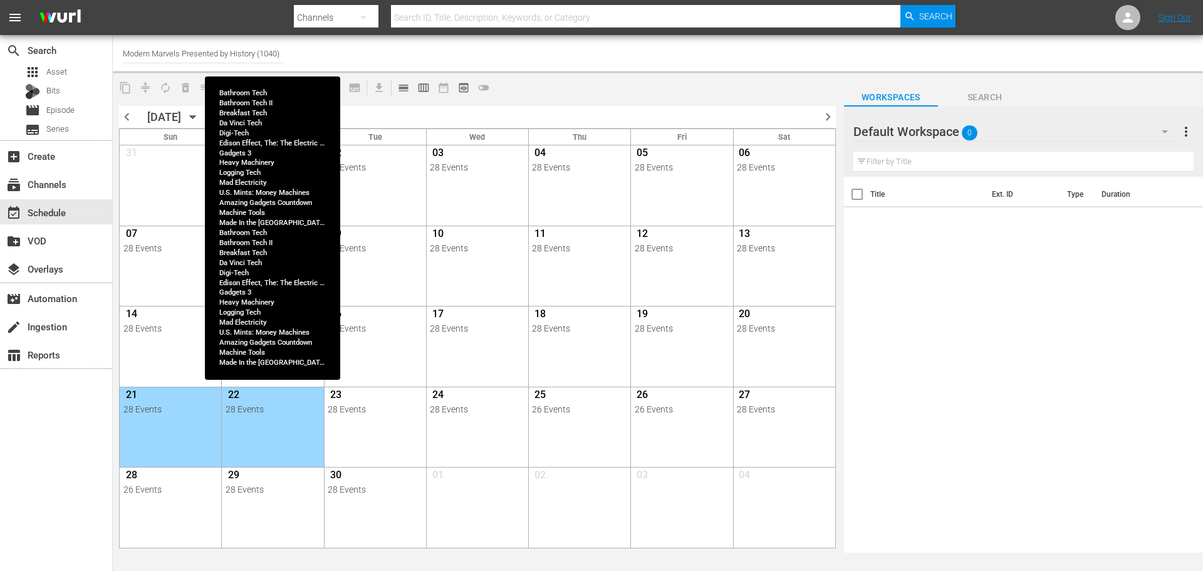
click at [264, 409] on div "28 Events" at bounding box center [273, 409] width 95 height 10
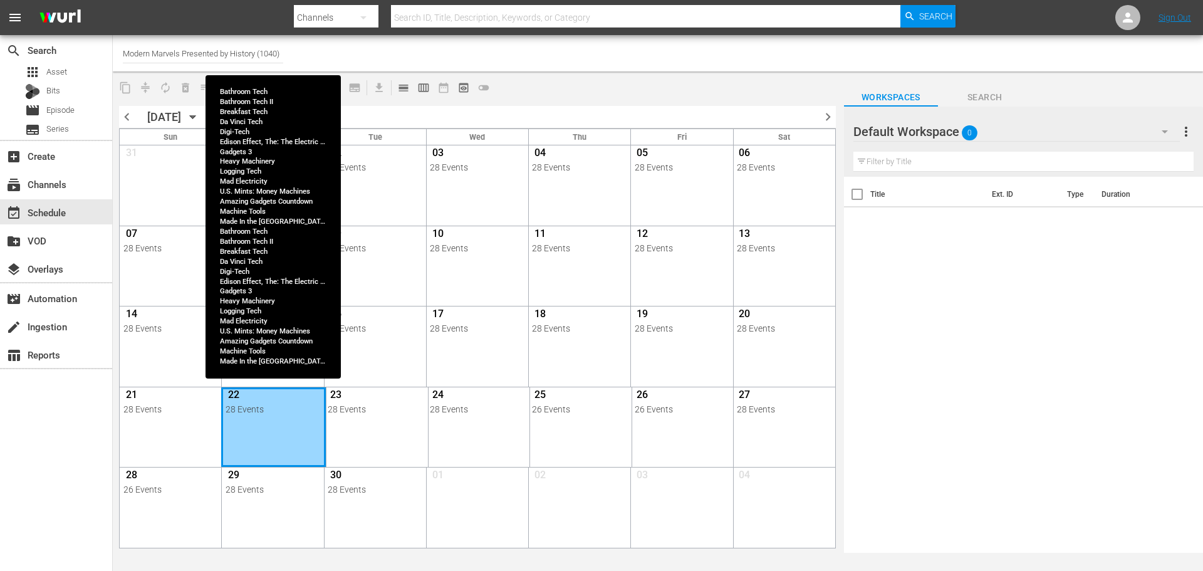
click at [293, 419] on div "Month View" at bounding box center [273, 427] width 105 height 80
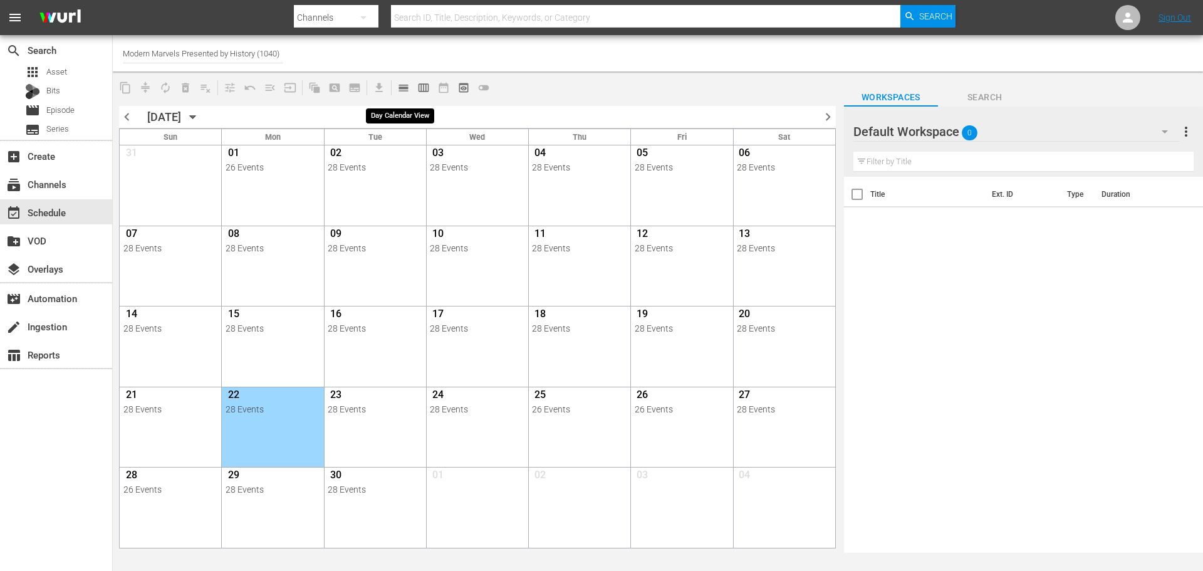
click at [404, 92] on span "calendar_view_day_outlined" at bounding box center [403, 87] width 13 height 13
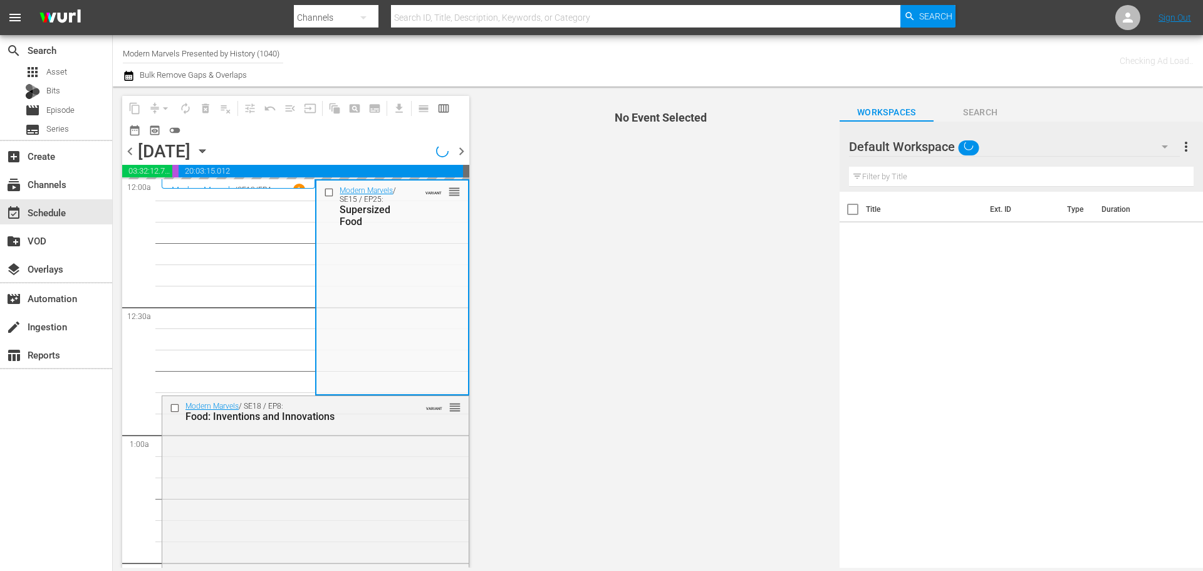
click at [592, 268] on span "No Event Selected" at bounding box center [658, 326] width 364 height 481
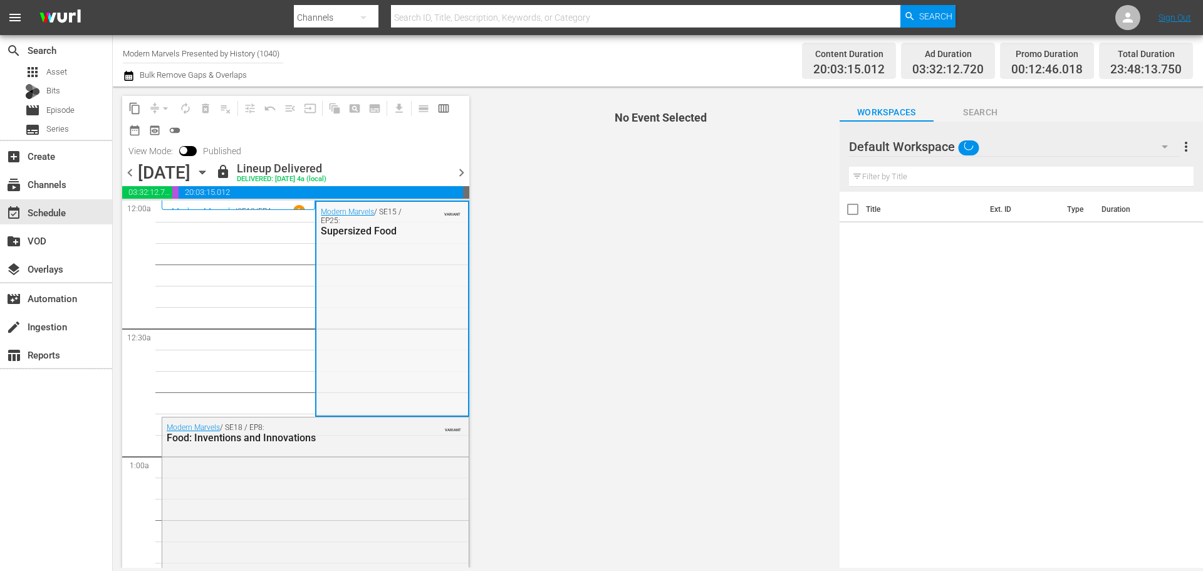
click at [401, 303] on div "Modern Marvels / SE15 / EP25: Supersized Food VARIANT" at bounding box center [392, 308] width 151 height 212
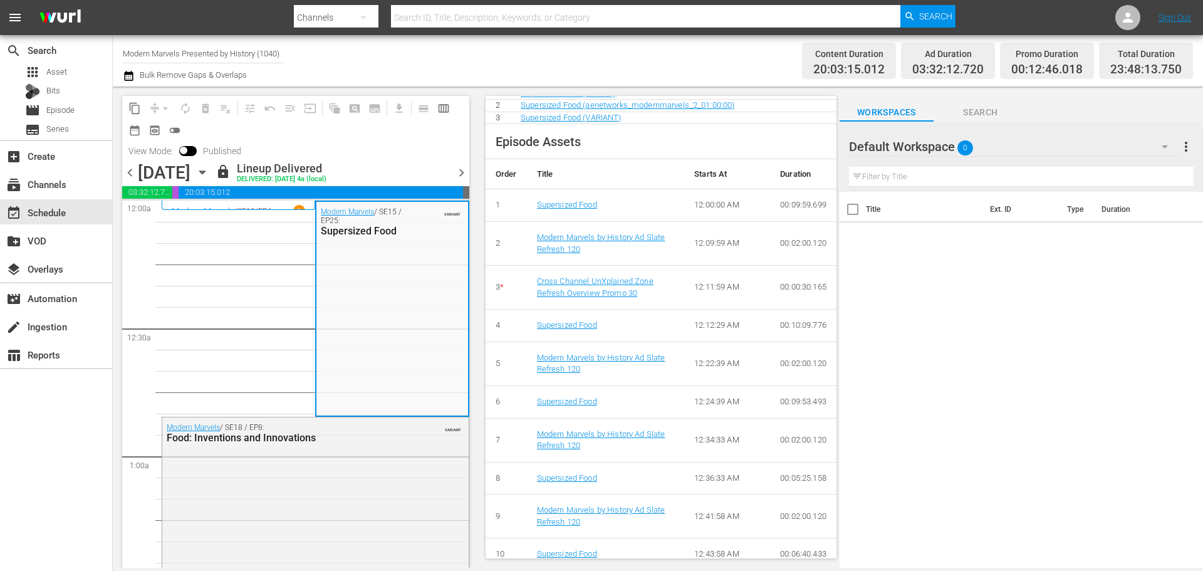
scroll to position [506, 0]
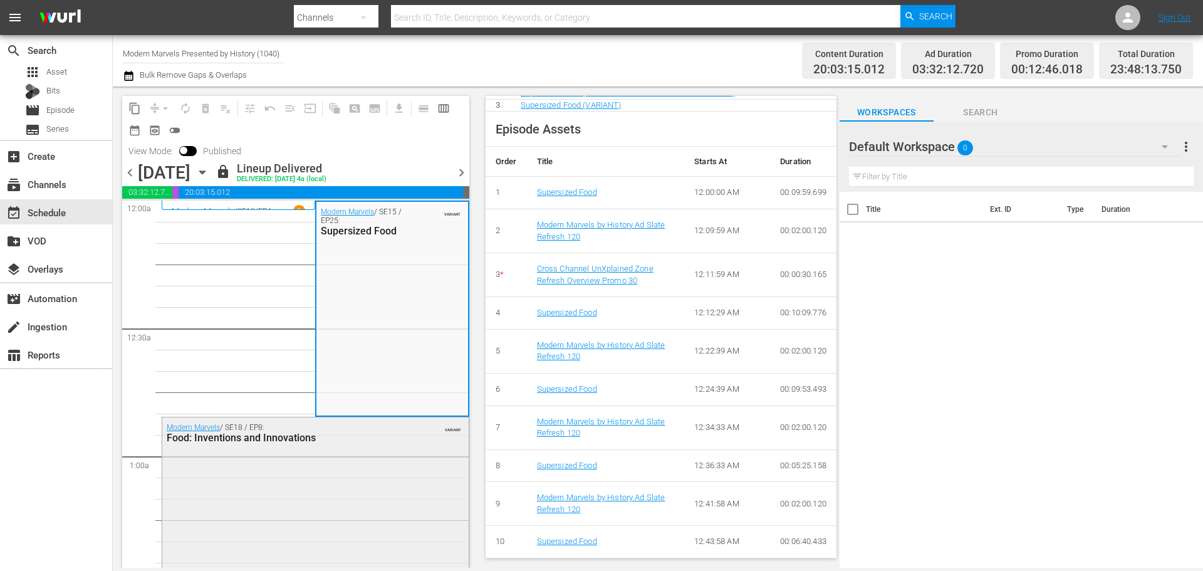
click at [350, 504] on div "Modern Marvels / SE18 / EP8: Food: Inventions and Innovations VARIANT" at bounding box center [315, 522] width 307 height 211
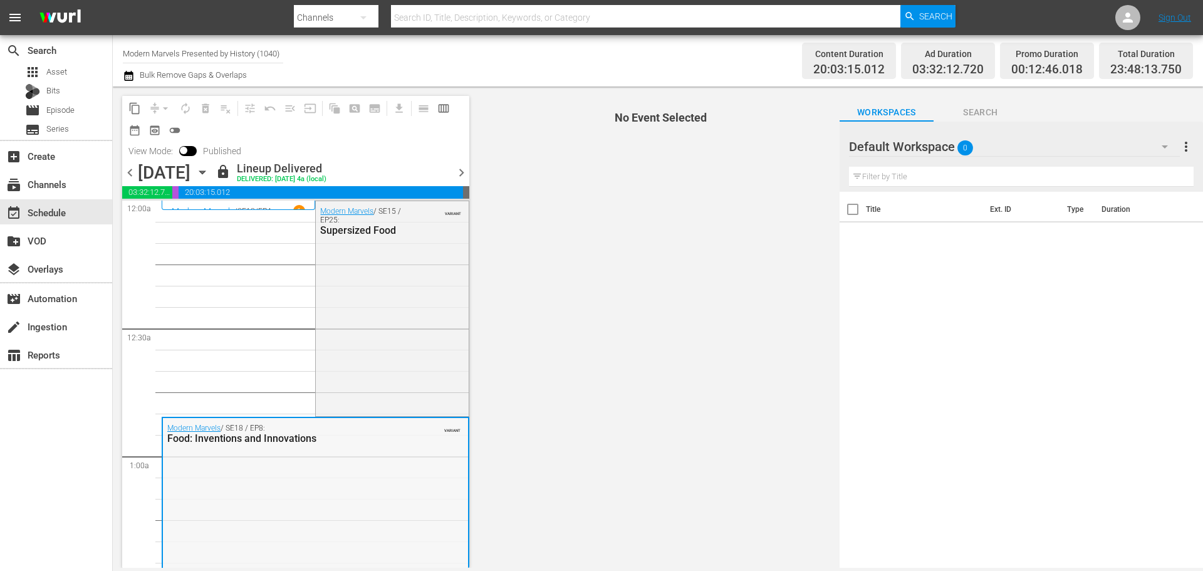
click at [373, 444] on div "Food: Inventions and Innovations" at bounding box center [284, 438] width 235 height 12
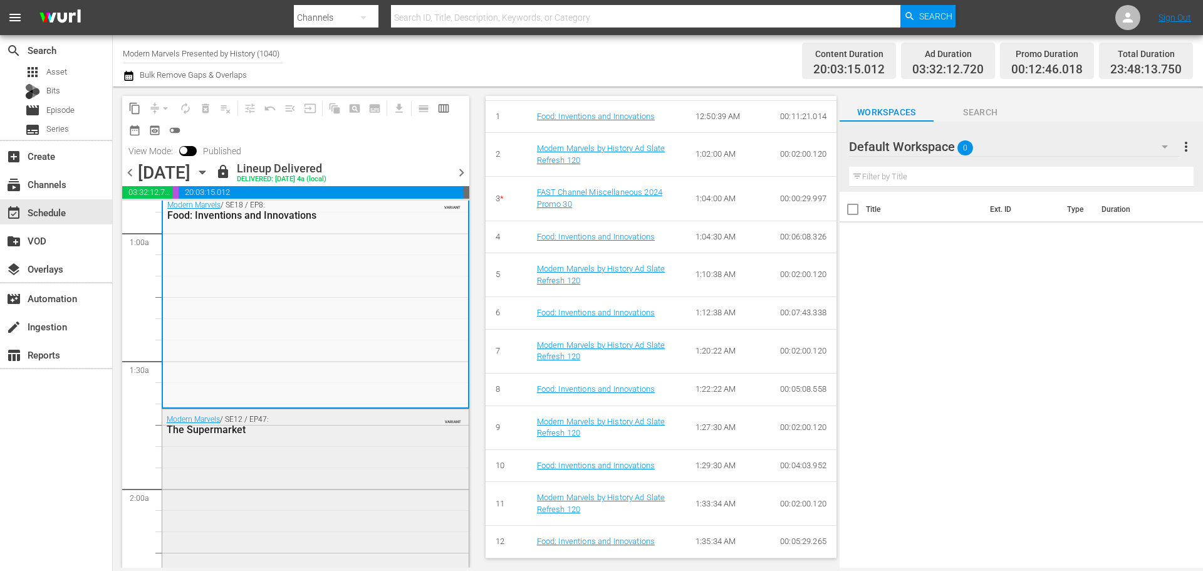
scroll to position [251, 0]
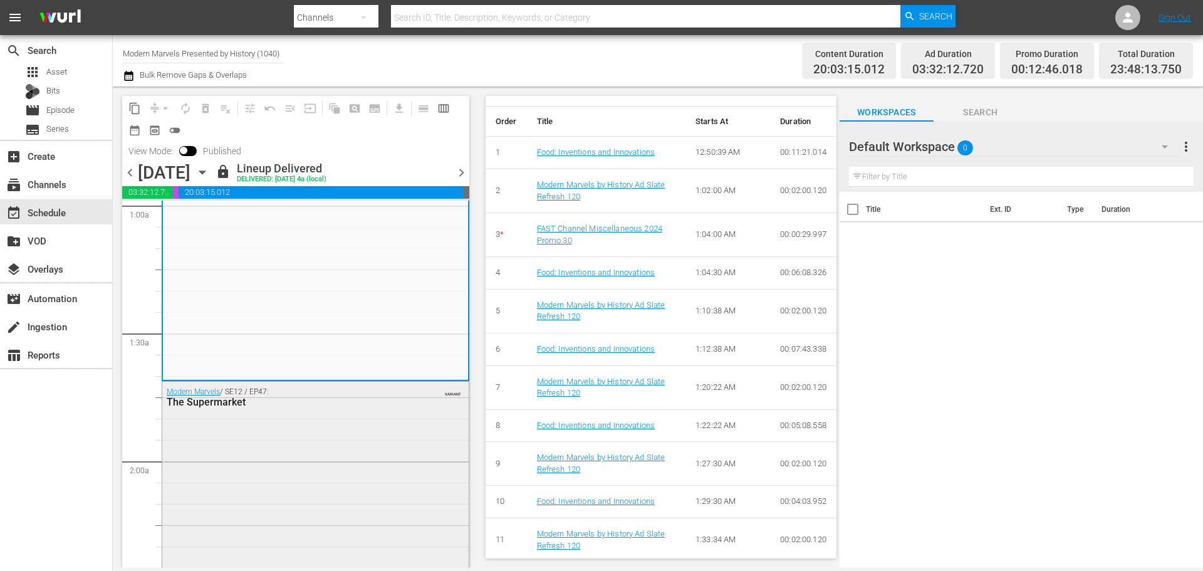
click at [345, 433] on div "Modern Marvels / SE12 / EP47: The Supermarket VARIANT" at bounding box center [315, 491] width 307 height 218
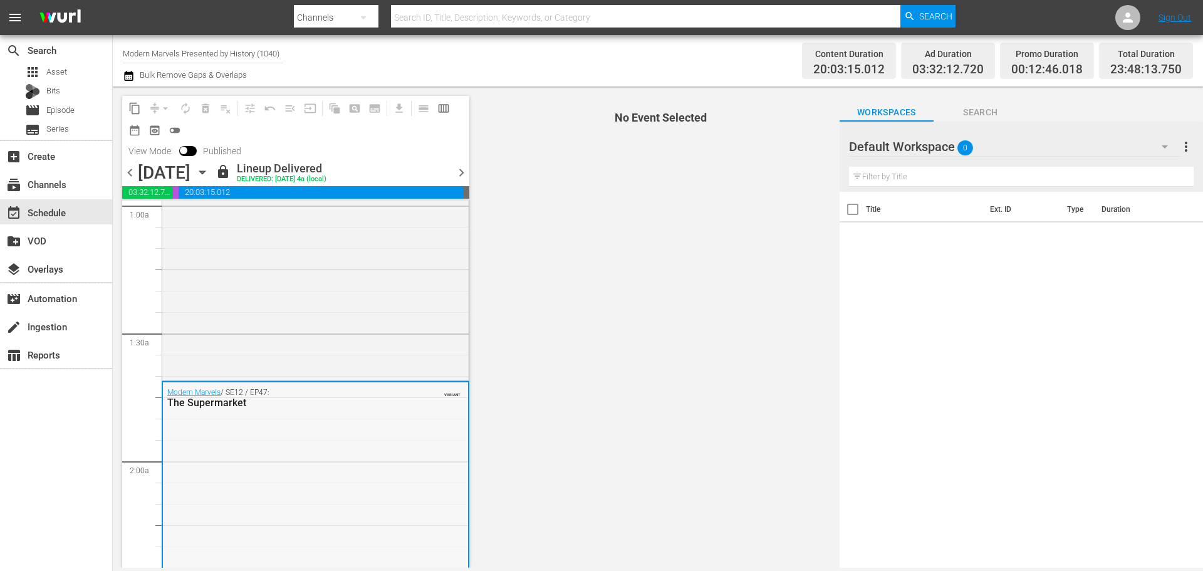
click at [301, 448] on div "Modern Marvels / SE12 / EP47: The Supermarket VARIANT" at bounding box center [315, 491] width 305 height 218
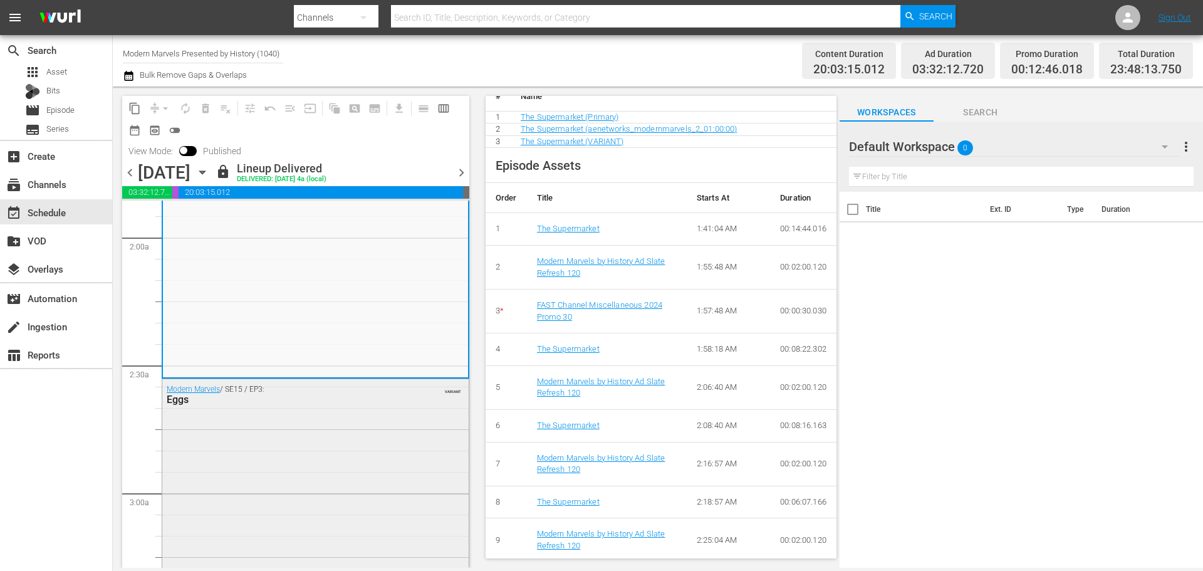
scroll to position [501, 0]
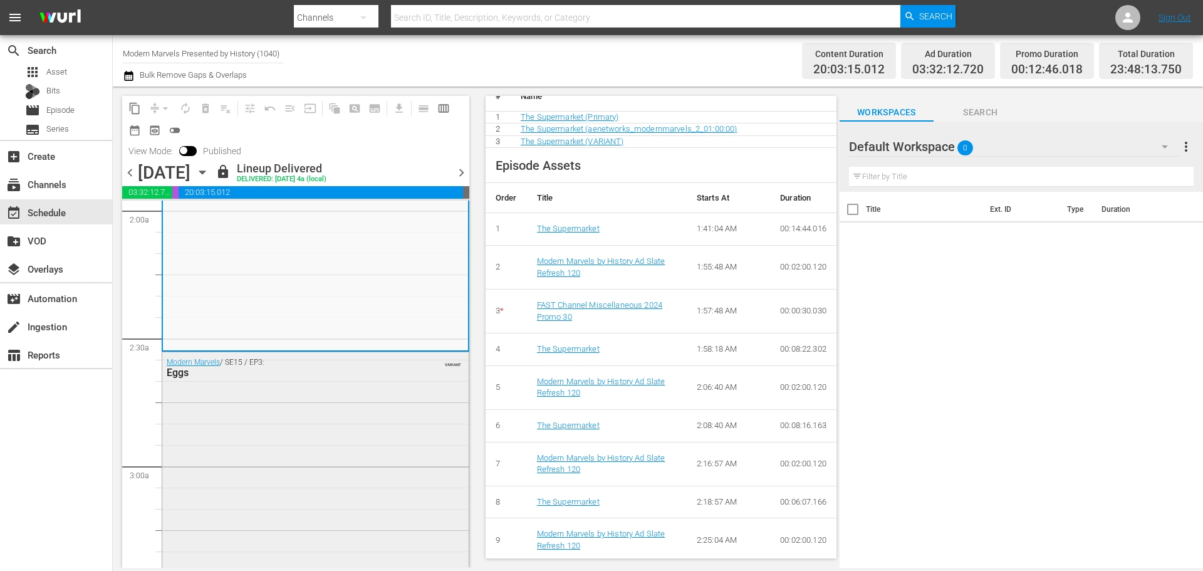
click at [357, 392] on div "Modern Marvels / SE15 / EP3: Eggs VARIANT" at bounding box center [315, 460] width 307 height 217
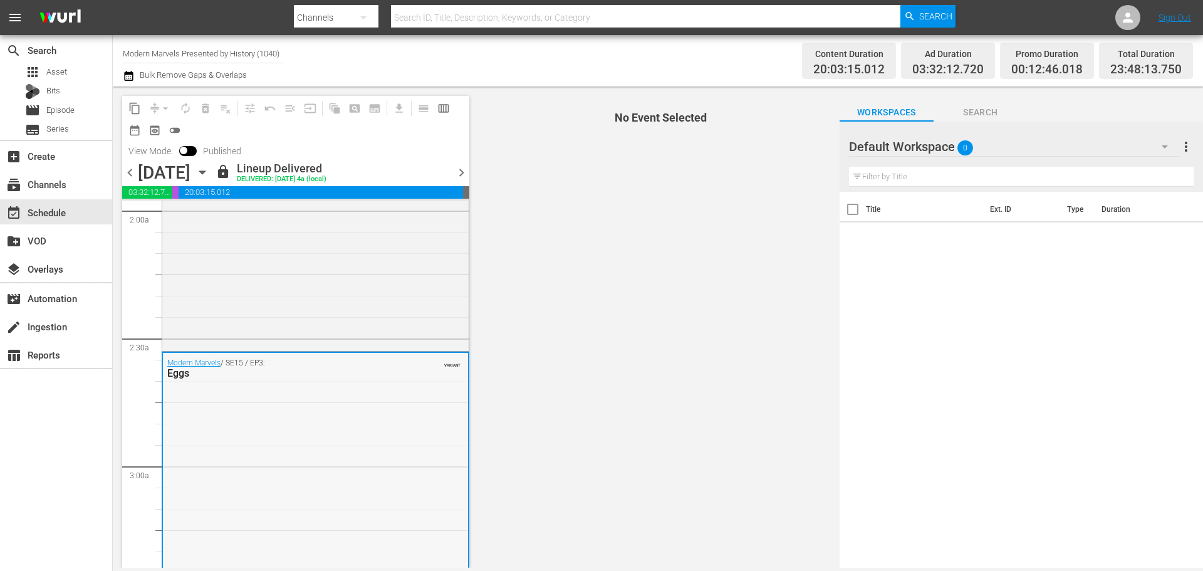
click at [277, 412] on div "Modern Marvels / SE15 / EP3: Eggs VARIANT" at bounding box center [315, 461] width 305 height 217
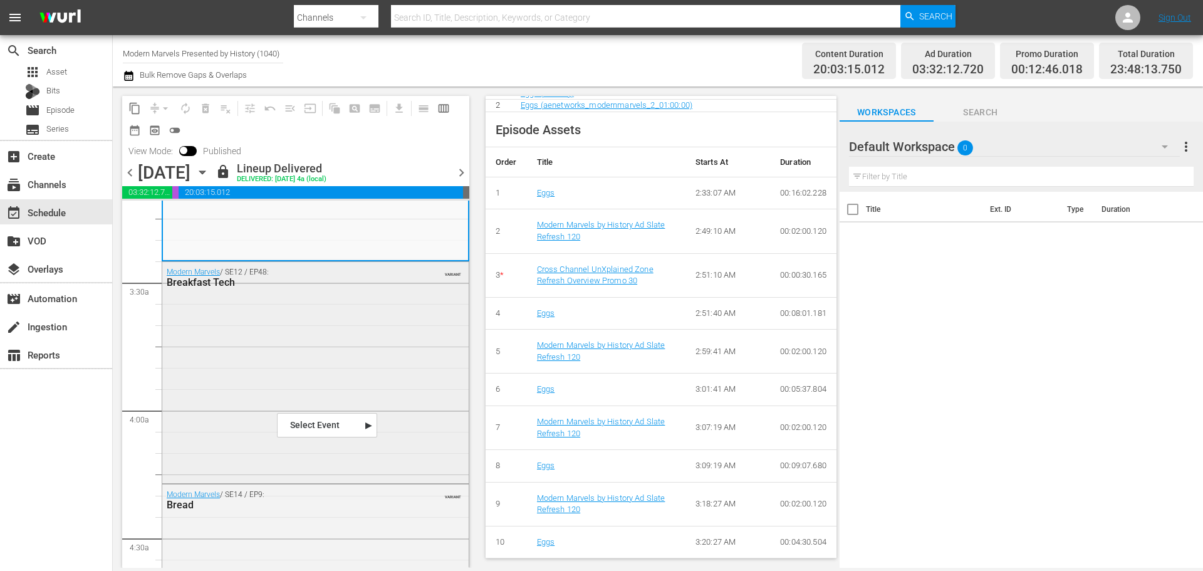
scroll to position [815, 0]
click at [293, 325] on div "Modern Marvels / SE12 / EP48: Breakfast Tech VARIANT" at bounding box center [315, 369] width 307 height 219
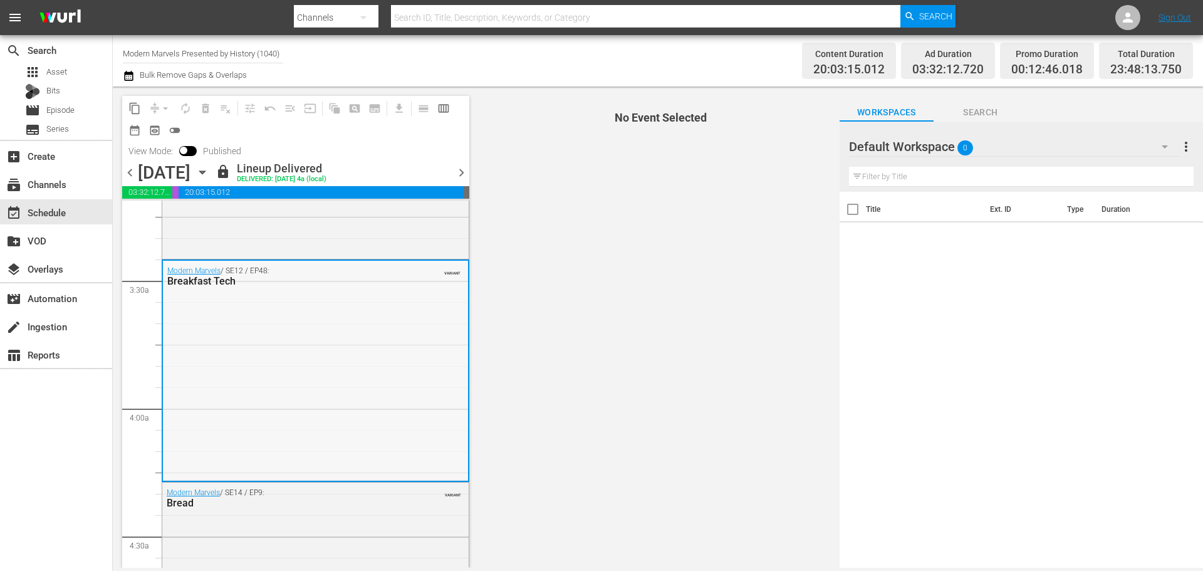
click at [276, 355] on div "Modern Marvels / SE12 / EP48: Breakfast Tech VARIANT" at bounding box center [315, 370] width 305 height 219
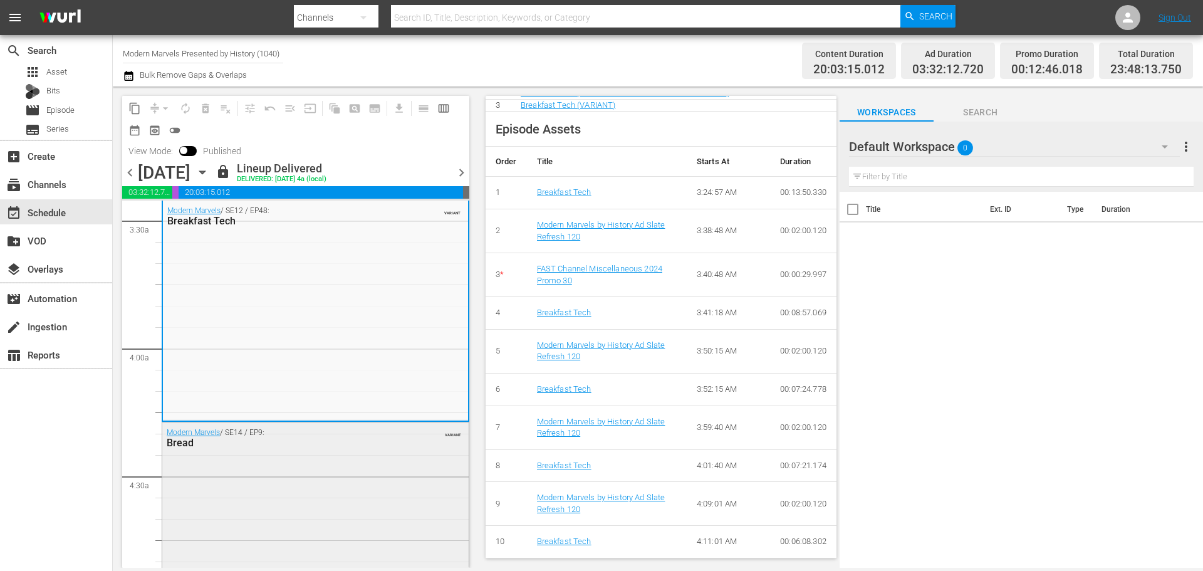
scroll to position [940, 0]
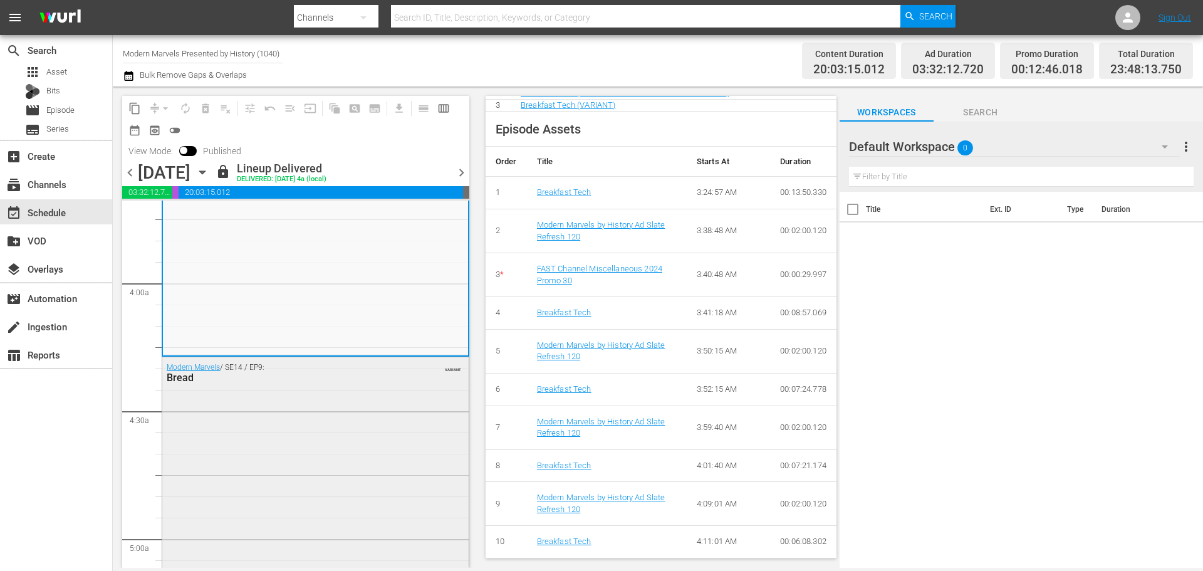
click at [380, 446] on div "Modern Marvels / SE14 / EP9: Bread VARIANT" at bounding box center [315, 466] width 307 height 218
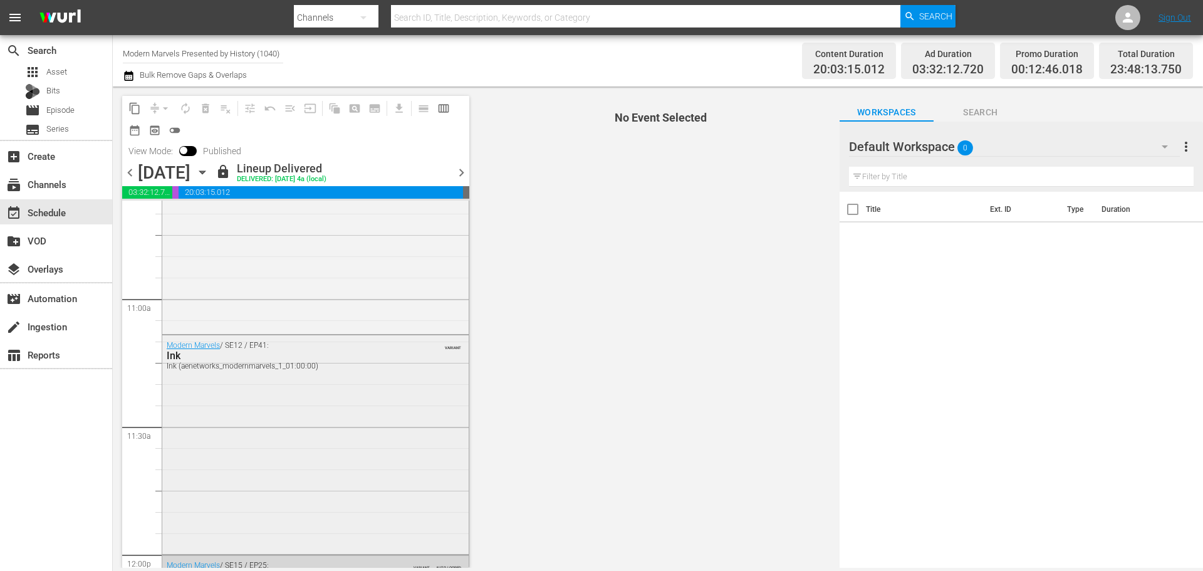
scroll to position [2821, 0]
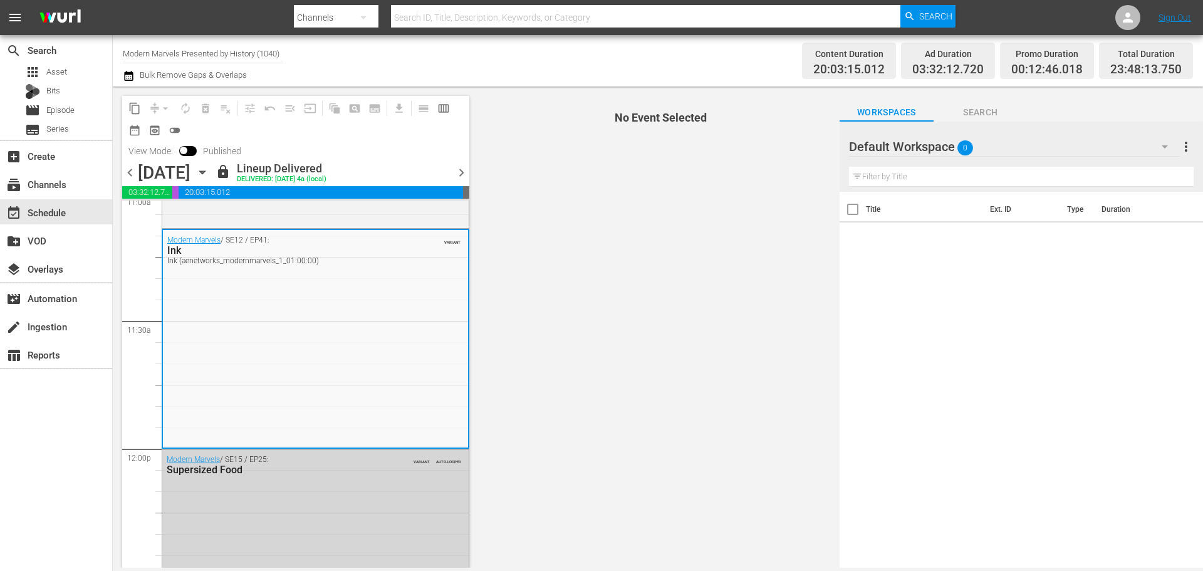
click at [374, 351] on div "Modern Marvels / SE12 / EP41: Ink Ink (aenetworks_modernmarvels_1_01:00:00) VAR…" at bounding box center [315, 338] width 305 height 216
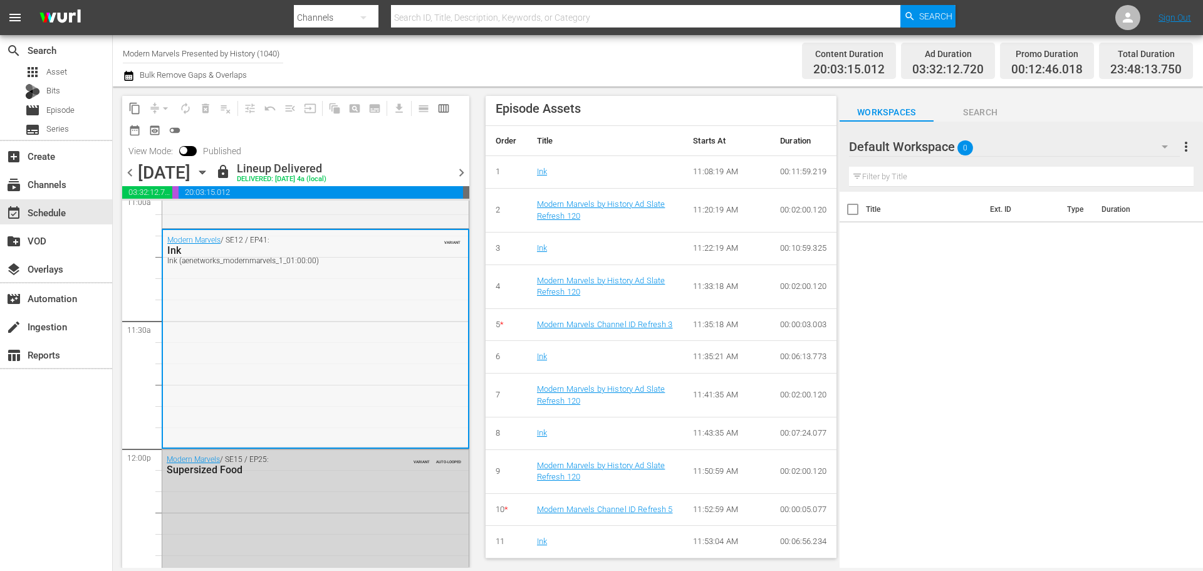
scroll to position [2695, 0]
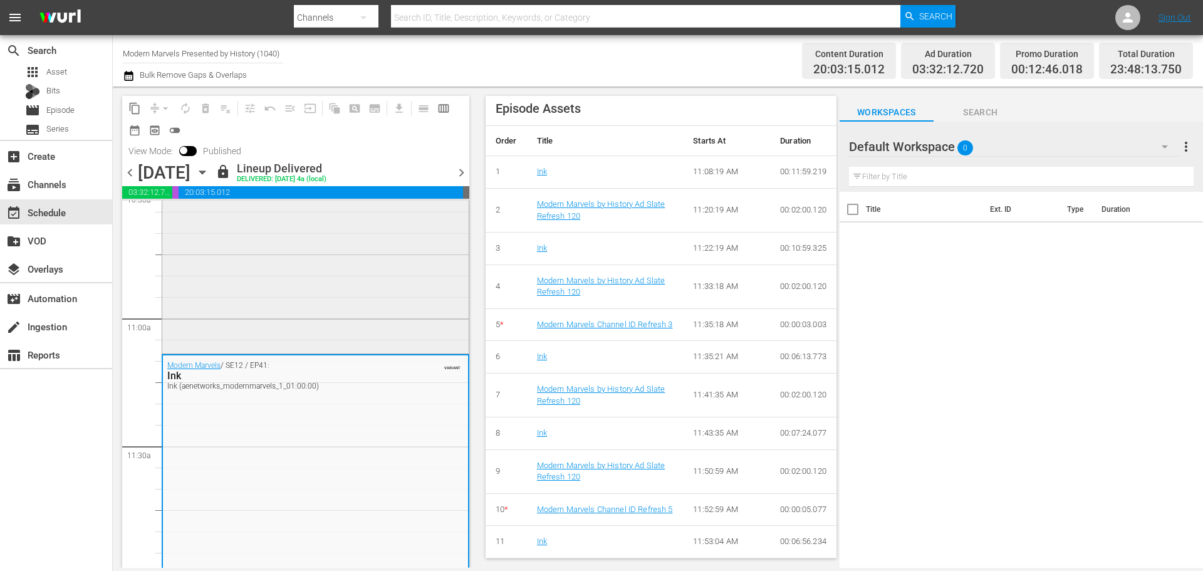
click at [266, 319] on div "Modern Marvels / SE11 / EP19: Paint Paint (aenetworks_modernmarvels_1_01:00:00)…" at bounding box center [315, 241] width 307 height 219
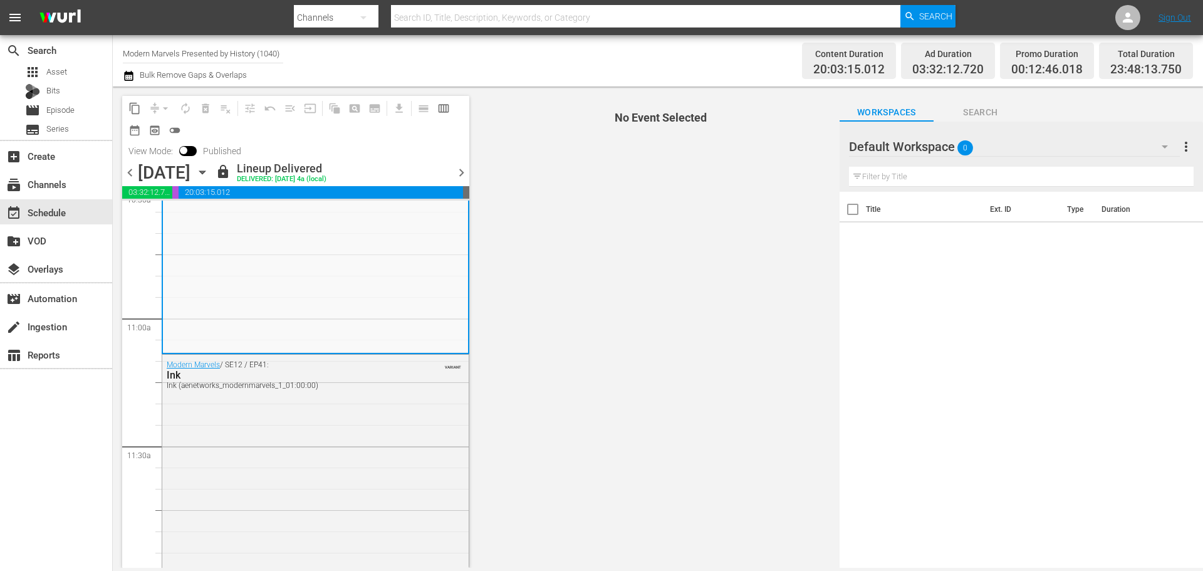
click at [266, 319] on div "Modern Marvels / SE11 / EP19: Paint Paint (aenetworks_modernmarvels_1_01:00:00)…" at bounding box center [315, 241] width 305 height 219
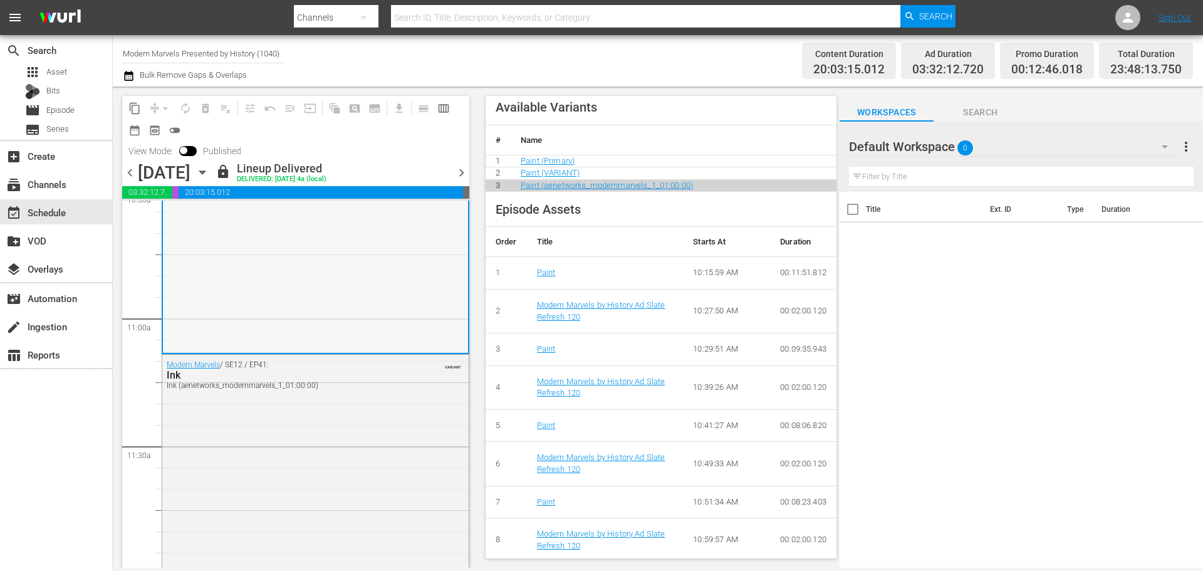
scroll to position [2507, 0]
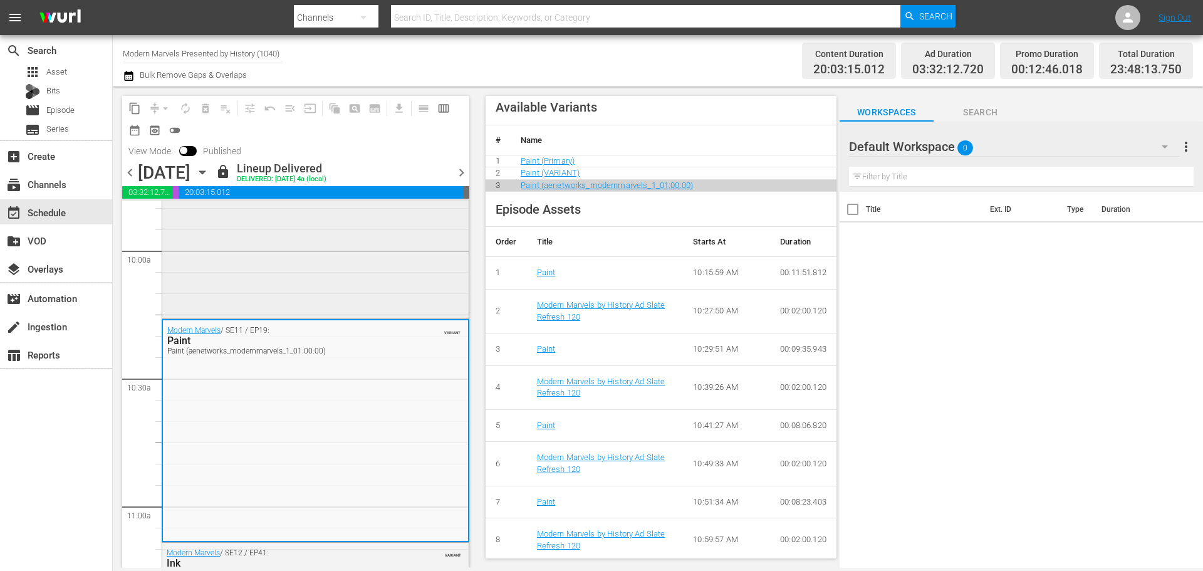
click at [261, 292] on div "Modern Marvels / SE14 / EP34: Salt" at bounding box center [315, 209] width 307 height 214
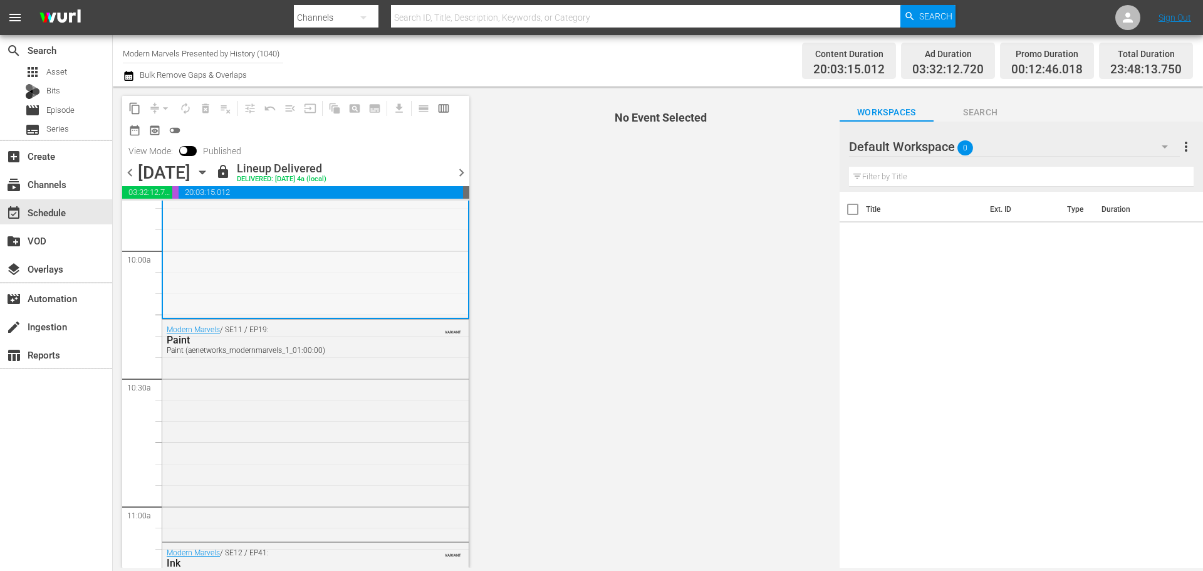
click at [204, 295] on div "Modern Marvels / SE14 / EP34: Salt" at bounding box center [315, 209] width 305 height 214
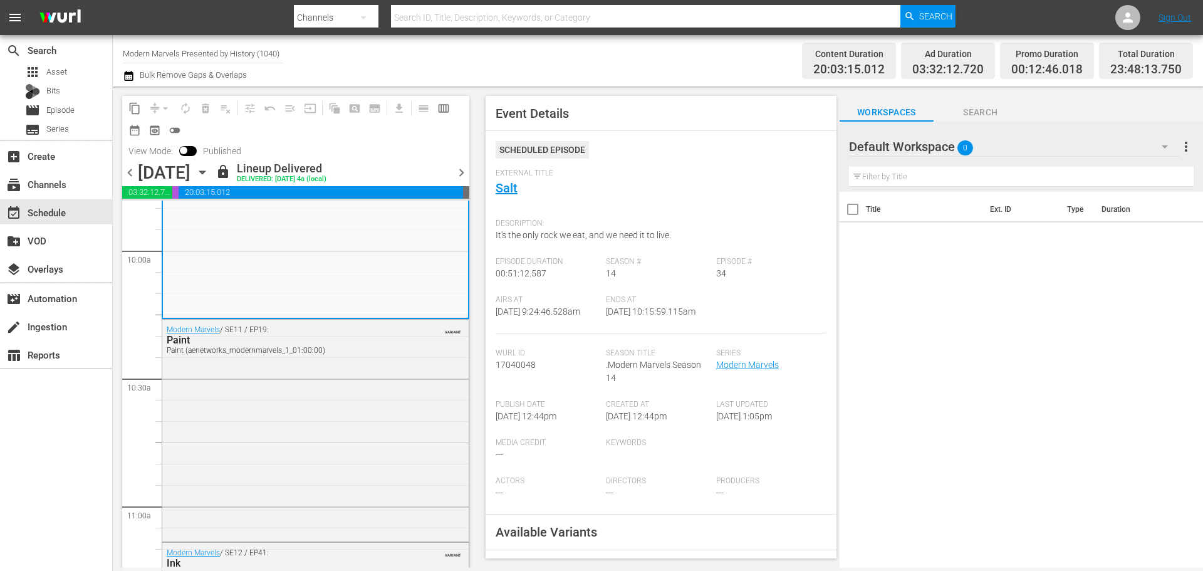
click at [247, 62] on div "Channel Title Modern Marvels Presented by History (1040)" at bounding box center [203, 53] width 160 height 30
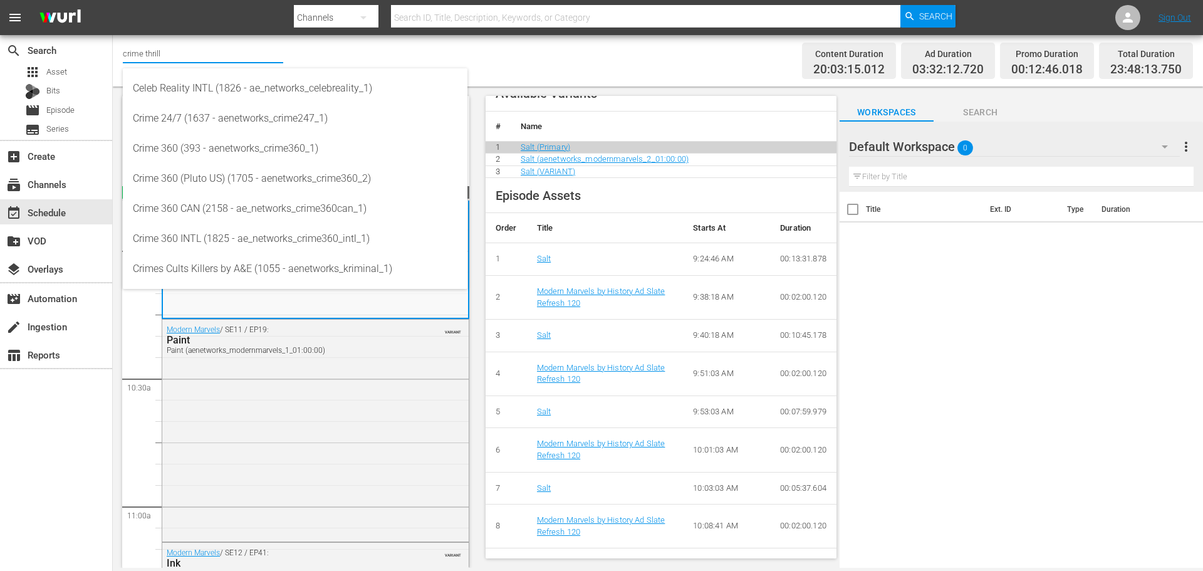
scroll to position [462, 0]
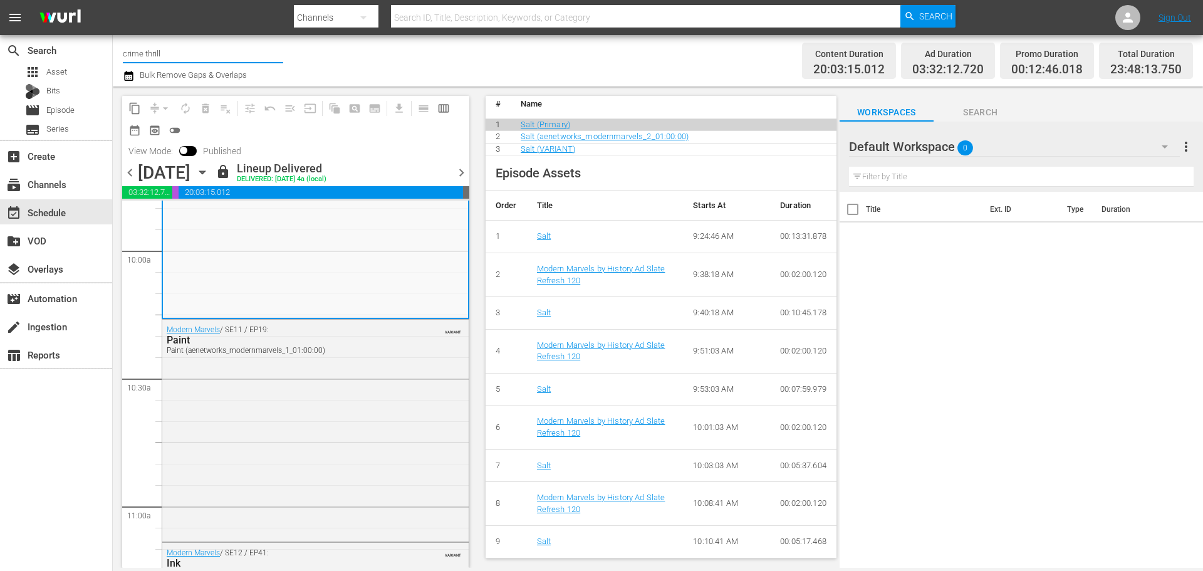
click at [152, 55] on input "crime thrill" at bounding box center [203, 53] width 160 height 30
click at [162, 54] on input "crime thrill" at bounding box center [203, 53] width 160 height 30
drag, startPoint x: 167, startPoint y: 53, endPoint x: 69, endPoint y: 51, distance: 97.8
click at [113, 0] on div "search Search apps Asset Bits movie Episode subtitles Series add_box Create sub…" at bounding box center [658, 0] width 1091 height 0
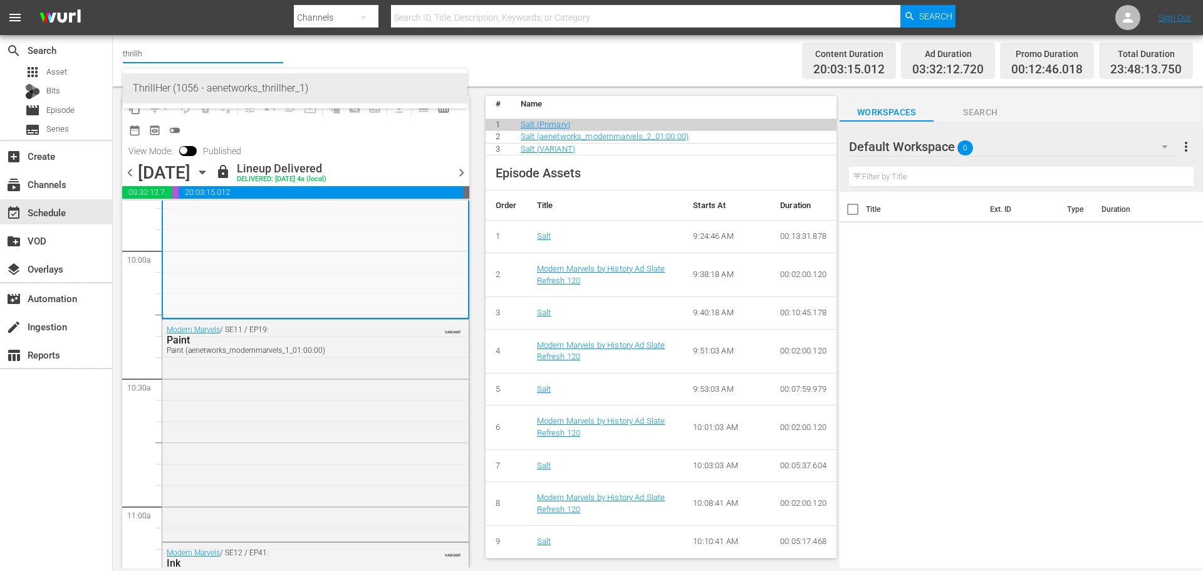
click at [185, 82] on div "ThrillHer (1056 - aenetworks_thrillher_1)" at bounding box center [295, 88] width 325 height 30
type input "ThrillHer (1056 - aenetworks_thrillher_1)"
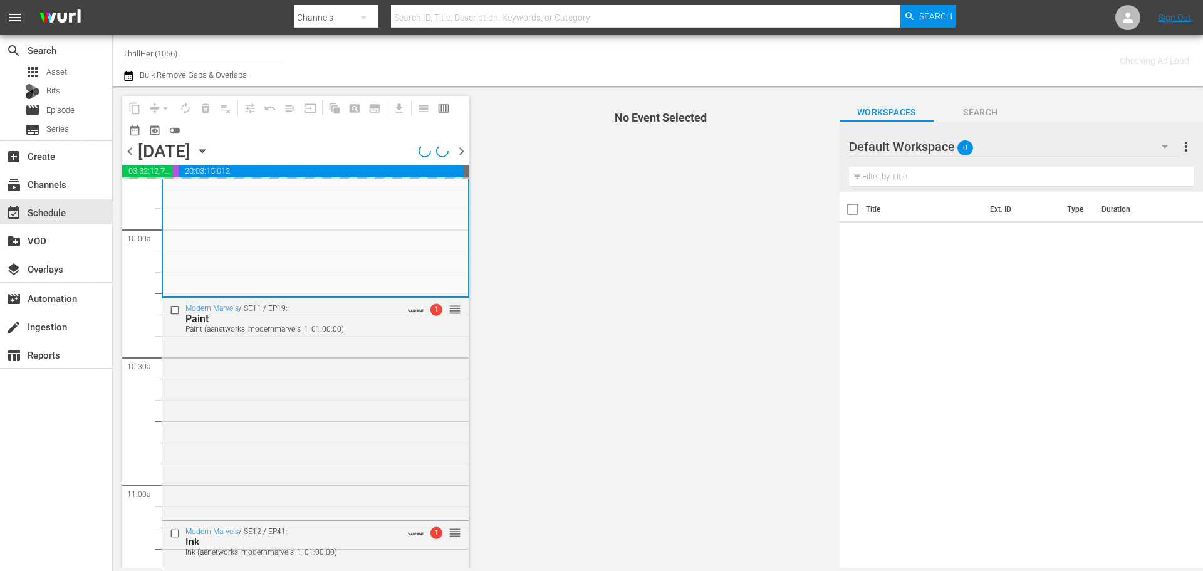
click at [191, 147] on div "Tuesday, September 9th" at bounding box center [164, 151] width 53 height 21
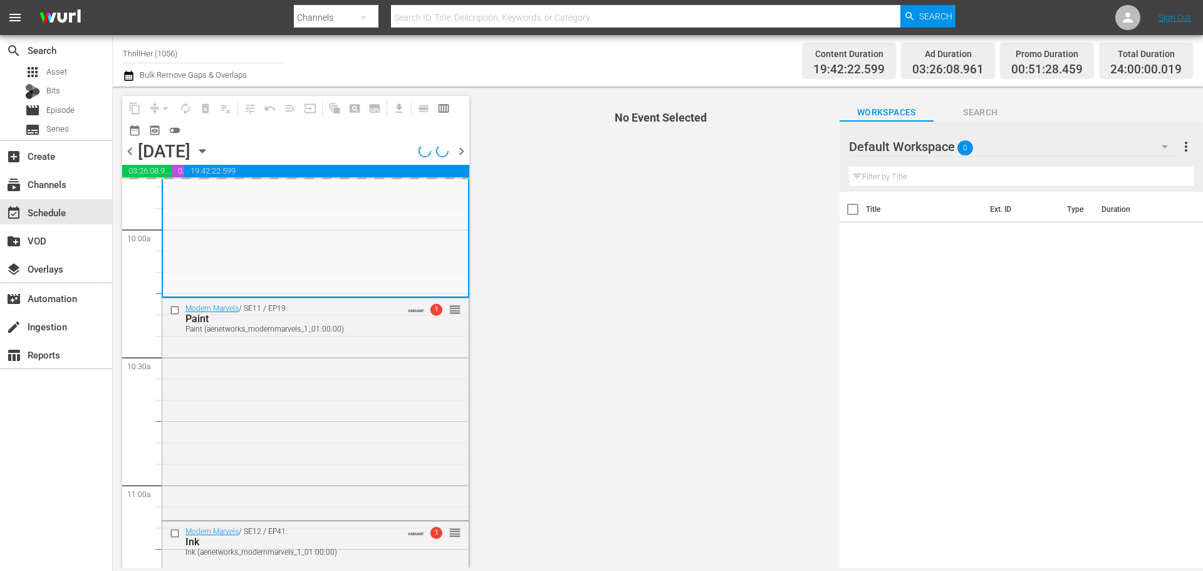
click at [58, 168] on div "add_box Create" at bounding box center [56, 155] width 112 height 28
click at [56, 179] on div "subscriptions Channels" at bounding box center [35, 182] width 70 height 11
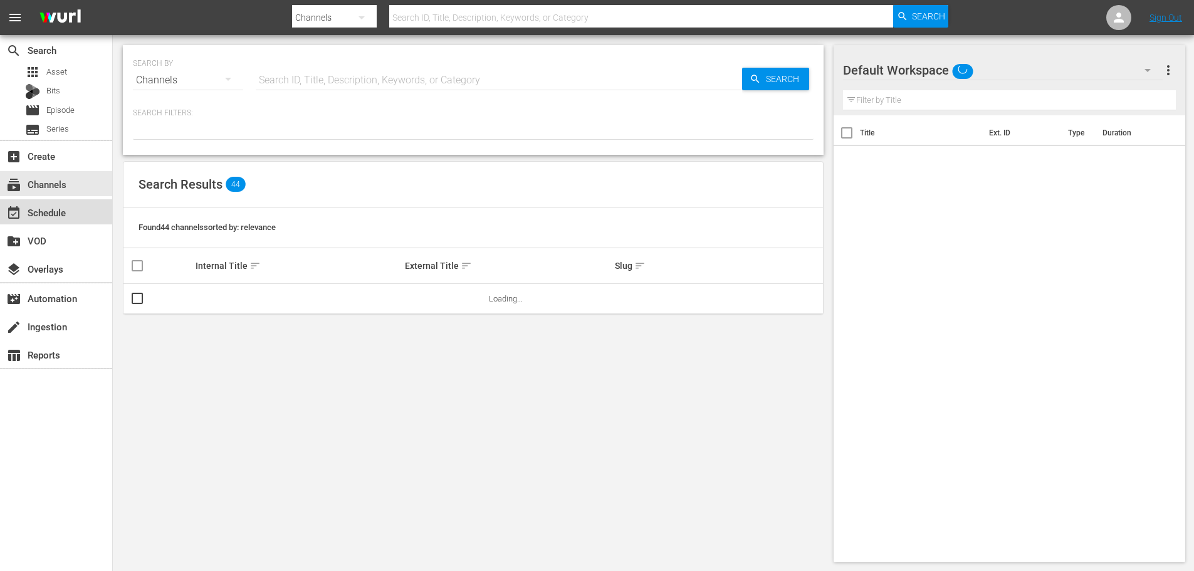
click at [66, 209] on div "event_available Schedule" at bounding box center [35, 210] width 70 height 11
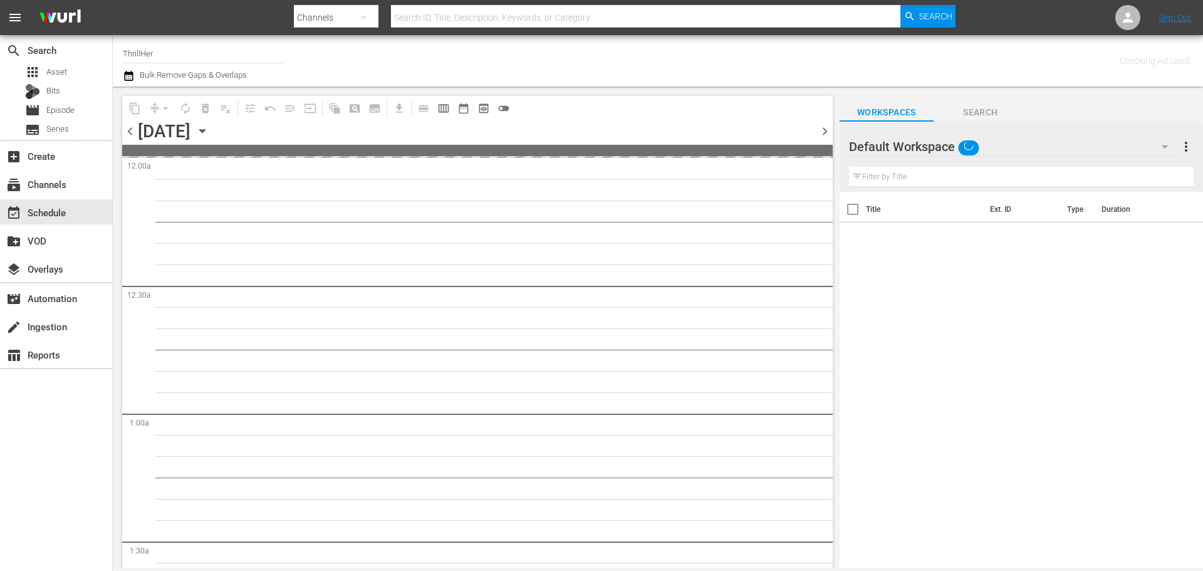
click at [191, 128] on div "Tuesday, September 9th" at bounding box center [164, 131] width 53 height 21
click at [209, 135] on icon "button" at bounding box center [203, 131] width 14 height 14
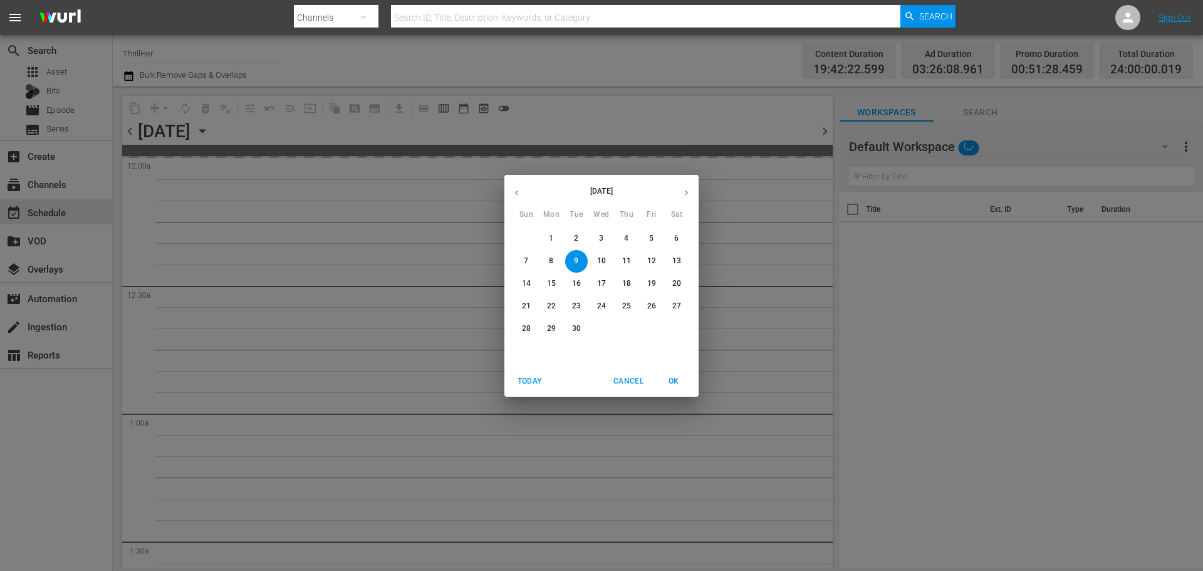
click at [682, 192] on icon "button" at bounding box center [686, 192] width 9 height 9
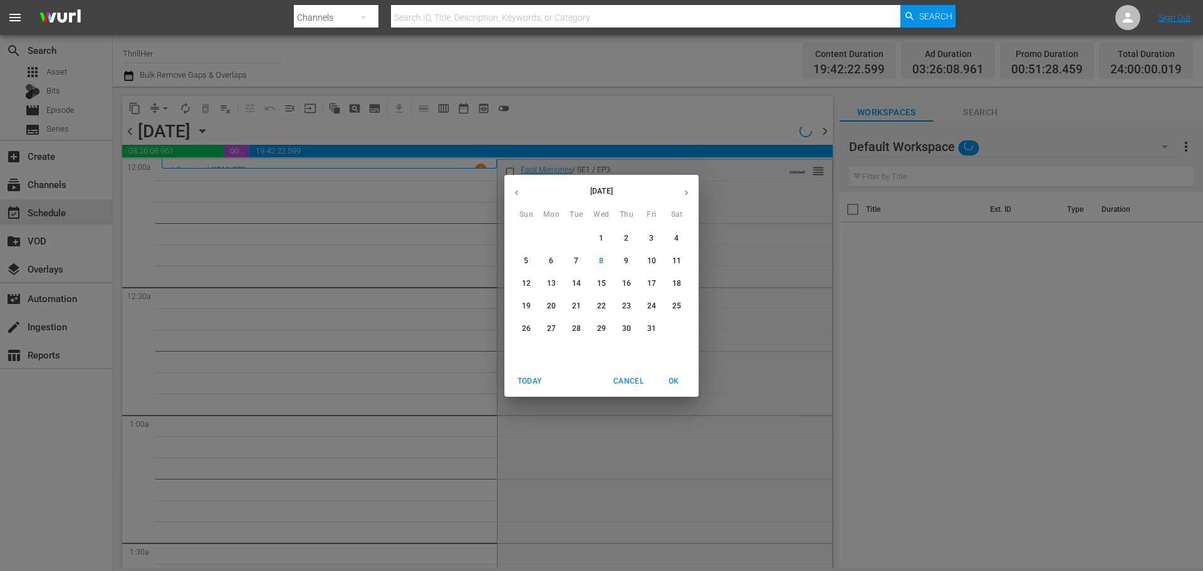
click at [604, 256] on p "8" at bounding box center [601, 261] width 4 height 11
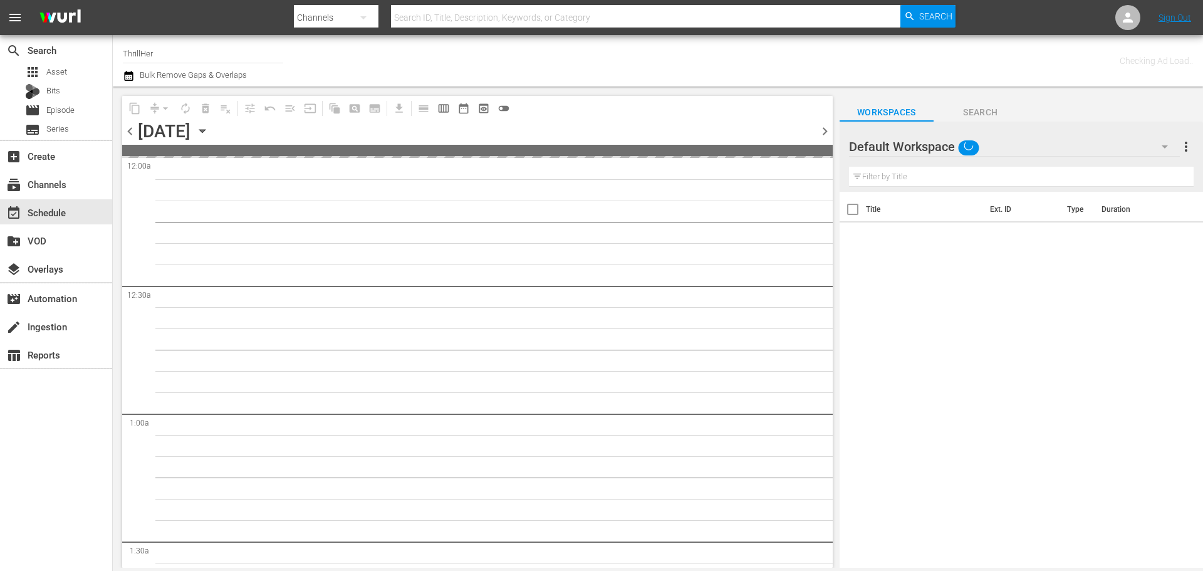
click at [209, 125] on icon "button" at bounding box center [203, 131] width 14 height 14
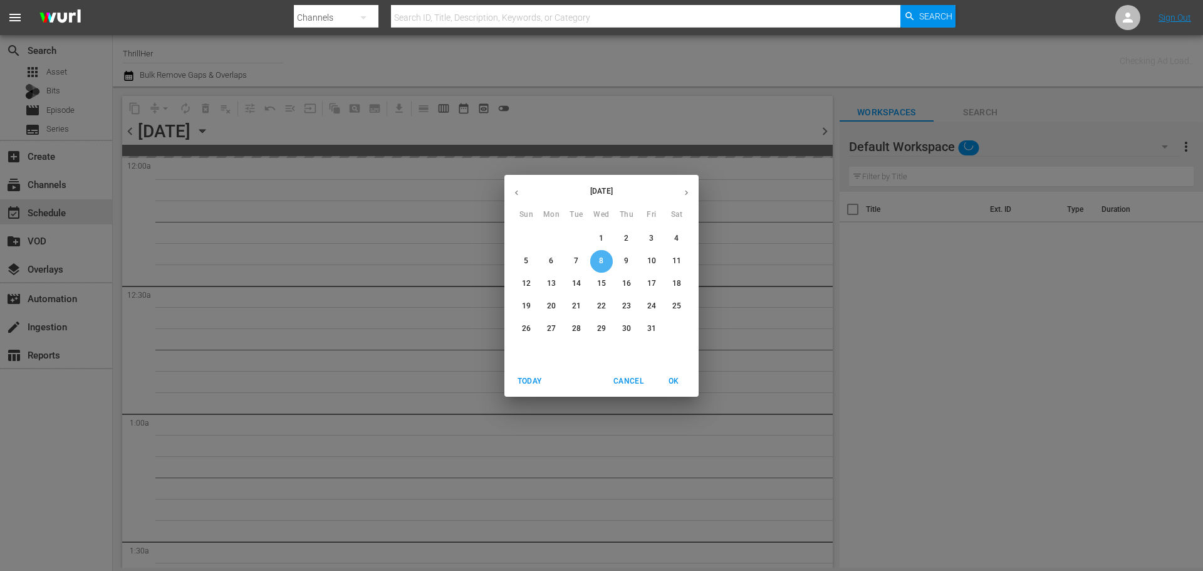
click at [612, 261] on span "8" at bounding box center [601, 261] width 23 height 11
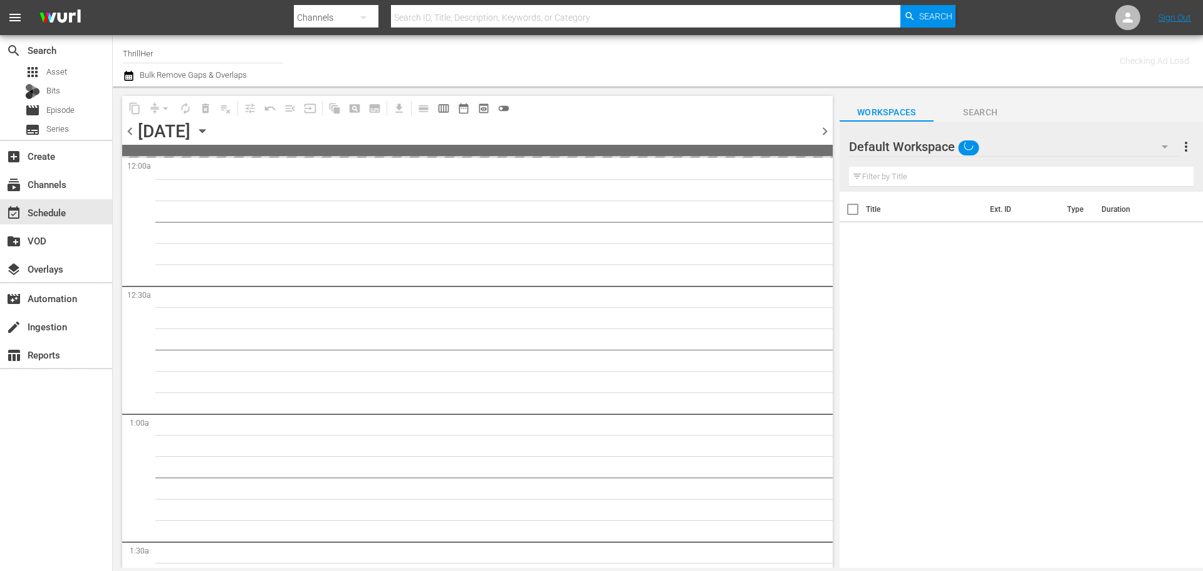
click at [209, 130] on icon "button" at bounding box center [203, 131] width 14 height 14
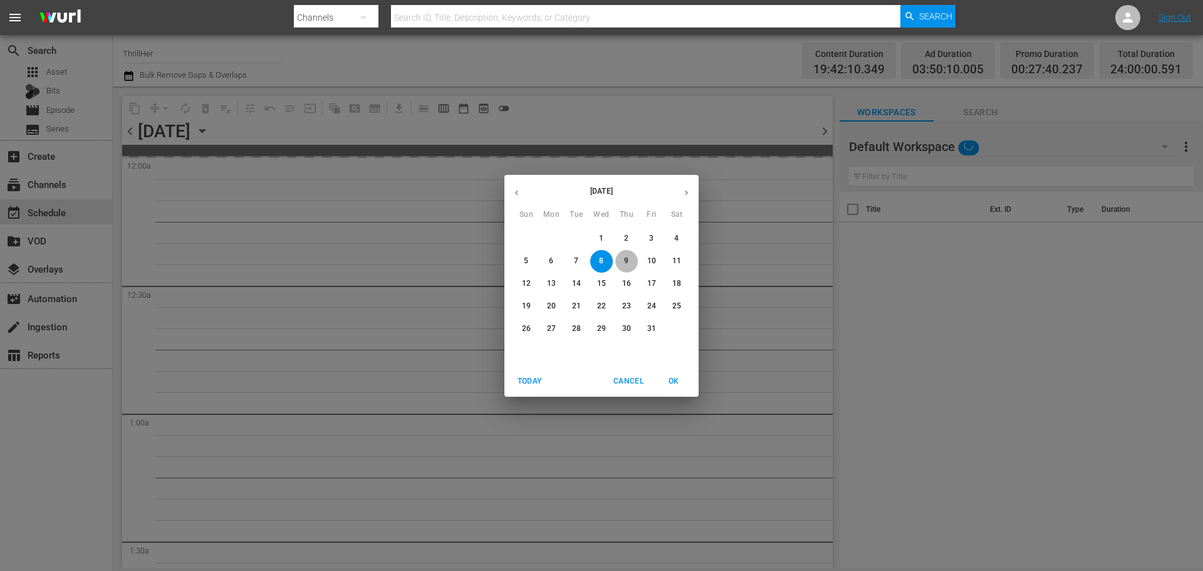
click at [623, 264] on span "9" at bounding box center [627, 261] width 23 height 11
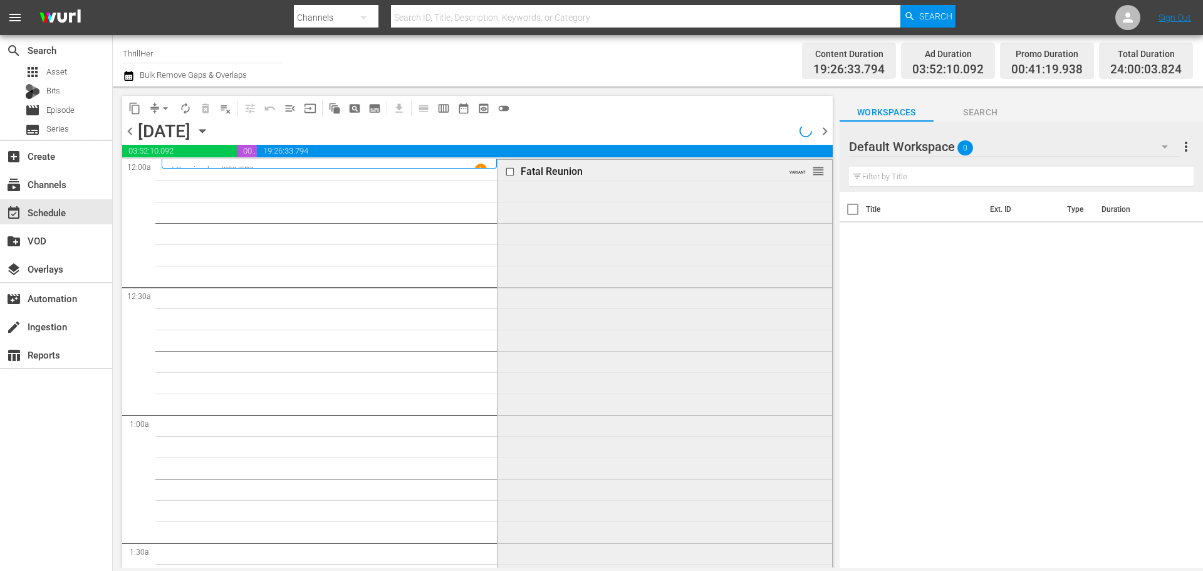
click at [599, 253] on div "Fatal Reunion VARIANT reorder" at bounding box center [665, 378] width 334 height 437
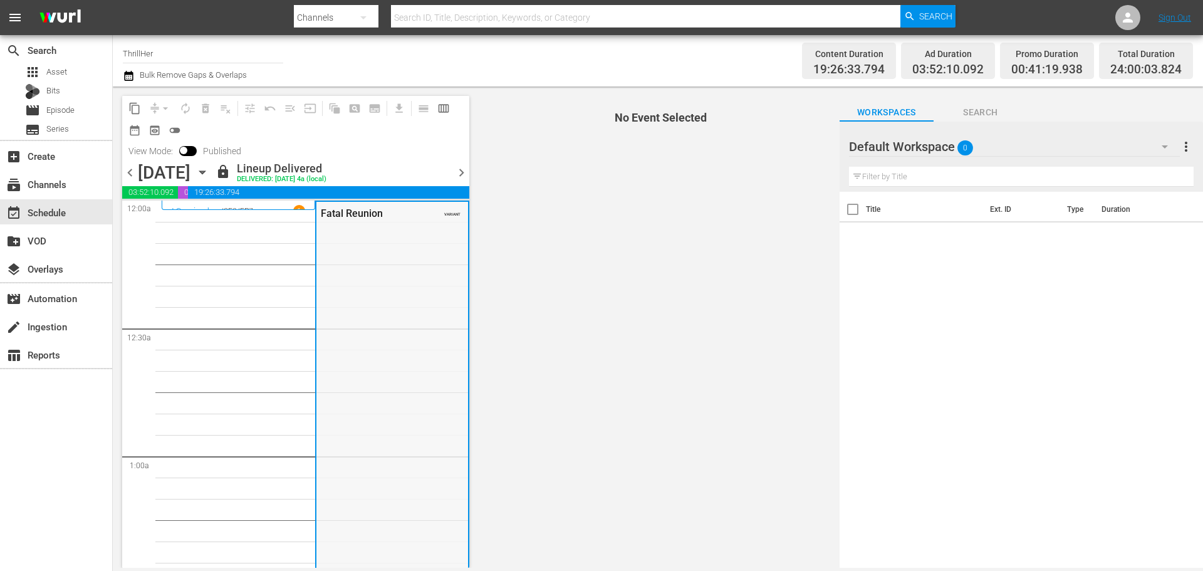
click at [392, 357] on div "Fatal Reunion VARIANT" at bounding box center [392, 420] width 151 height 437
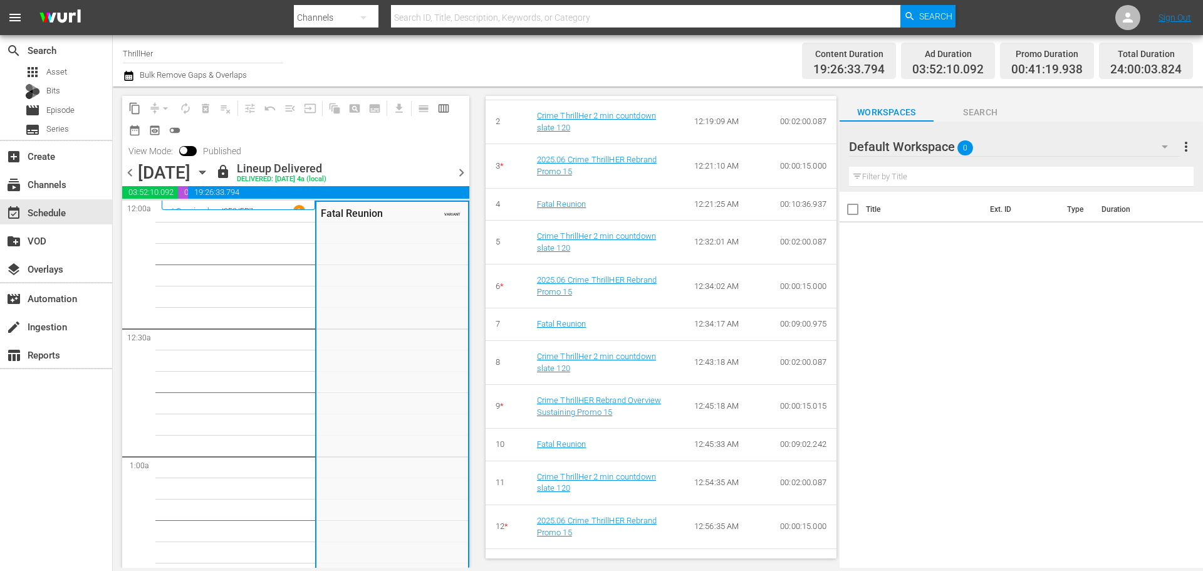
scroll to position [589, 0]
click at [600, 132] on link "Crime ThrillHer 2 min countdown slate 120" at bounding box center [596, 121] width 119 height 21
click at [606, 175] on link "2025.06 Crime ThrillHER Rebrand Promo 15" at bounding box center [597, 165] width 120 height 21
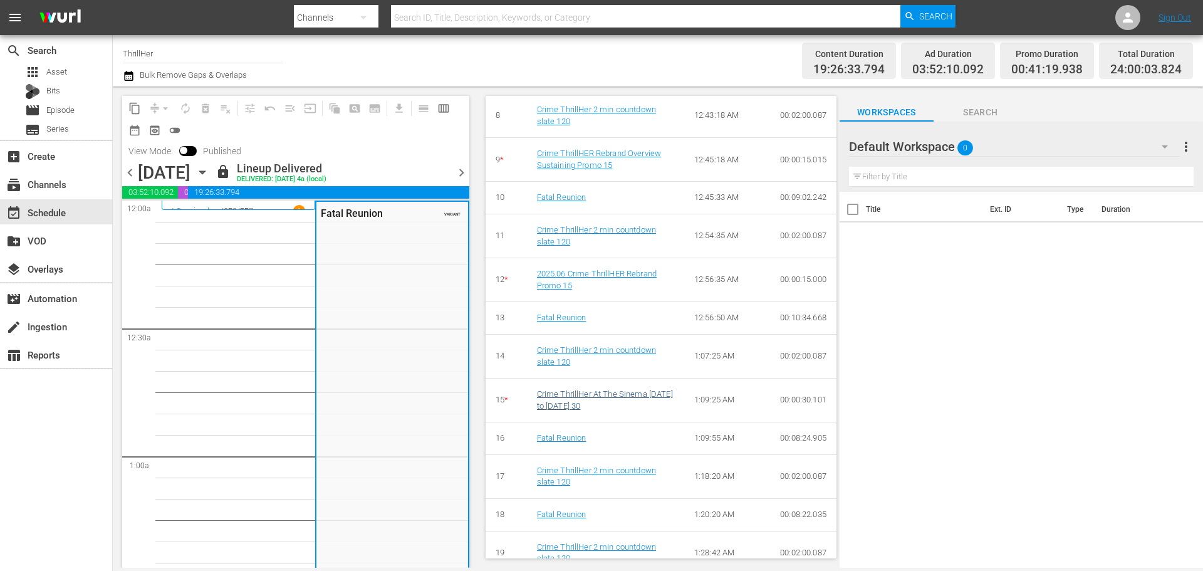
scroll to position [898, 0]
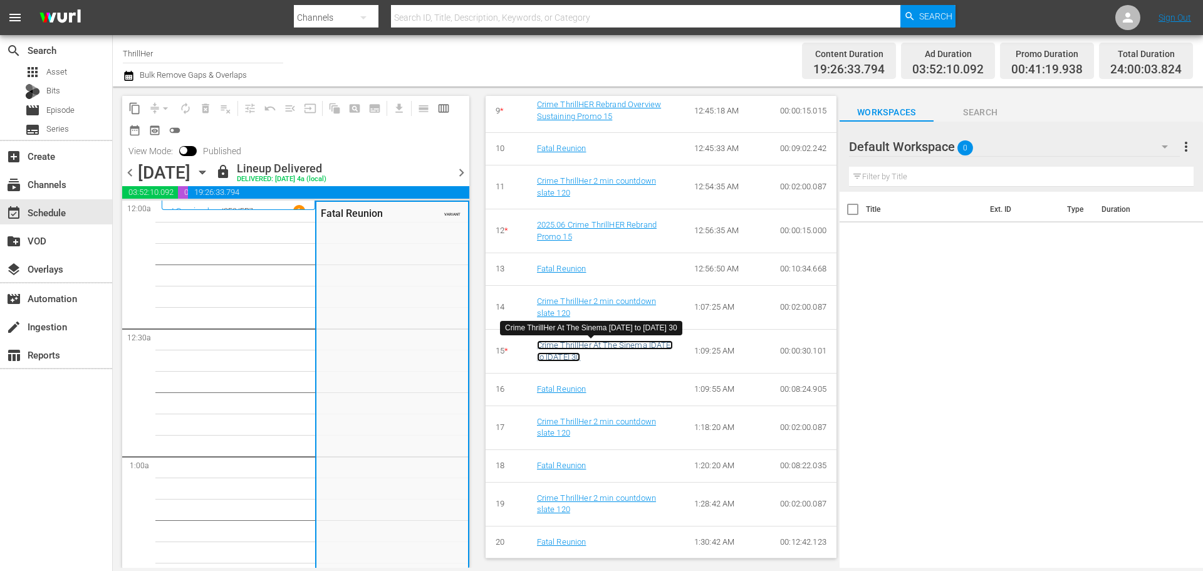
click at [604, 359] on link "Crime ThrillHer At The Sinema Friday to Monday 30" at bounding box center [605, 350] width 136 height 21
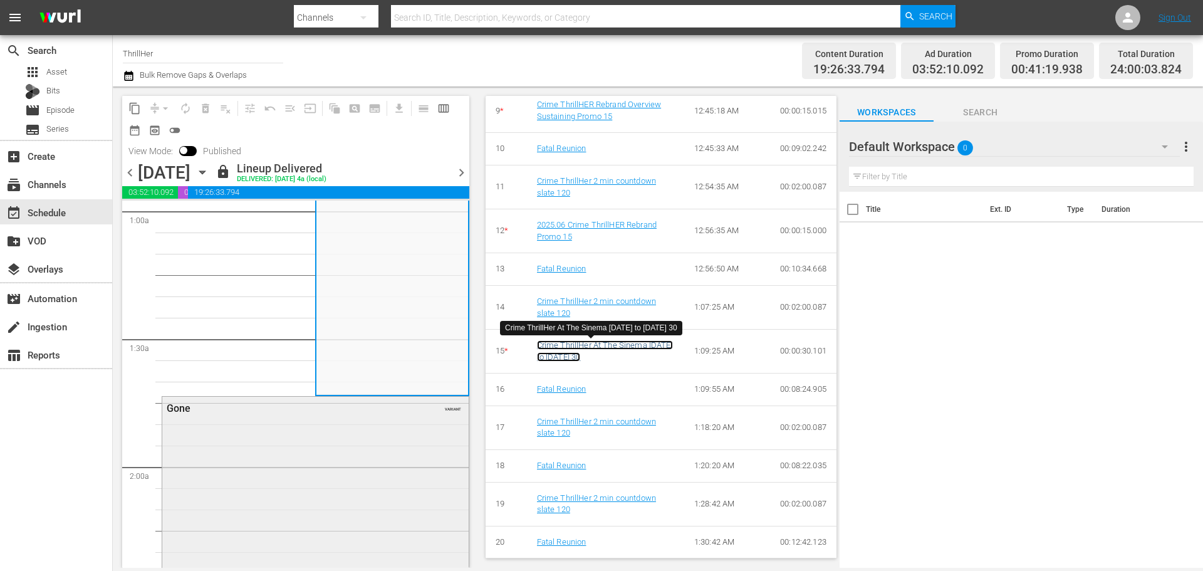
scroll to position [251, 0]
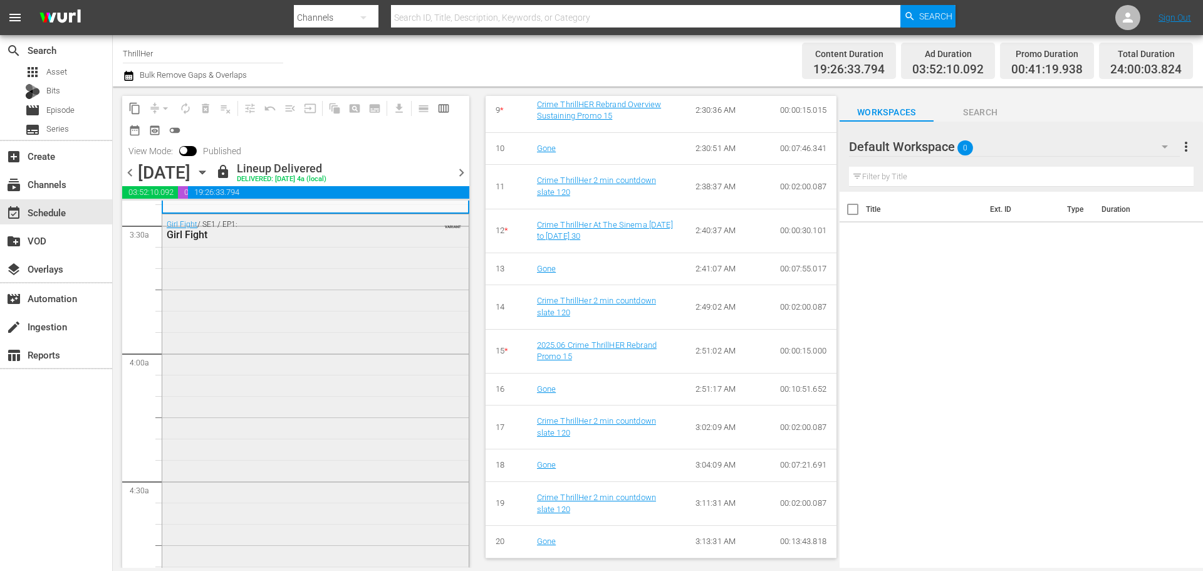
scroll to position [878, 0]
click at [234, 320] on div "Girl Fight / SE1 / EP1: Girl Fight VARIANT" at bounding box center [315, 429] width 307 height 444
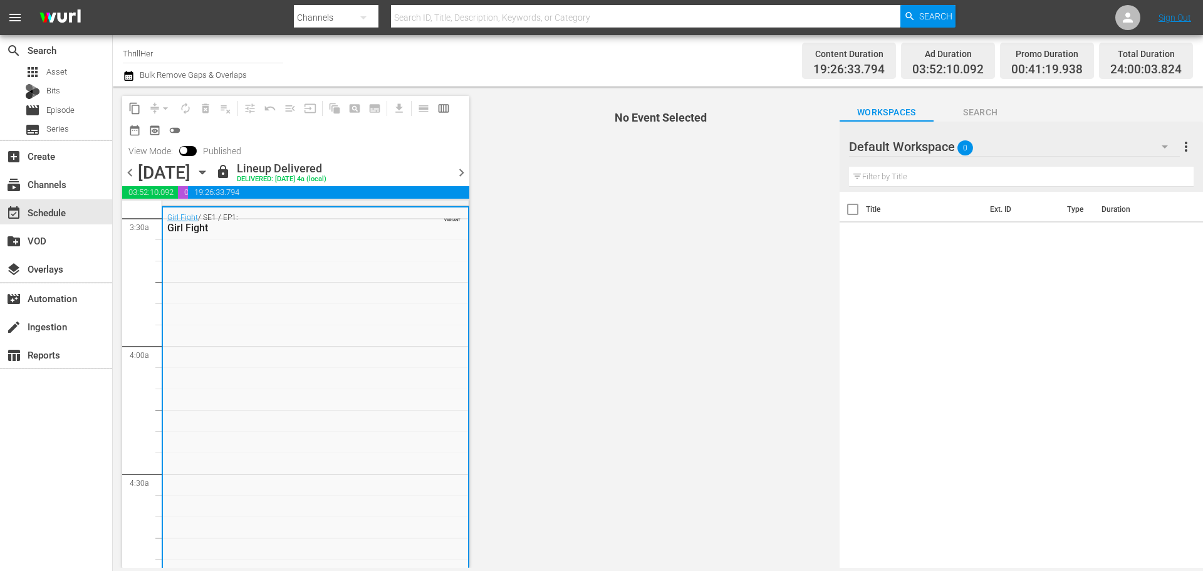
click at [234, 320] on div "Girl Fight / SE1 / EP1: Girl Fight VARIANT" at bounding box center [315, 429] width 305 height 444
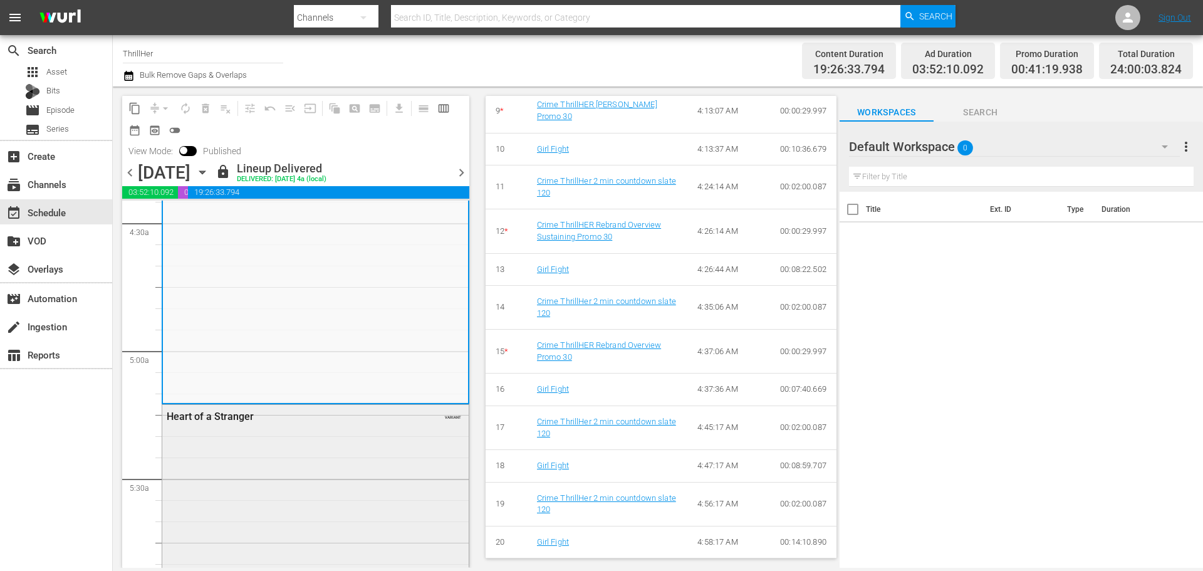
scroll to position [1254, 0]
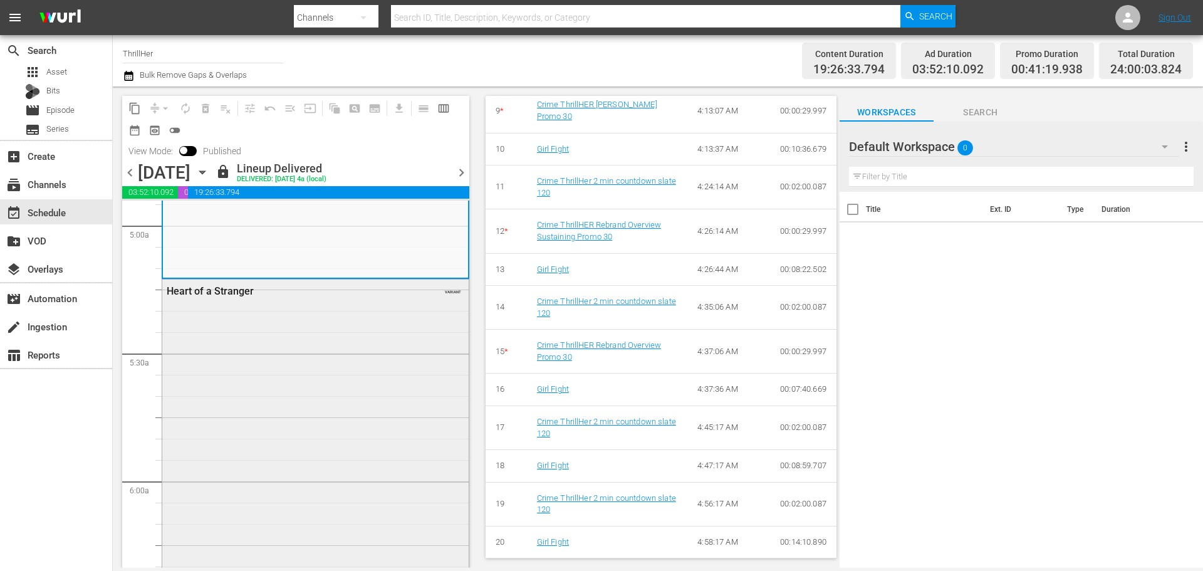
click at [263, 366] on div "Heart of a Stranger VARIANT" at bounding box center [315, 503] width 307 height 446
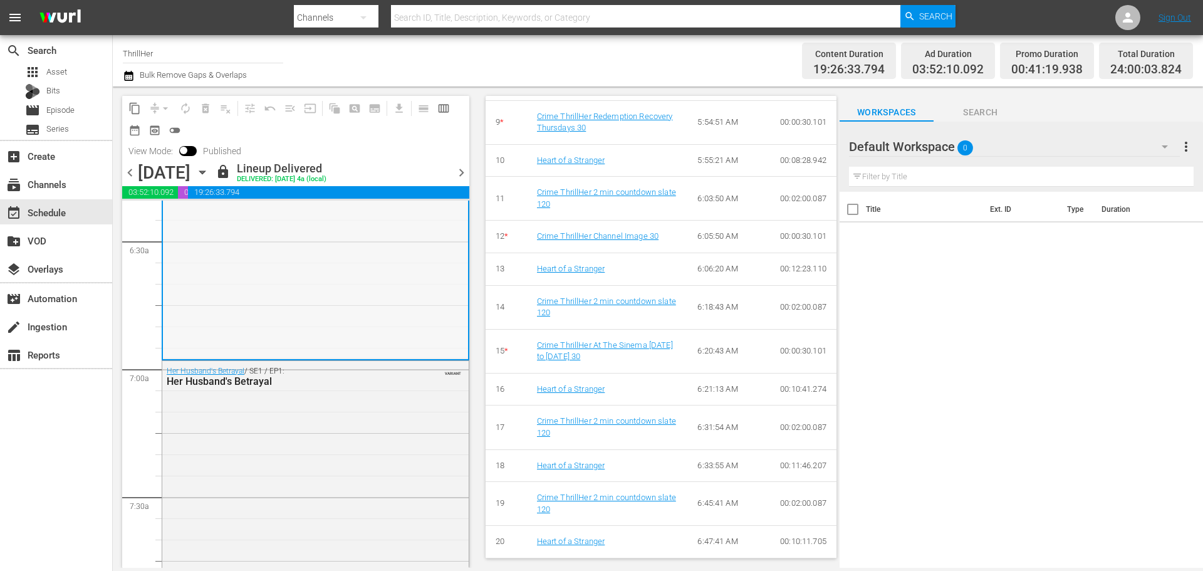
scroll to position [1692, 0]
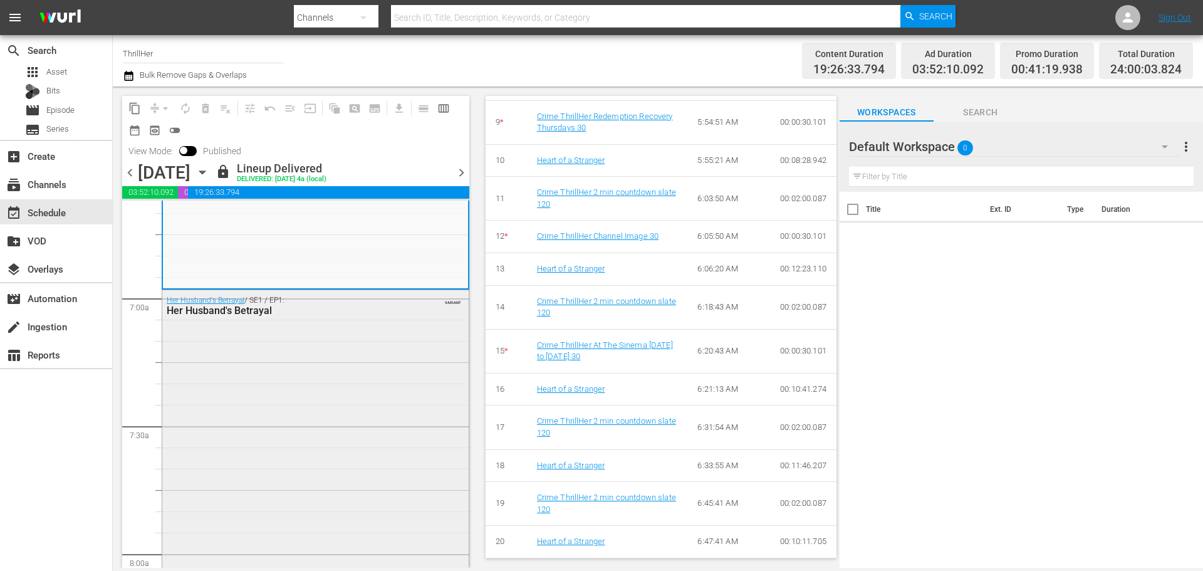
click at [336, 443] on div "Her Husband's Betrayal / SE1 / EP1: Her Husband's Betrayal VARIANT" at bounding box center [315, 520] width 307 height 461
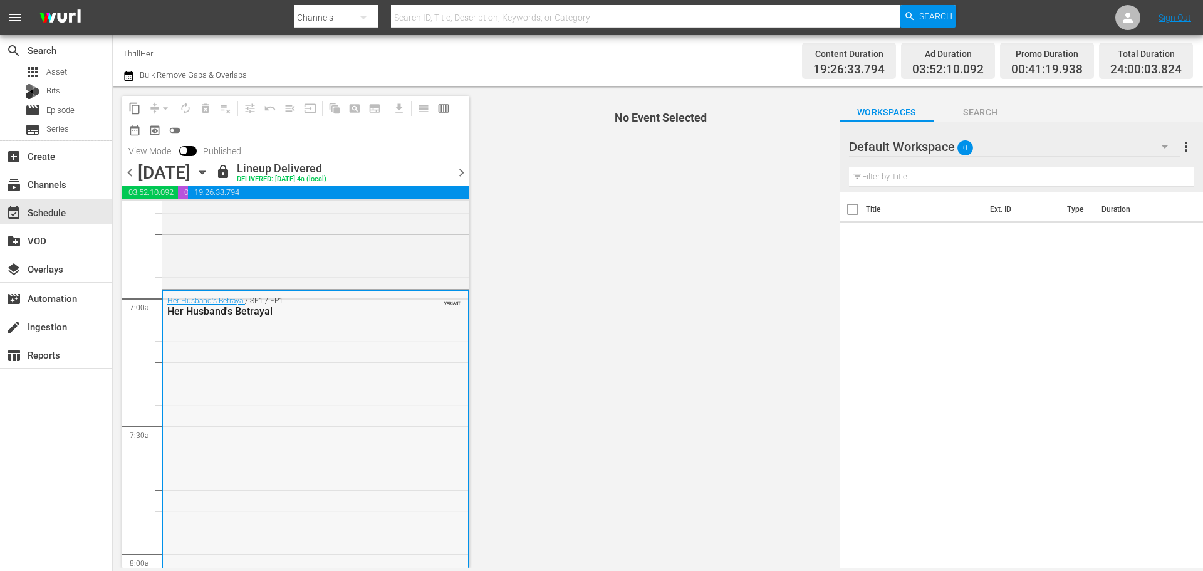
click at [313, 410] on div "Her Husband's Betrayal / SE1 / EP1: Her Husband's Betrayal VARIANT" at bounding box center [315, 521] width 305 height 461
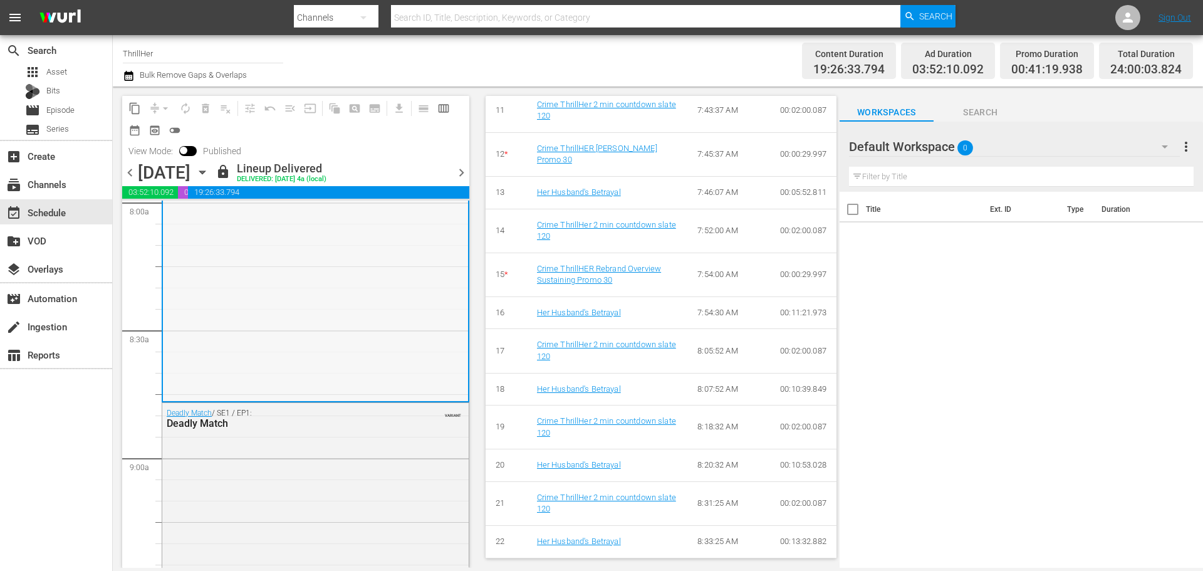
scroll to position [2131, 0]
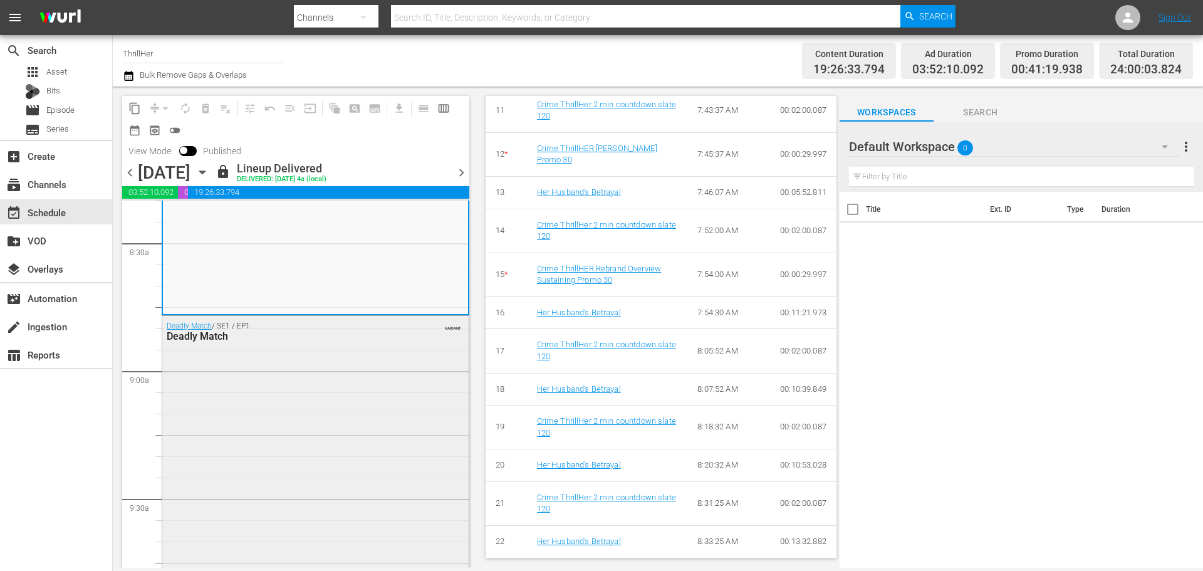
click at [350, 444] on div "Deadly Match / SE1 / EP1: Deadly Match VARIANT" at bounding box center [315, 534] width 307 height 436
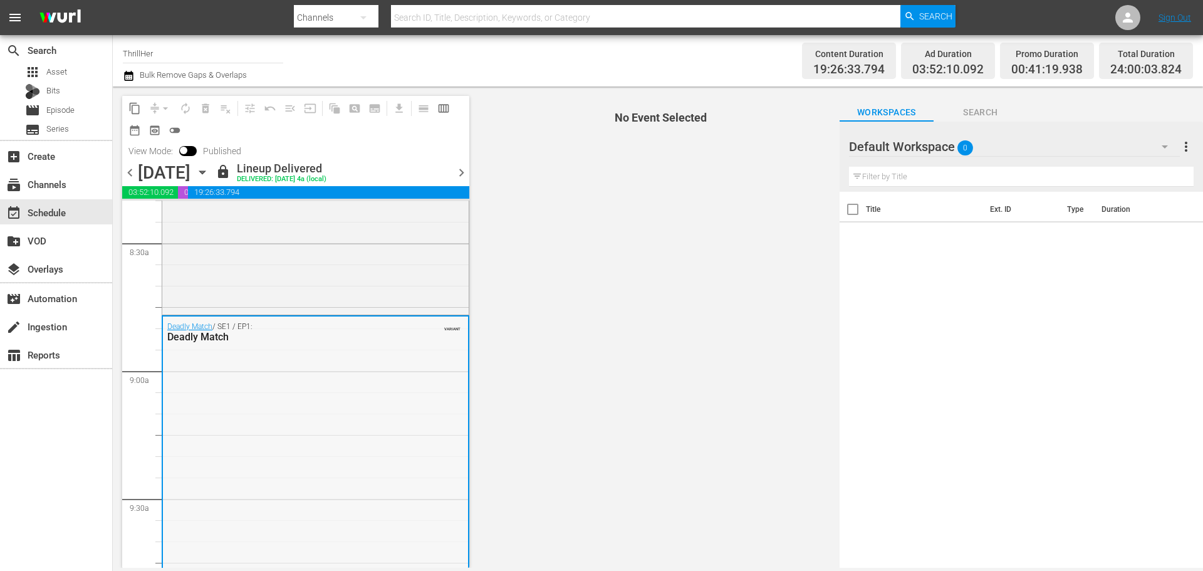
click at [317, 444] on div "Deadly Match / SE1 / EP1: Deadly Match VARIANT" at bounding box center [315, 535] width 305 height 436
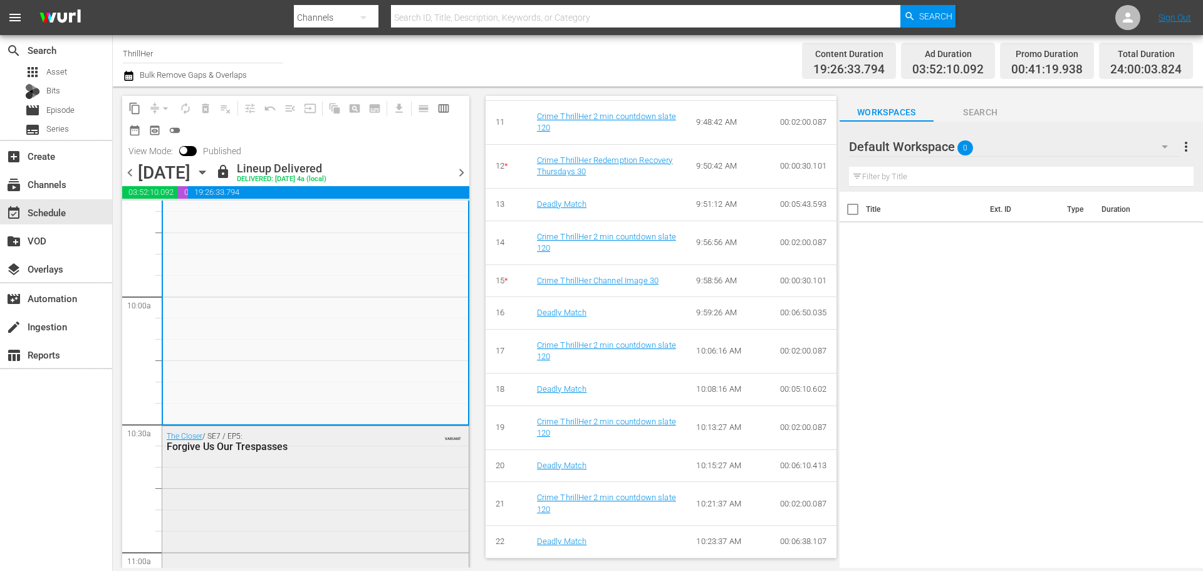
scroll to position [2633, 0]
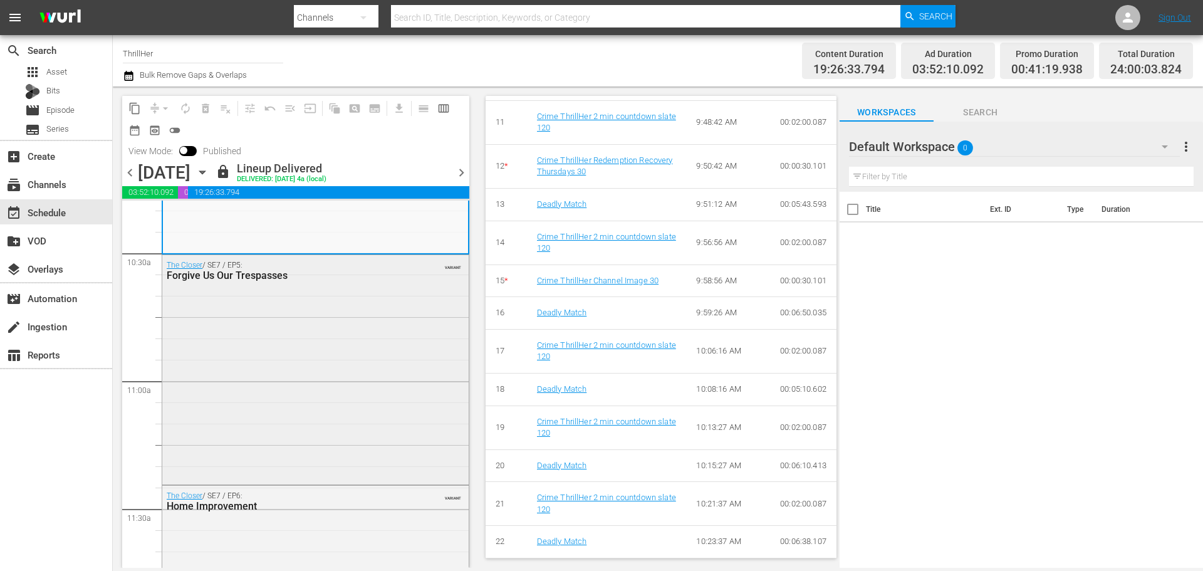
click at [287, 409] on div "The Closer / SE7 / EP5: Forgive Us Our Trespasses VARIANT" at bounding box center [315, 369] width 307 height 228
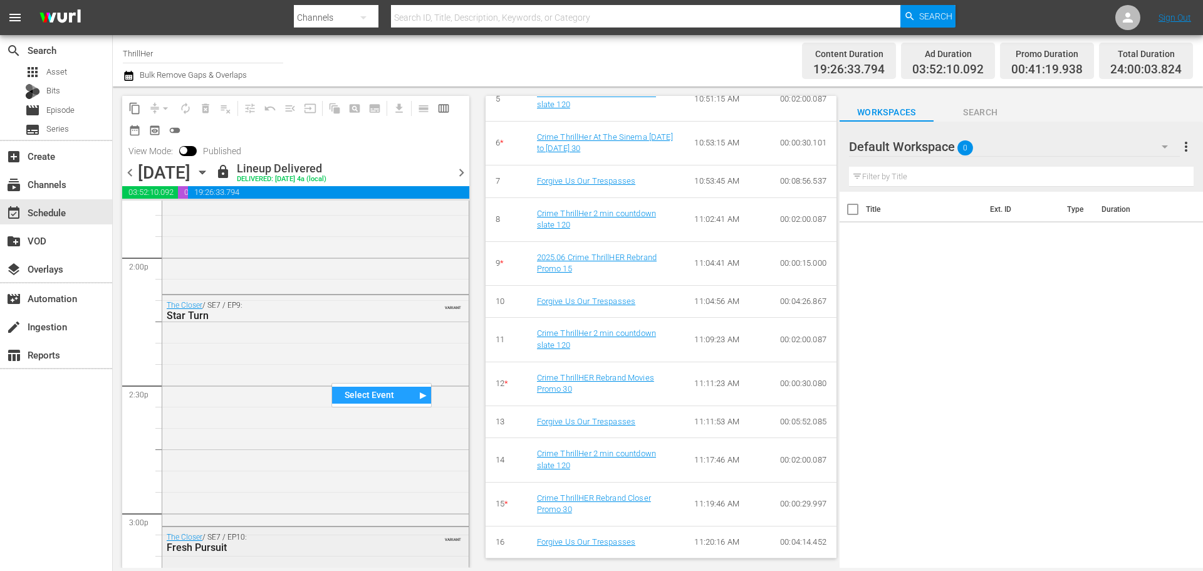
scroll to position [3636, 0]
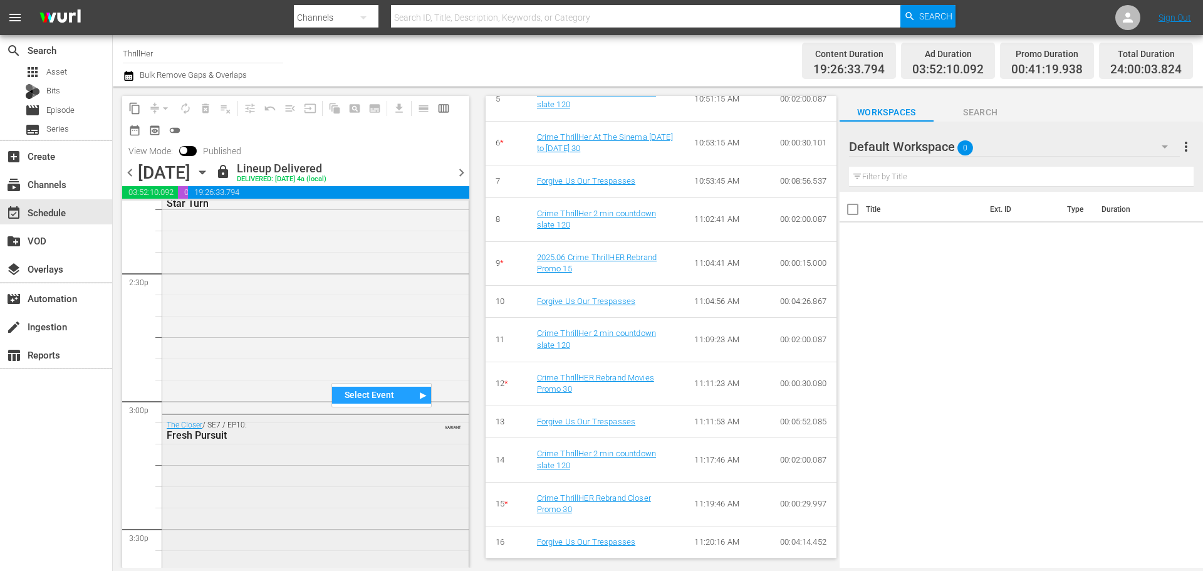
click at [256, 476] on div "The Closer / SE7 / EP10: Fresh Pursuit VARIANT" at bounding box center [315, 528] width 307 height 226
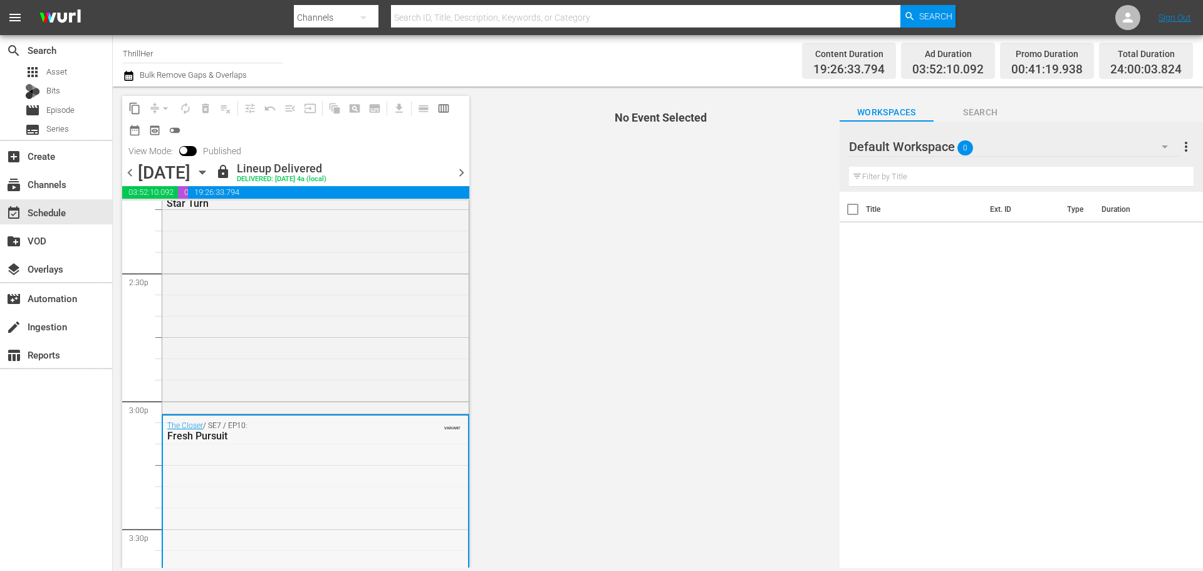
click at [305, 486] on div "The Closer / SE7 / EP10: Fresh Pursuit VARIANT" at bounding box center [315, 529] width 305 height 226
click at [317, 444] on div "The Closer / SE7 / EP10: Fresh Pursuit VARIANT" at bounding box center [315, 431] width 305 height 31
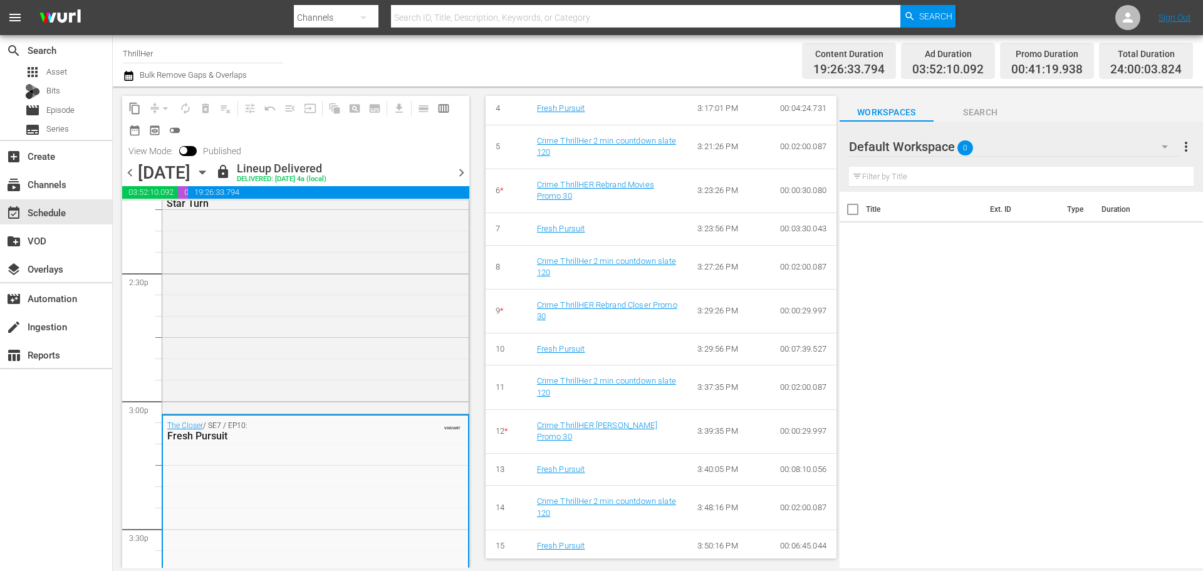
scroll to position [689, 0]
click at [463, 171] on span "chevron_right" at bounding box center [462, 173] width 16 height 16
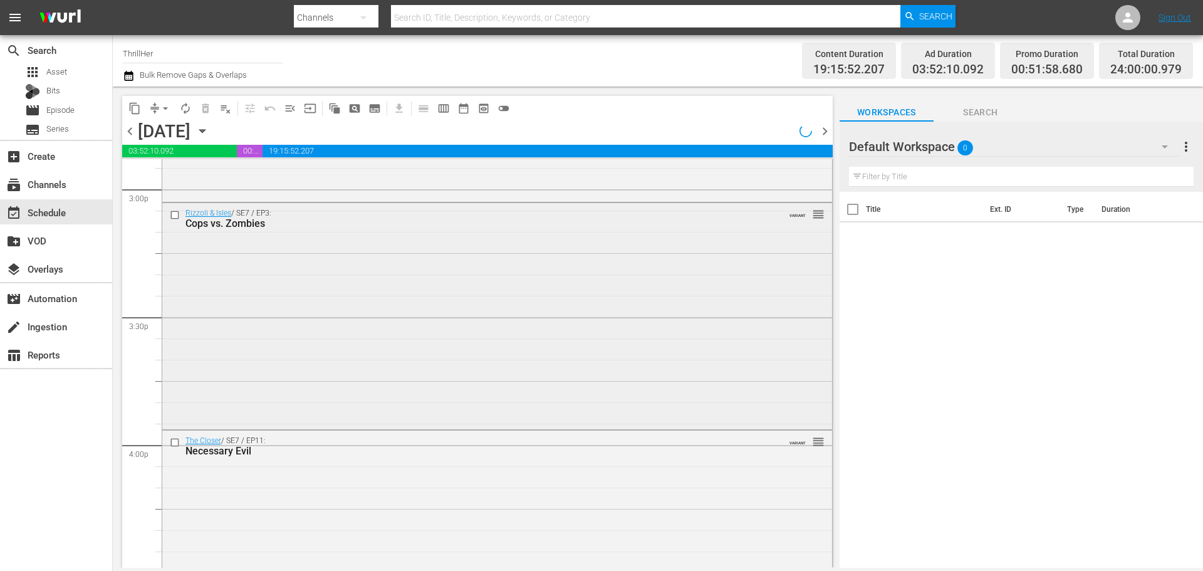
scroll to position [3869, 0]
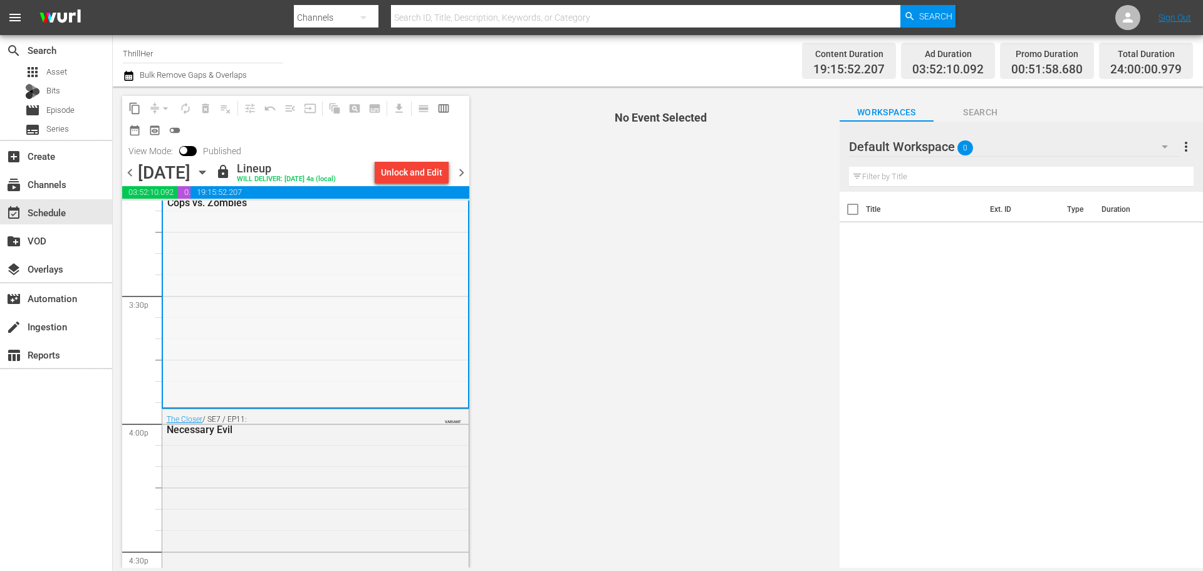
click at [337, 294] on div "Rizzoli & Isles / SE7 / EP3: Cops vs. Zombies VARIANT" at bounding box center [315, 294] width 305 height 224
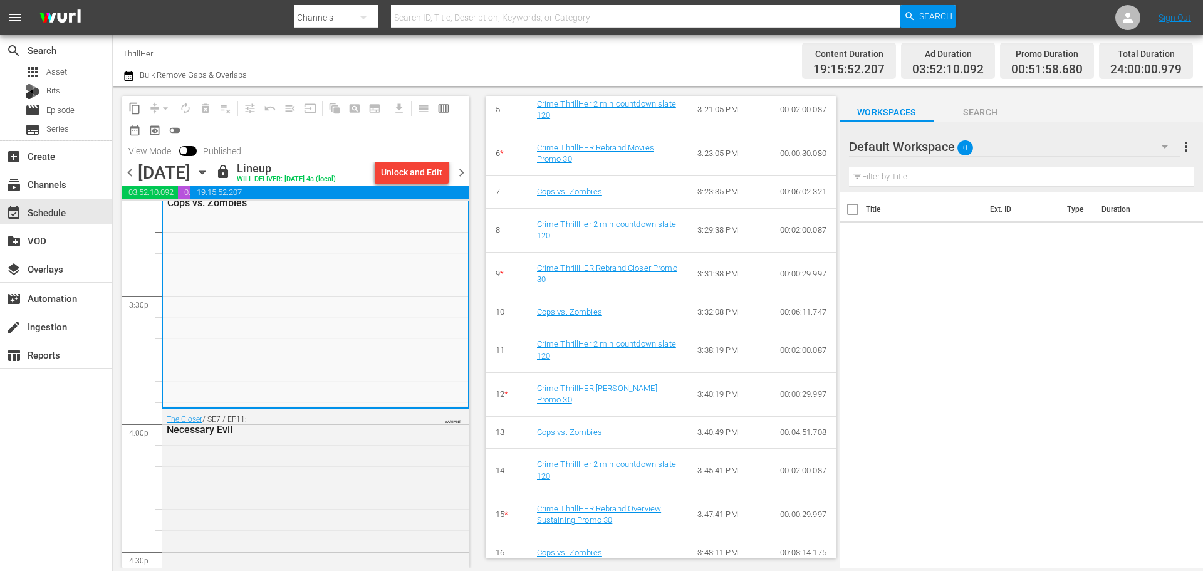
scroll to position [733, 0]
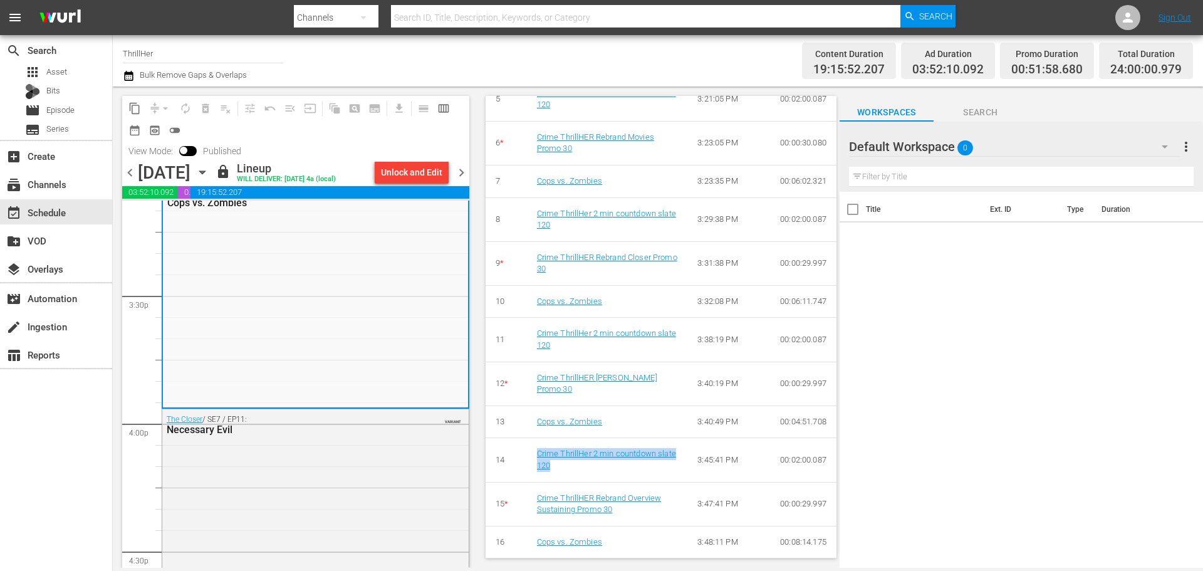
drag, startPoint x: 589, startPoint y: 467, endPoint x: 534, endPoint y: 454, distance: 56.7
click at [534, 454] on td "Crime ThrillHer 2 min countdown slate 120" at bounding box center [607, 460] width 161 height 44
copy link "Crime ThrillHer 2 min countdown slate 120"
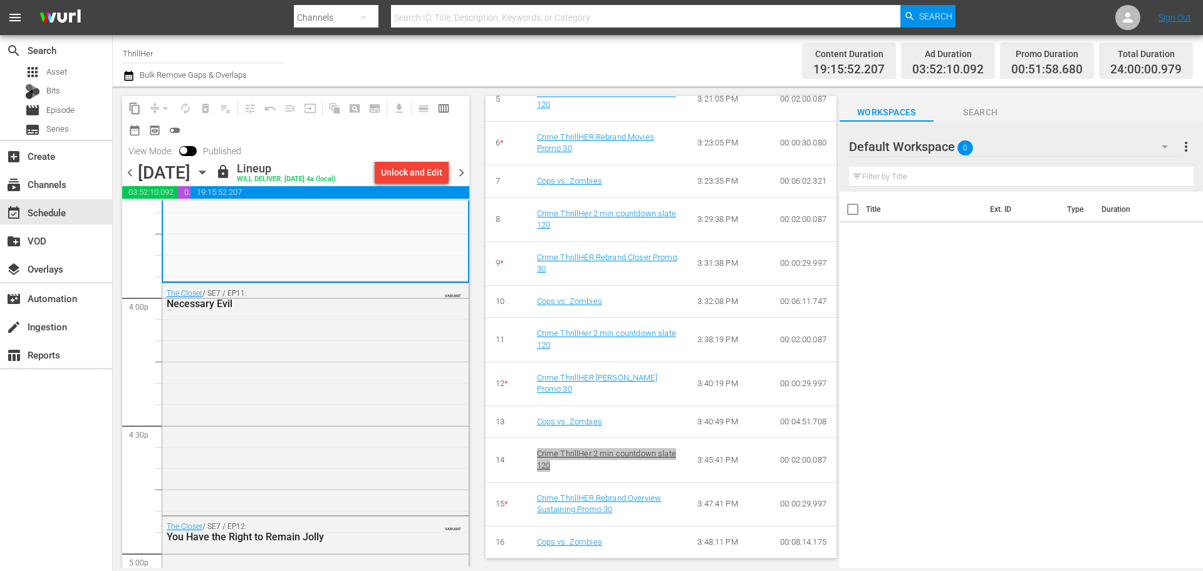
scroll to position [4057, 0]
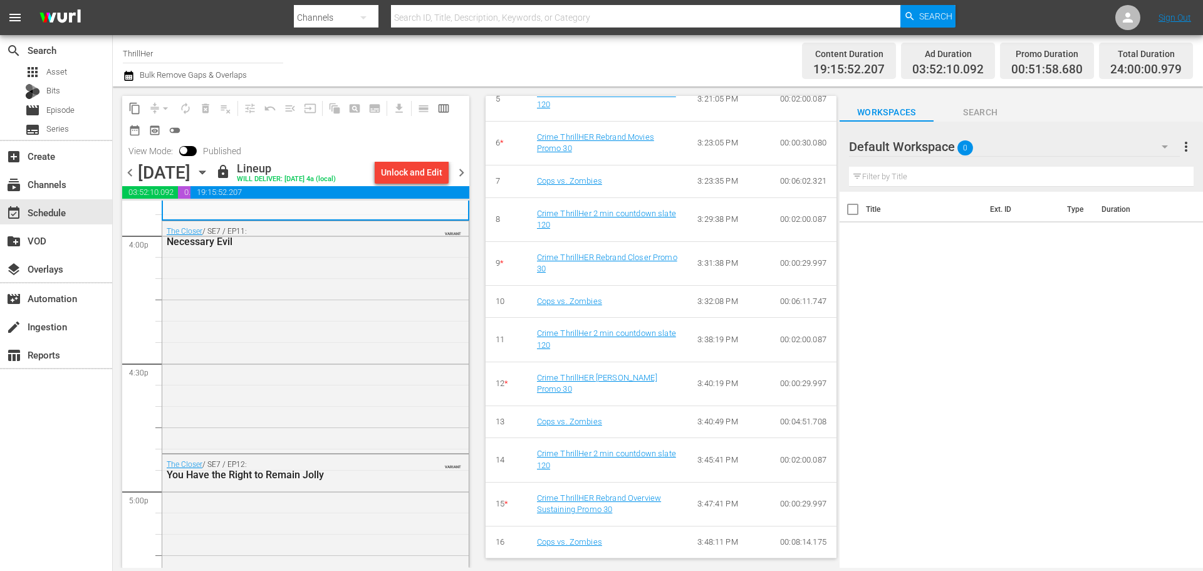
click at [280, 323] on div "The Closer / SE7 / EP11: Necessary Evil VARIANT" at bounding box center [315, 335] width 307 height 229
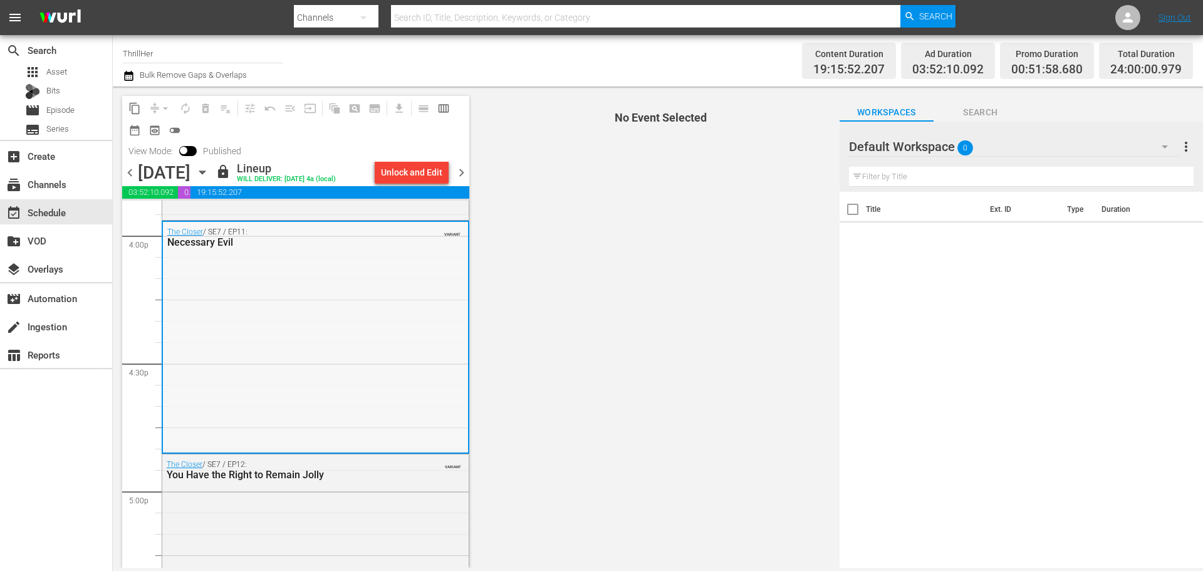
click at [268, 335] on div "The Closer / SE7 / EP11: Necessary Evil VARIANT" at bounding box center [315, 336] width 305 height 229
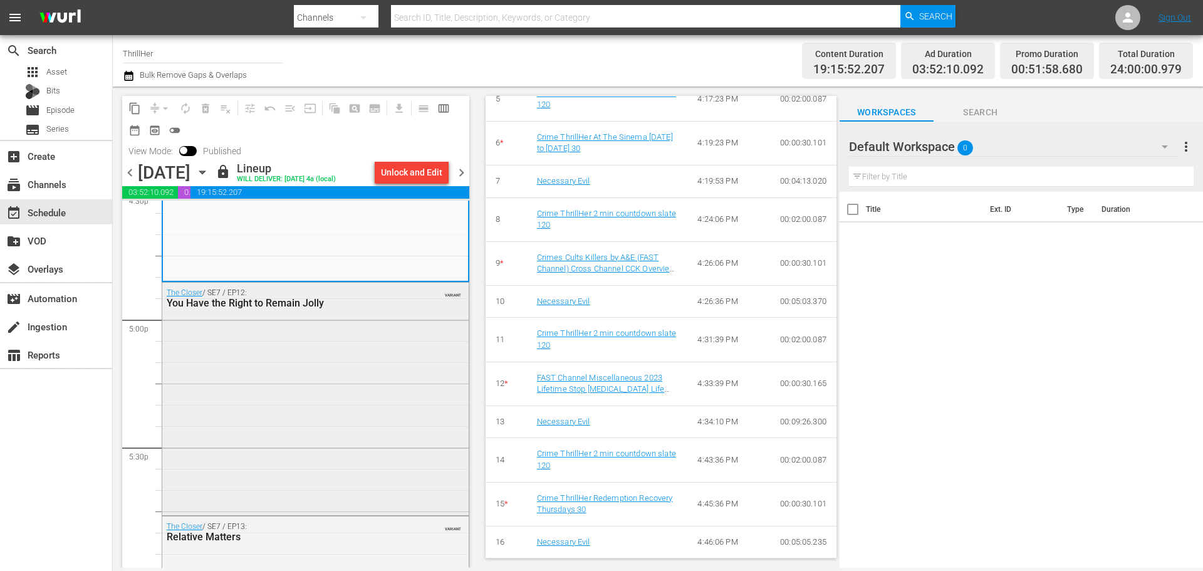
scroll to position [4245, 0]
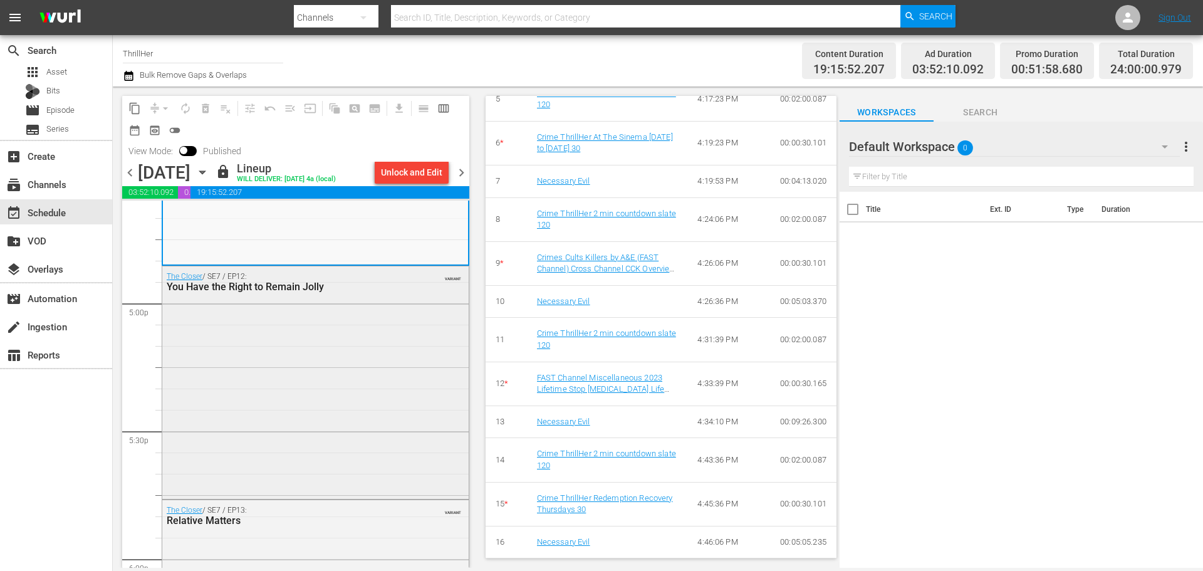
click at [372, 394] on div "The Closer / SE7 / EP12: You Have the Right to Remain Jolly VARIANT" at bounding box center [315, 380] width 307 height 229
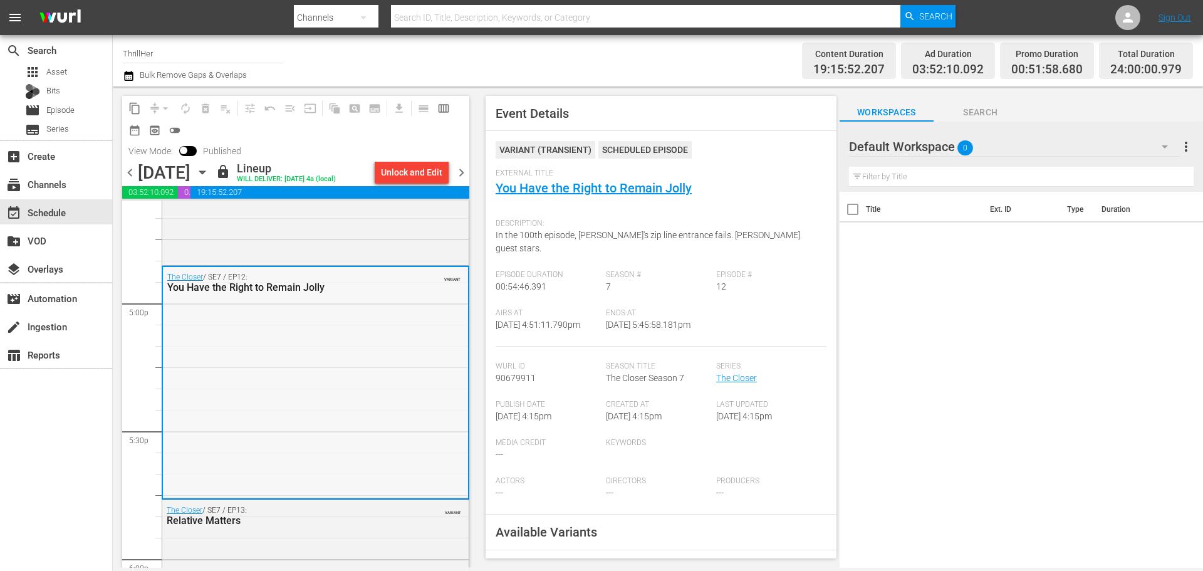
click at [351, 387] on div "The Closer / SE7 / EP12: You Have the Right to Remain Jolly VARIANT" at bounding box center [315, 381] width 305 height 229
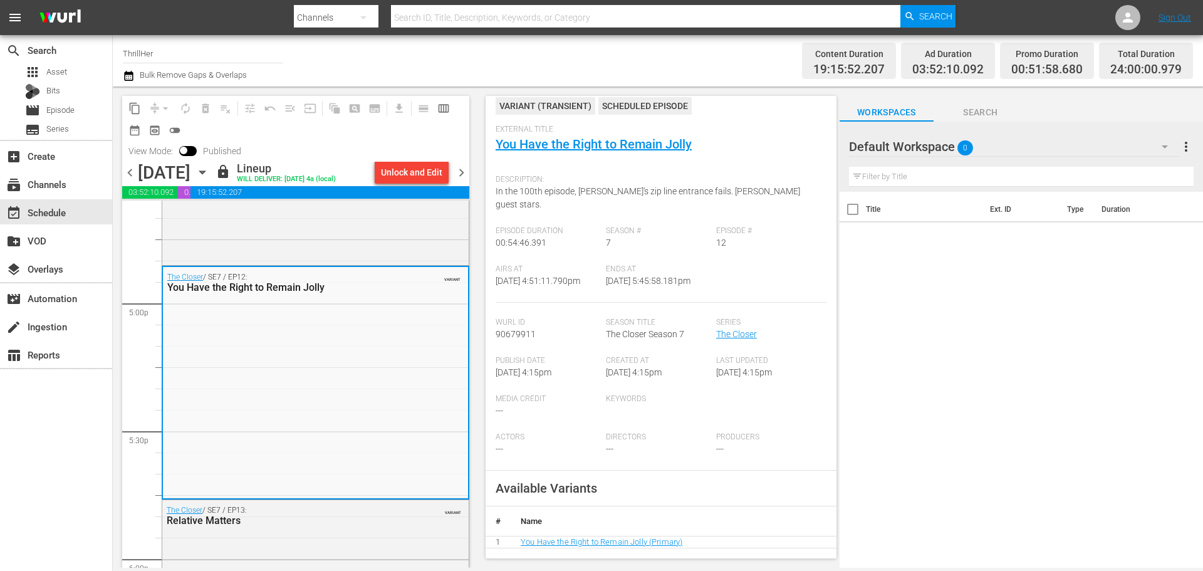
scroll to position [376, 0]
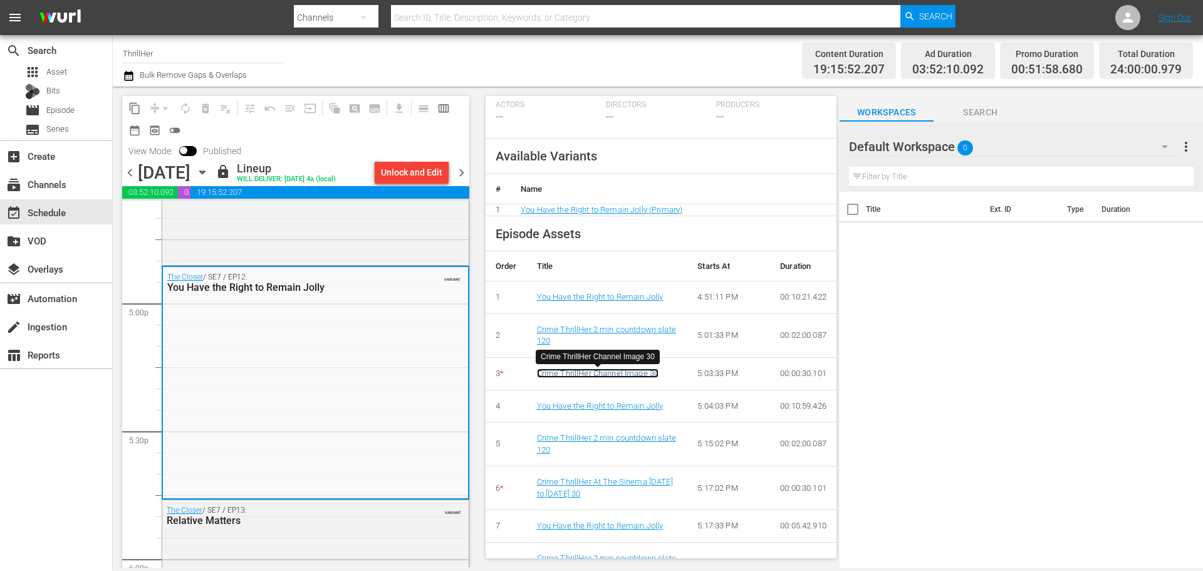
click at [637, 372] on link "Crime ThrillHer Channel Image 30" at bounding box center [598, 373] width 122 height 9
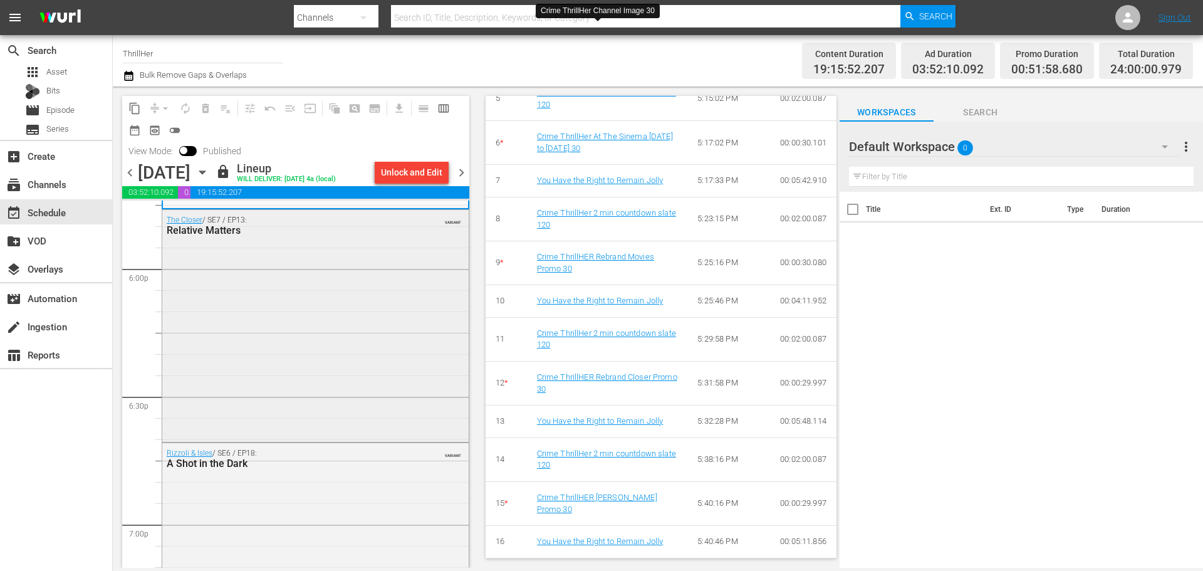
scroll to position [4558, 0]
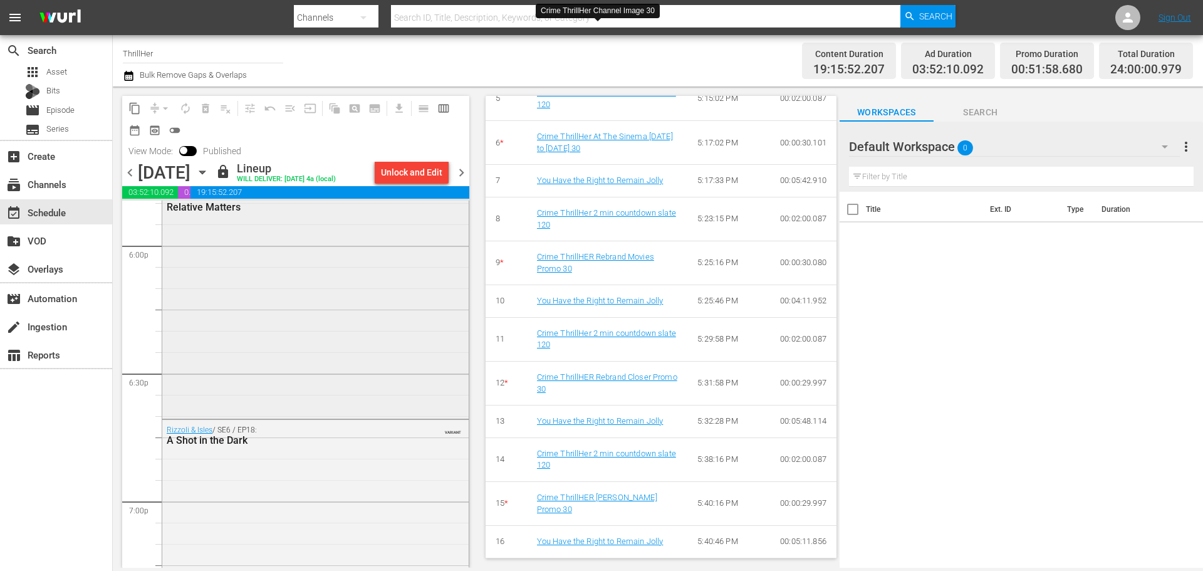
click at [346, 318] on div "The Closer / SE7 / EP13: Relative Matters VARIANT" at bounding box center [315, 301] width 307 height 229
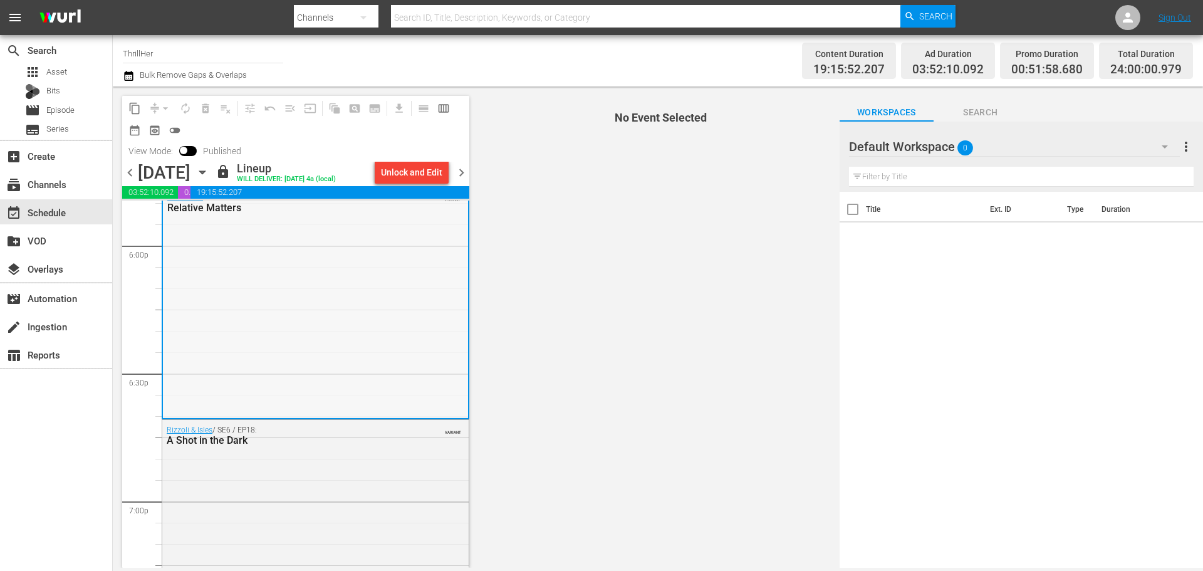
click at [291, 316] on div "The Closer / SE7 / EP13: Relative Matters VARIANT" at bounding box center [315, 301] width 305 height 229
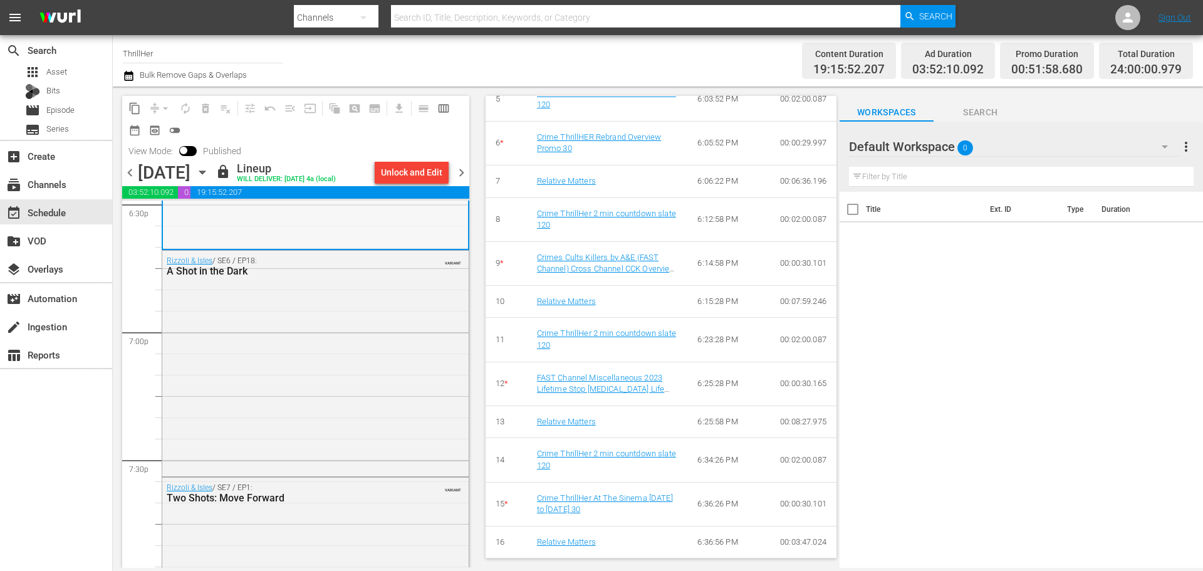
scroll to position [4746, 0]
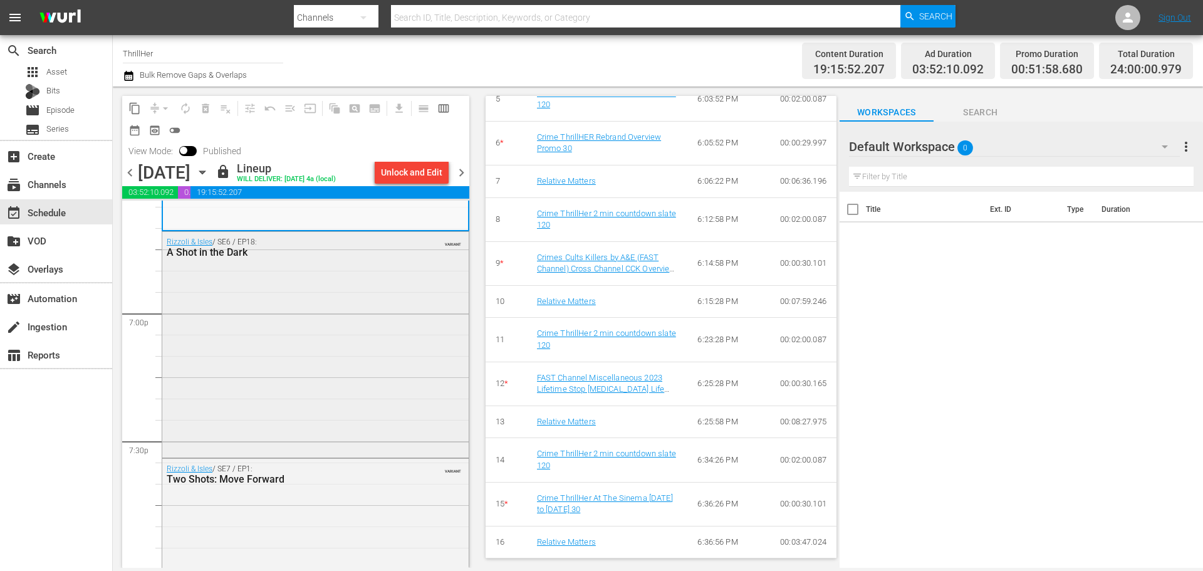
click at [295, 331] on div "Rizzoli & Isles / SE6 / EP18: A Shot in the Dark VARIANT" at bounding box center [315, 343] width 307 height 223
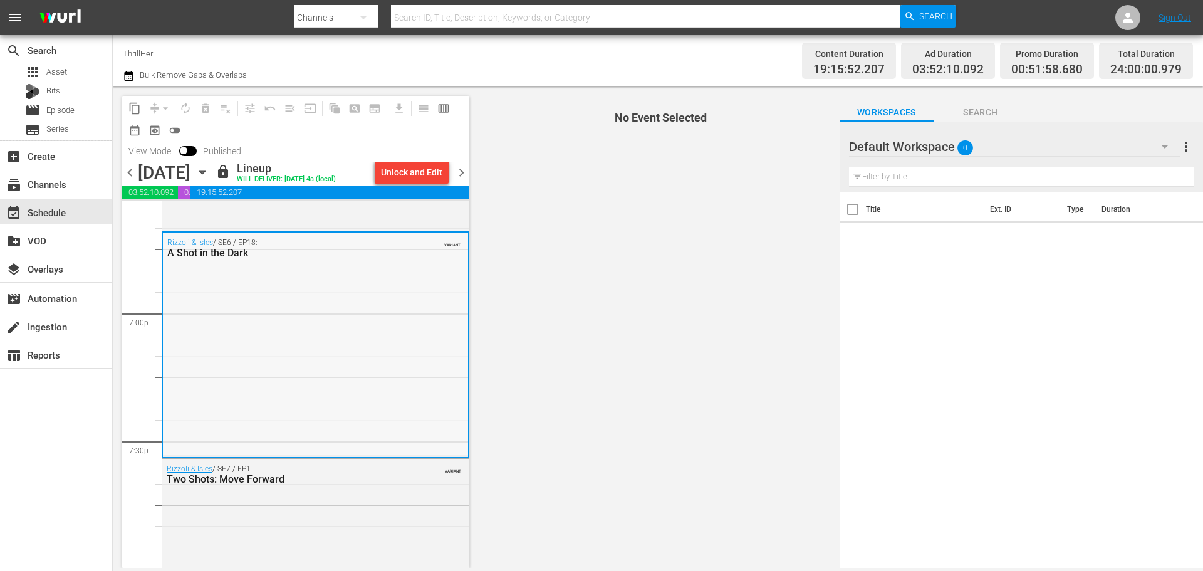
click at [298, 345] on div "Rizzoli & Isles / SE6 / EP18: A Shot in the Dark VARIANT" at bounding box center [315, 344] width 305 height 223
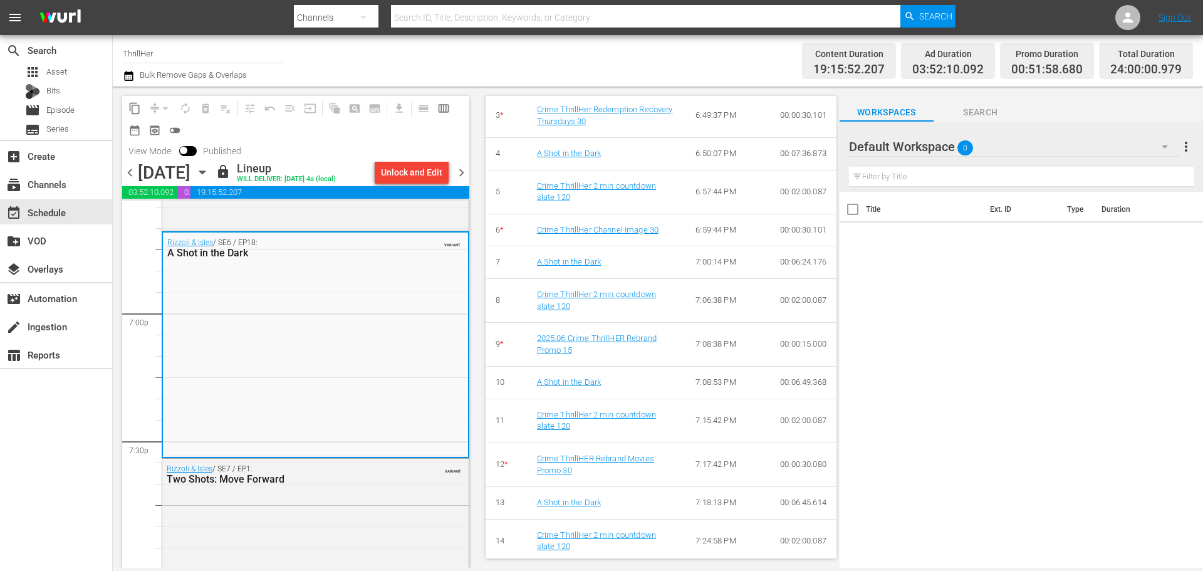
scroll to position [722, 0]
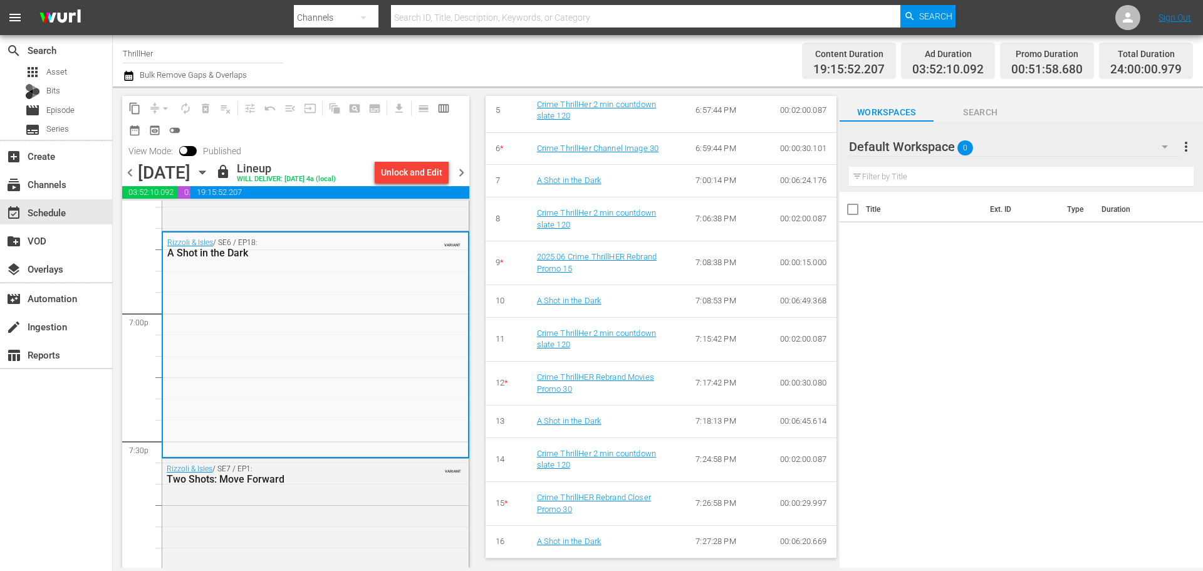
click at [590, 222] on div "Crime ThrillHer 2 min countdown slate 120" at bounding box center [606, 218] width 139 height 23
click at [589, 218] on div "Crime ThrillHer 2 min countdown slate 120" at bounding box center [606, 218] width 139 height 23
click at [589, 214] on link "Crime ThrillHer 2 min countdown slate 120" at bounding box center [596, 218] width 119 height 21
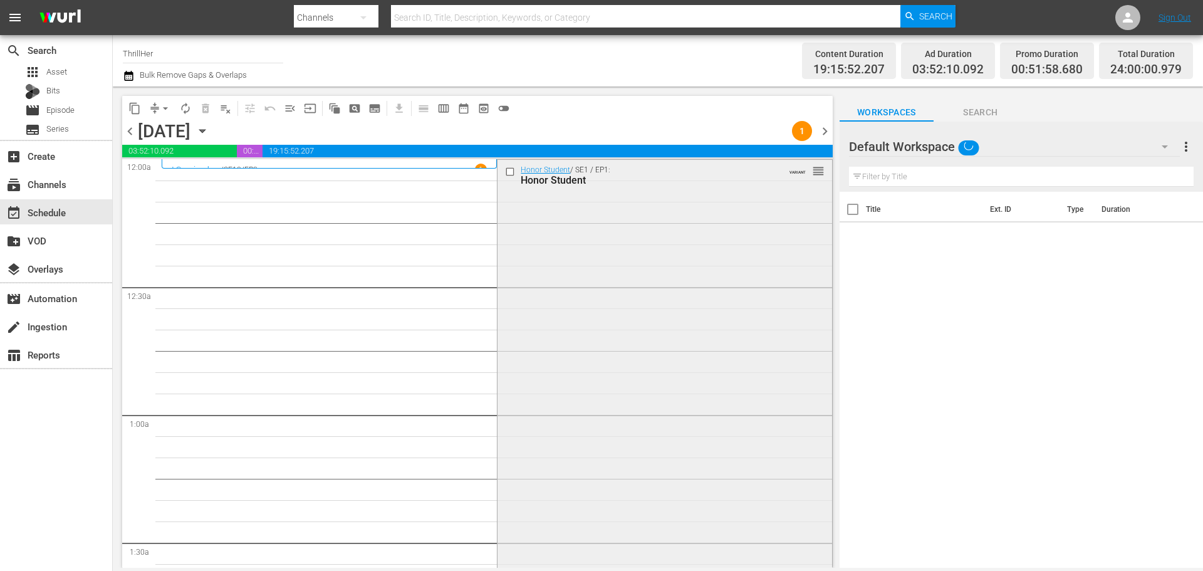
click at [569, 516] on div "Honor Student / SE1 / EP1: Honor Student VARIANT reorder" at bounding box center [665, 379] width 334 height 439
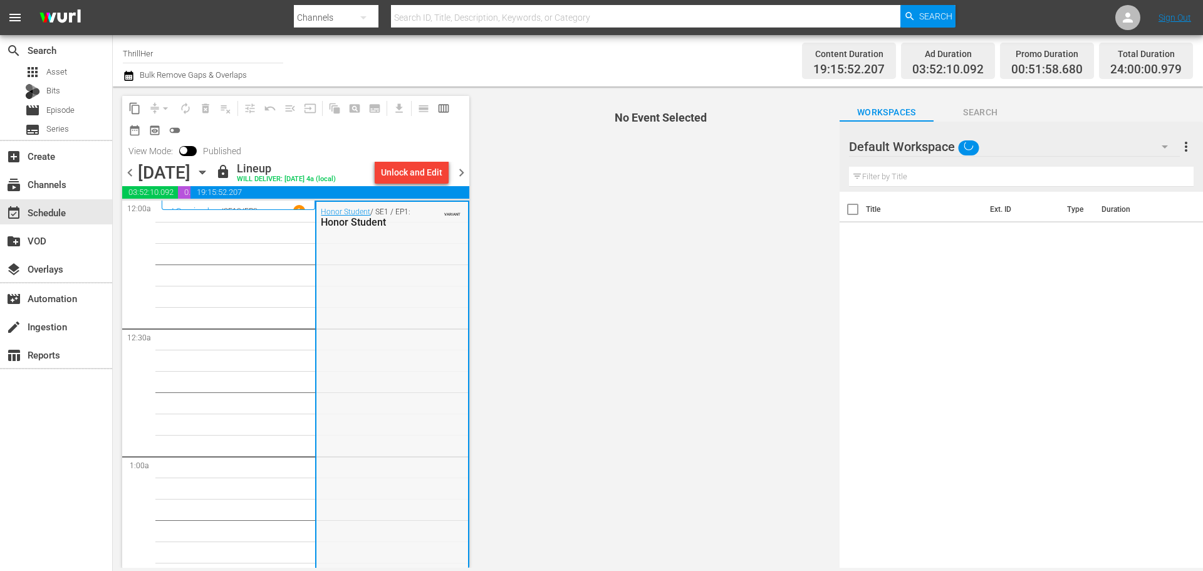
click at [377, 317] on div "Honor Student / SE1 / EP1: Honor Student VARIANT" at bounding box center [392, 421] width 151 height 439
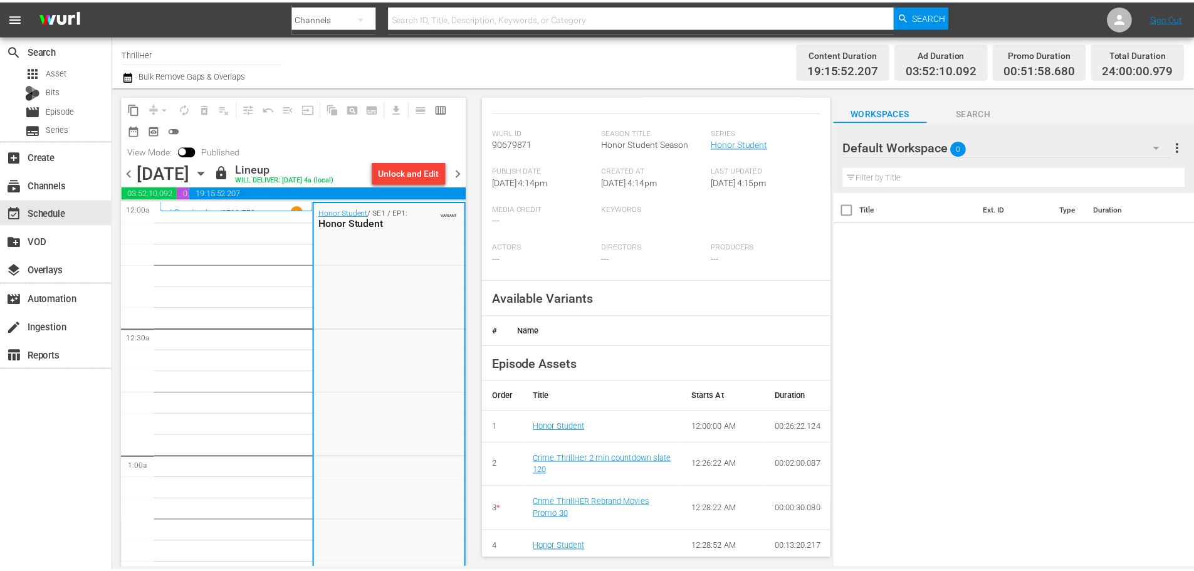
scroll to position [251, 0]
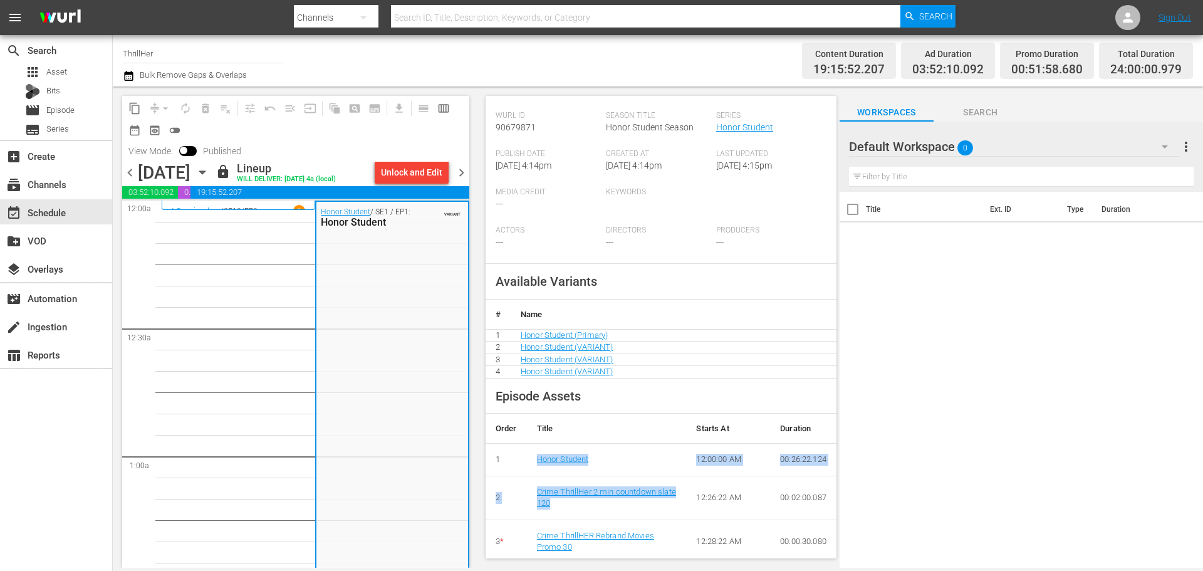
drag, startPoint x: 576, startPoint y: 469, endPoint x: 533, endPoint y: 458, distance: 43.9
copy tbody "Honor Student 12:00:00 AM 00:26:22.124 2 Crime ThrillHer 2 min countdown slate …"
click at [587, 520] on td "Crime ThrillHer 2 min countdown slate 120" at bounding box center [607, 498] width 160 height 44
drag, startPoint x: 592, startPoint y: 516, endPoint x: 538, endPoint y: 507, distance: 54.7
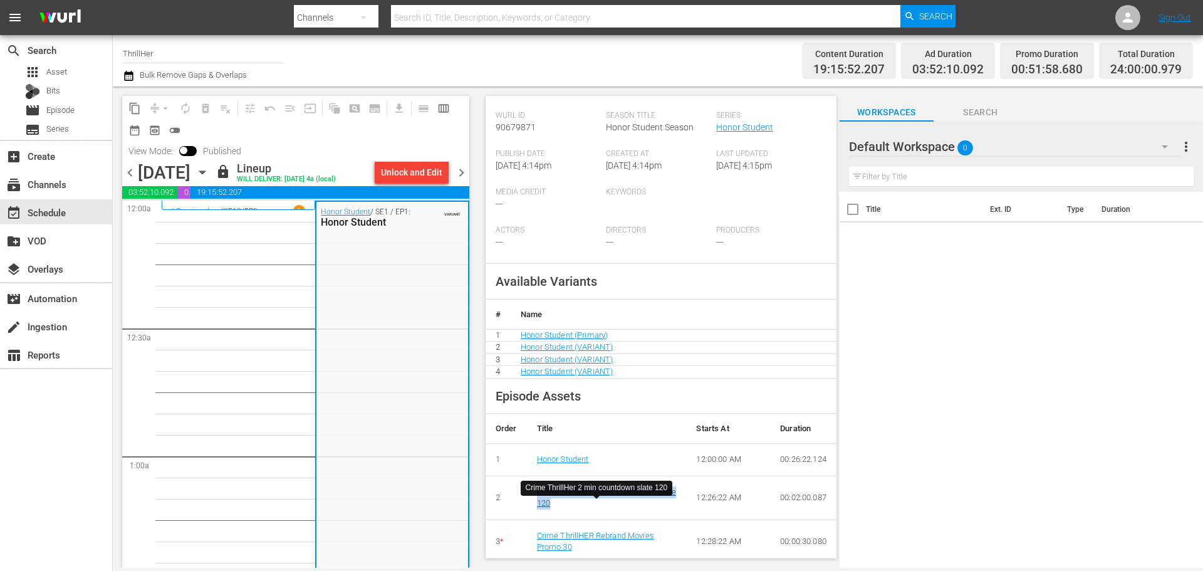
click at [538, 507] on div "Crime ThrillHer 2 min countdown slate 120" at bounding box center [607, 497] width 140 height 23
copy link "Crime ThrillHer 2 min countdown slate 120"
click at [51, 66] on span "Asset" at bounding box center [56, 72] width 21 height 13
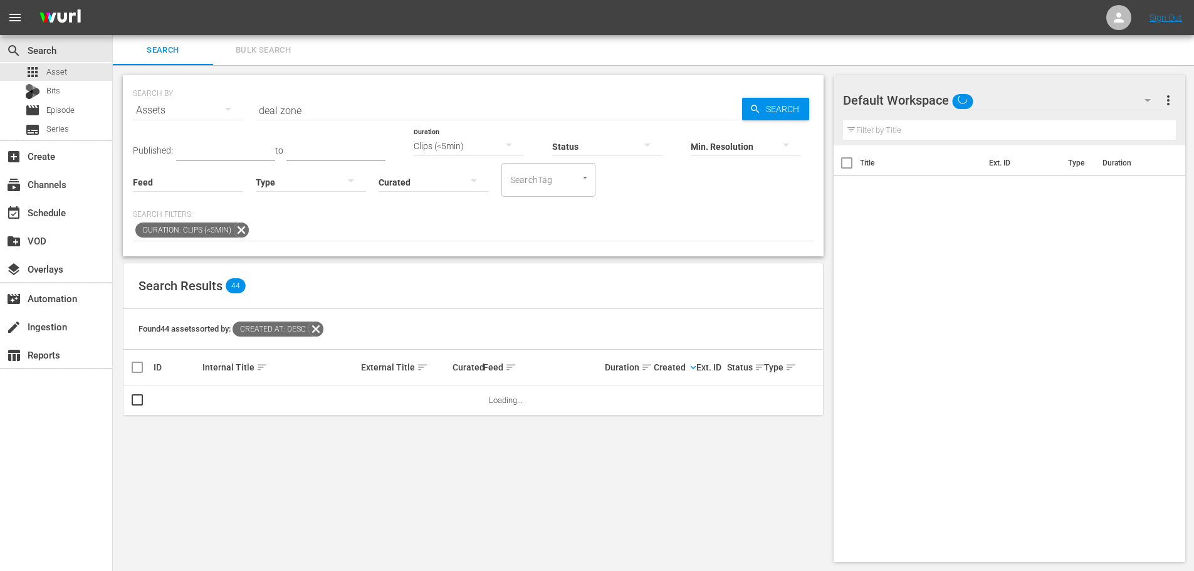
click at [320, 116] on input "deal zone" at bounding box center [499, 110] width 486 height 30
drag, startPoint x: 323, startPoint y: 115, endPoint x: 108, endPoint y: 100, distance: 215.6
click at [113, 0] on div "search Search apps Asset Bits movie Episode subtitles Series add_box Create sub…" at bounding box center [653, 0] width 1081 height 0
type input "crime thrillher"
click at [763, 111] on span "Search" at bounding box center [785, 109] width 48 height 23
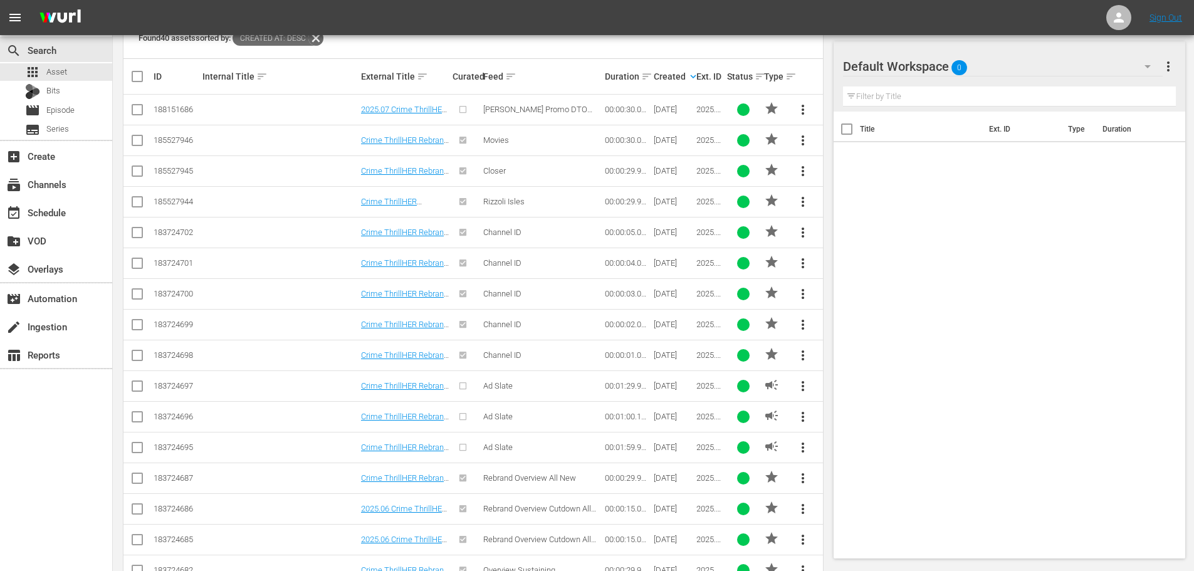
scroll to position [313, 0]
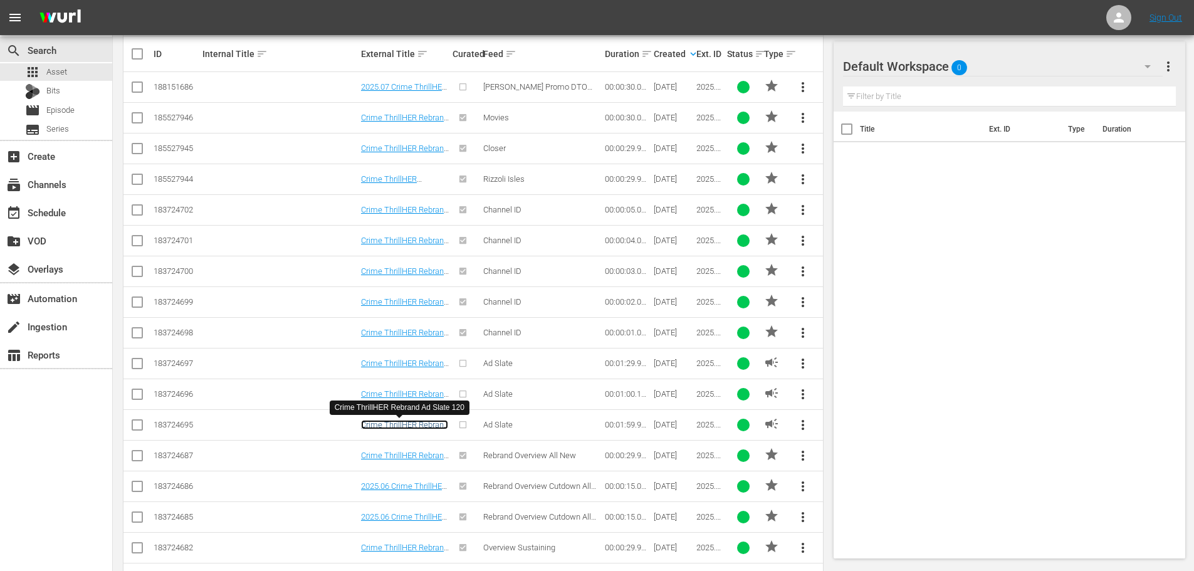
click at [392, 423] on link "Crime ThrillHER Rebrand Ad Slate 120" at bounding box center [404, 429] width 87 height 19
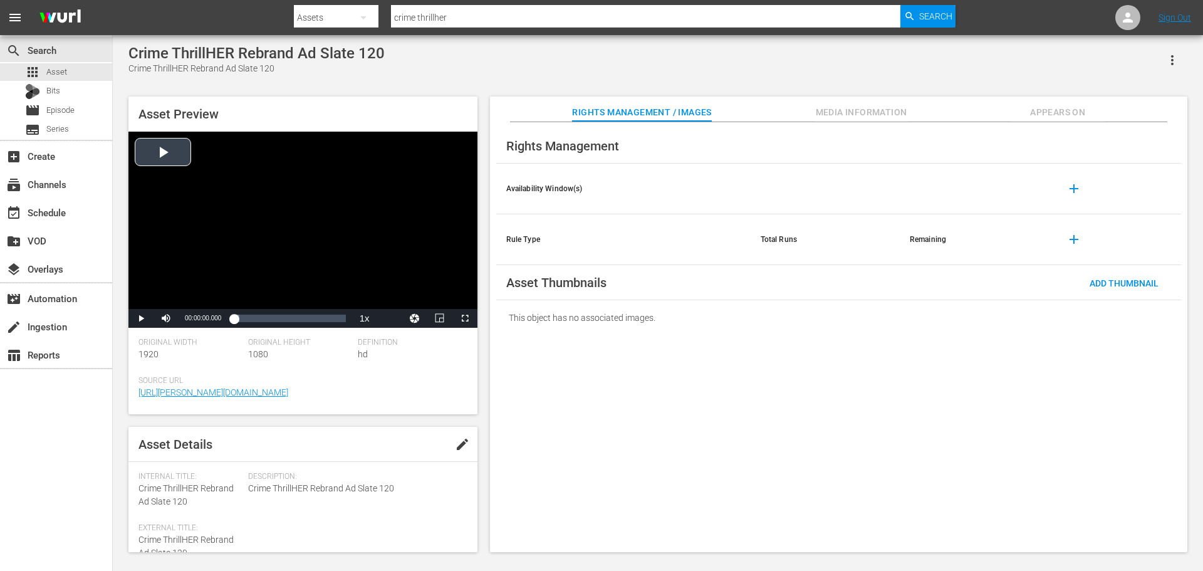
click at [301, 197] on div "Video Player" at bounding box center [302, 220] width 349 height 177
click at [289, 230] on div "Video Player" at bounding box center [302, 220] width 349 height 177
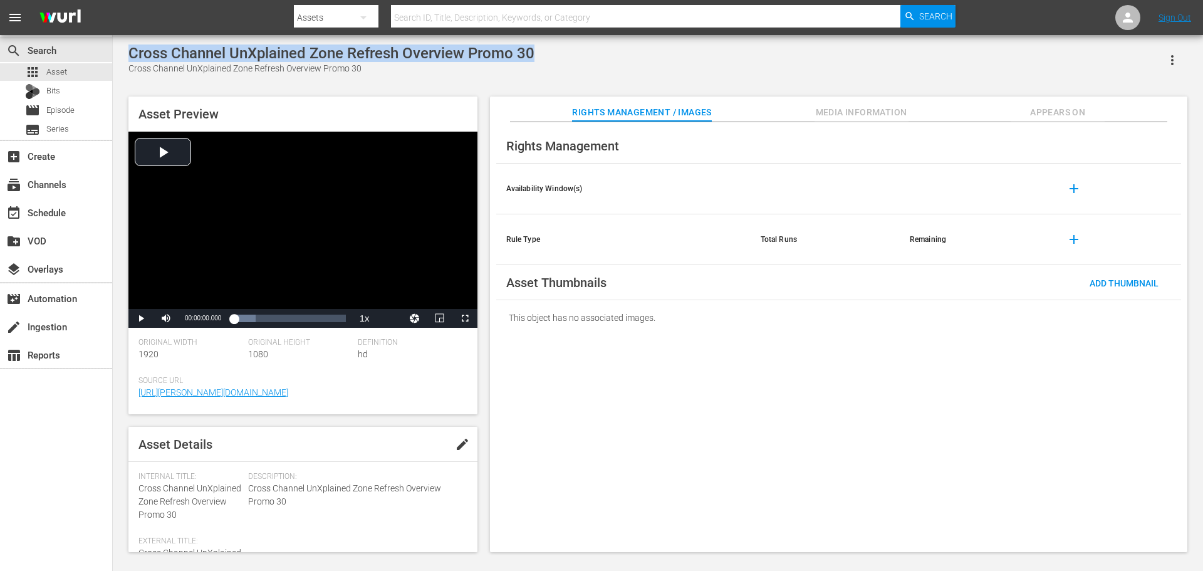
drag, startPoint x: 547, startPoint y: 48, endPoint x: 127, endPoint y: 51, distance: 420.6
click at [127, 51] on div "Cross Channel UnXplained Zone Refresh Overview Promo 30 Cross Channel UnXplaine…" at bounding box center [658, 295] width 1072 height 501
copy div "Cross Channel UnXplained Zone Refresh Overview Promo 30"
drag, startPoint x: 455, startPoint y: 53, endPoint x: 115, endPoint y: 57, distance: 339.8
click at [115, 57] on div "FAST Channel Miscellaneous 2024 Promo 30 FAST Channel Miscellaneous 2024 Promo …" at bounding box center [658, 295] width 1091 height 520
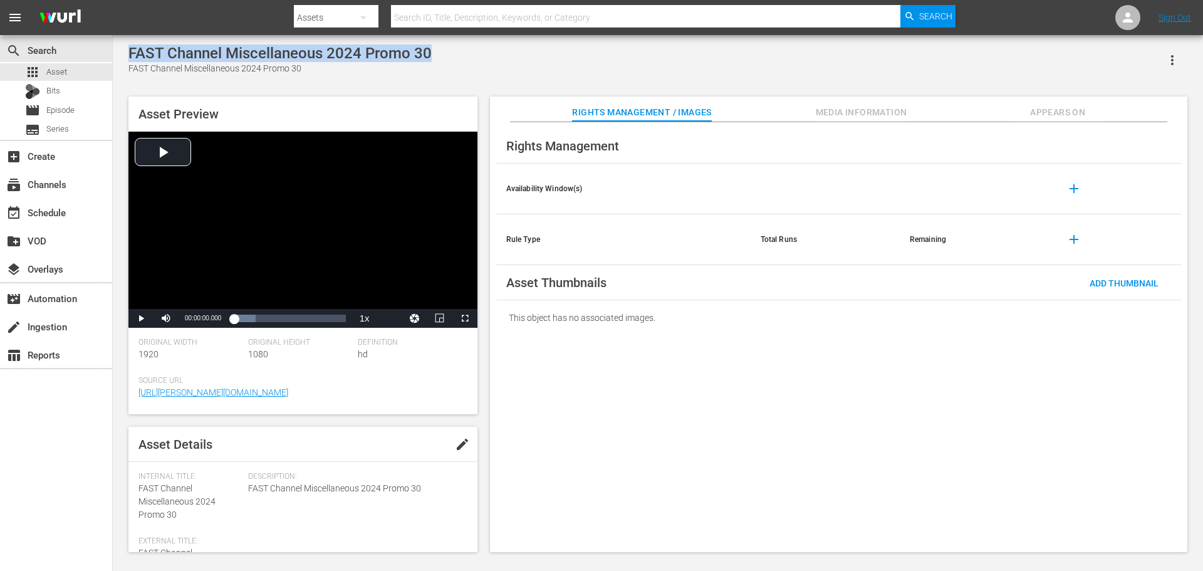
copy div "FAST Channel Miscellaneous 2024 Promo 30"
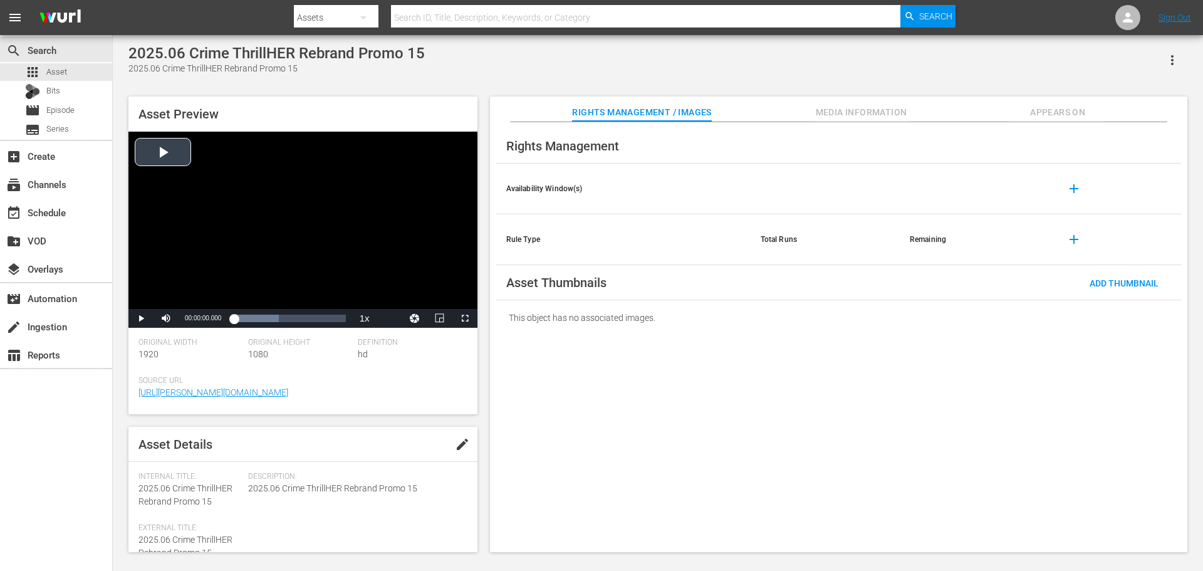
click at [353, 251] on div "Video Player" at bounding box center [302, 220] width 349 height 177
click at [353, 259] on div "Video Player" at bounding box center [302, 220] width 349 height 177
click at [331, 196] on div "Video Player" at bounding box center [302, 220] width 349 height 177
click at [337, 210] on div "Video Player" at bounding box center [302, 220] width 349 height 177
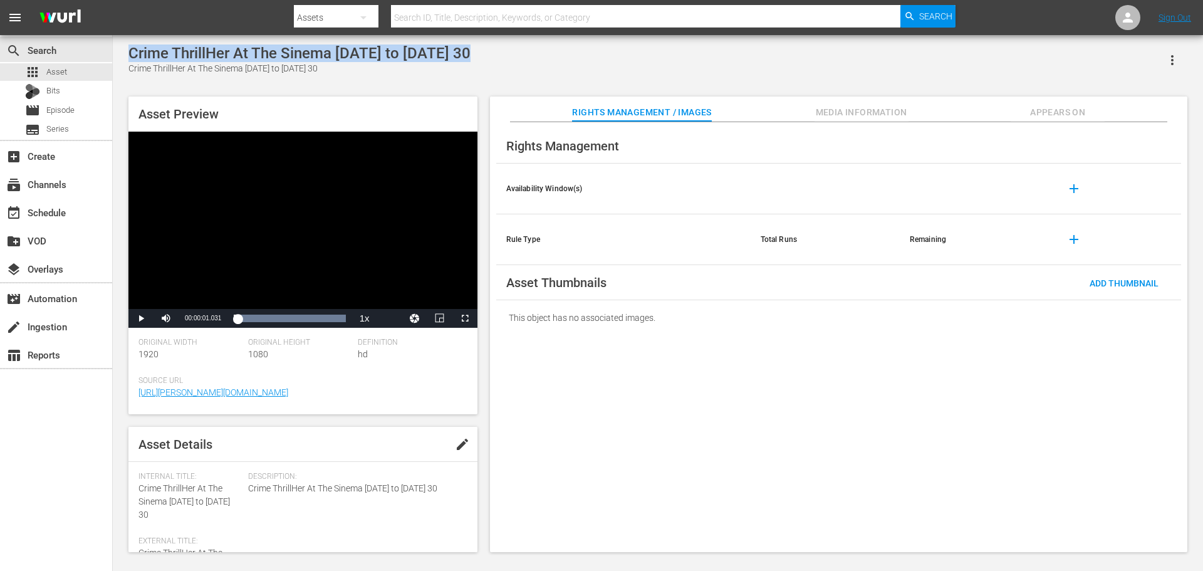
drag, startPoint x: 486, startPoint y: 54, endPoint x: 128, endPoint y: 54, distance: 357.3
click at [128, 54] on div "Crime ThrillHer At The Sinema [DATE] to [DATE] 30 Crime ThrillHer At The Sinema…" at bounding box center [657, 60] width 1059 height 31
copy div "Crime ThrillHer At The Sinema [DATE] to [DATE] 30"
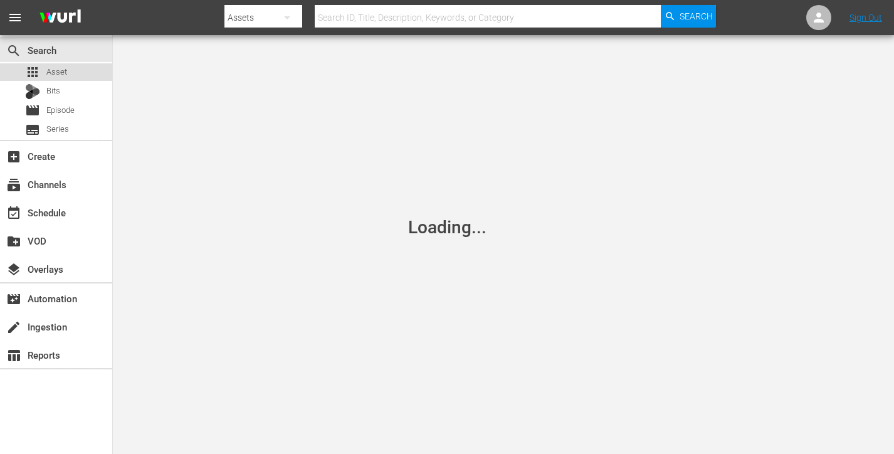
click at [70, 79] on div "apps Asset" at bounding box center [56, 72] width 112 height 18
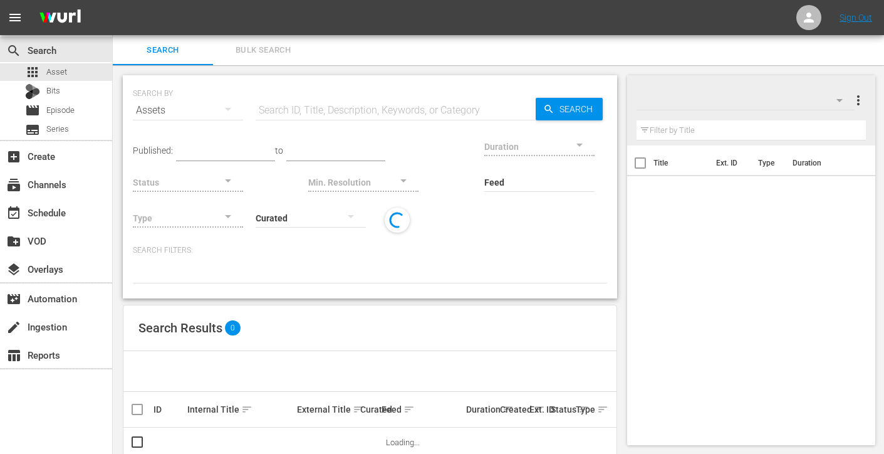
drag, startPoint x: 288, startPoint y: 107, endPoint x: 359, endPoint y: 105, distance: 70.9
click at [288, 107] on input "text" at bounding box center [396, 110] width 280 height 30
paste input "Crime ThrillHer 2 min countdown slate 120"
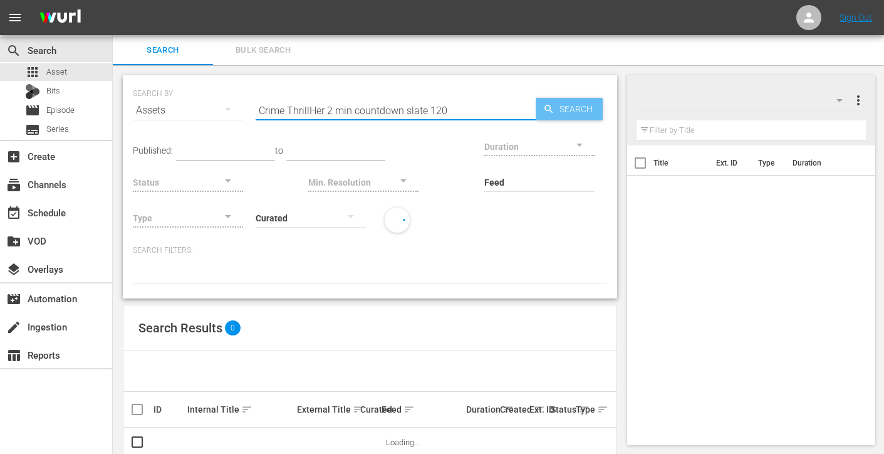
type input "Crime ThrillHer 2 min countdown slate 120"
click at [577, 108] on span "Search" at bounding box center [579, 109] width 48 height 23
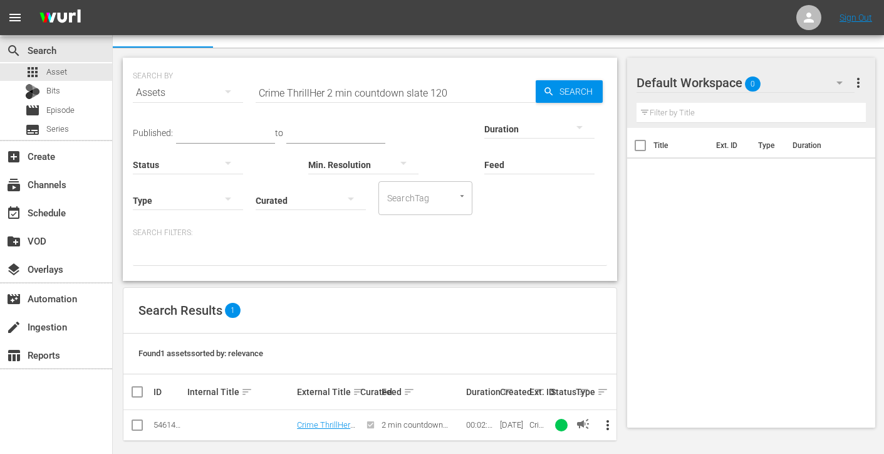
scroll to position [27, 0]
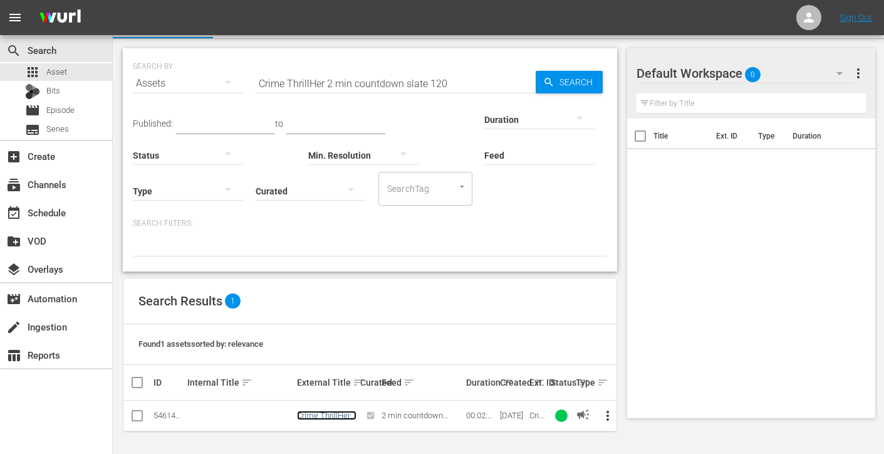
click at [326, 413] on link "Crime ThrillHer 2 min countdown slate 120" at bounding box center [327, 425] width 60 height 28
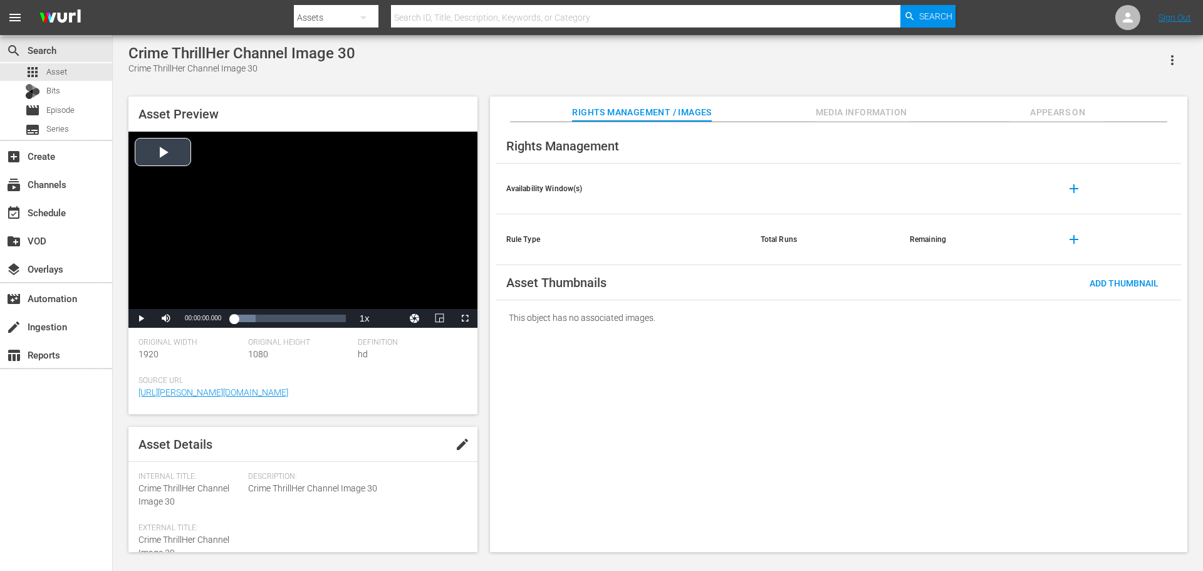
click at [332, 186] on div "Video Player" at bounding box center [302, 220] width 349 height 177
click at [315, 319] on div "Loaded : 39.29% 00:00:21.814 00:00:00.790" at bounding box center [290, 318] width 112 height 13
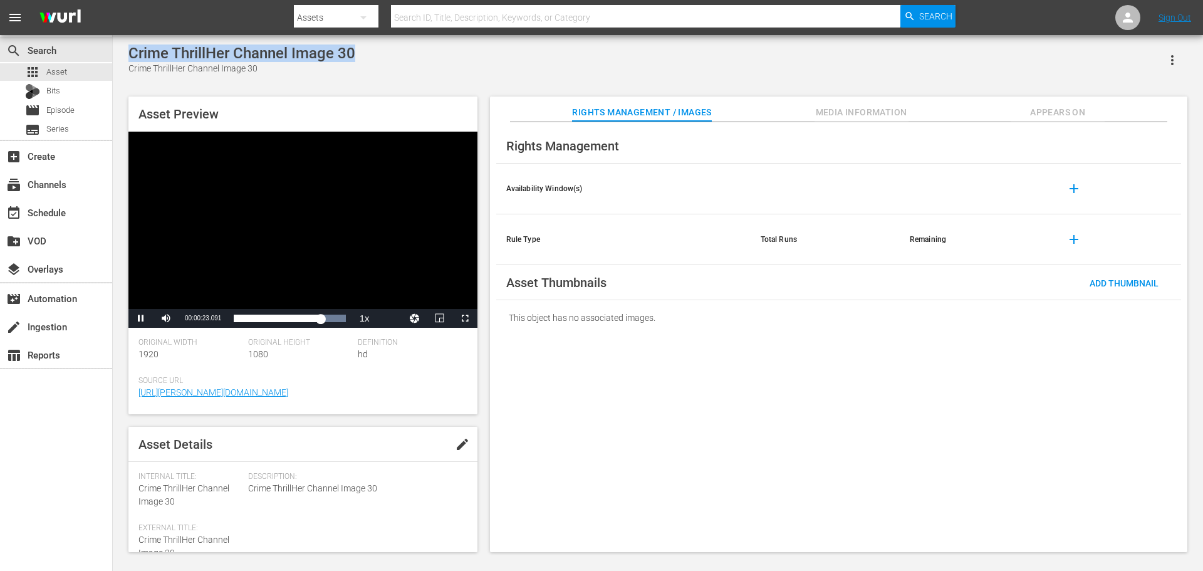
drag, startPoint x: 374, startPoint y: 47, endPoint x: 129, endPoint y: 56, distance: 245.3
click at [129, 56] on div "Crime ThrillHer Channel Image 30 Crime ThrillHer Channel Image 30" at bounding box center [657, 60] width 1059 height 31
copy div "Crime ThrillHer Channel Image 30"
click at [331, 240] on div "Video Player" at bounding box center [302, 220] width 349 height 177
click at [209, 87] on div "Crime ThrillHer Channel Image 30 Crime ThrillHer Channel Image 30 Asset Preview…" at bounding box center [658, 295] width 1072 height 501
